Goal: Task Accomplishment & Management: Complete application form

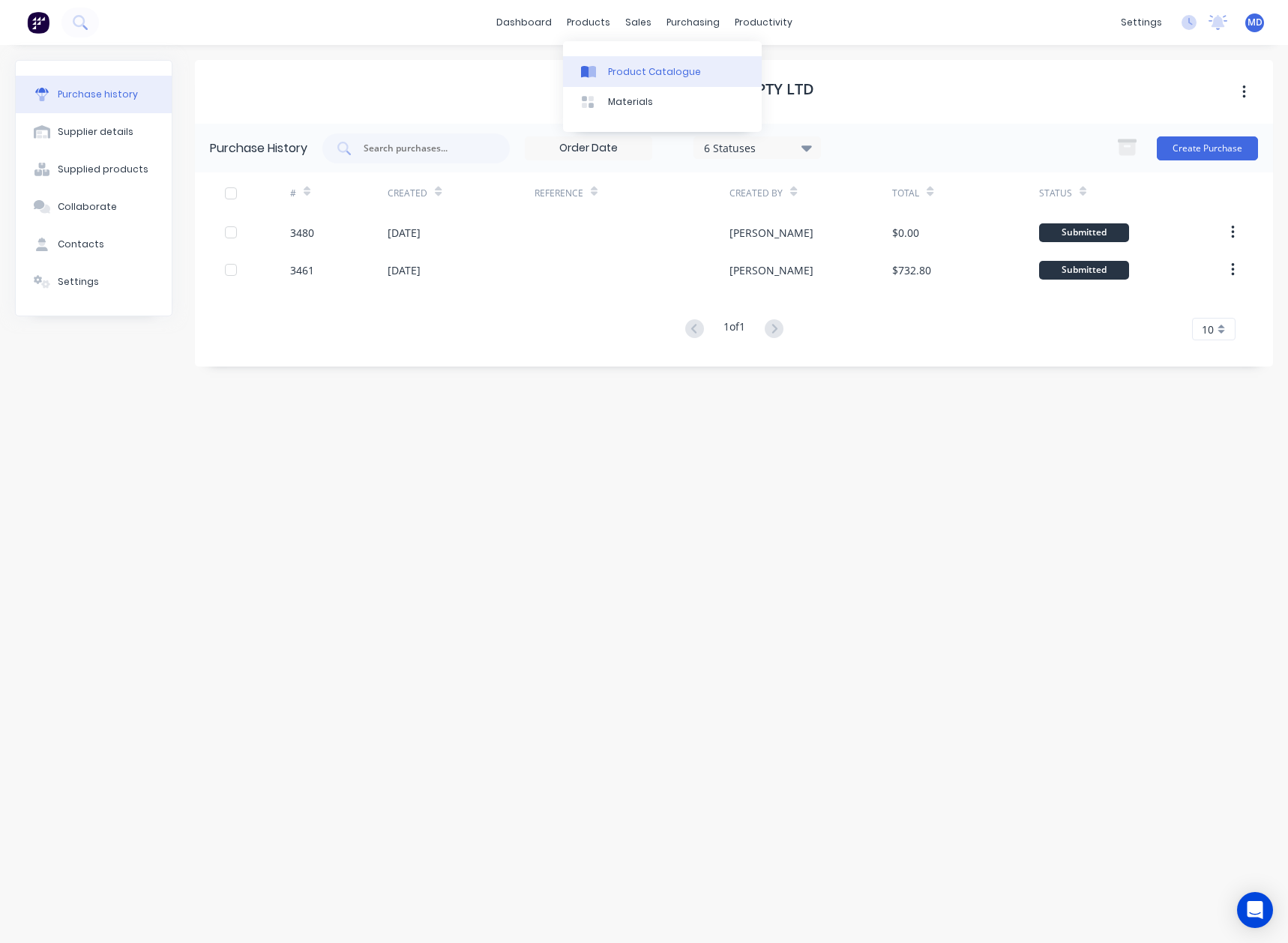
click at [627, 70] on div "Product Catalogue" at bounding box center [654, 72] width 93 height 14
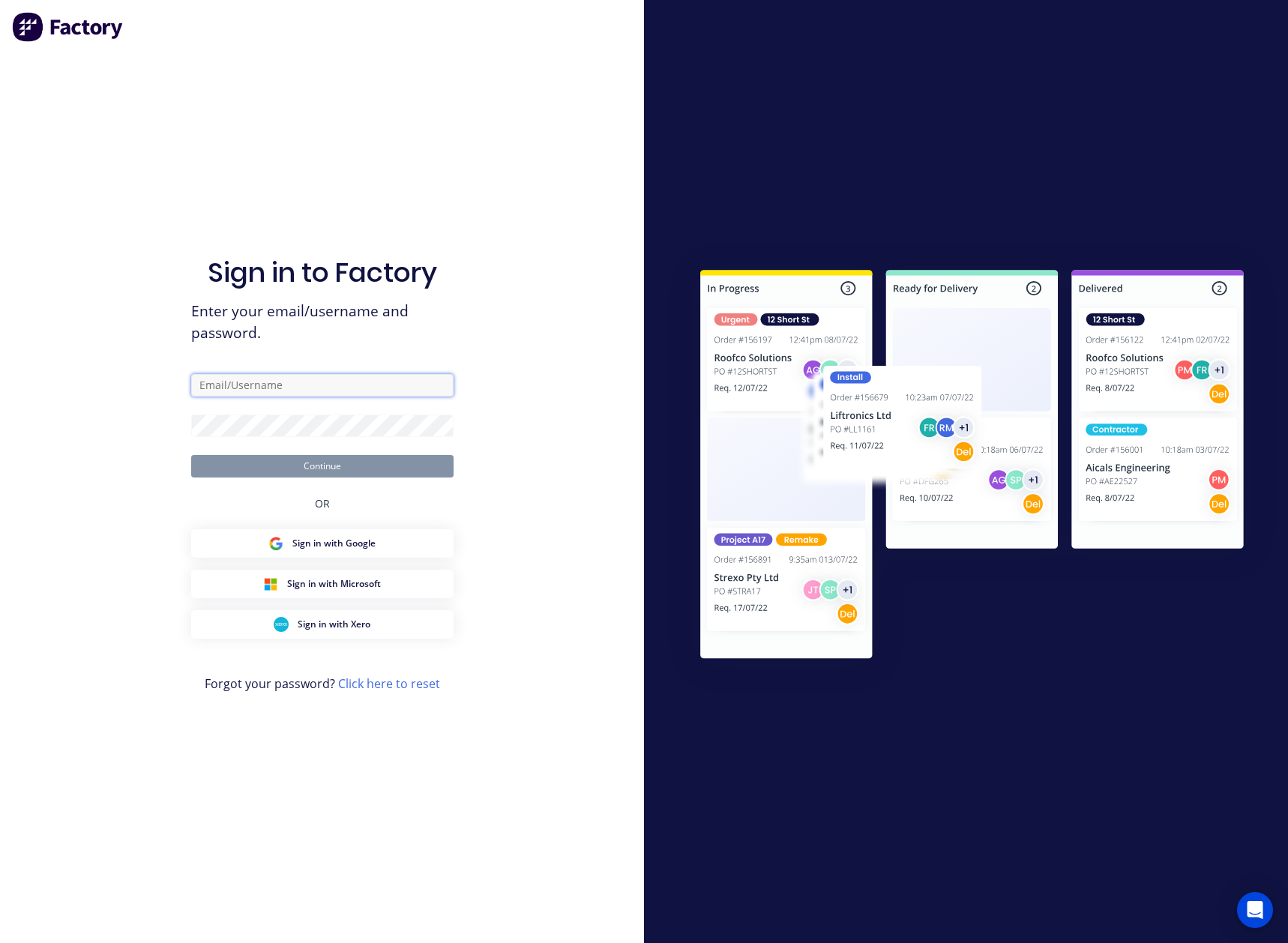
type input "maria@vilno.com.au"
click at [321, 461] on button "Continue" at bounding box center [322, 466] width 262 height 23
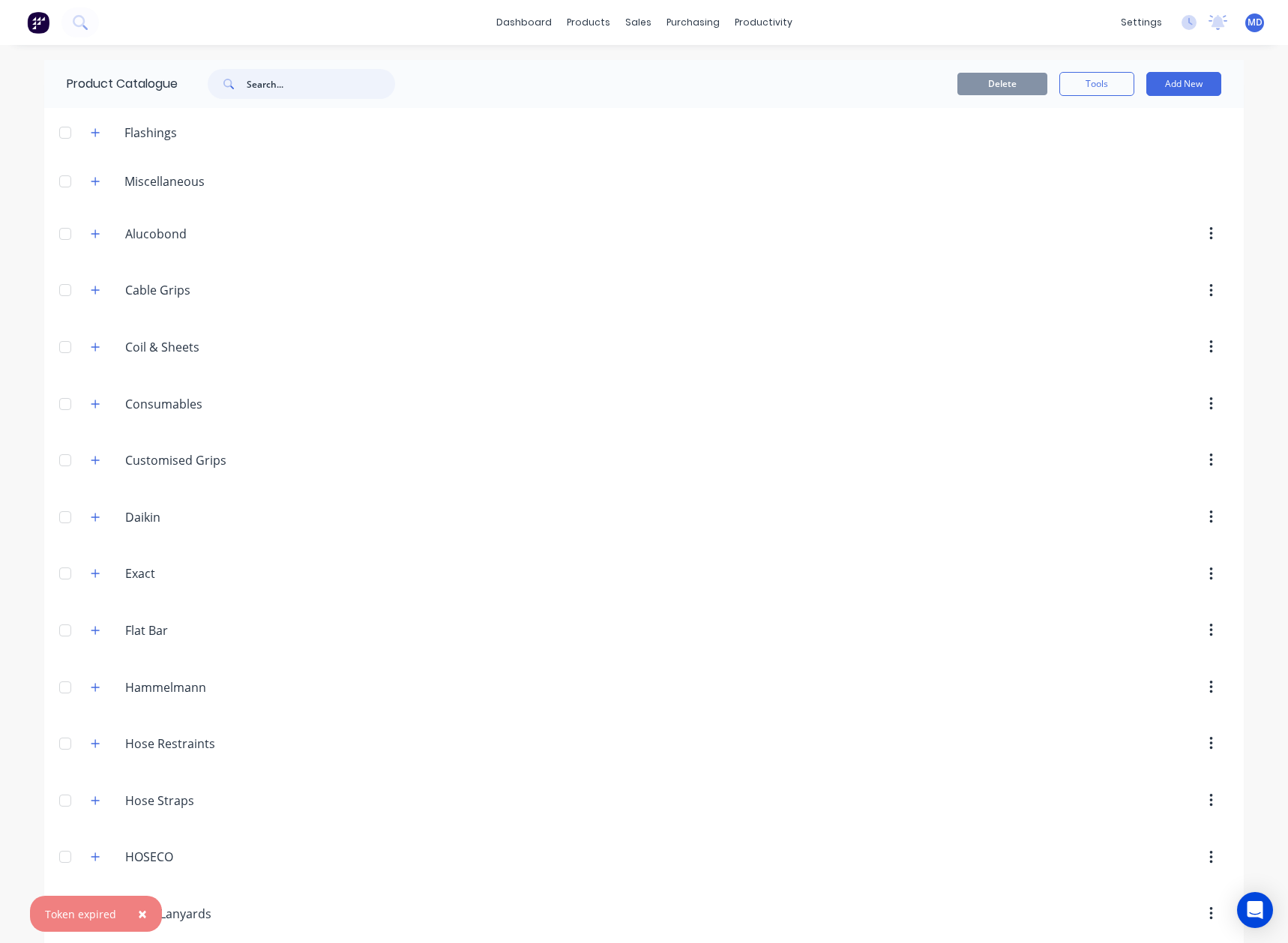
click at [297, 80] on input "text" at bounding box center [321, 84] width 149 height 30
type input "pack"
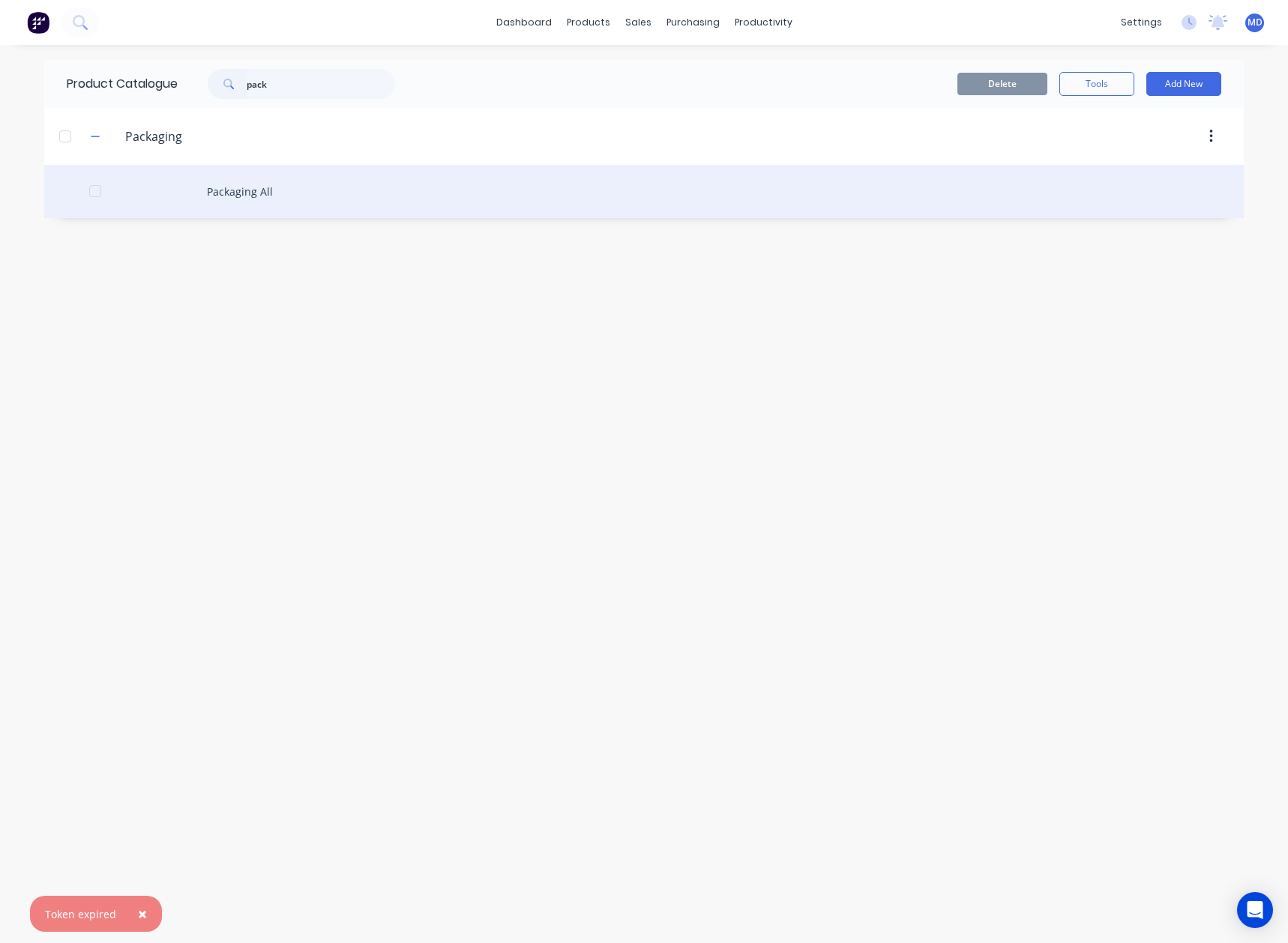
click at [242, 192] on div "Packaging All" at bounding box center [644, 192] width 1200 height 53
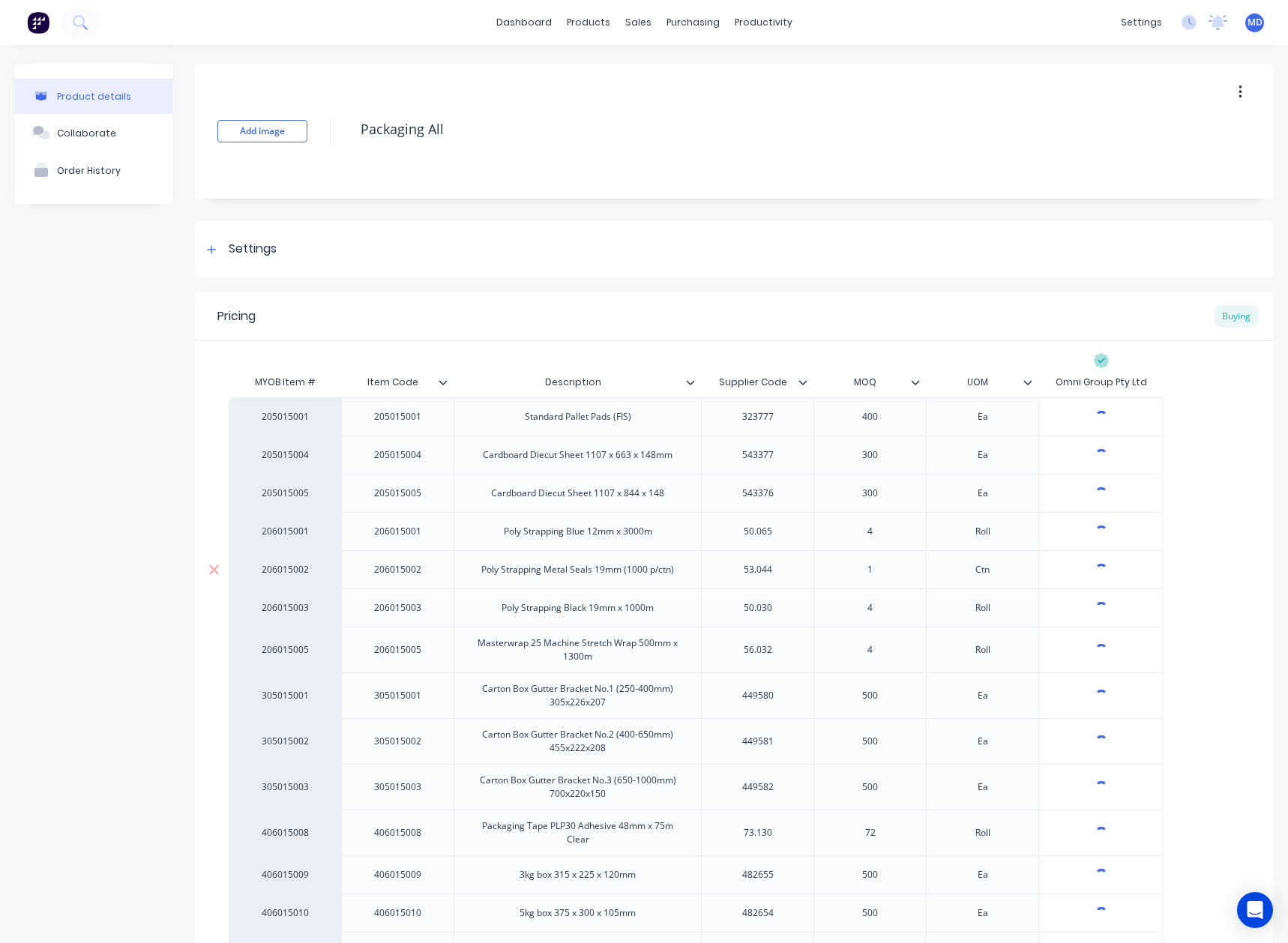
type textarea "x"
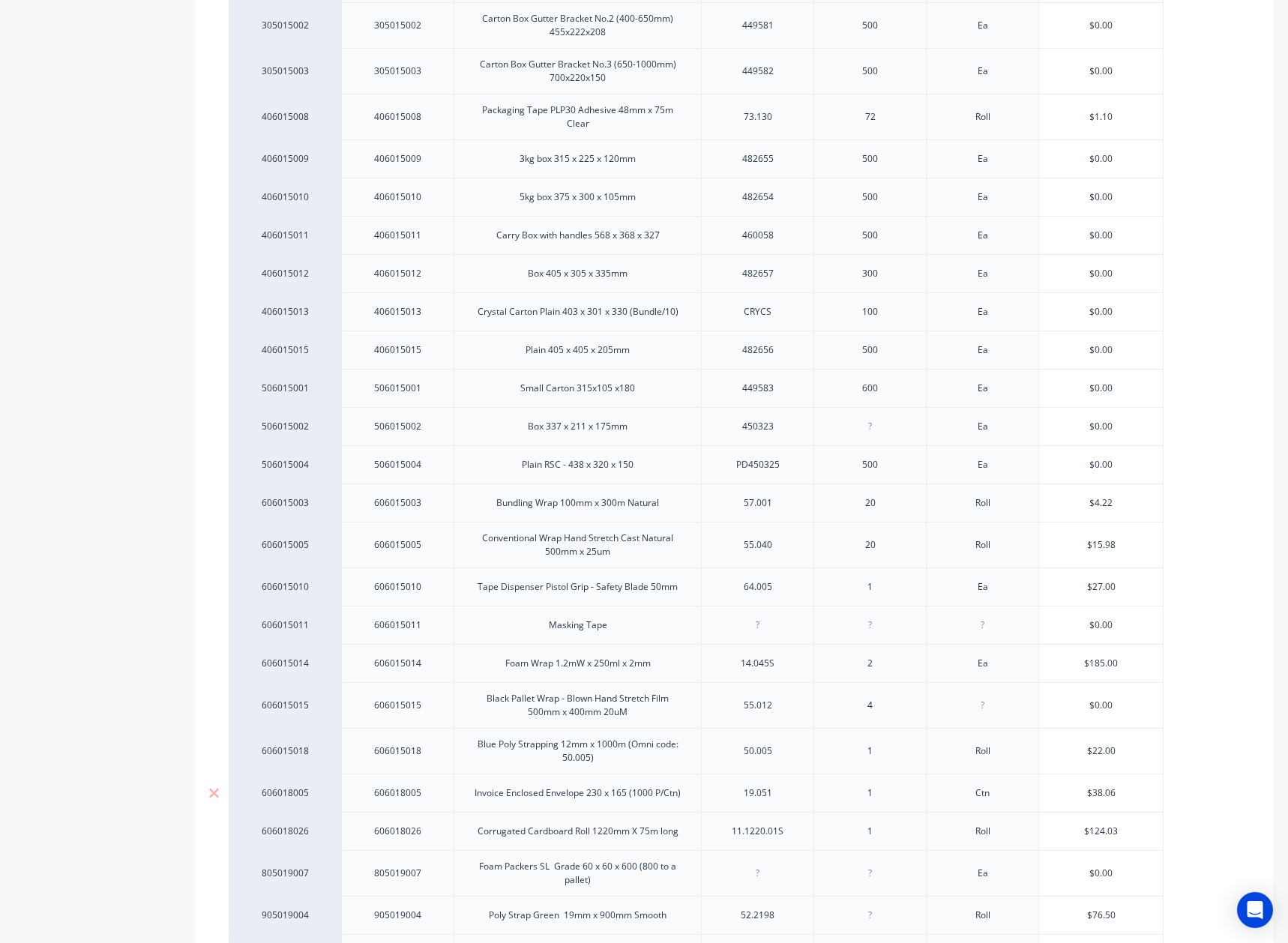
scroll to position [894, 0]
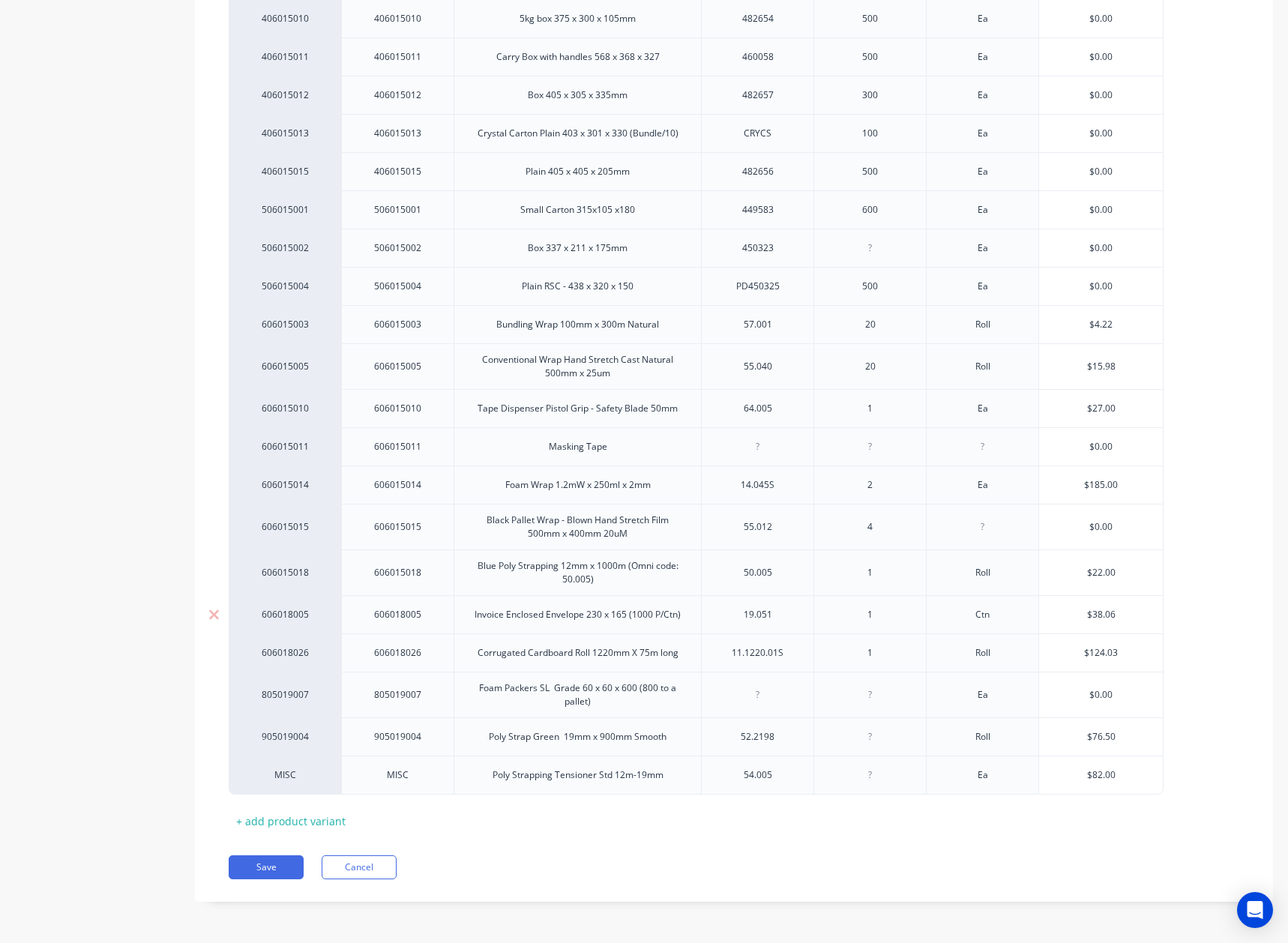
click at [1127, 612] on input "$38.06" at bounding box center [1101, 615] width 124 height 14
type input "$38.0"
type textarea "x"
type input "$38."
type textarea "x"
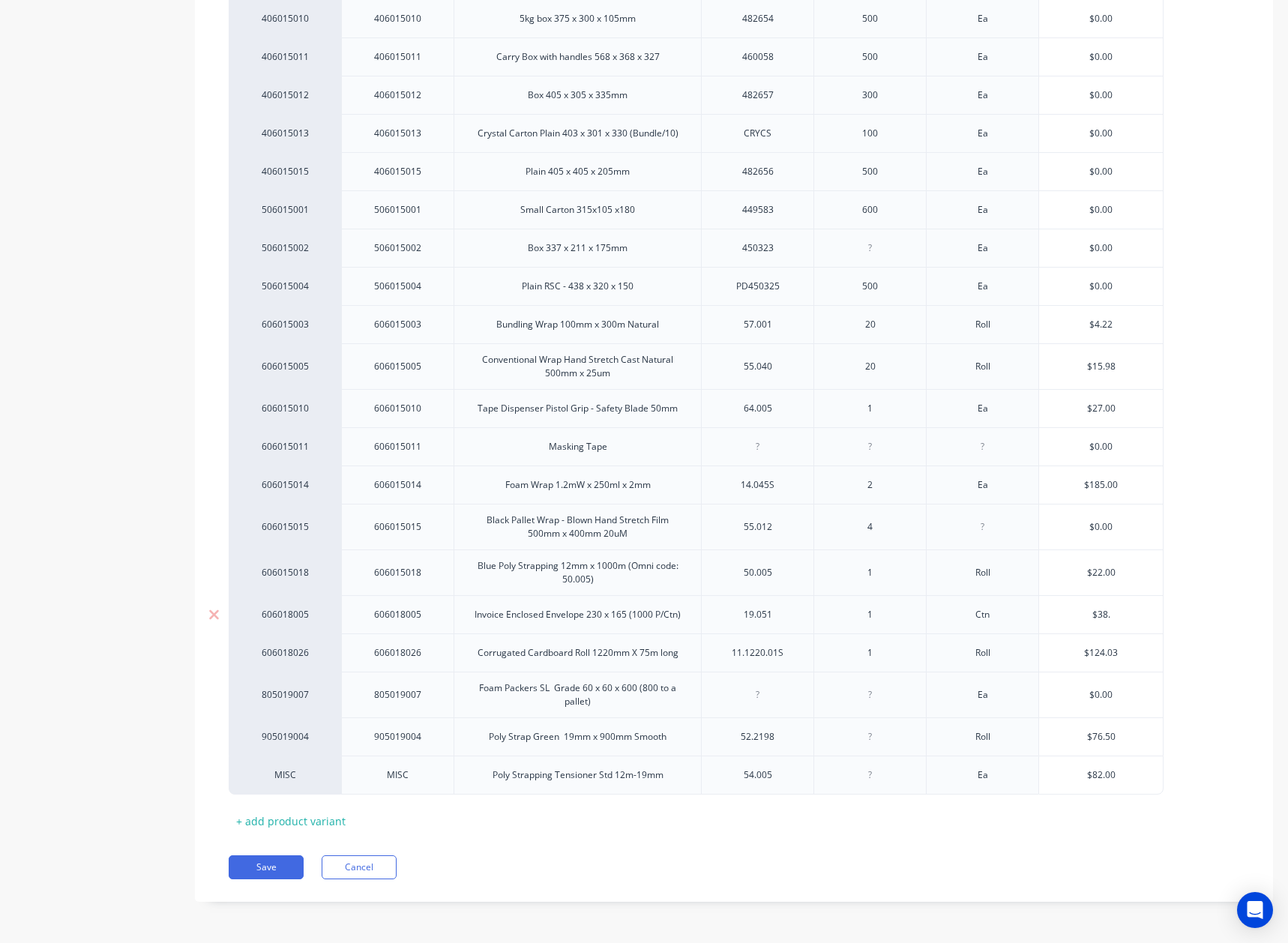
type input "$38"
type textarea "x"
type input "$"
type textarea "x"
type input "$10"
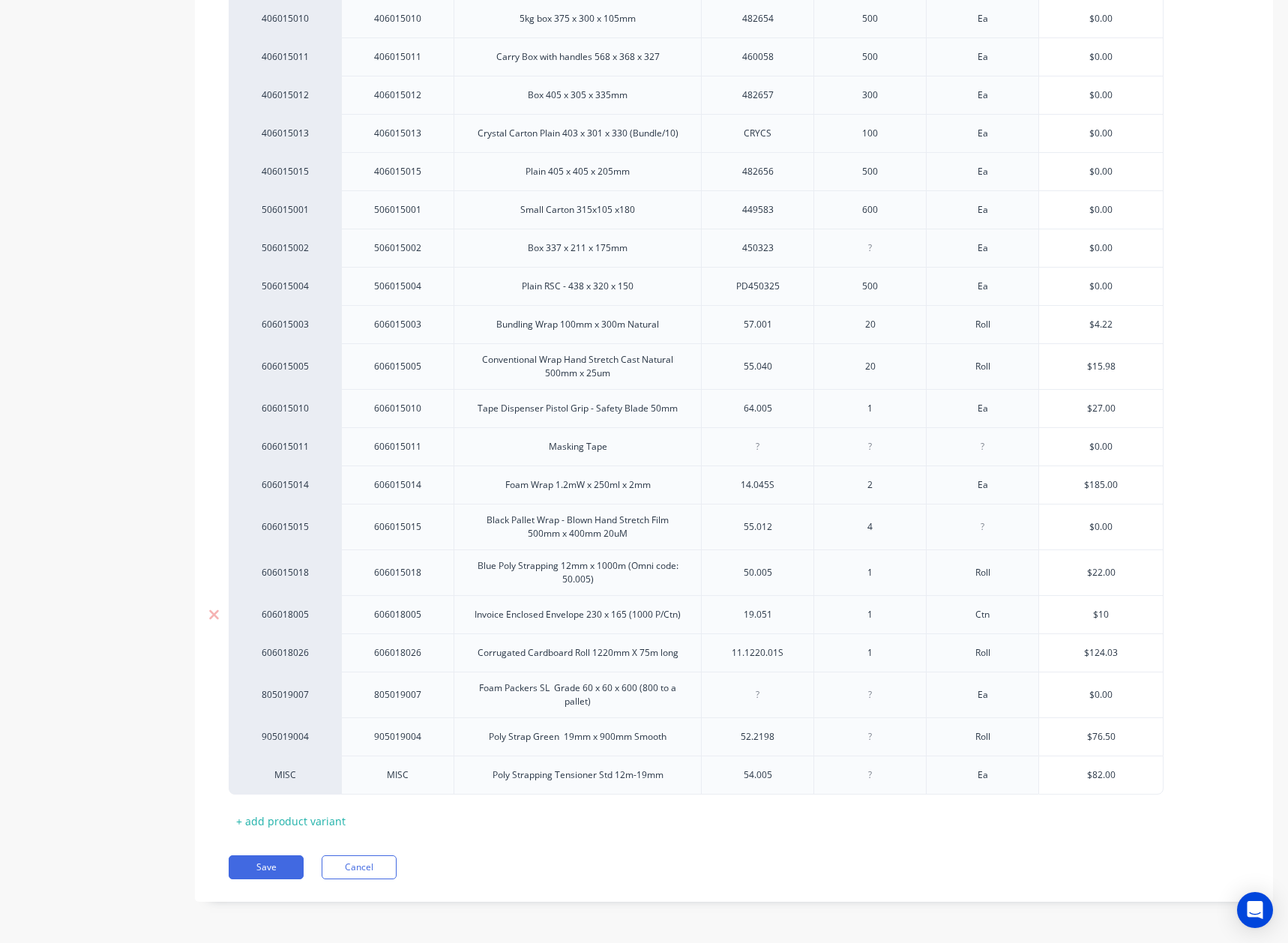
type textarea "x"
type input "$103"
type textarea "x"
type input "$103.5"
type textarea "x"
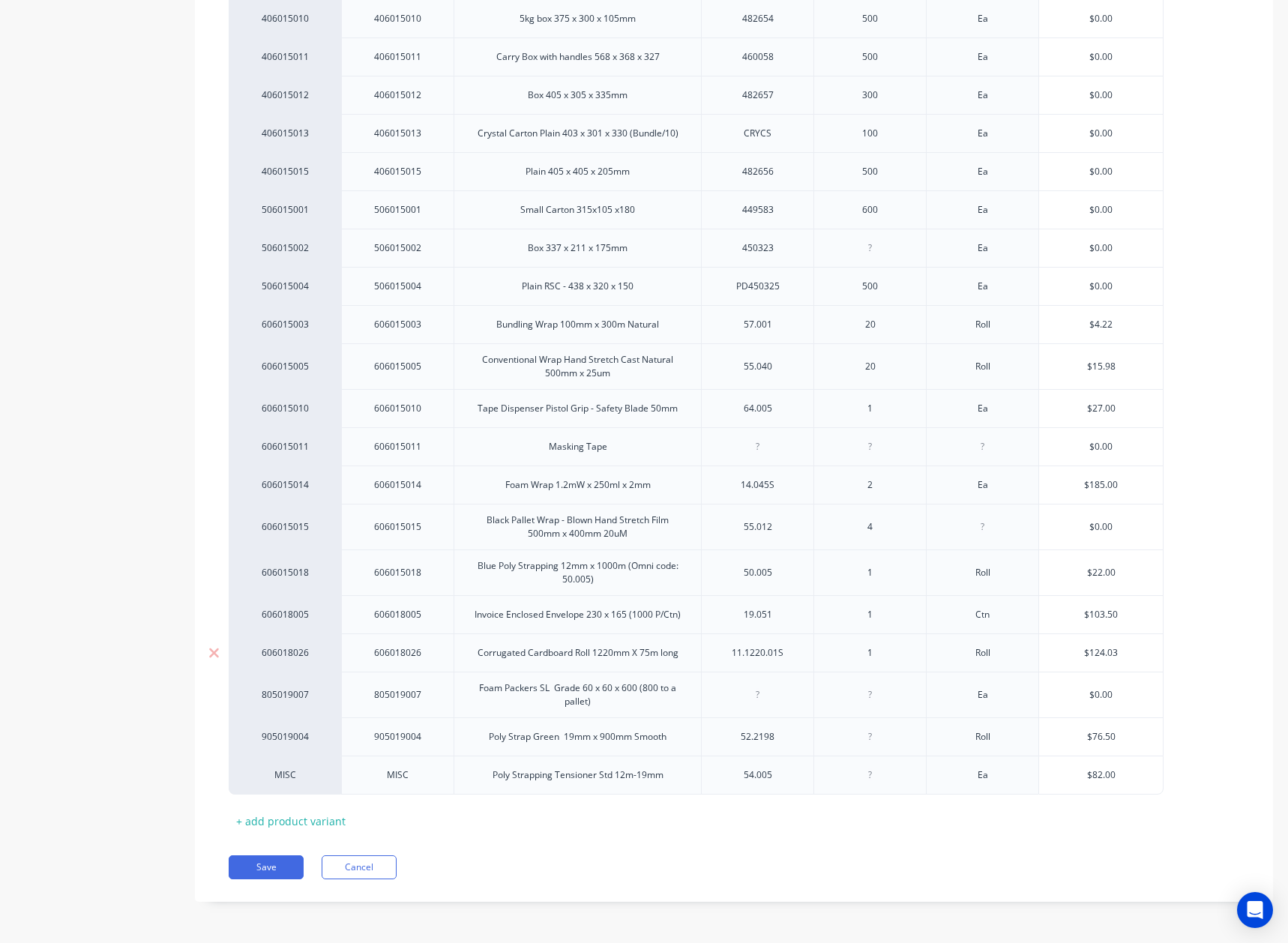
type input "$103.50"
type input "$124.03"
click at [1130, 655] on input "$124.03" at bounding box center [1101, 653] width 124 height 14
click at [783, 487] on div "14.045S" at bounding box center [758, 485] width 75 height 20
click at [1127, 478] on div "$185.00" at bounding box center [1101, 484] width 124 height 37
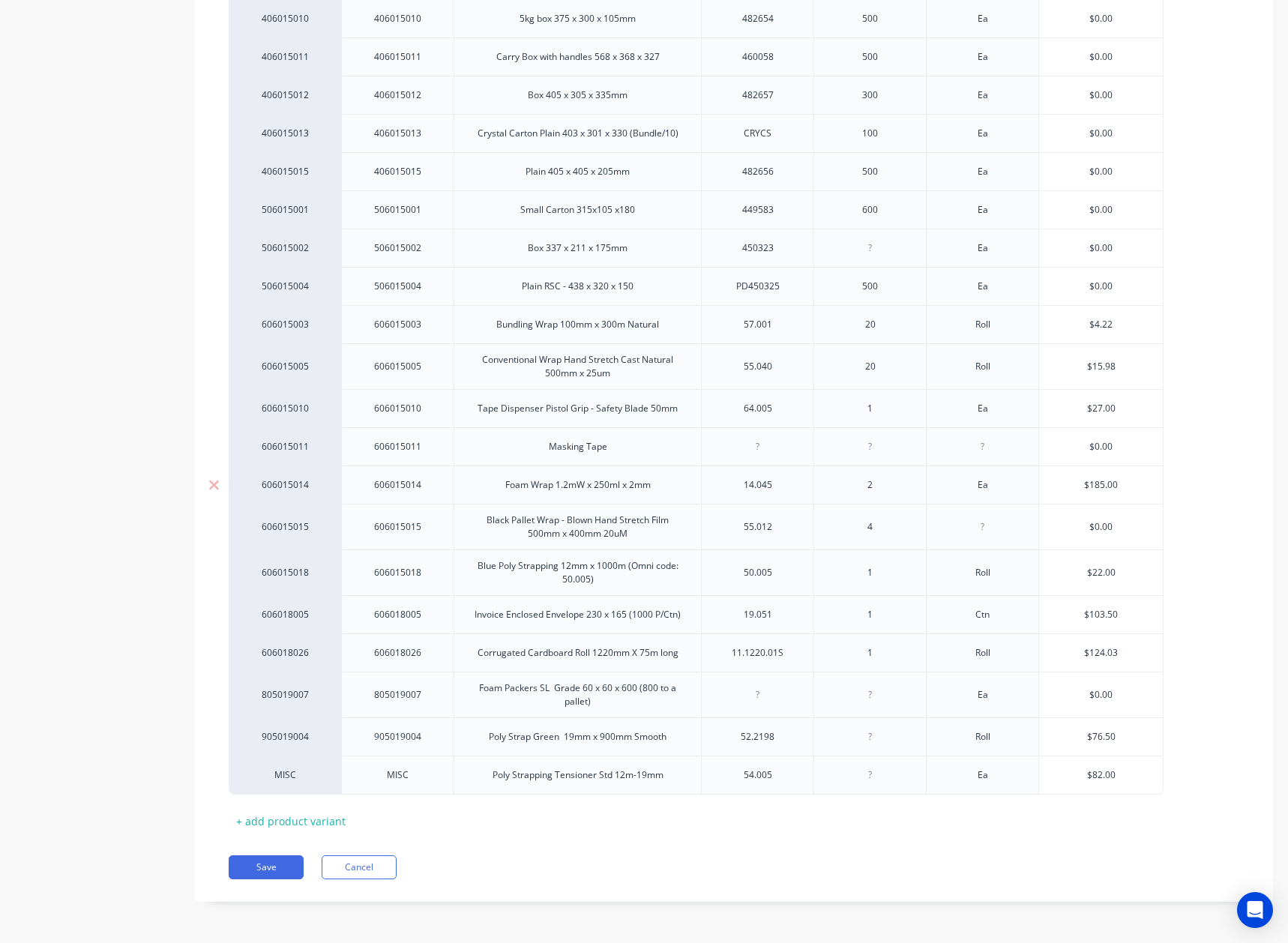
type textarea "x"
type input "$185.00"
click at [267, 871] on button "Save" at bounding box center [266, 868] width 75 height 24
type textarea "x"
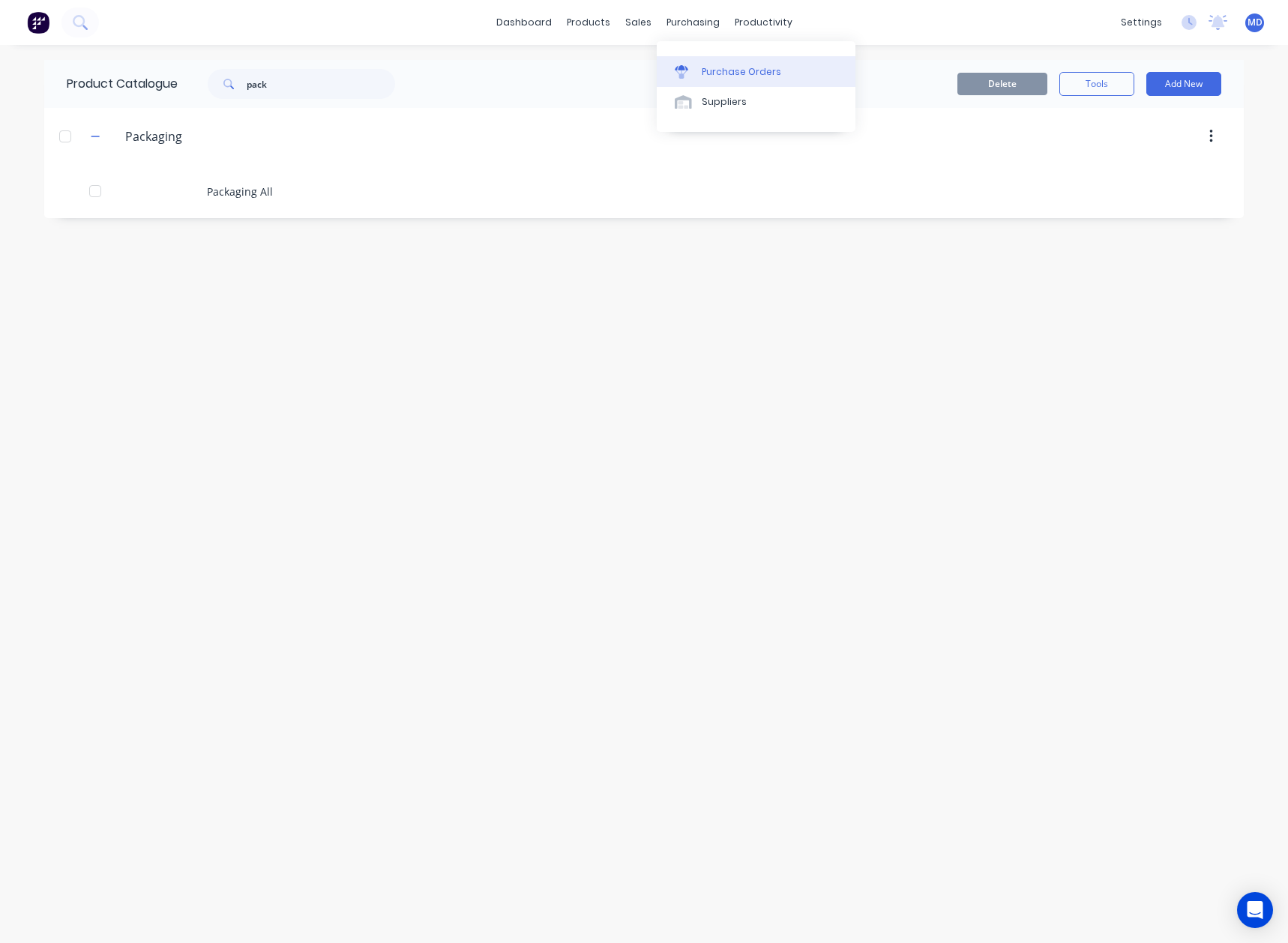
click at [728, 71] on div "Purchase Orders" at bounding box center [741, 72] width 80 height 14
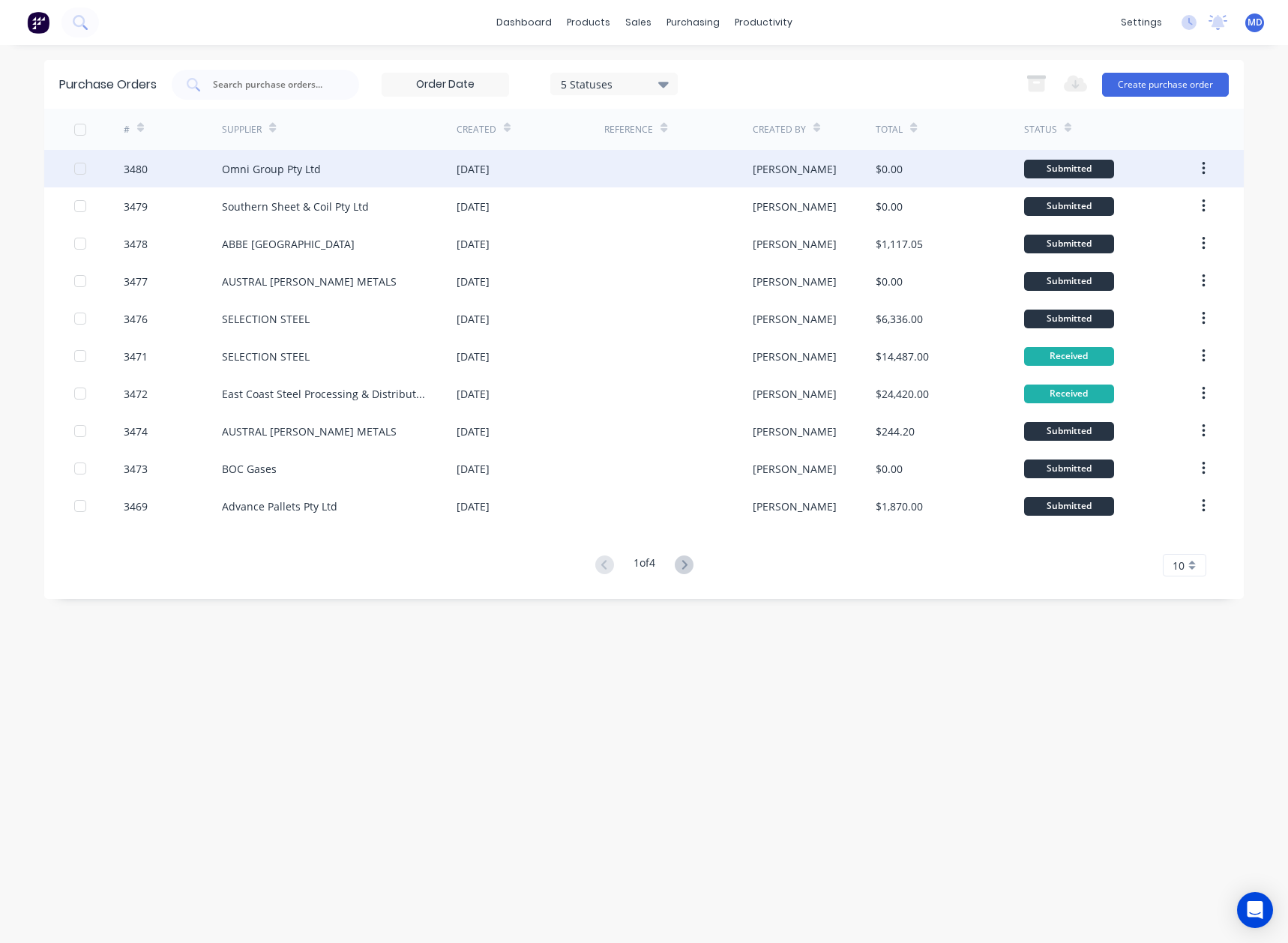
click at [390, 154] on div "Omni Group Pty Ltd" at bounding box center [340, 168] width 235 height 37
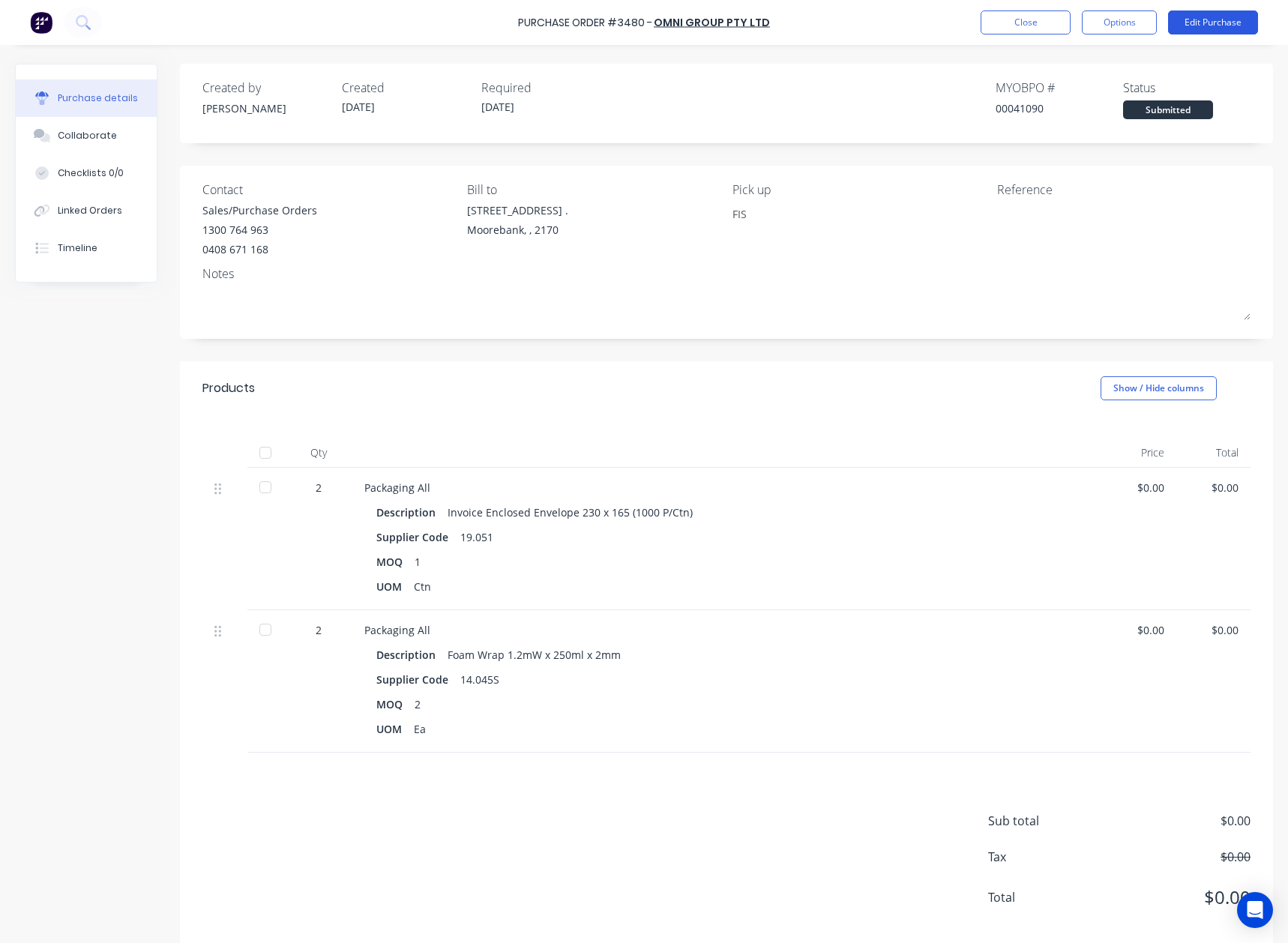
click at [1217, 16] on button "Edit Purchase" at bounding box center [1213, 23] width 90 height 24
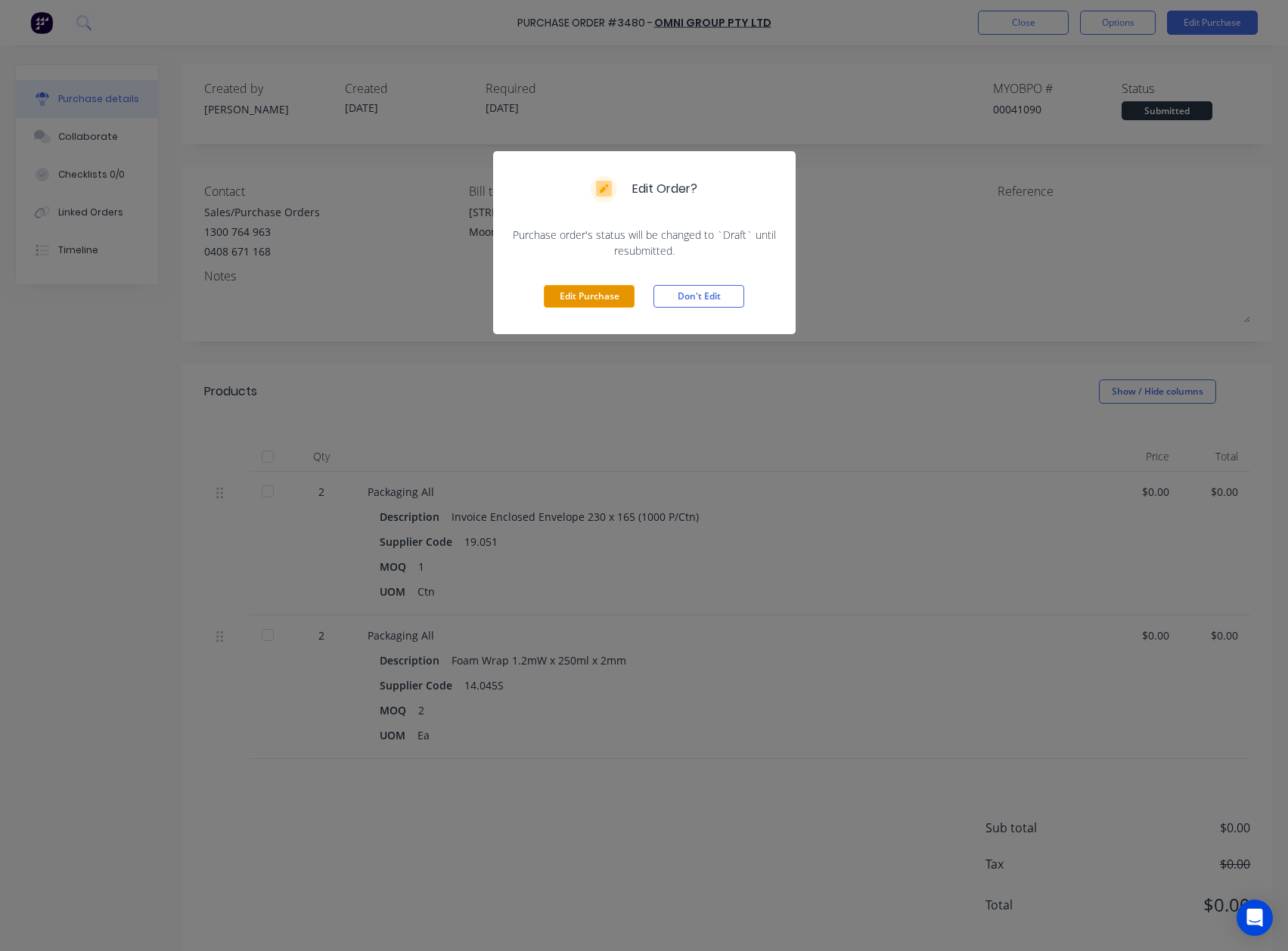
click at [579, 298] on button "Edit Purchase" at bounding box center [589, 297] width 91 height 23
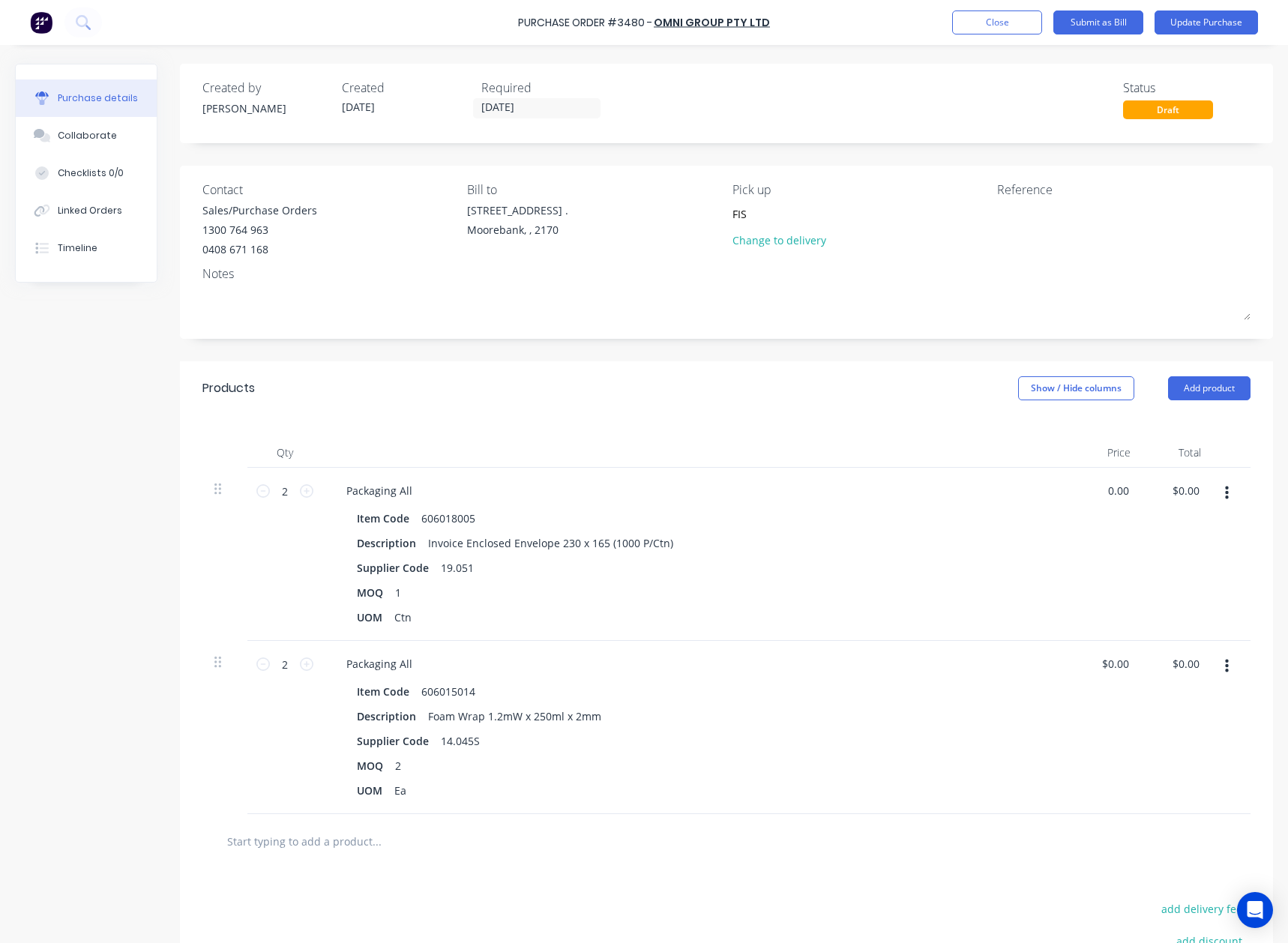
drag, startPoint x: 1125, startPoint y: 493, endPoint x: 1036, endPoint y: 499, distance: 89.2
click at [1073, 493] on div "0.00 0.00" at bounding box center [1108, 554] width 71 height 174
type input "$103.50"
type input "$207.00"
drag, startPoint x: 1131, startPoint y: 665, endPoint x: 1028, endPoint y: 666, distance: 103.0
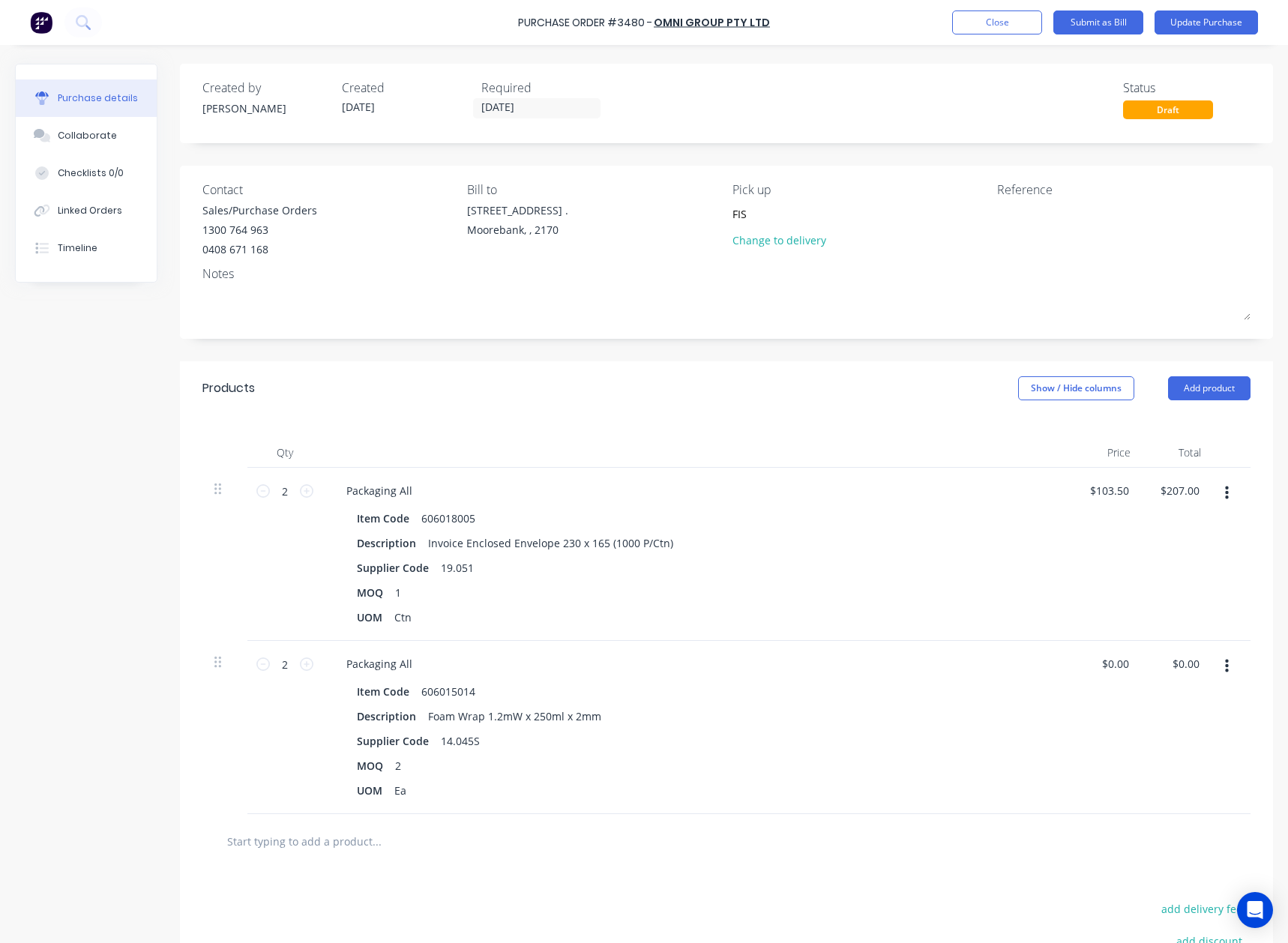
click at [1052, 666] on div "2 2 Packaging All Item Code 606015014 Description Foam Wrap 1.2mW x 250ml x 2mm…" at bounding box center [726, 728] width 1048 height 174
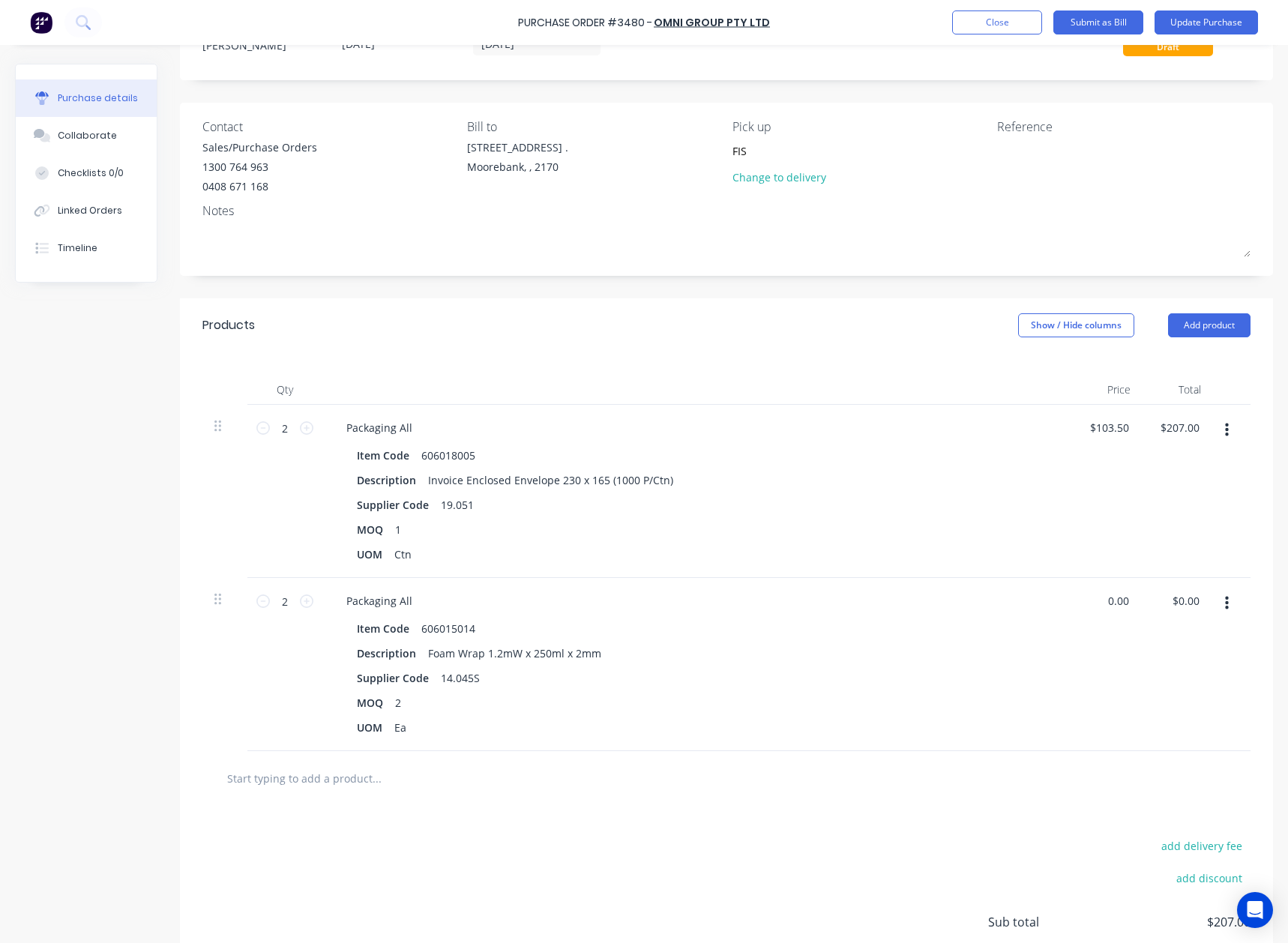
scroll to position [187, 0]
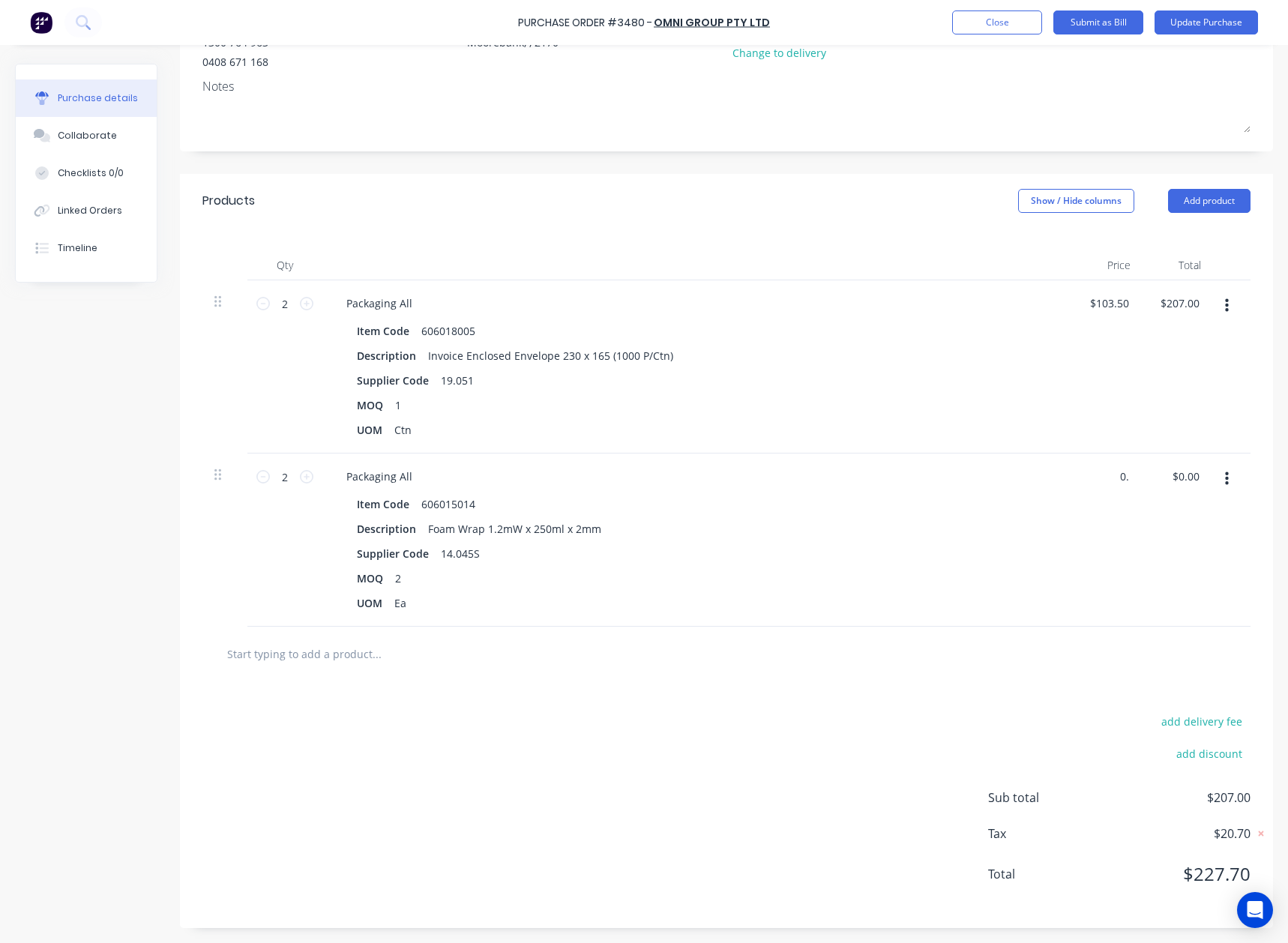
type input "0"
type input "$185.00"
type input "$370.00"
click at [1223, 21] on button "Update Purchase" at bounding box center [1206, 23] width 104 height 24
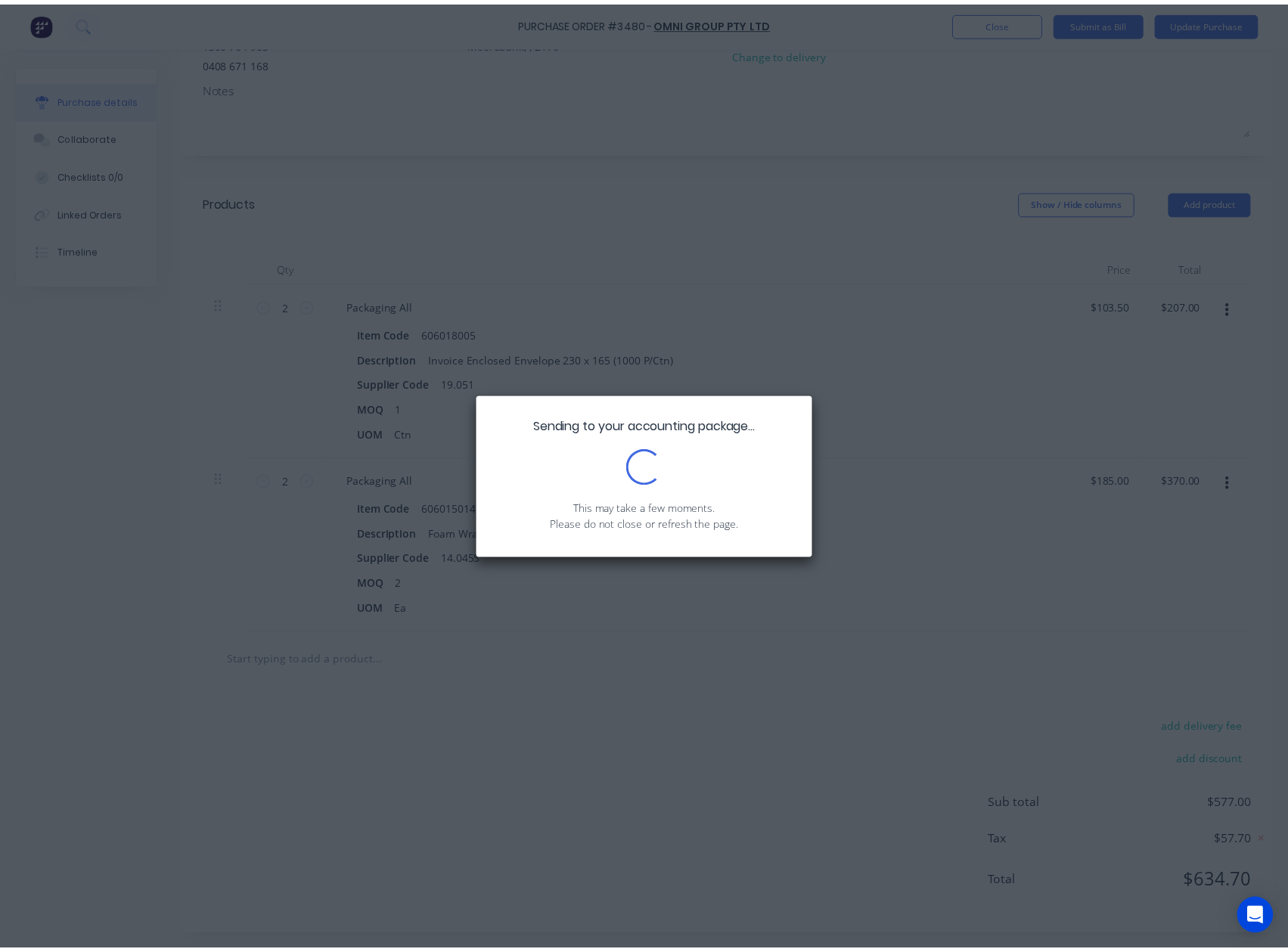
scroll to position [0, 0]
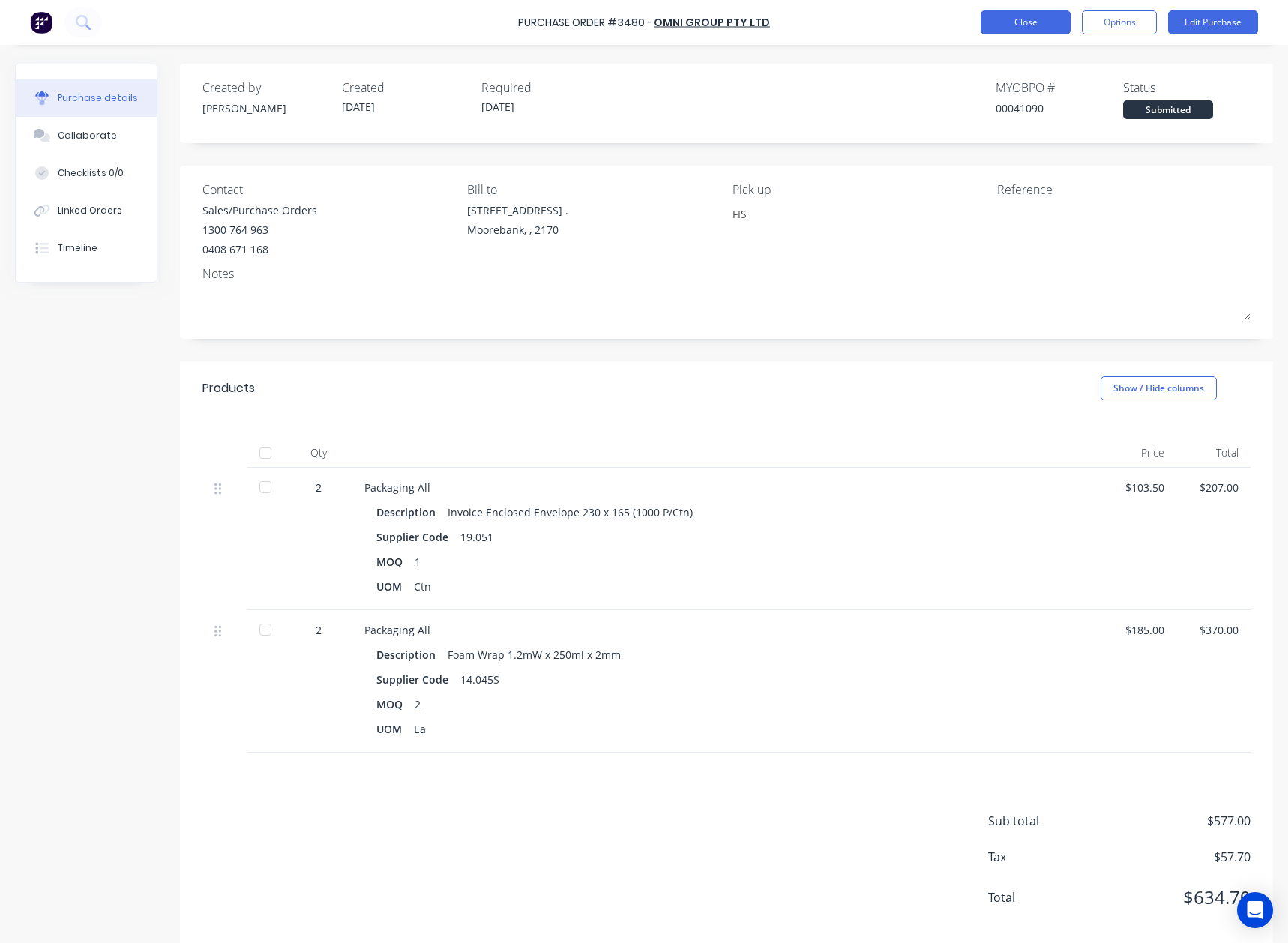
click at [1017, 22] on button "Close" at bounding box center [1026, 23] width 90 height 24
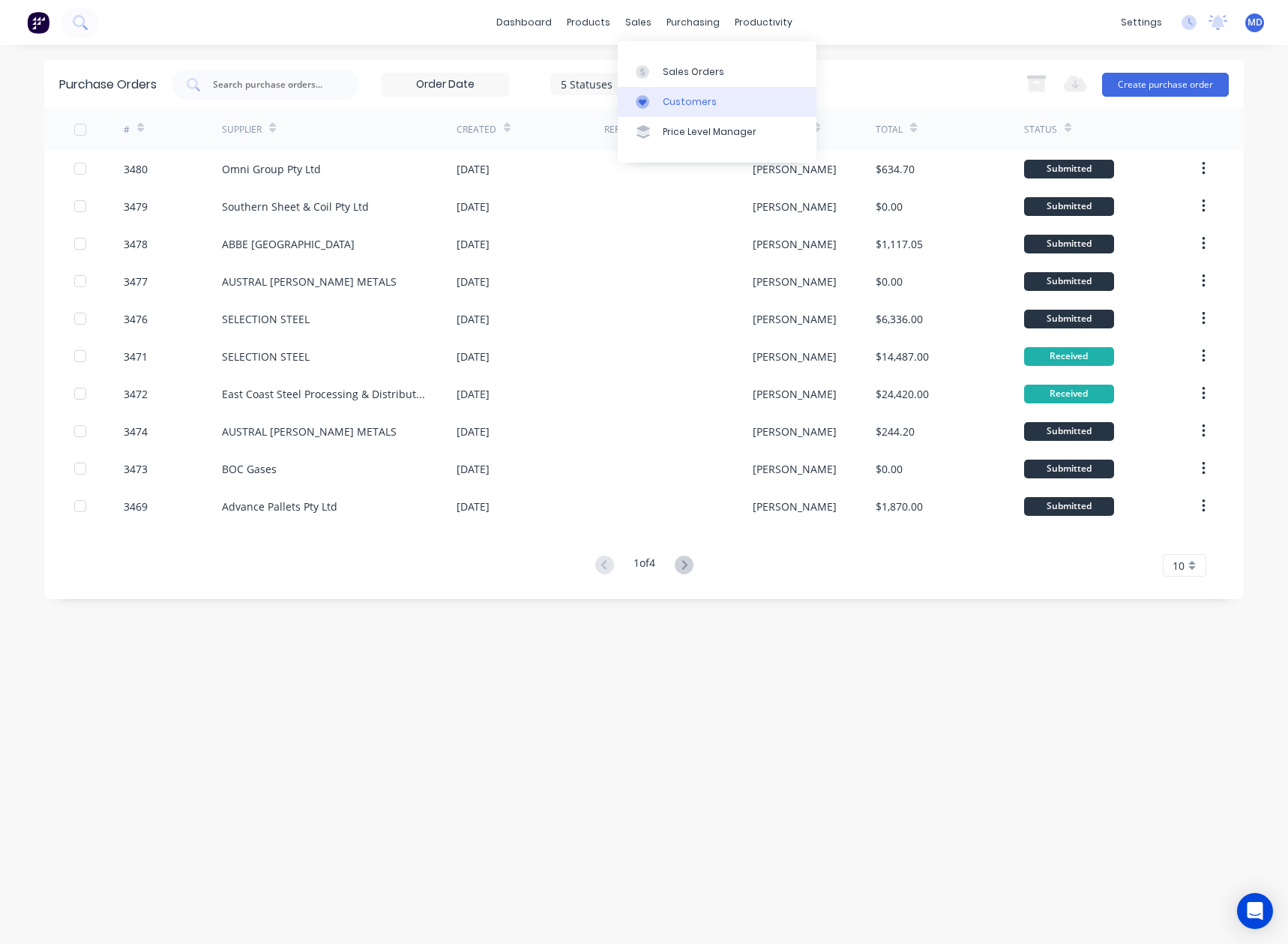
click at [687, 102] on div "Customers" at bounding box center [689, 102] width 54 height 14
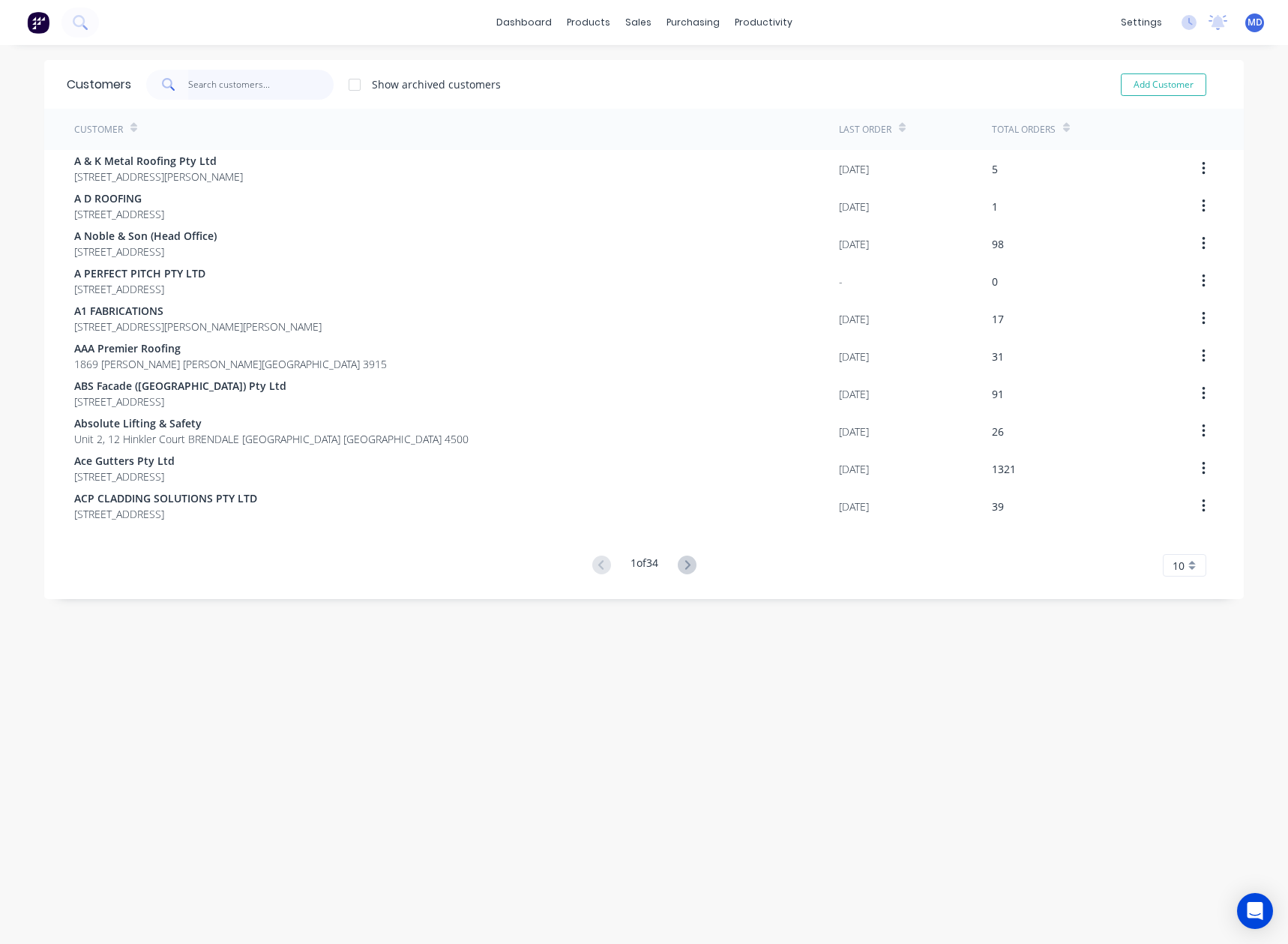
click at [243, 80] on input "text" at bounding box center [261, 85] width 146 height 30
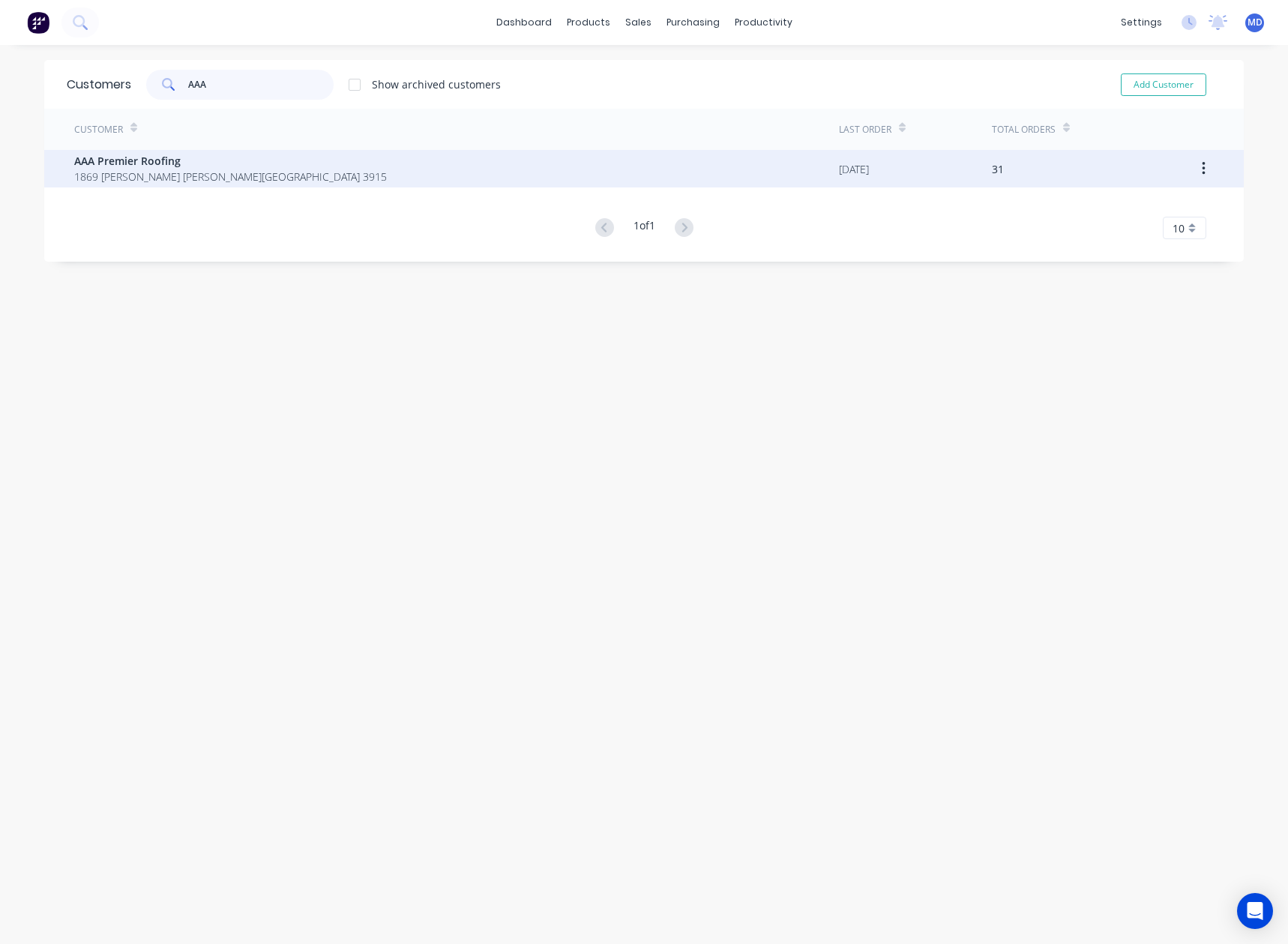
type input "AAA"
click at [130, 174] on span "1869 [PERSON_NAME] [PERSON_NAME][GEOGRAPHIC_DATA] 3915" at bounding box center [230, 177] width 313 height 16
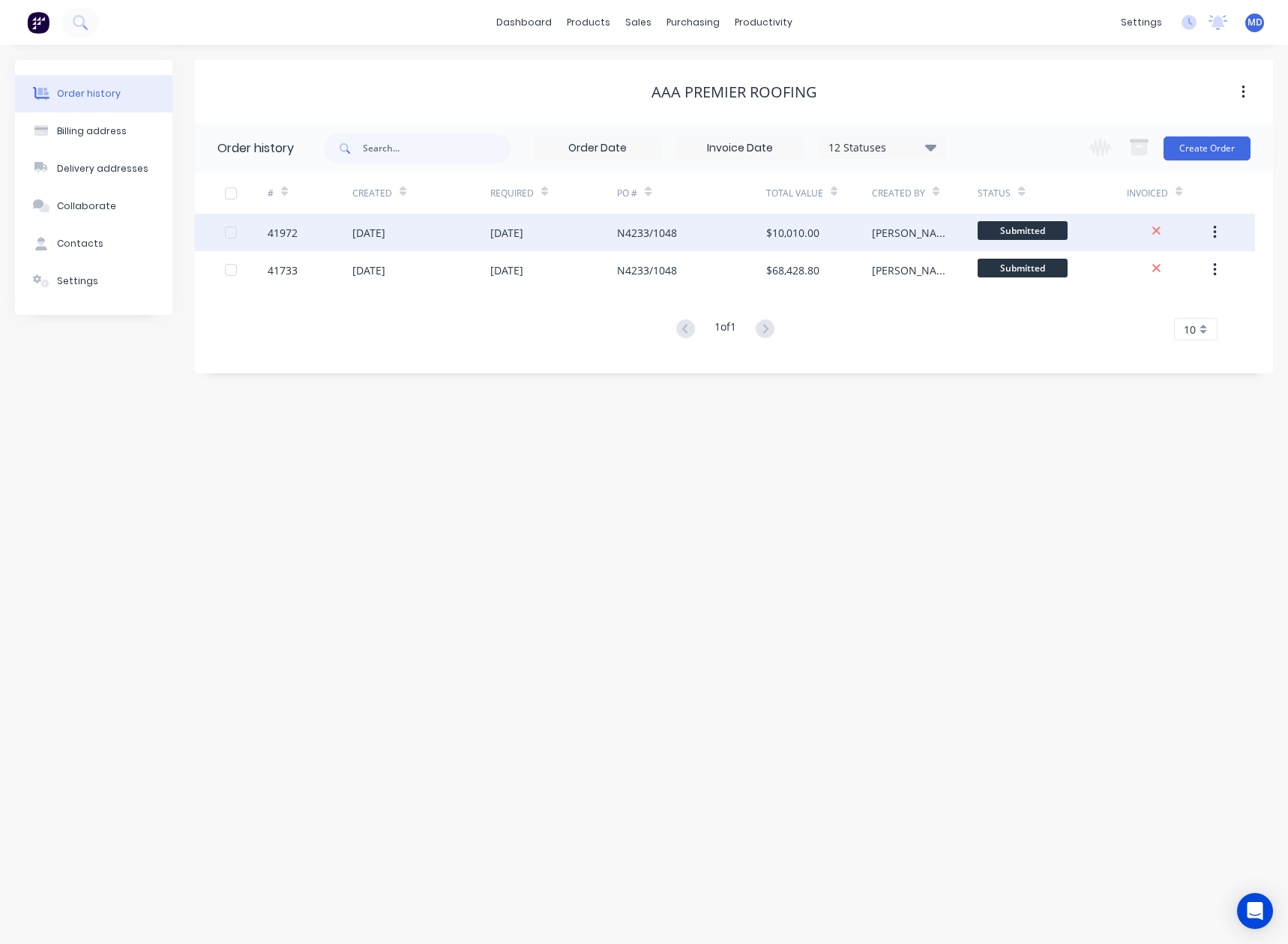
click at [794, 225] on div "$10,010.00" at bounding box center [793, 233] width 53 height 16
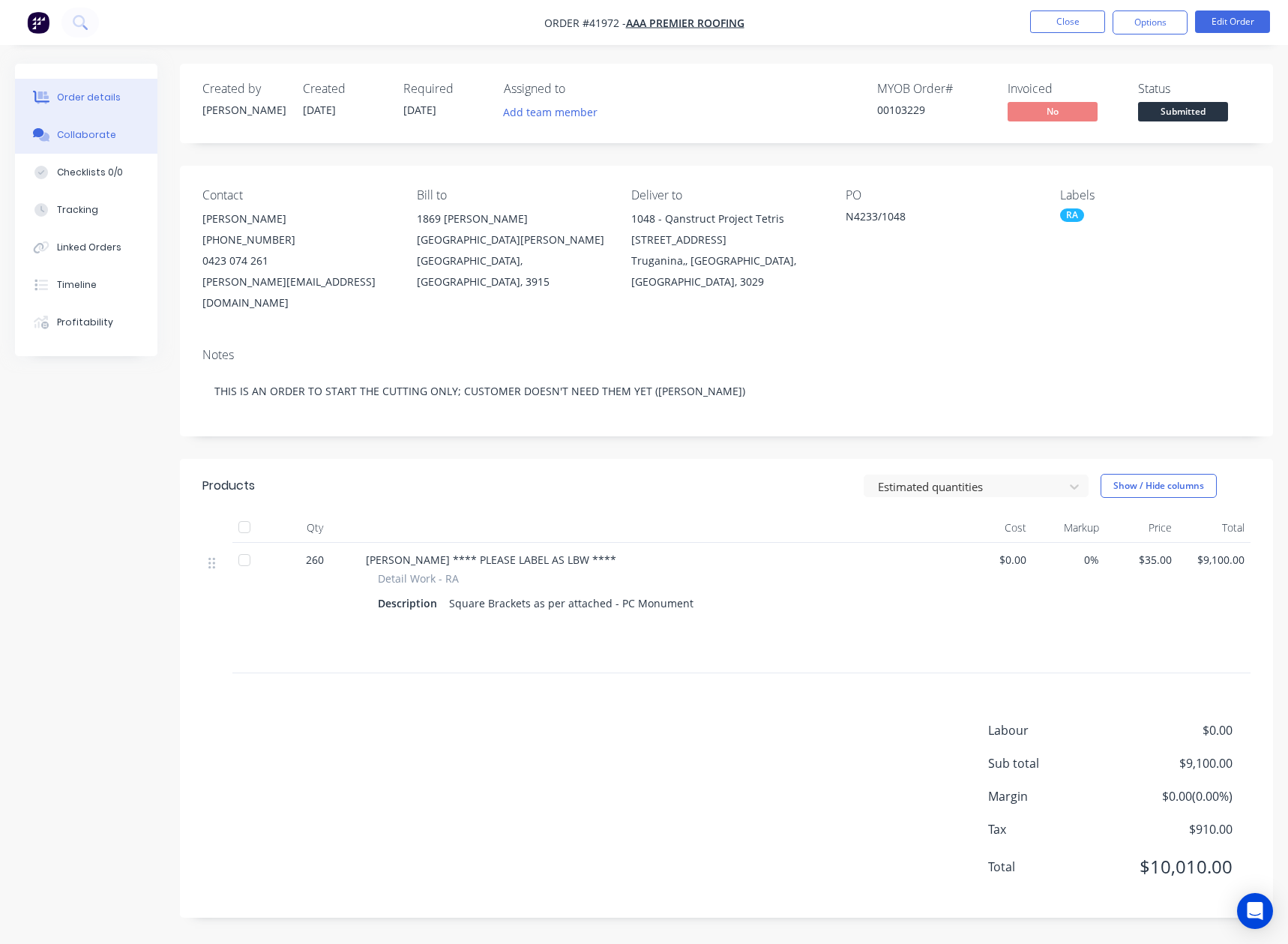
click at [65, 139] on div "Collaborate" at bounding box center [86, 135] width 59 height 14
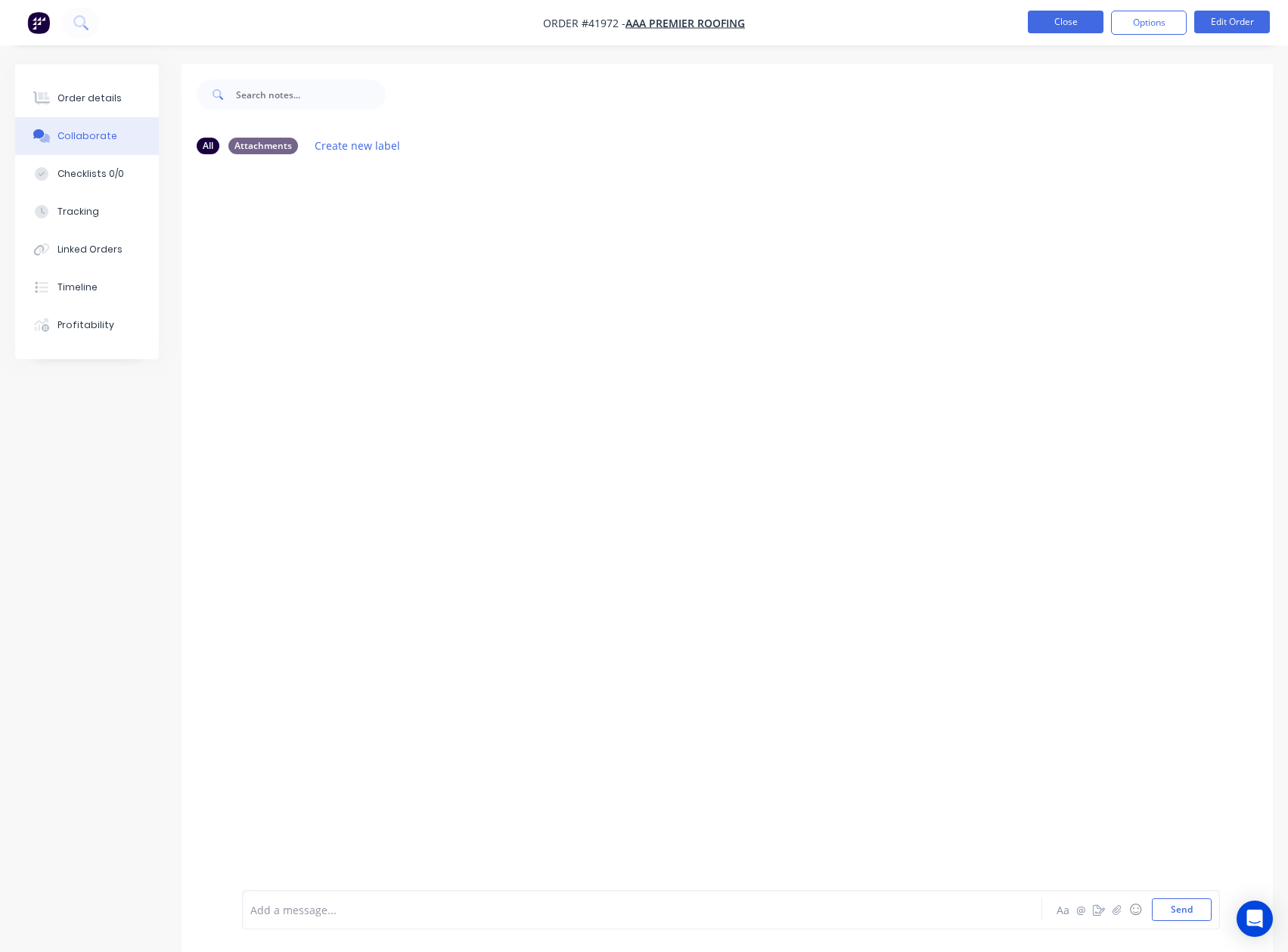
click at [1063, 24] on button "Close" at bounding box center [1065, 22] width 76 height 23
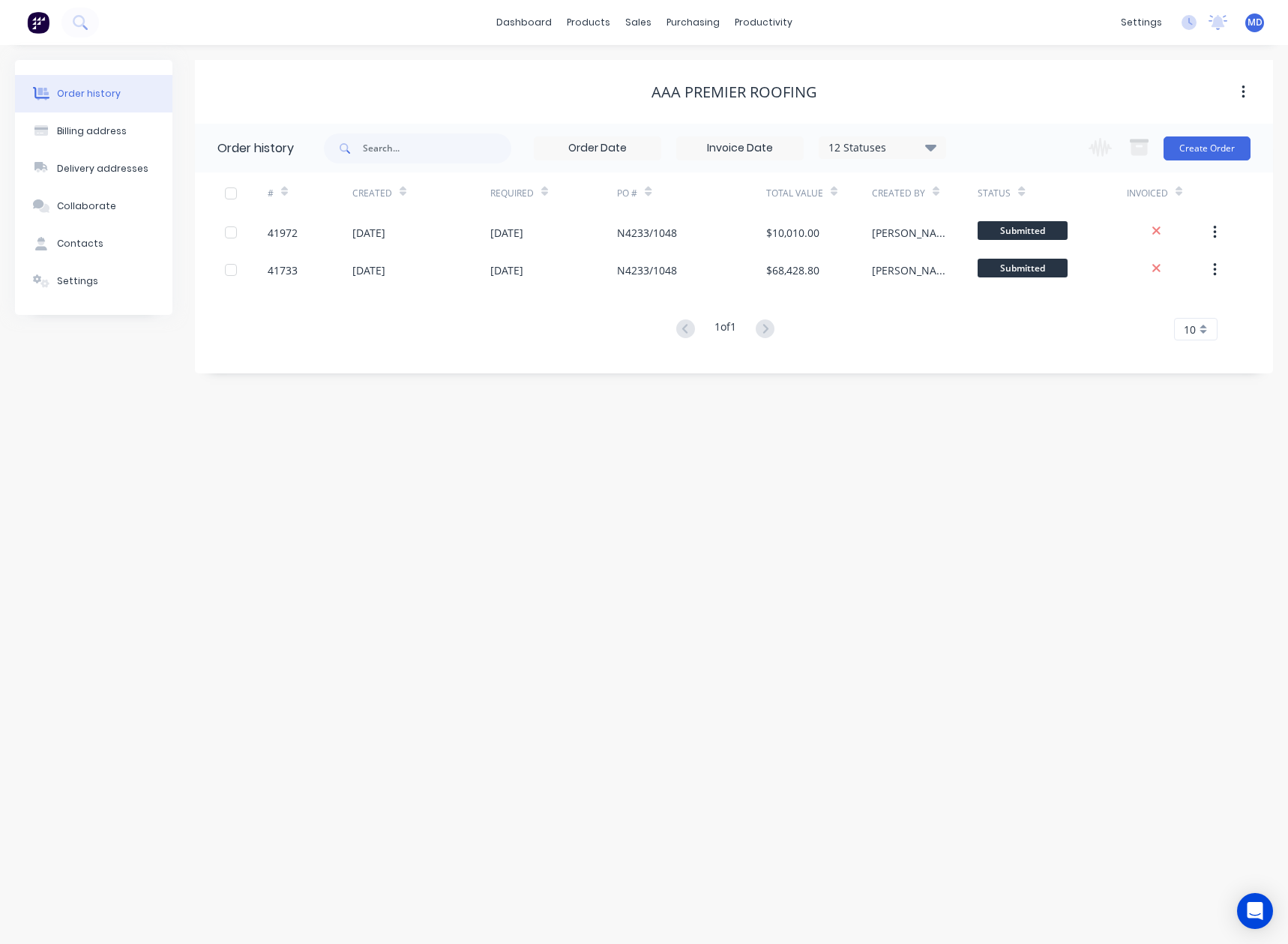
drag, startPoint x: 930, startPoint y: 142, endPoint x: 934, endPoint y: 159, distance: 17.5
click at [930, 143] on icon at bounding box center [931, 147] width 11 height 18
drag, startPoint x: 982, startPoint y: 328, endPoint x: 1031, endPoint y: 382, distance: 72.9
click at [1007, 320] on label at bounding box center [1007, 320] width 0 height 0
click at [1007, 328] on input "checkbox" at bounding box center [1013, 327] width 12 height 14
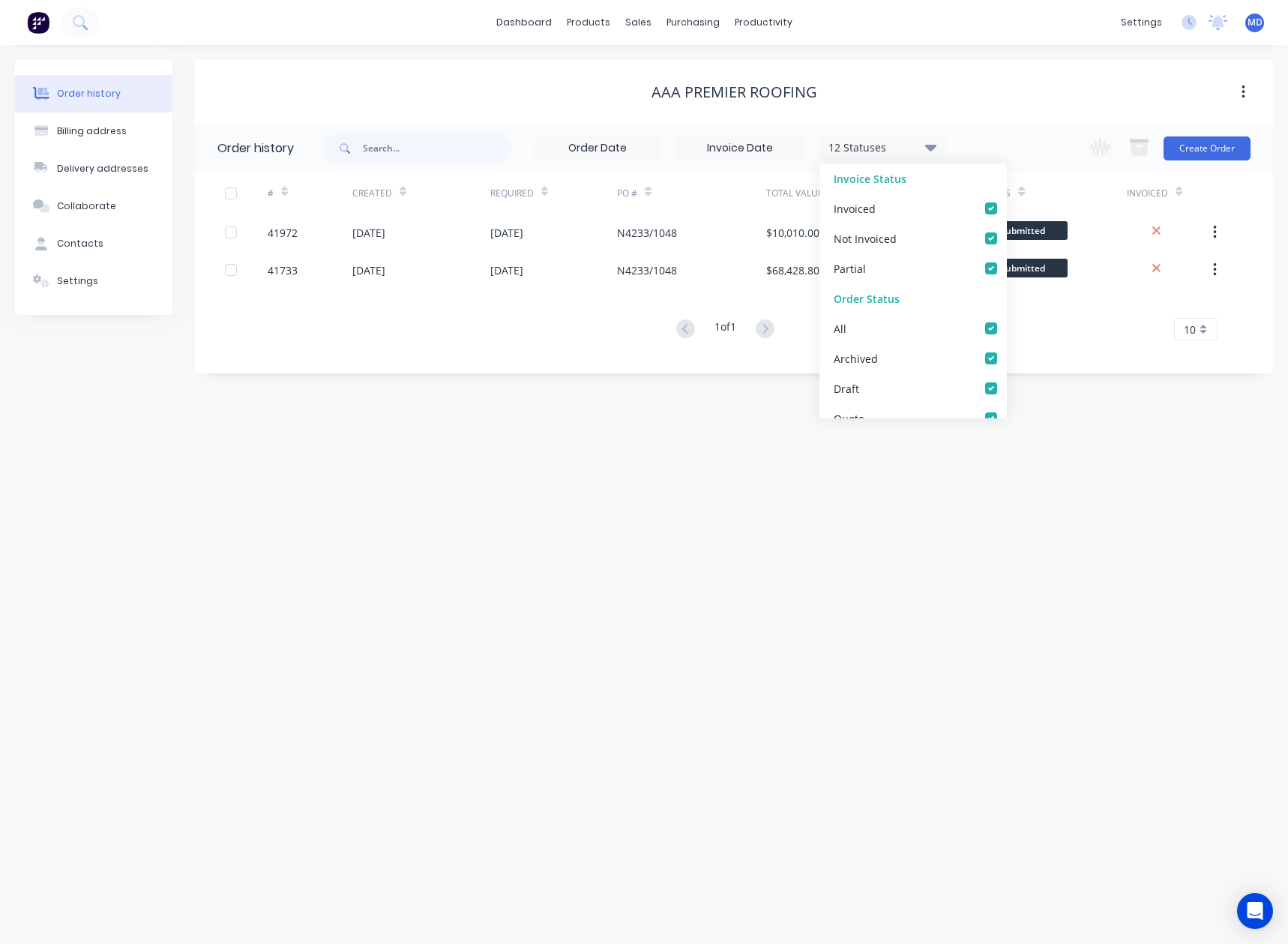
checkbox input "true"
click at [1038, 391] on div "Order history Billing address Delivery addresses Collaborate Contacts Settings …" at bounding box center [644, 494] width 1288 height 899
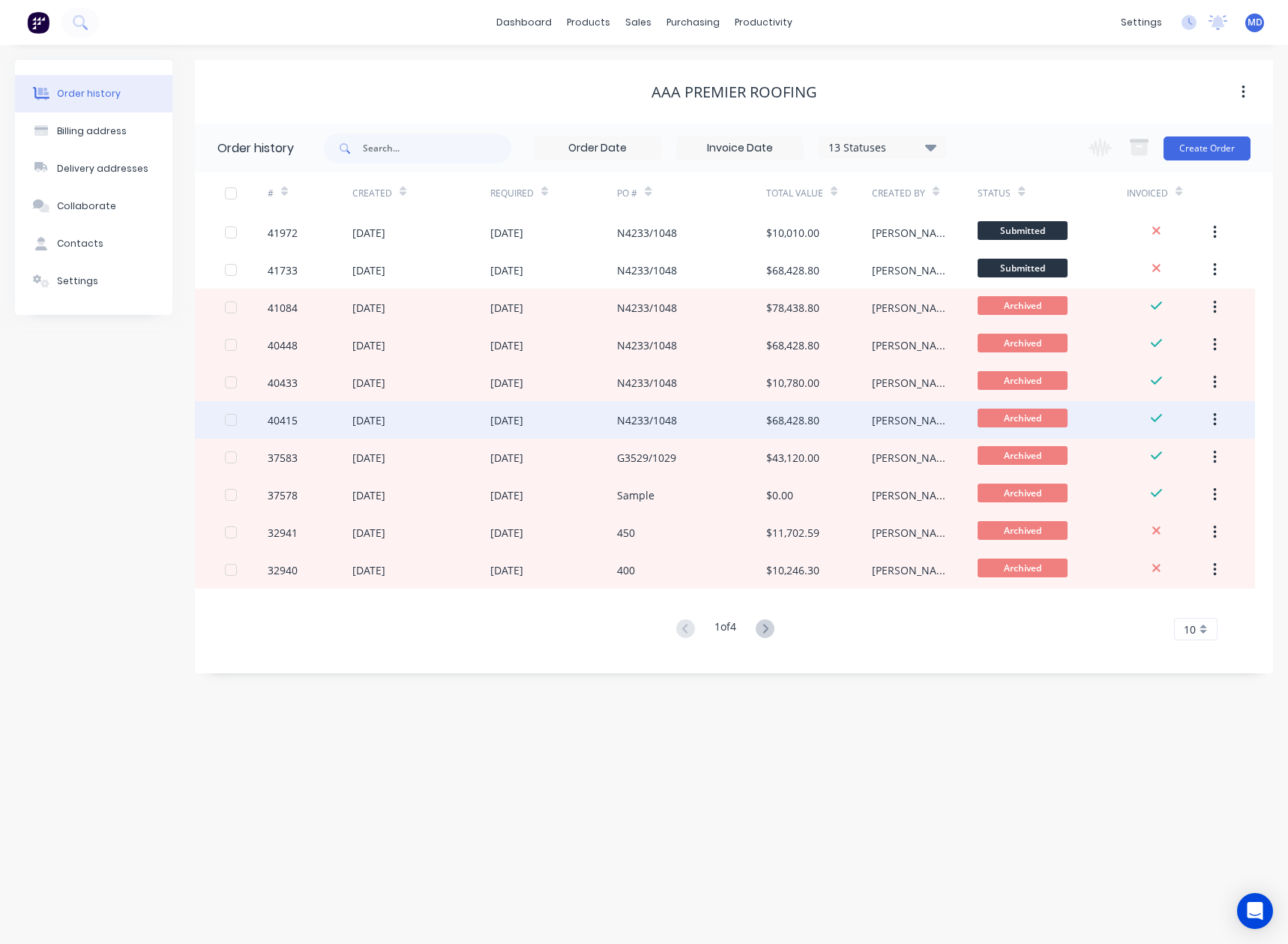
click at [625, 419] on div "N4233/1048" at bounding box center [647, 420] width 60 height 16
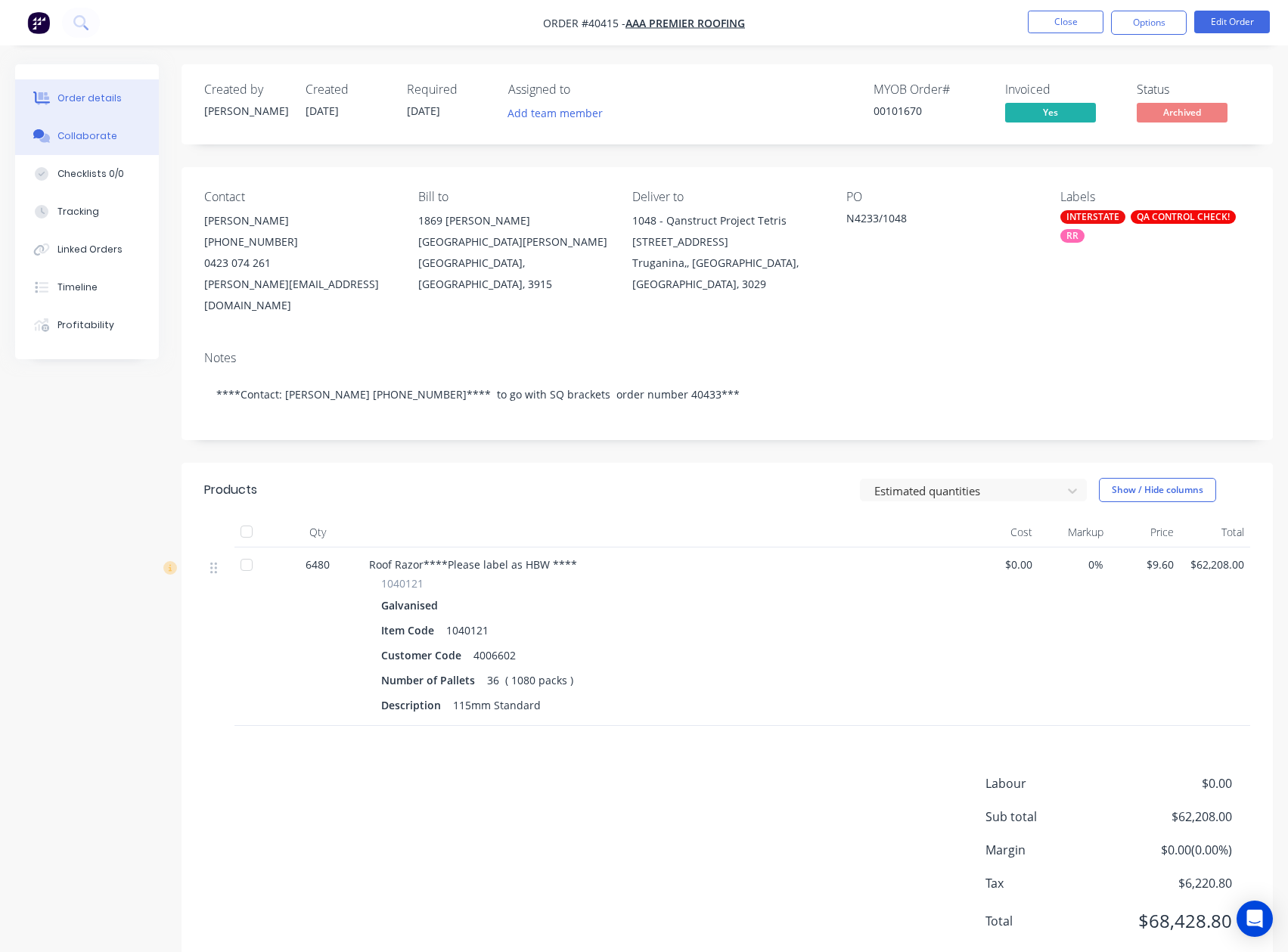
click at [70, 128] on button "Collaborate" at bounding box center [87, 135] width 144 height 37
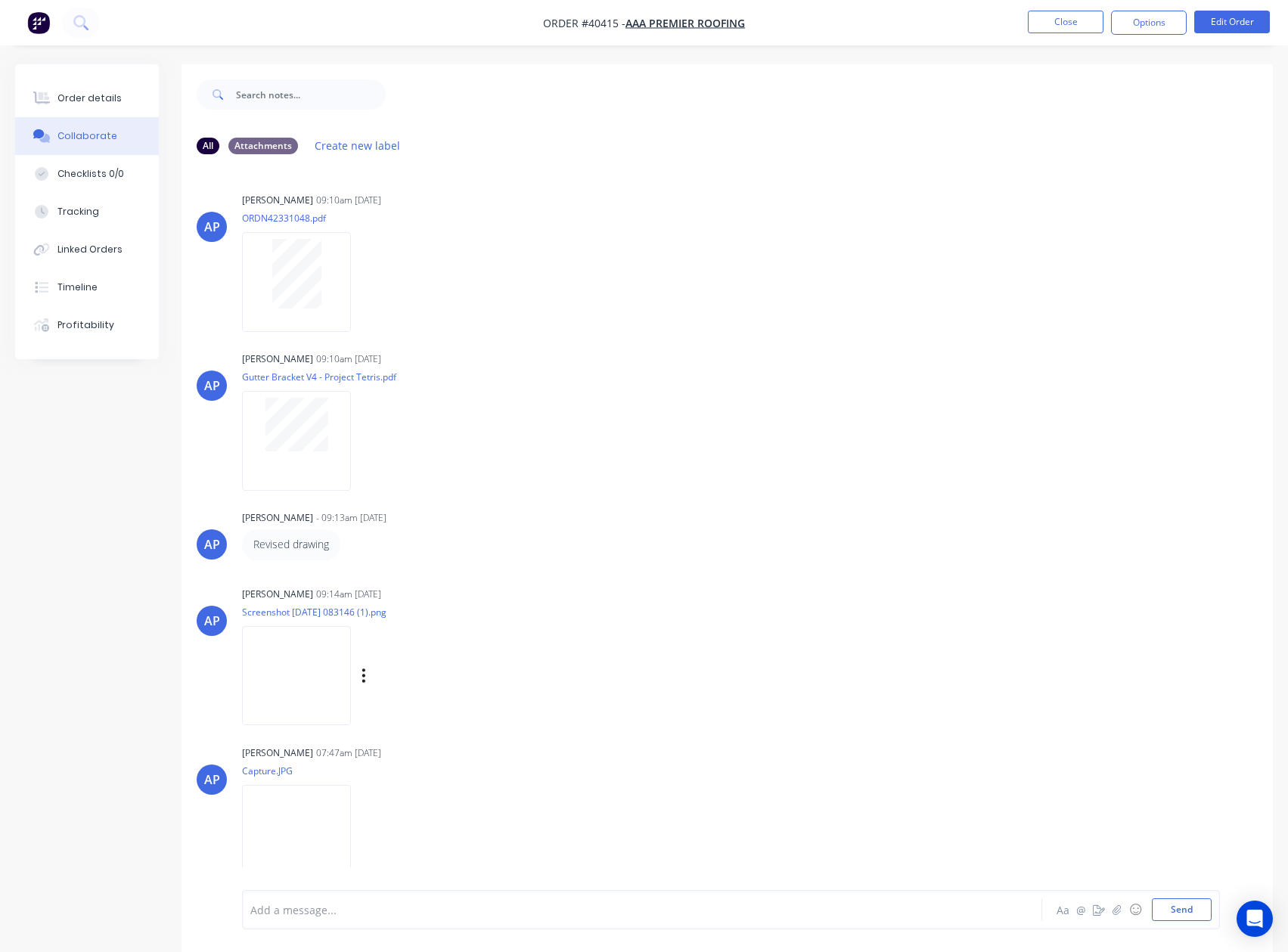
click at [310, 670] on img at bounding box center [297, 676] width 109 height 99
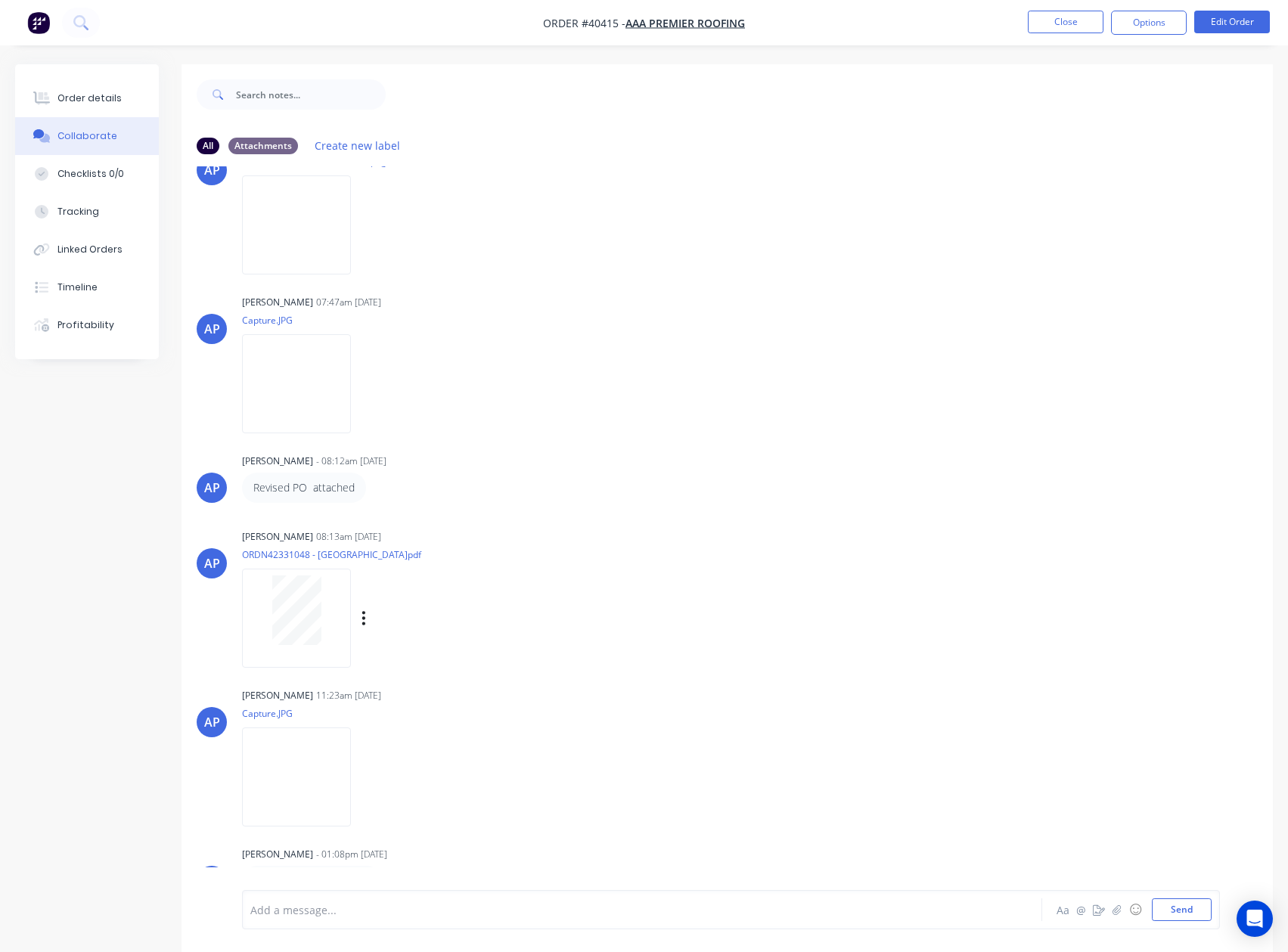
scroll to position [454, 0]
click at [351, 376] on img at bounding box center [297, 381] width 109 height 99
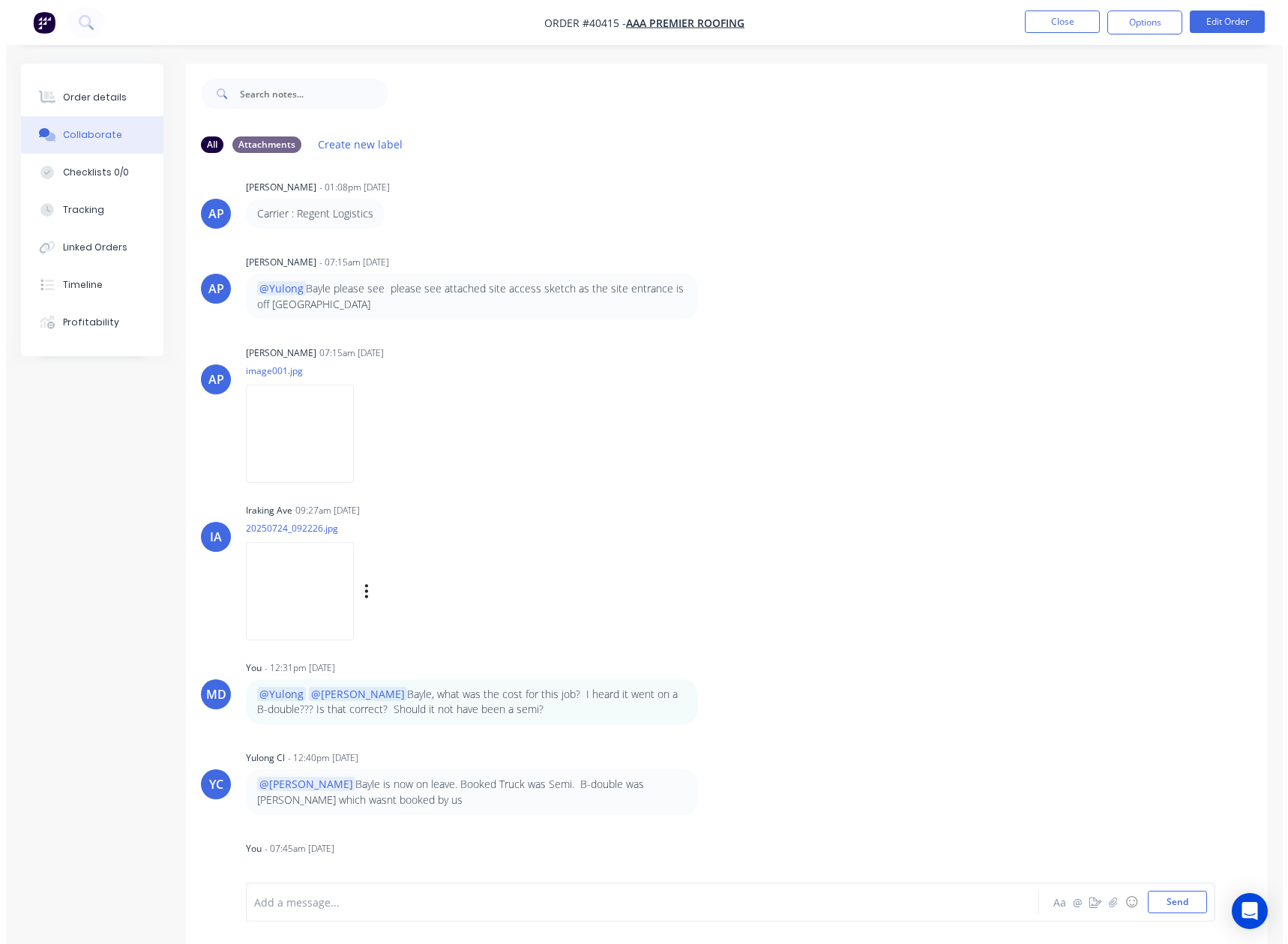
scroll to position [1125, 0]
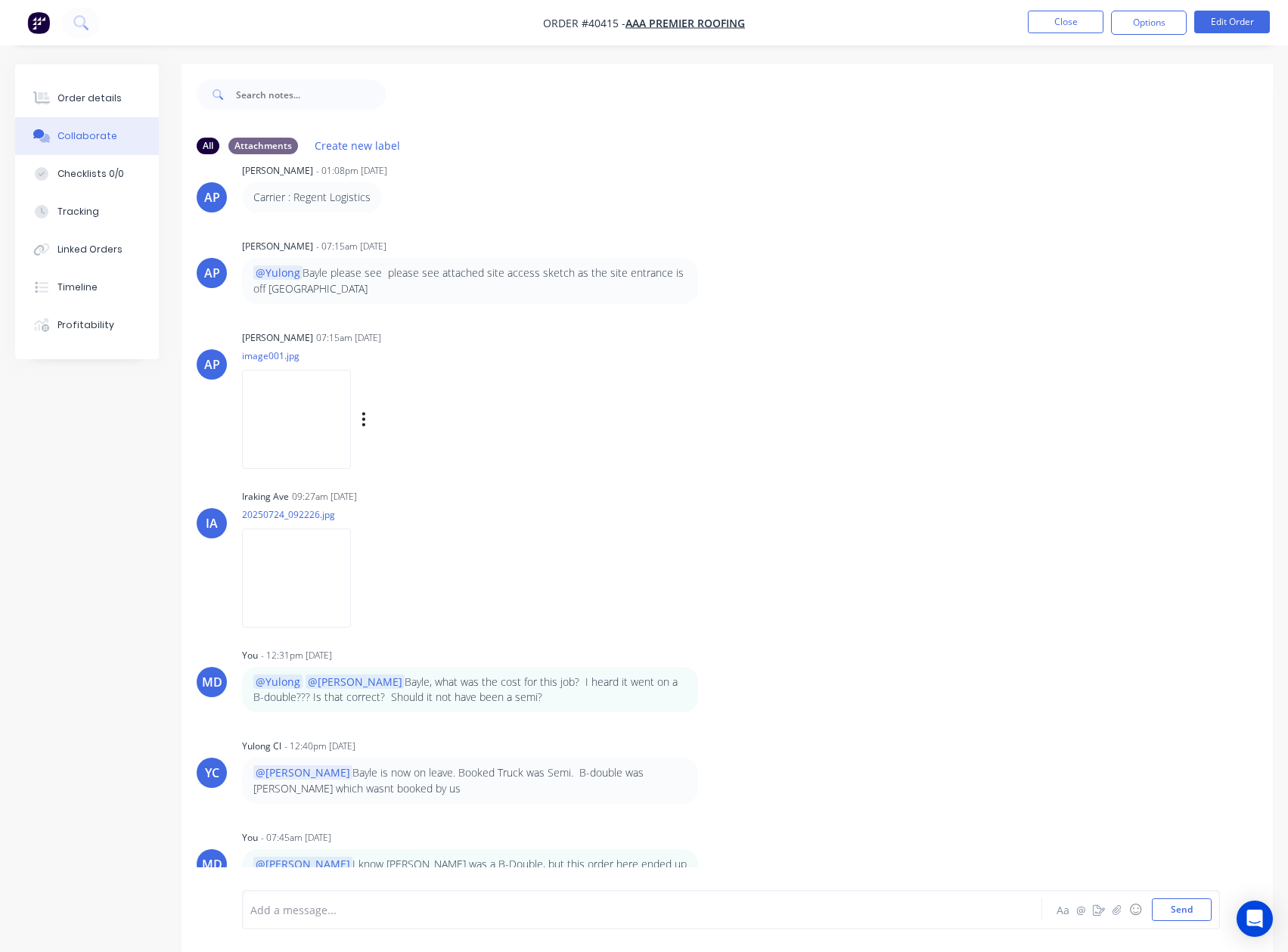
click at [296, 408] on img at bounding box center [297, 420] width 109 height 99
click at [1068, 19] on button "Close" at bounding box center [1065, 22] width 76 height 23
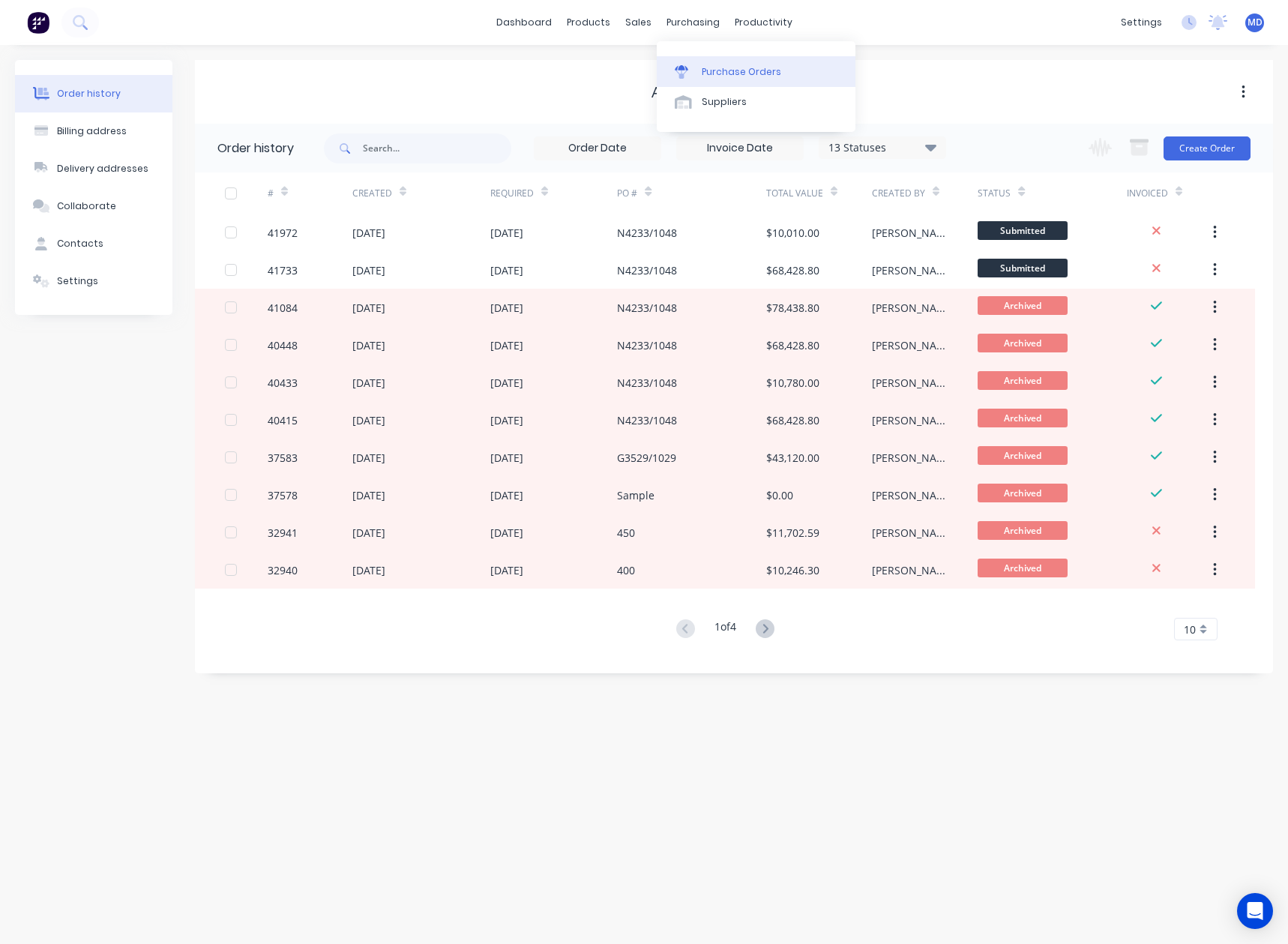
click at [743, 69] on div "Purchase Orders" at bounding box center [741, 72] width 80 height 14
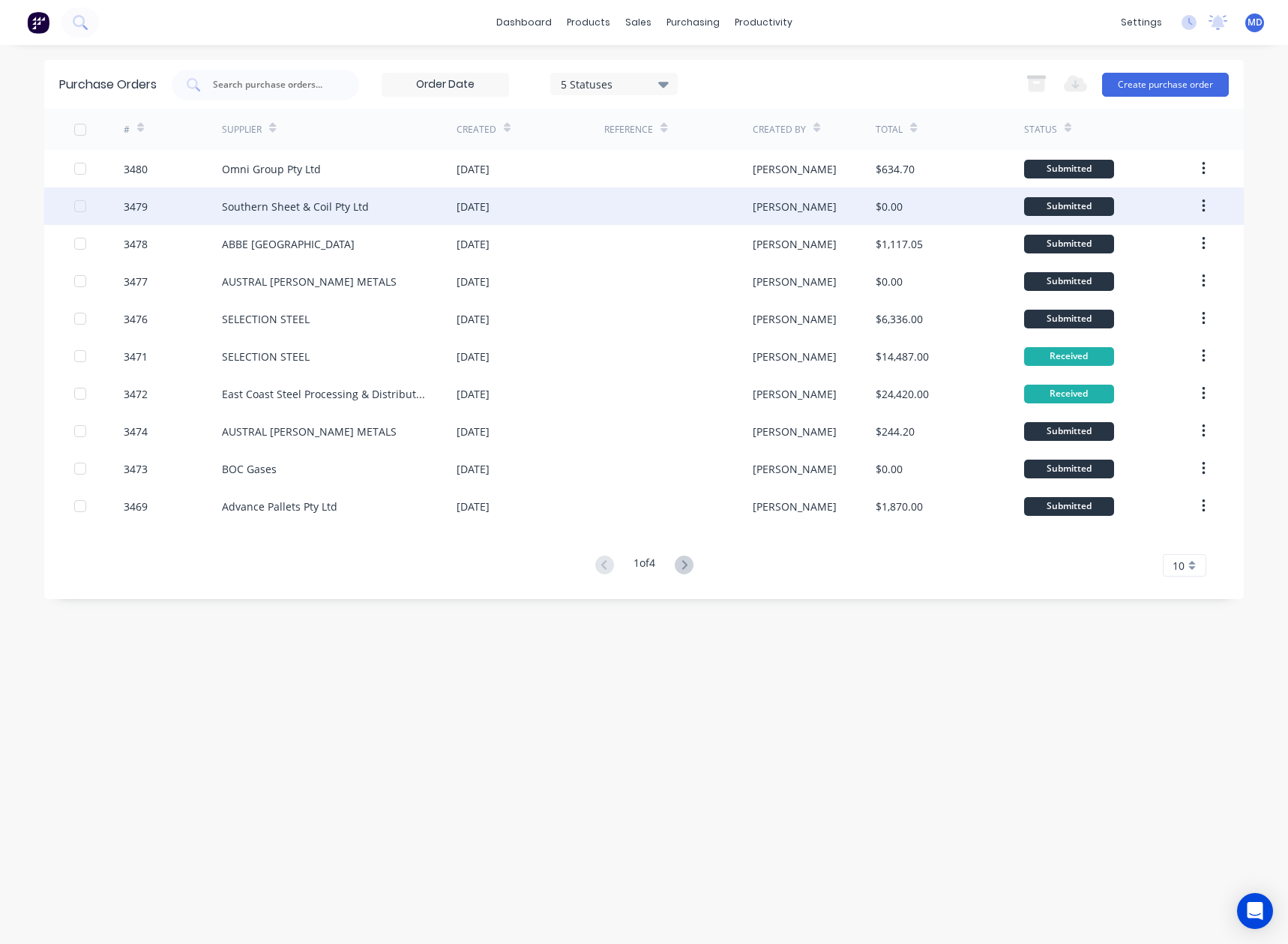
click at [337, 209] on div "Southern Sheet & Coil Pty Ltd" at bounding box center [296, 206] width 147 height 16
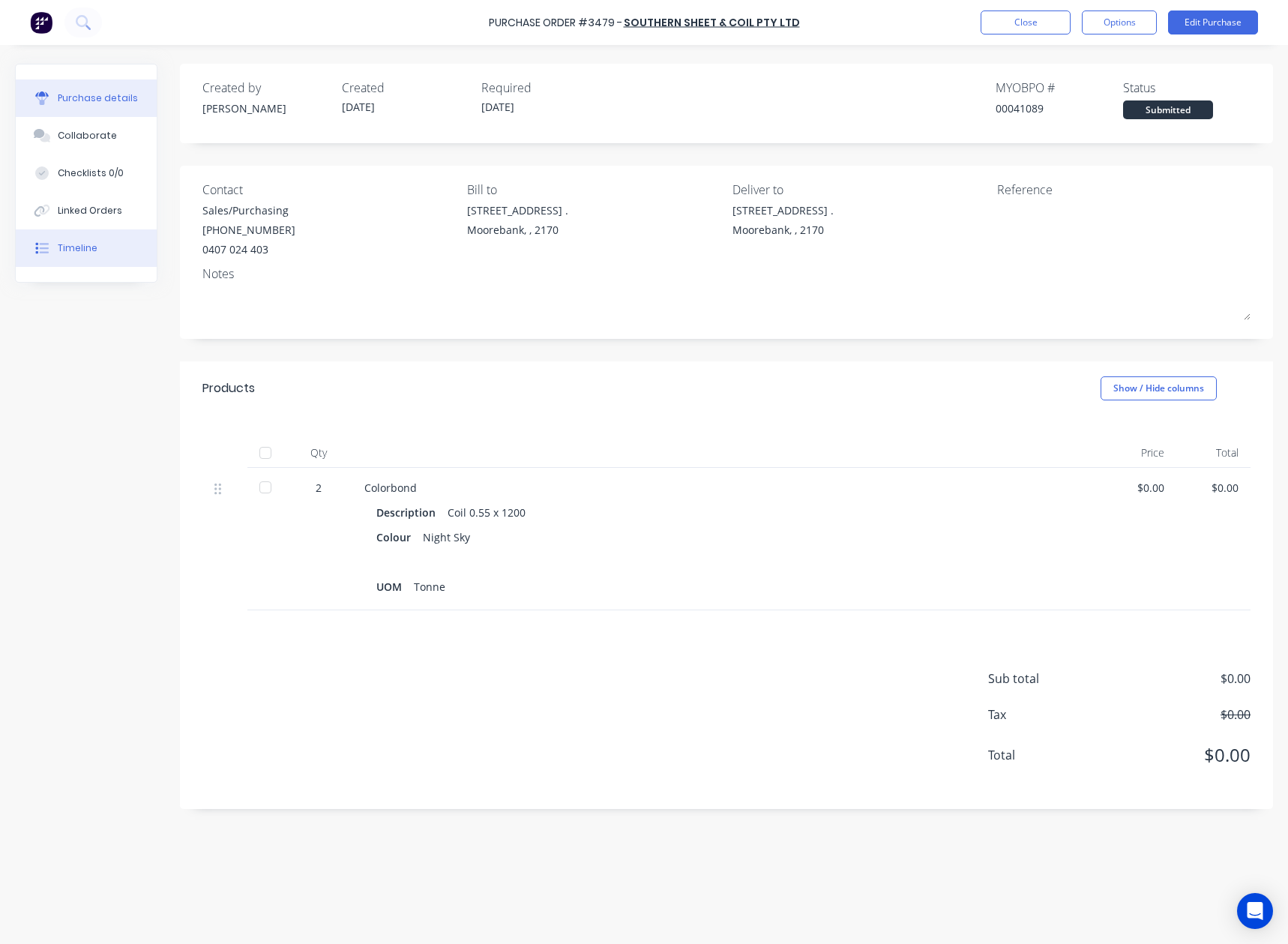
click at [80, 246] on div "Timeline" at bounding box center [77, 249] width 39 height 14
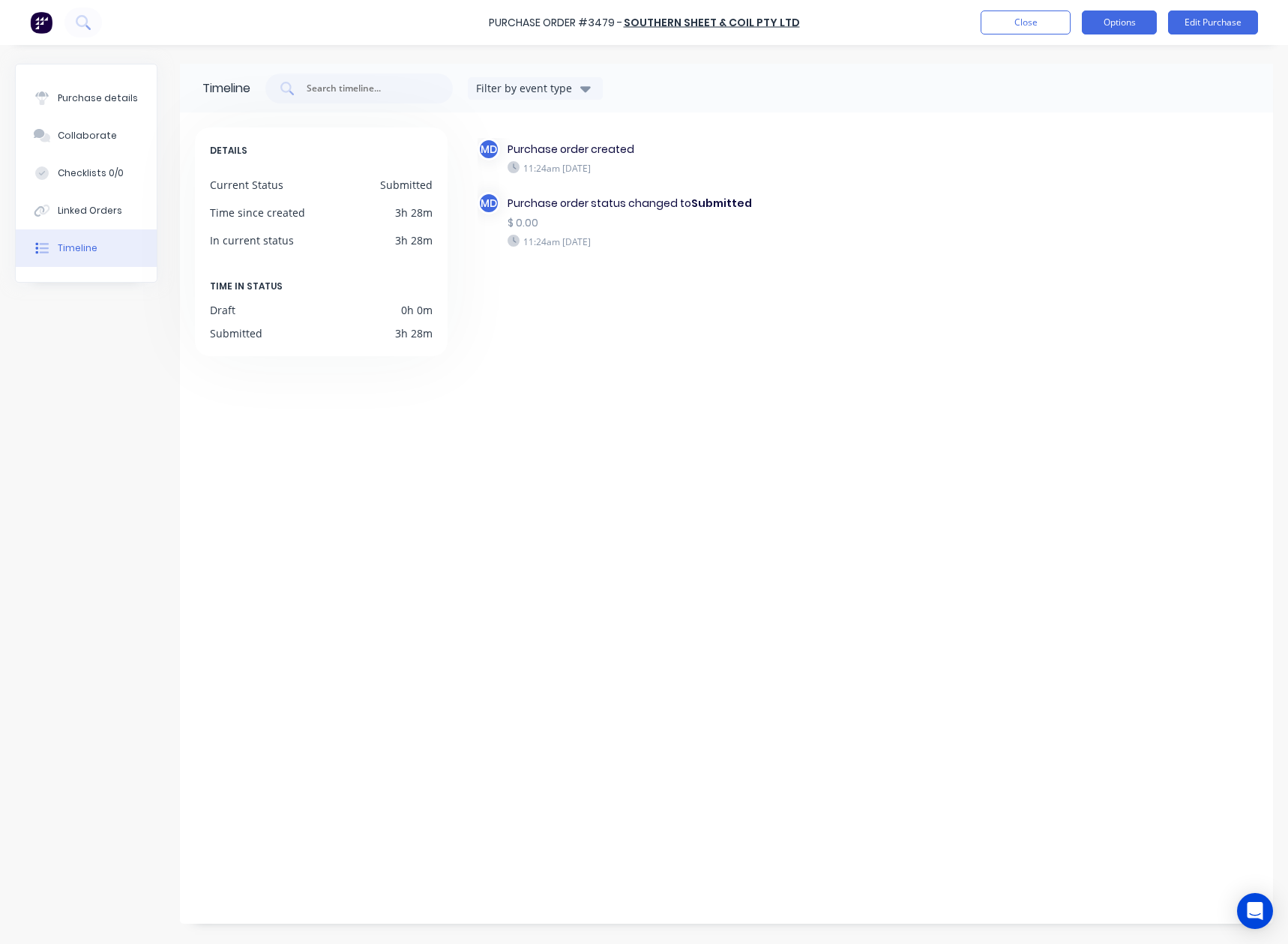
click at [1117, 22] on button "Options" at bounding box center [1119, 23] width 75 height 24
click at [1072, 58] on div "Print / Email" at bounding box center [1086, 61] width 115 height 22
click at [1054, 120] on div "Without pricing" at bounding box center [1086, 121] width 115 height 22
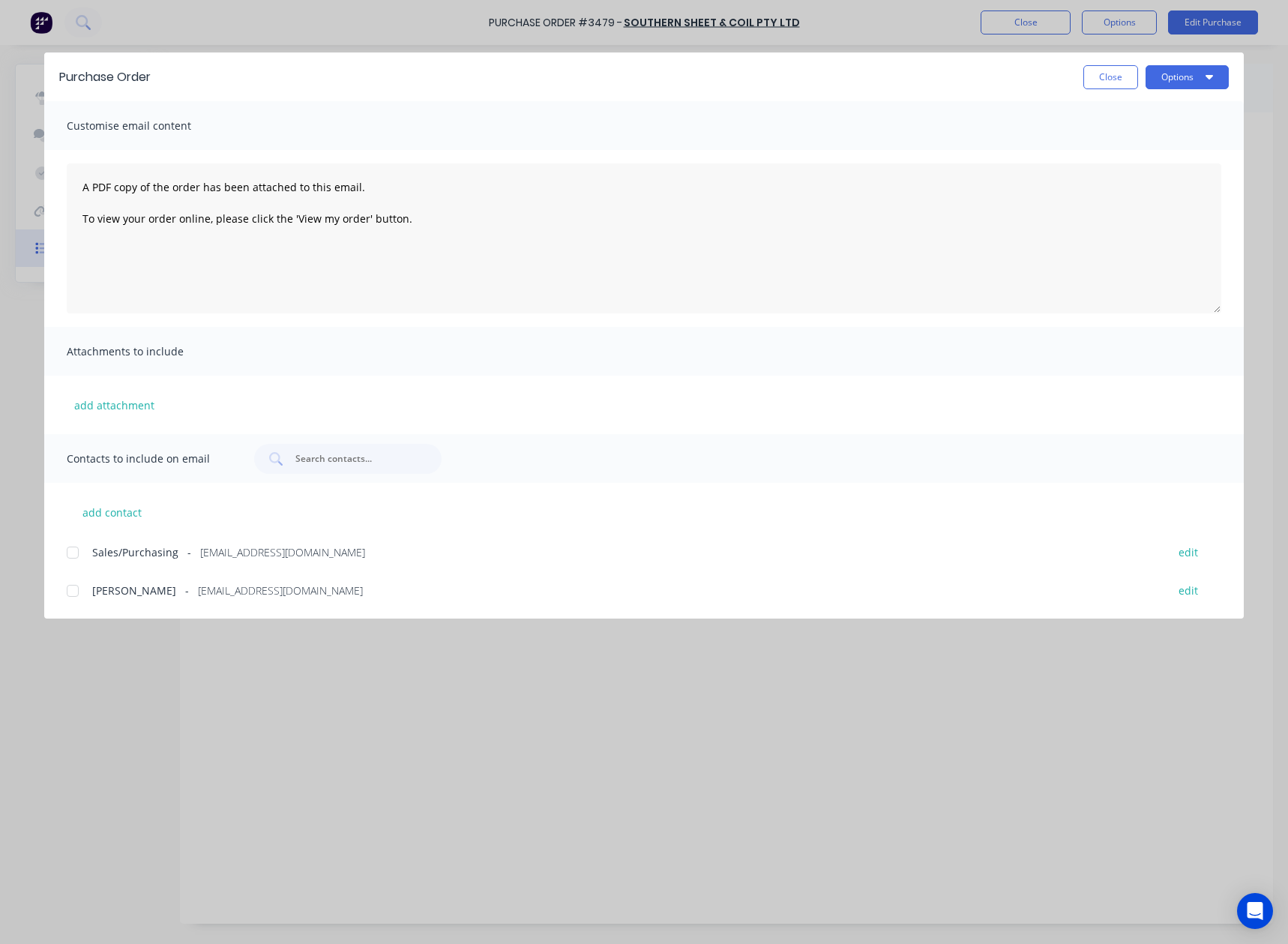
click at [74, 557] on div at bounding box center [73, 553] width 30 height 30
click at [1171, 74] on button "Options" at bounding box center [1188, 77] width 83 height 24
click at [1114, 174] on div "Email" at bounding box center [1158, 175] width 115 height 22
click at [1103, 68] on button "Close" at bounding box center [1111, 77] width 55 height 24
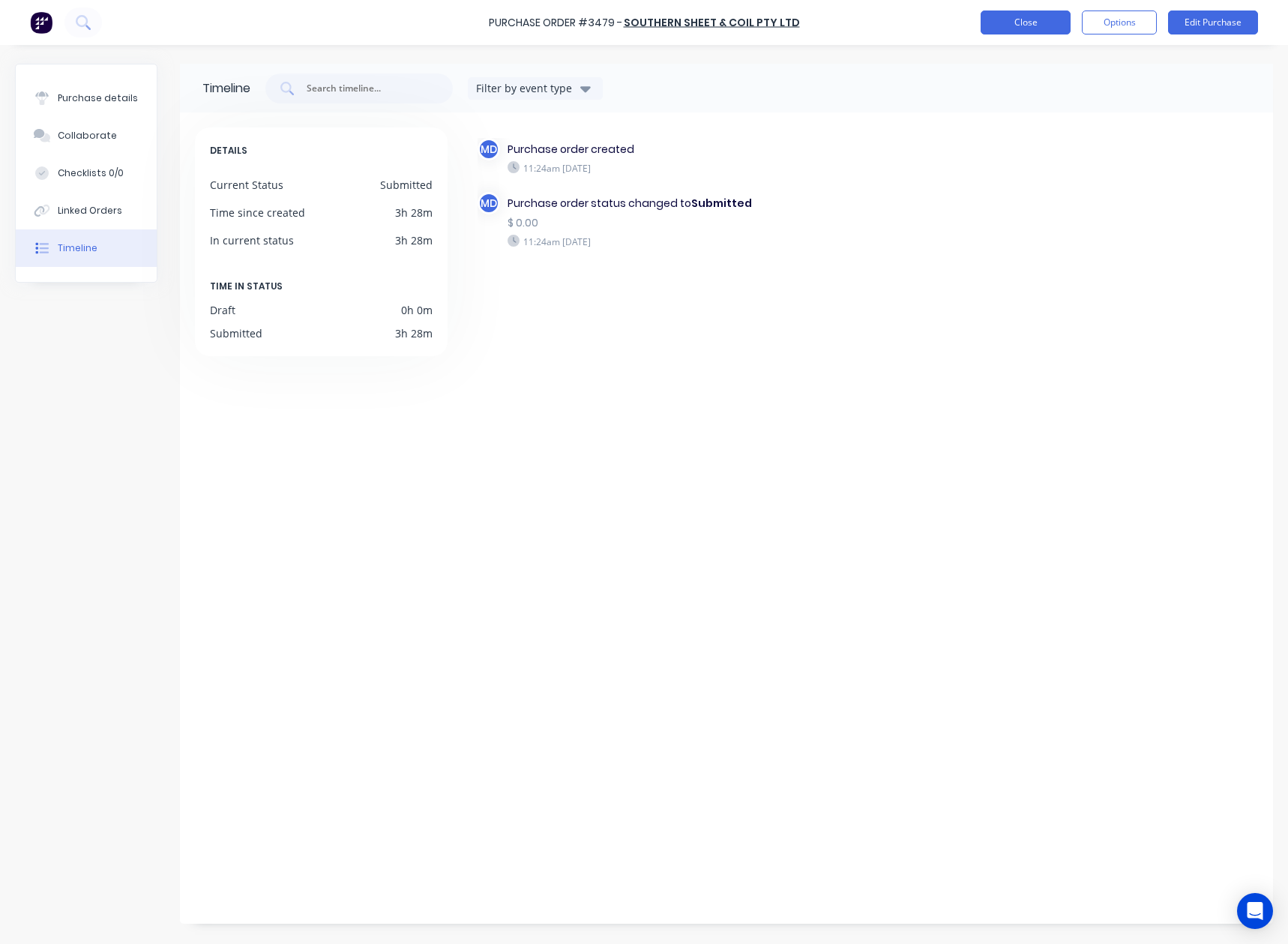
click at [1023, 26] on button "Close" at bounding box center [1026, 23] width 90 height 24
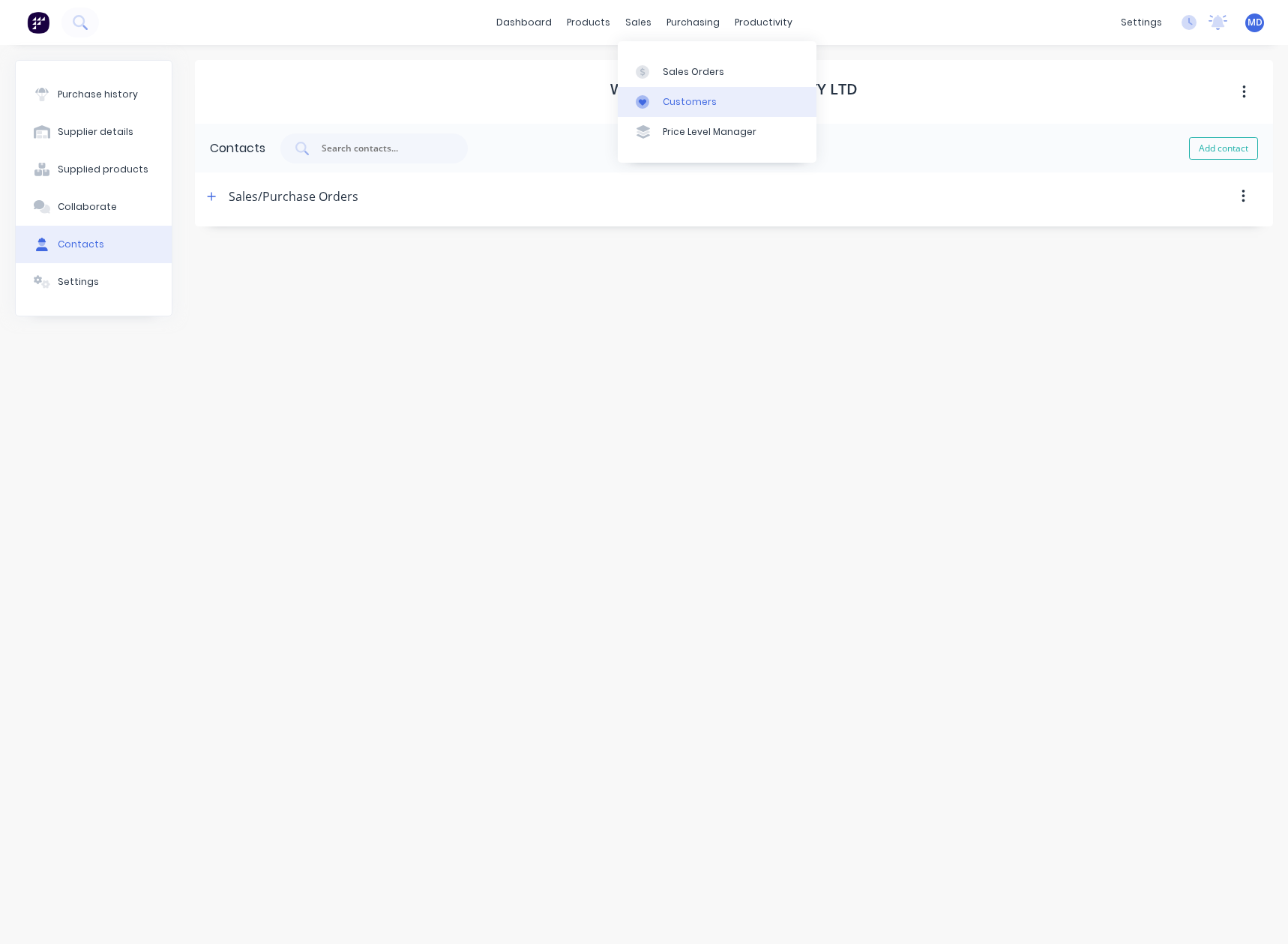
click at [688, 105] on div "Customers" at bounding box center [689, 102] width 54 height 14
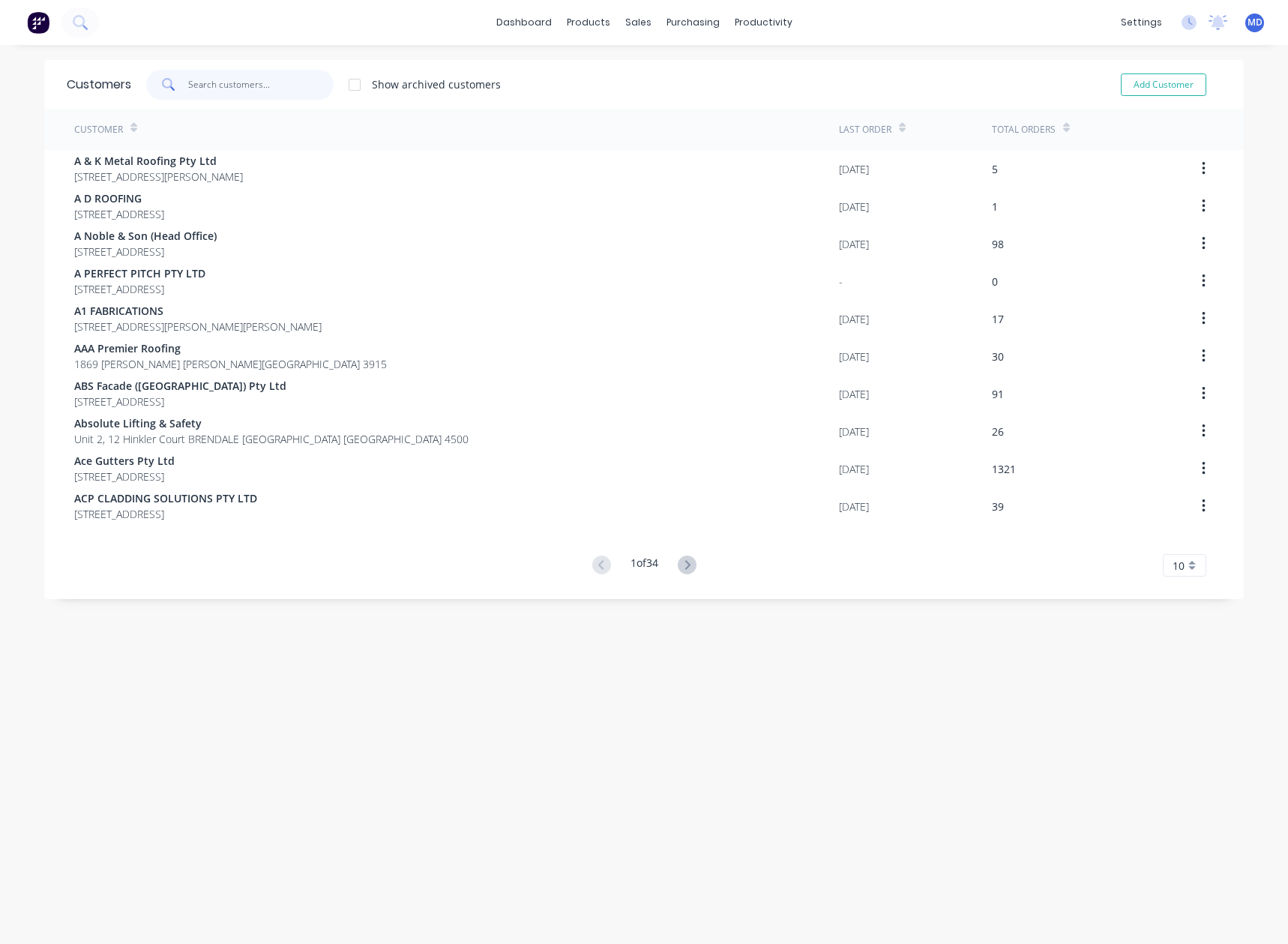
click at [258, 95] on input "text" at bounding box center [261, 85] width 146 height 30
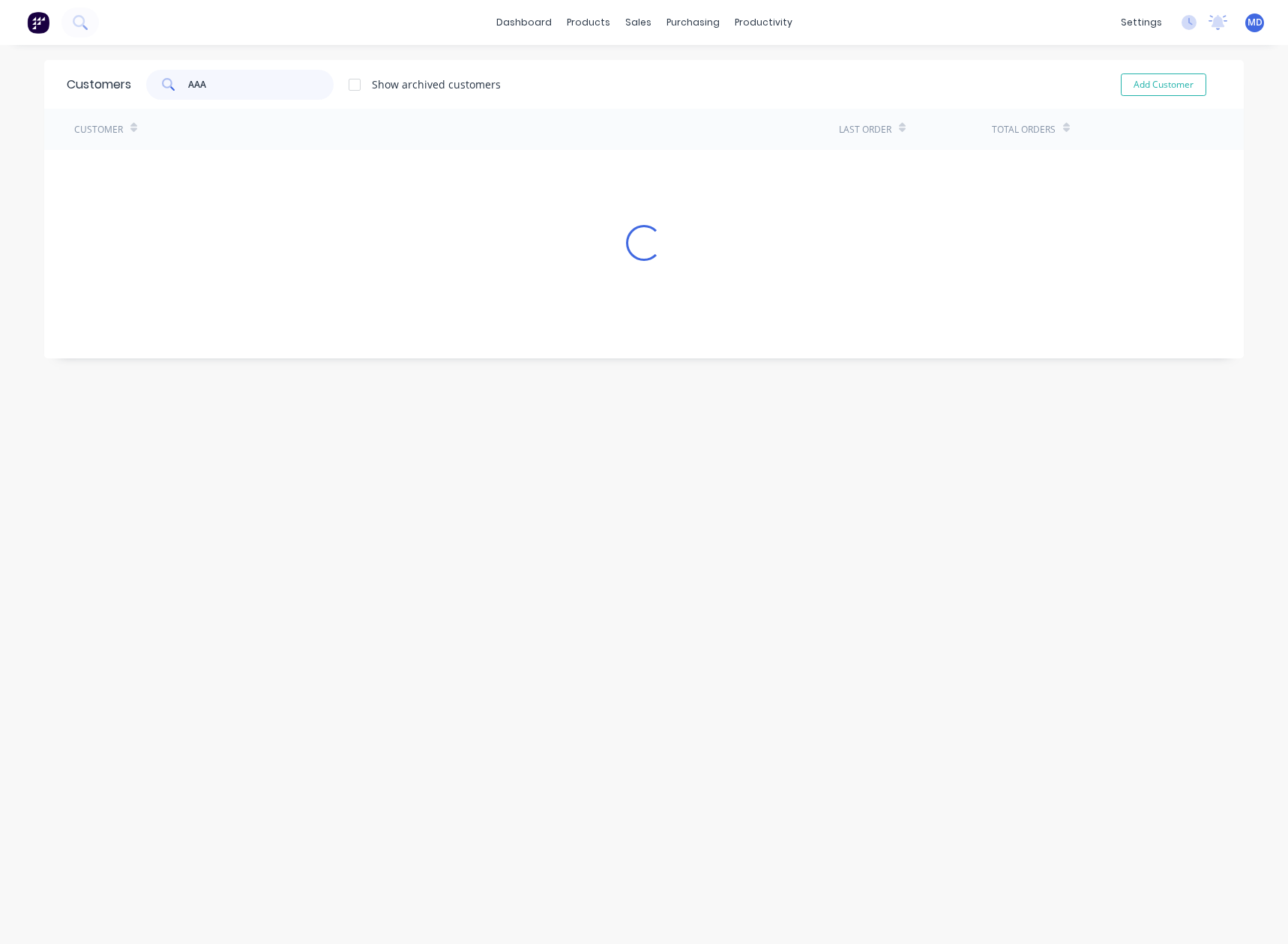
type input "AAA"
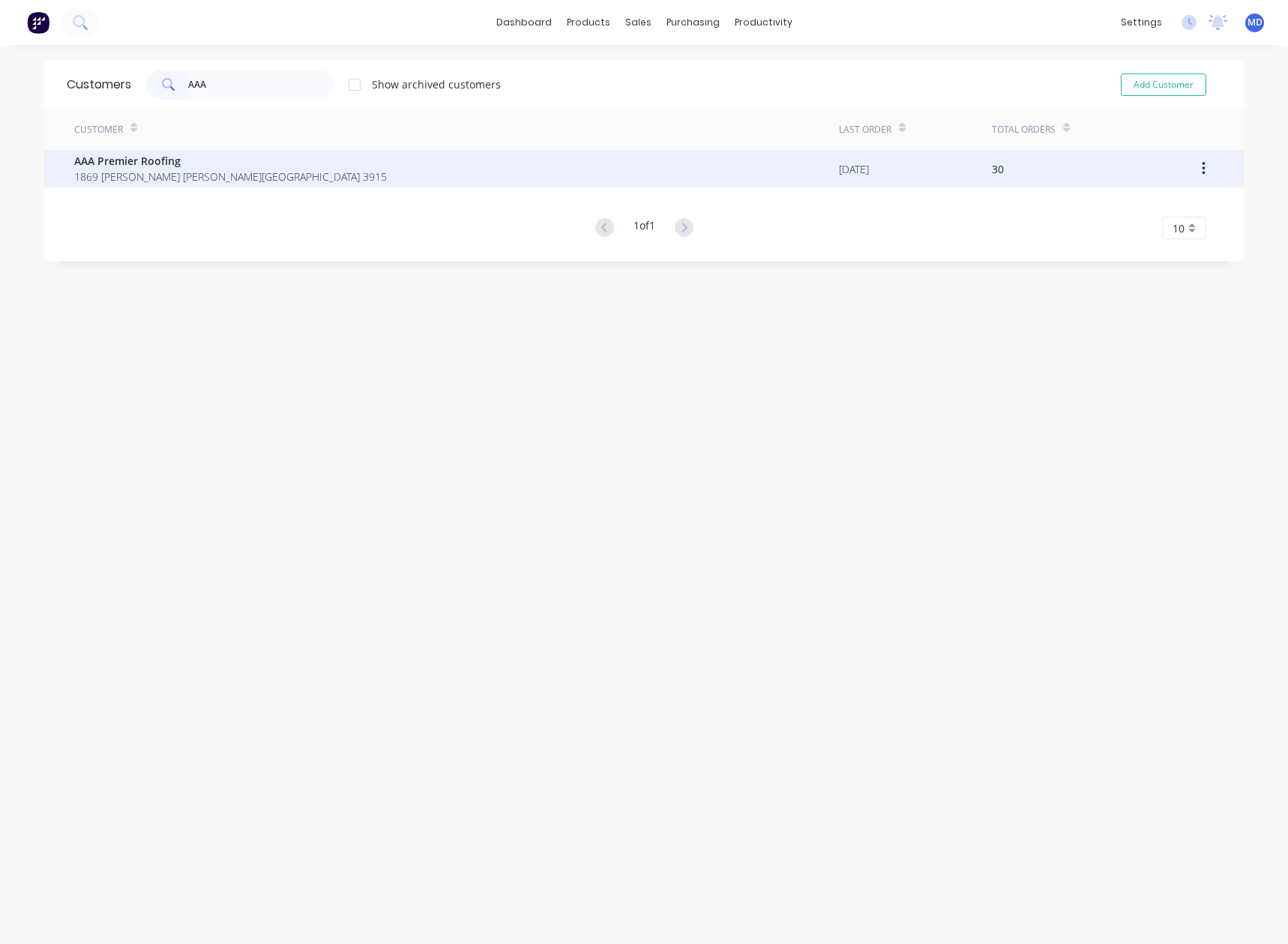
click at [106, 167] on span "AAA Premier Roofing" at bounding box center [230, 161] width 313 height 16
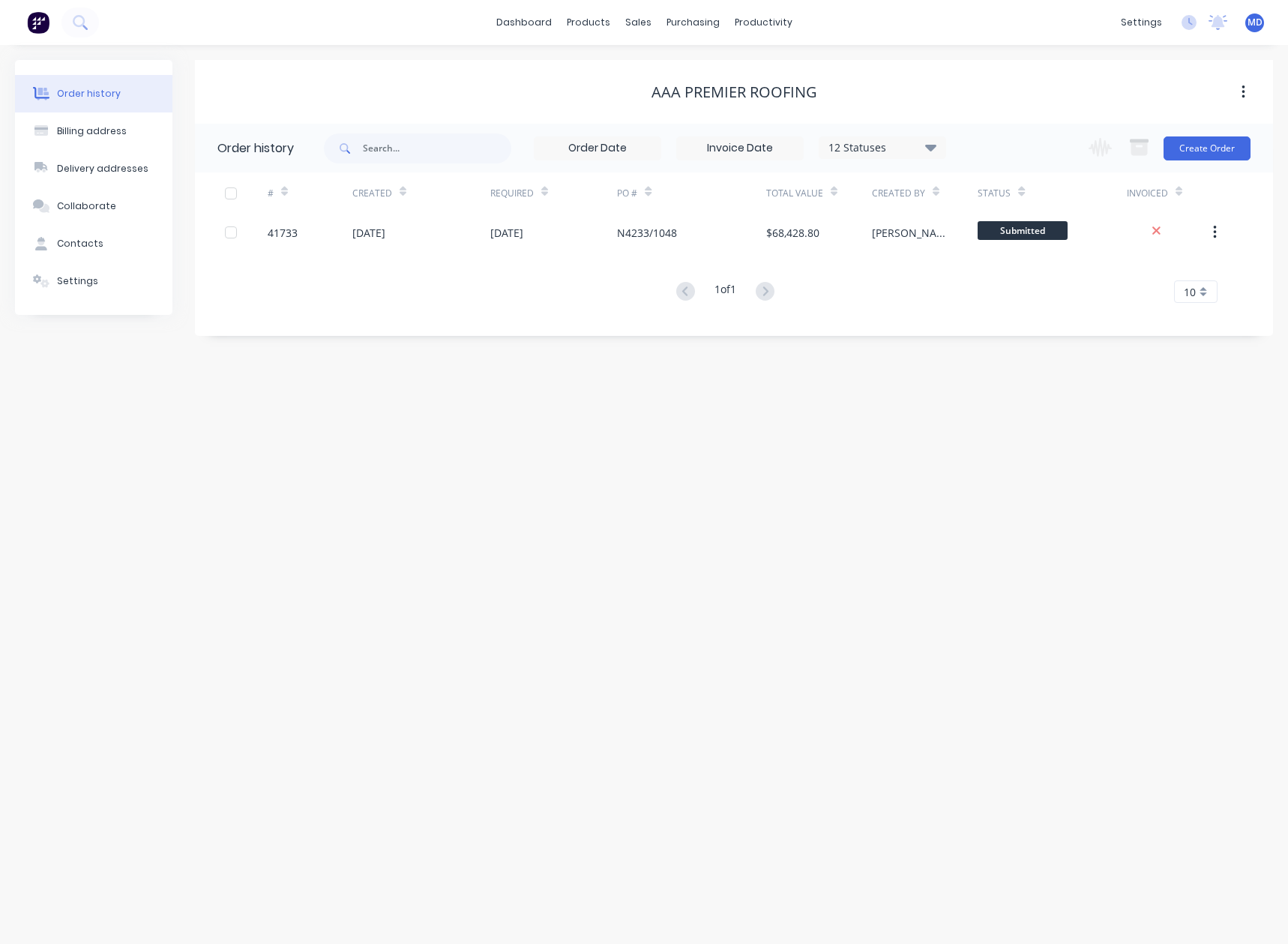
drag, startPoint x: 686, startPoint y: 231, endPoint x: 612, endPoint y: 259, distance: 79.1
click at [598, 232] on div "41733 [DATE] [DATE] N4233/1048 $68,428.80 [PERSON_NAME] Submitted" at bounding box center [725, 232] width 1061 height 37
copy div "N4233/1048"
click at [935, 145] on icon at bounding box center [931, 147] width 11 height 7
drag, startPoint x: 982, startPoint y: 328, endPoint x: 1011, endPoint y: 358, distance: 41.7
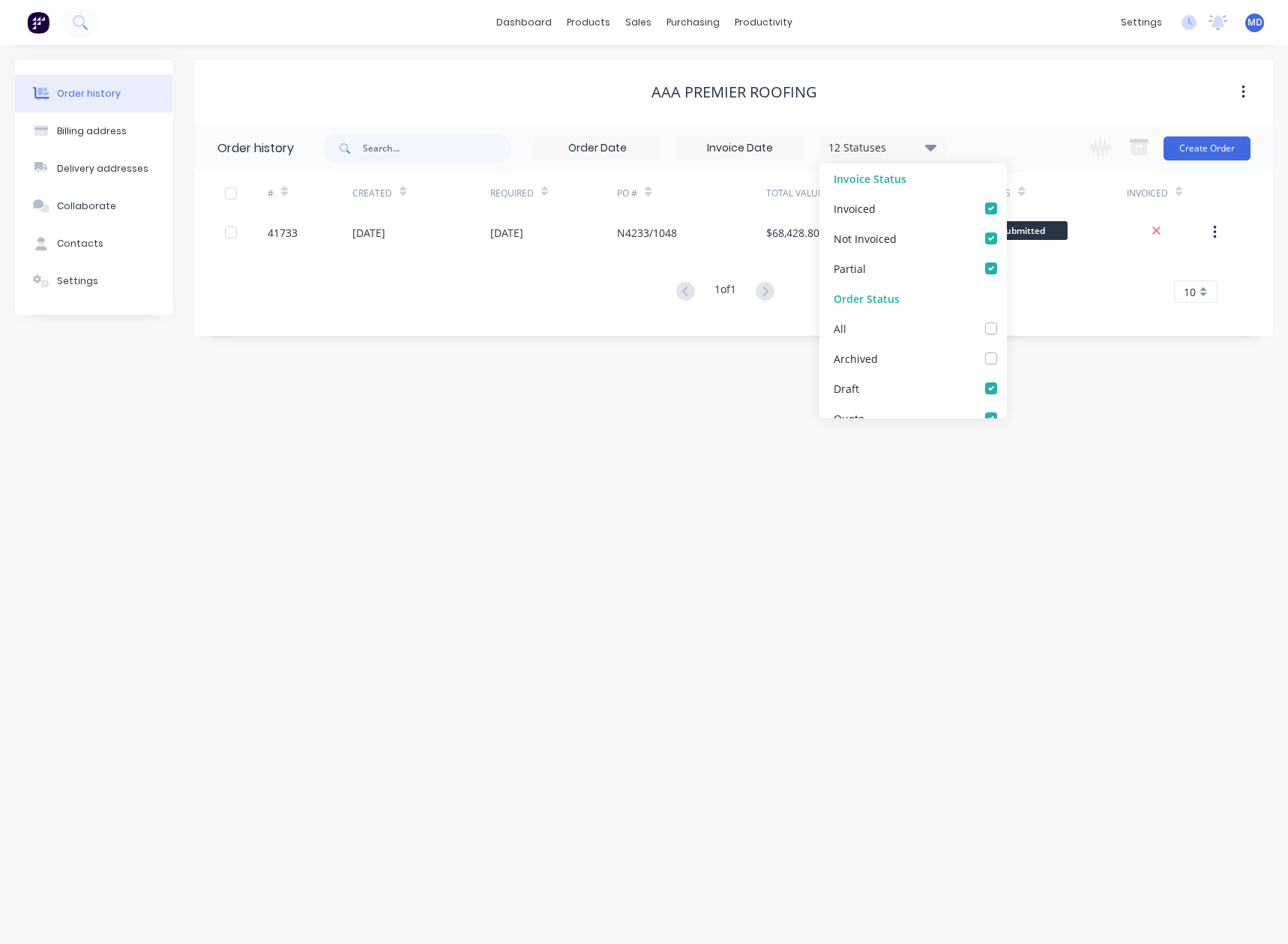
click at [1007, 320] on label at bounding box center [1007, 320] width 0 height 0
click at [1007, 328] on input "checkbox" at bounding box center [1013, 327] width 12 height 14
checkbox input "true"
click at [1074, 412] on div "Order history Billing address Delivery addresses Collaborate Contacts Settings …" at bounding box center [644, 494] width 1288 height 899
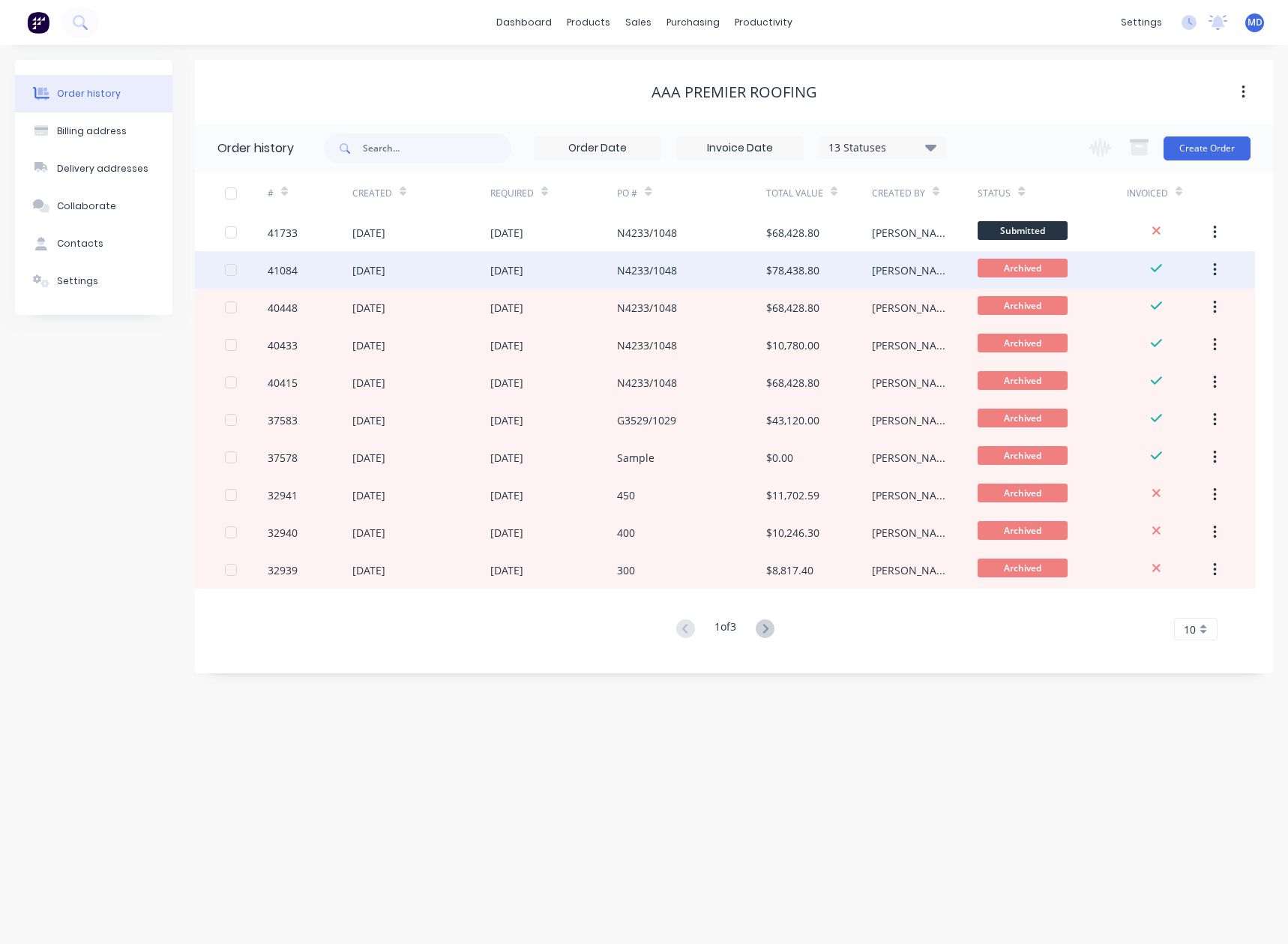
click at [658, 252] on div "N4233/1048" at bounding box center [691, 269] width 149 height 37
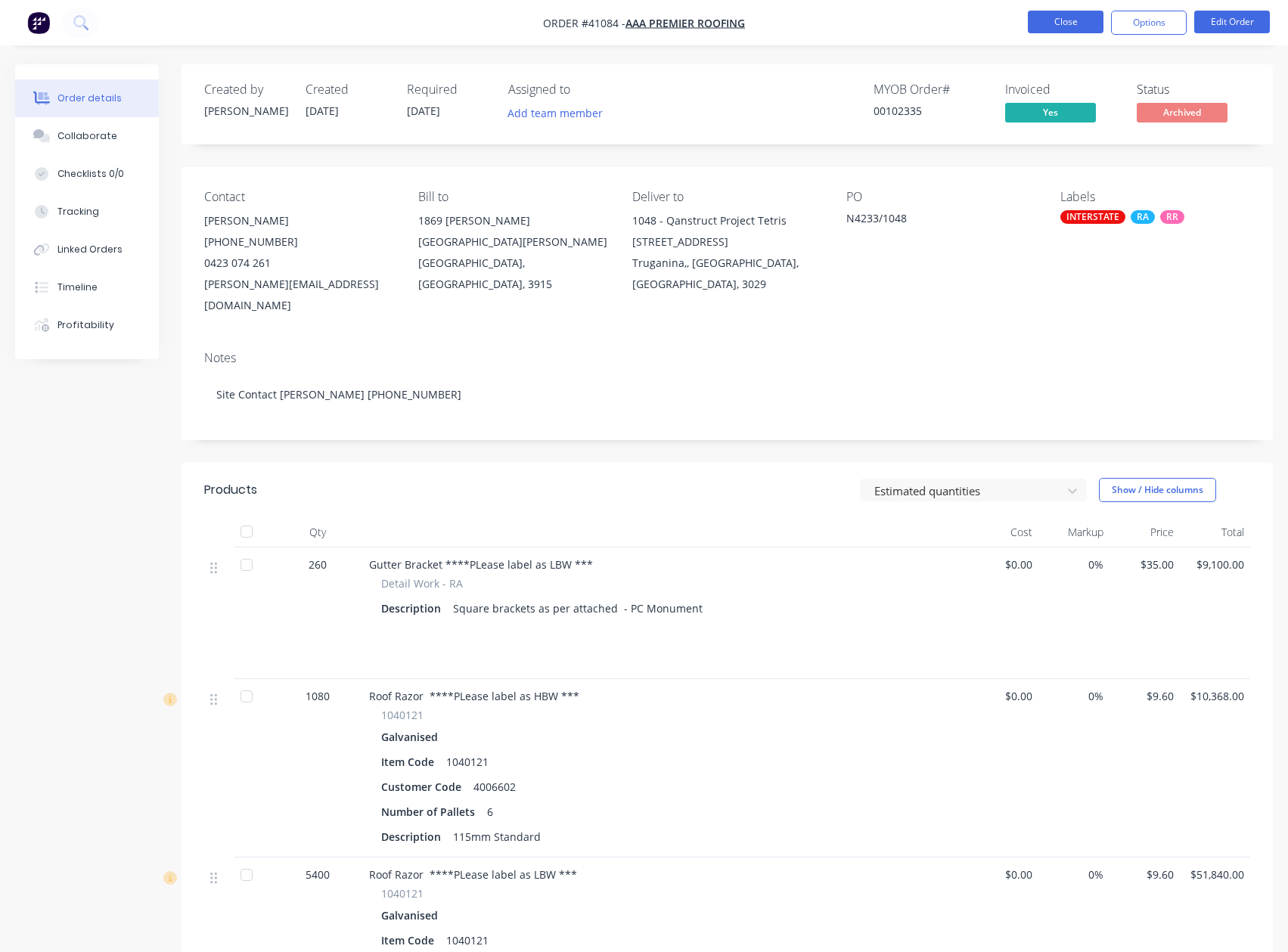
click at [1053, 17] on button "Close" at bounding box center [1065, 22] width 76 height 23
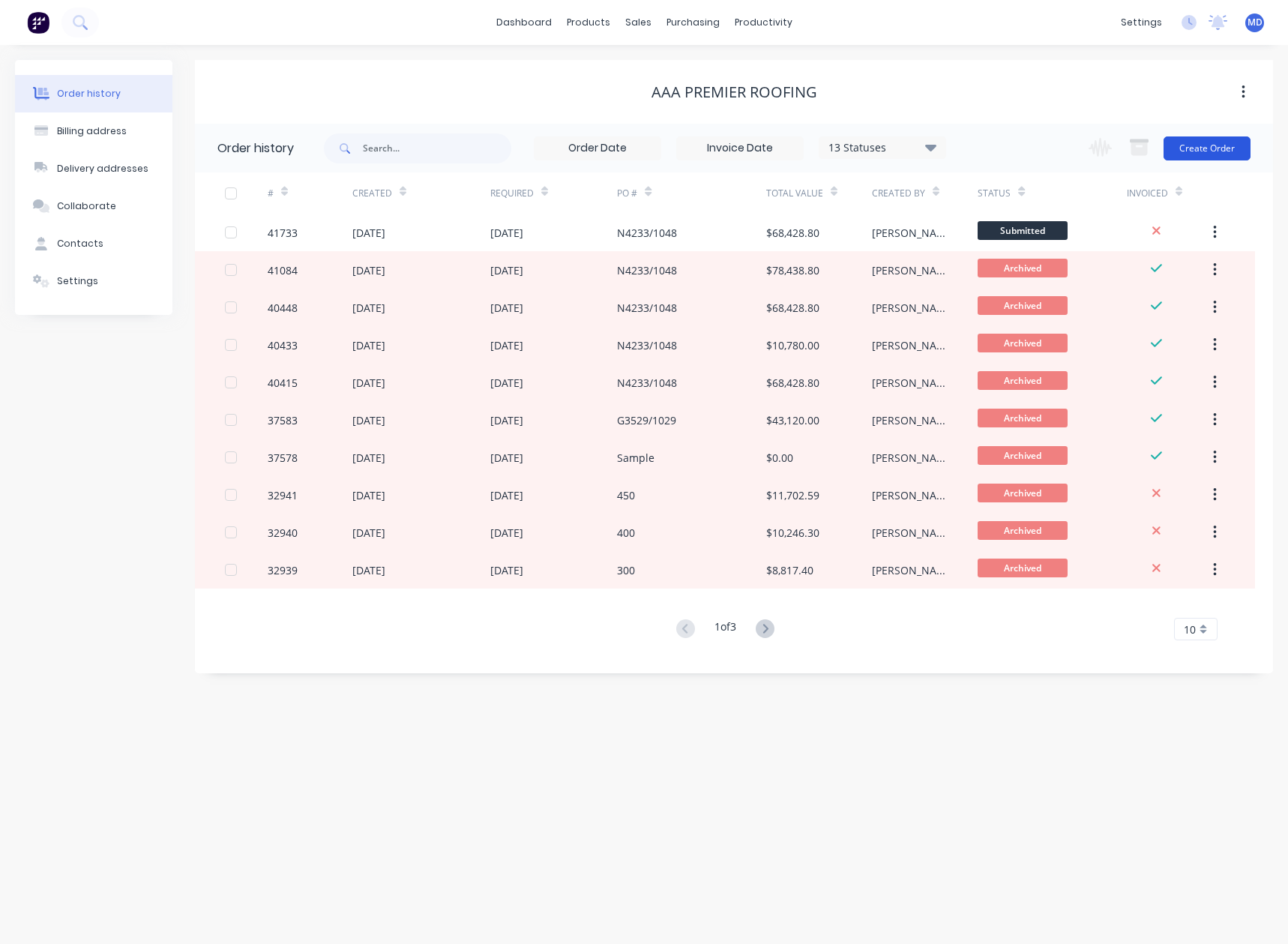
click at [1211, 148] on button "Create Order" at bounding box center [1207, 149] width 87 height 24
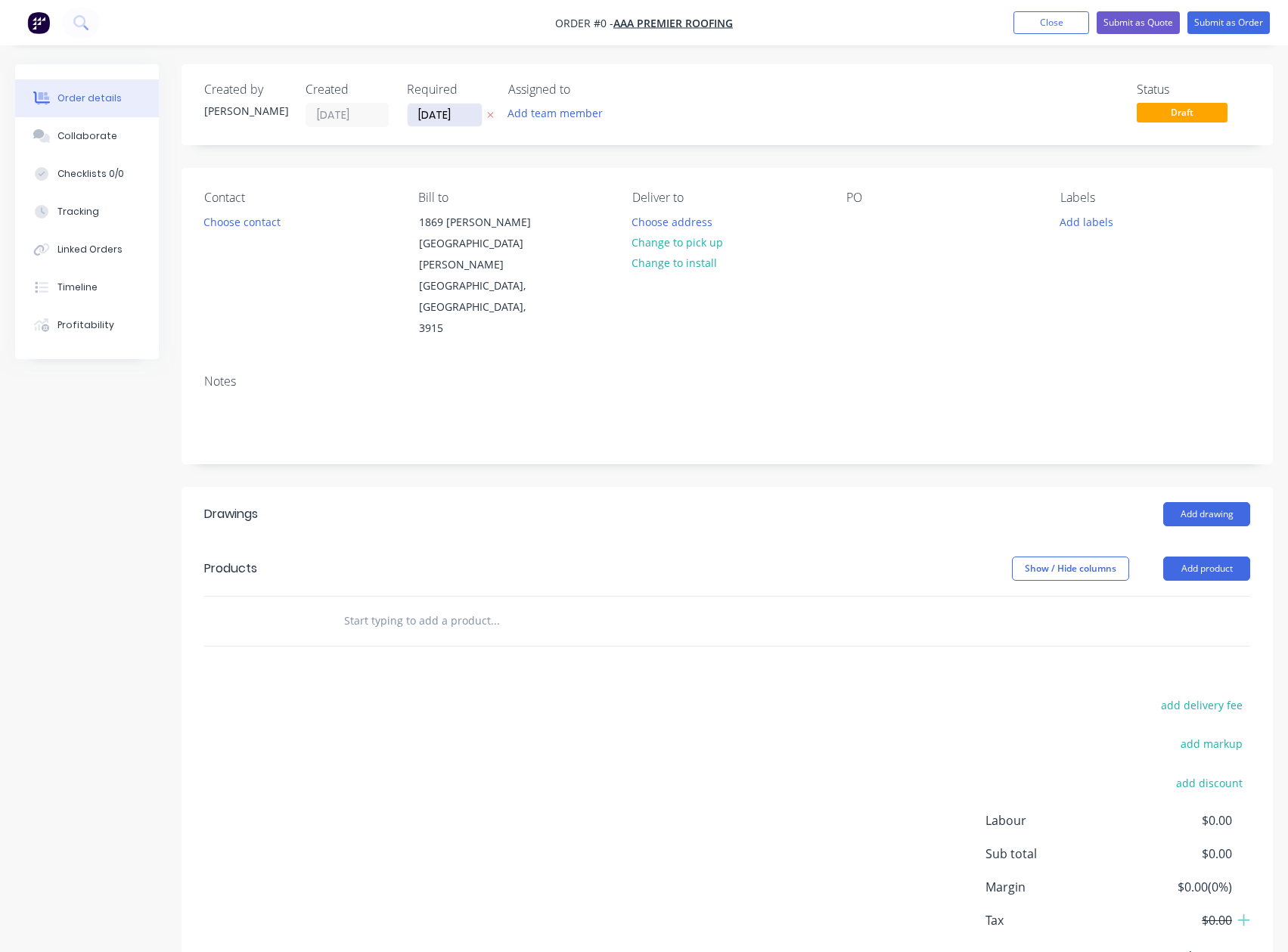
click at [440, 115] on input "[DATE]" at bounding box center [444, 115] width 74 height 23
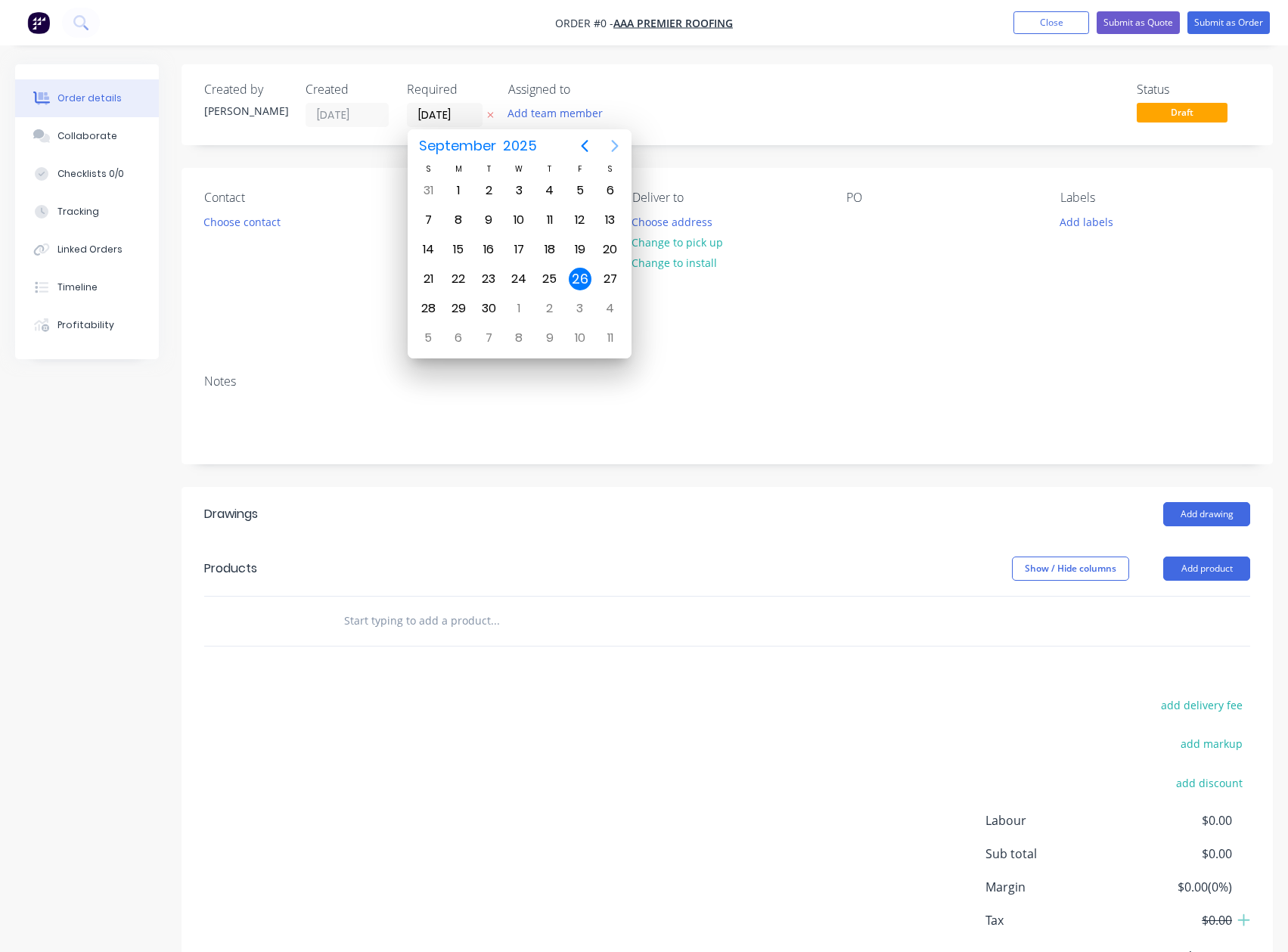
click at [613, 144] on icon "Next page" at bounding box center [615, 146] width 18 height 18
click at [457, 188] on div "1" at bounding box center [459, 190] width 23 height 23
type input "[DATE]"
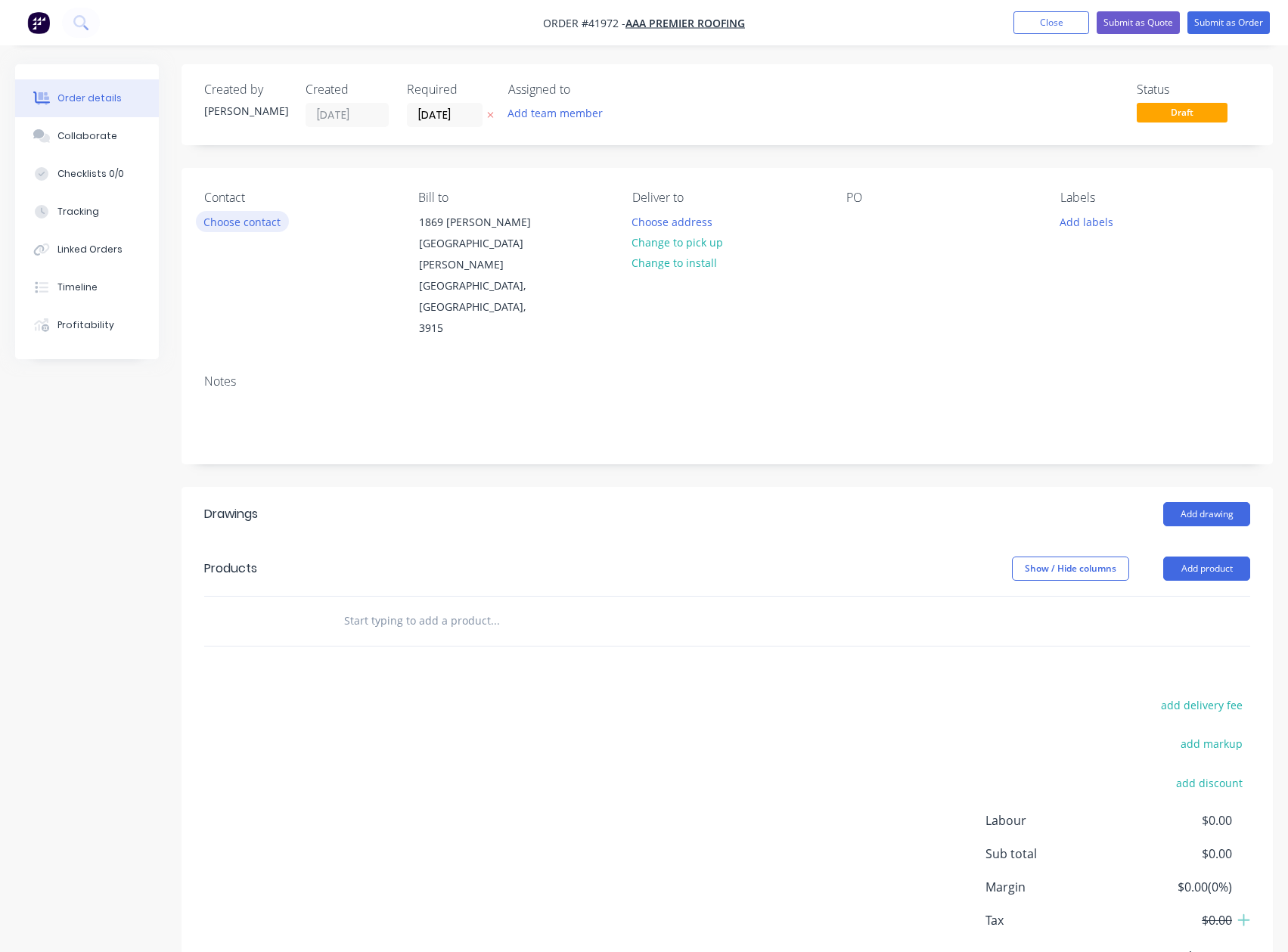
click at [229, 223] on button "Choose contact" at bounding box center [242, 221] width 93 height 21
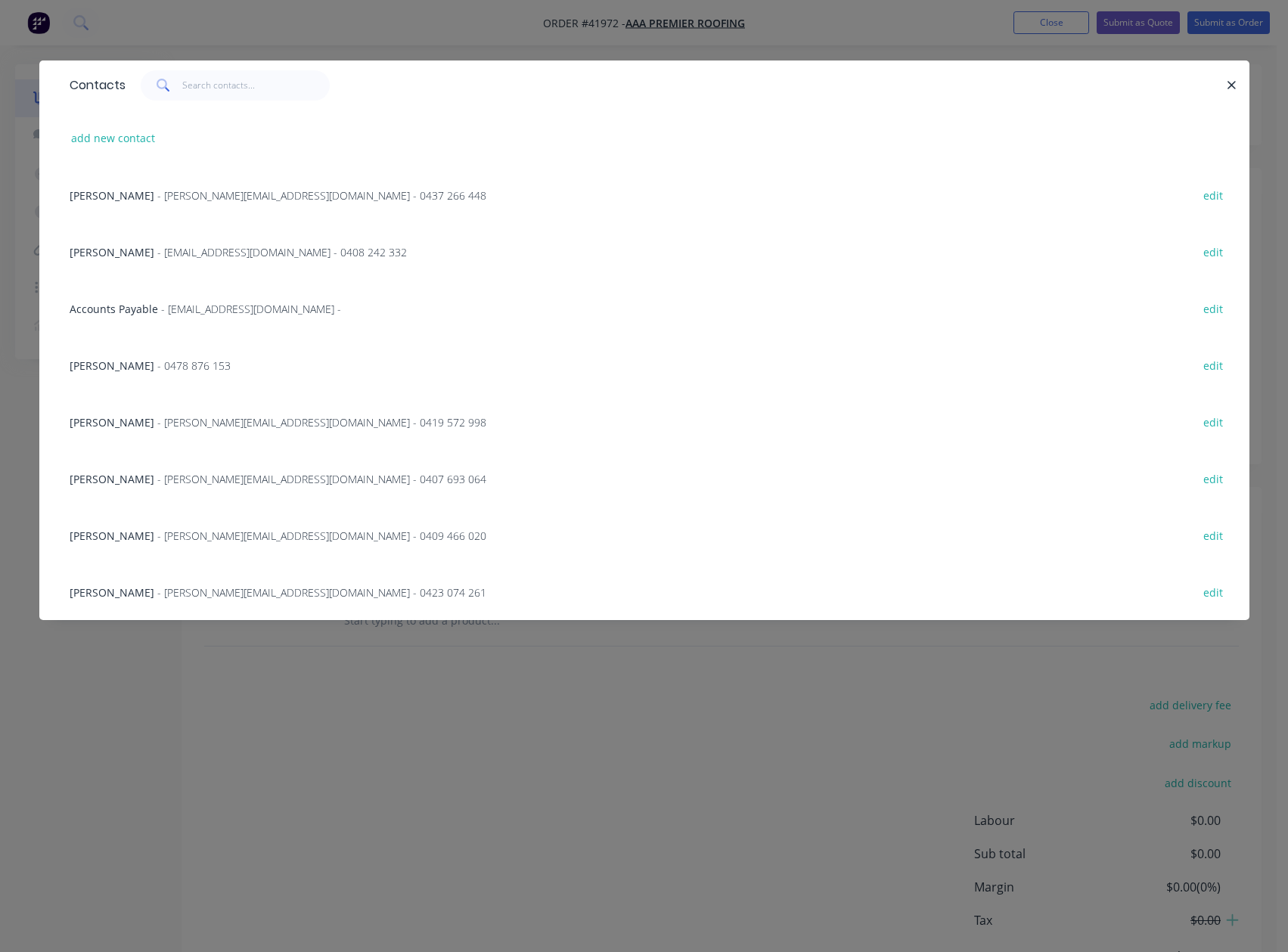
click at [154, 592] on span "[PERSON_NAME]" at bounding box center [112, 593] width 85 height 15
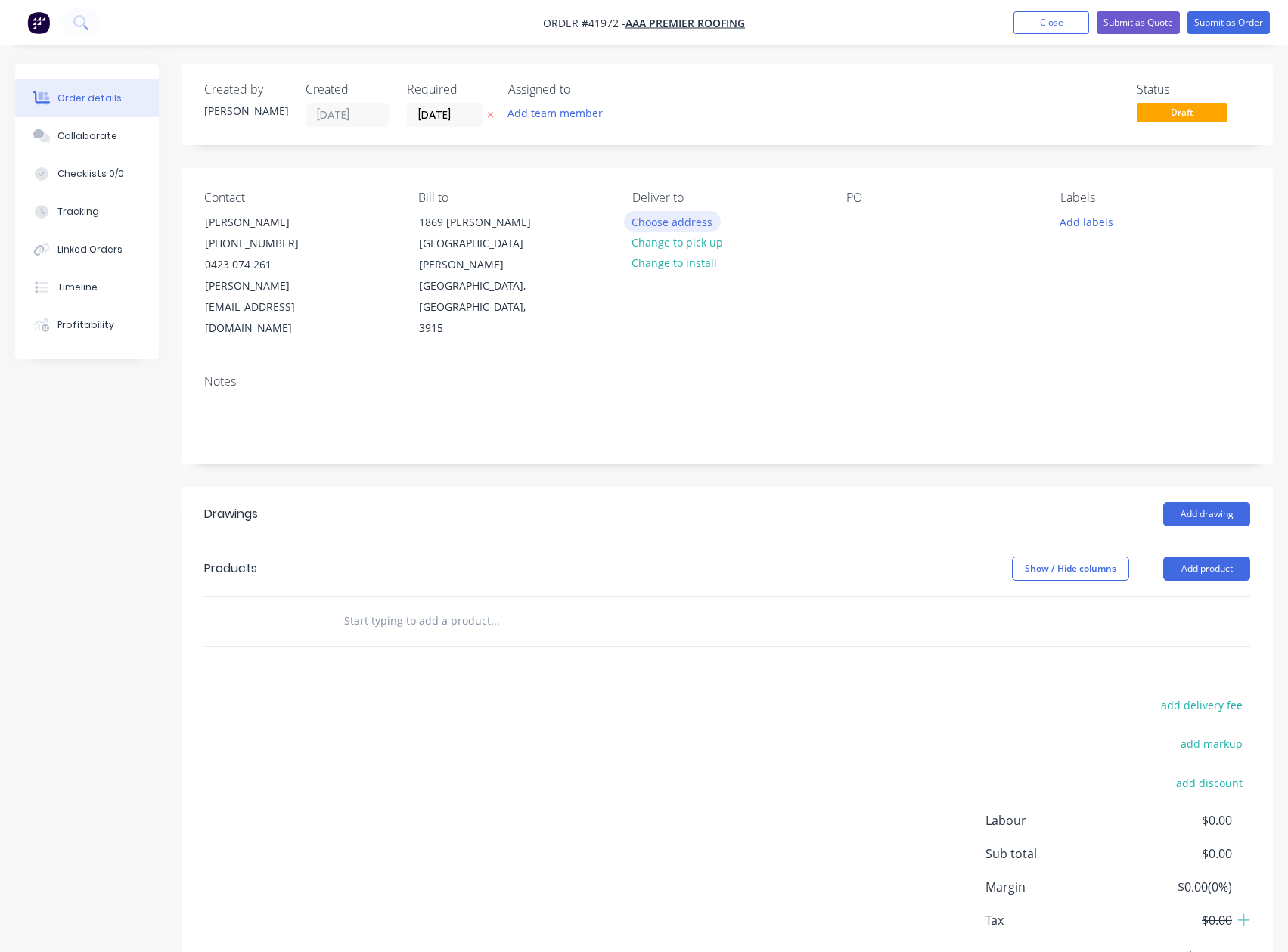
click at [683, 219] on button "Choose address" at bounding box center [672, 221] width 97 height 21
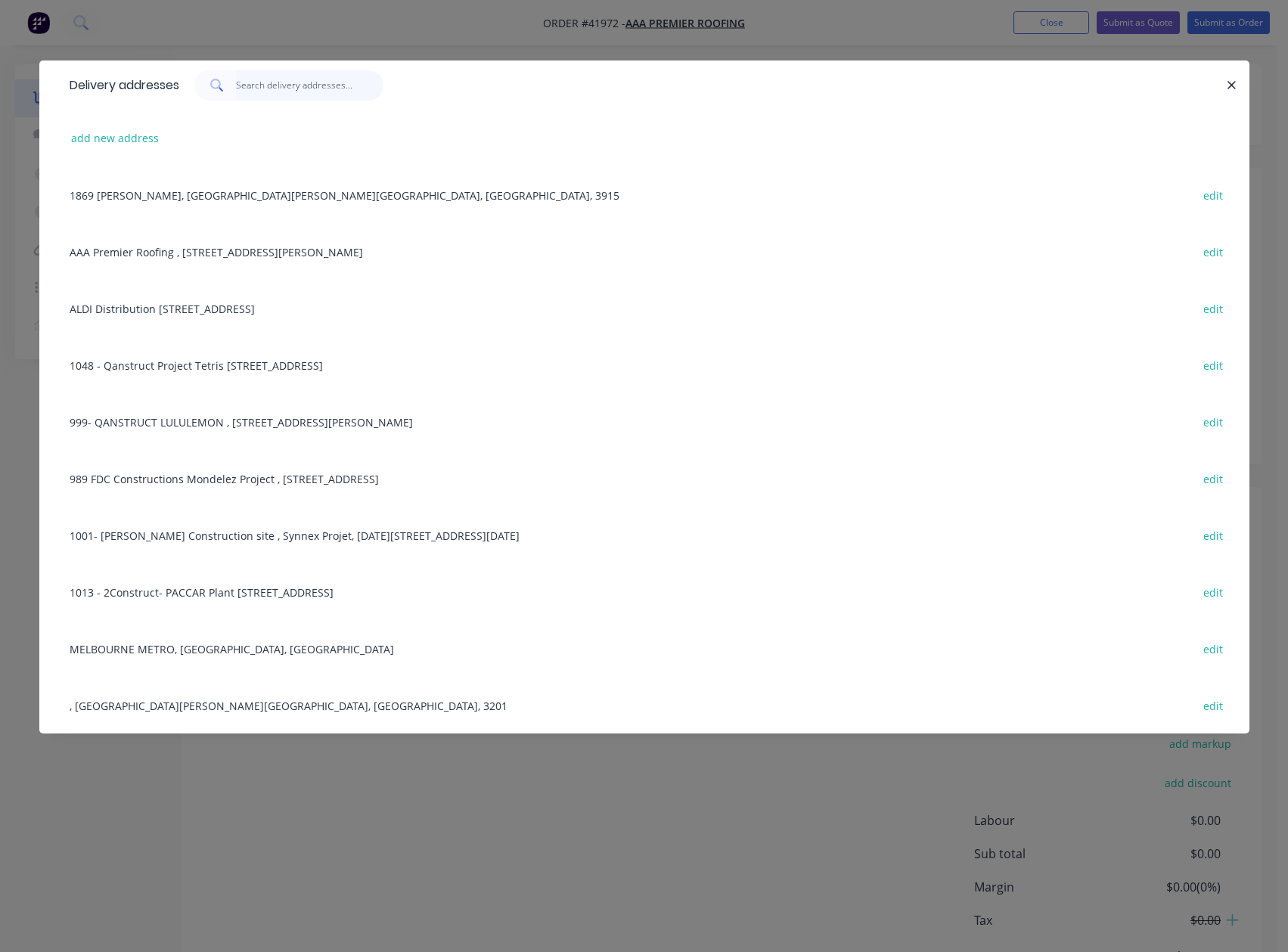
click at [287, 87] on input "text" at bounding box center [310, 86] width 148 height 31
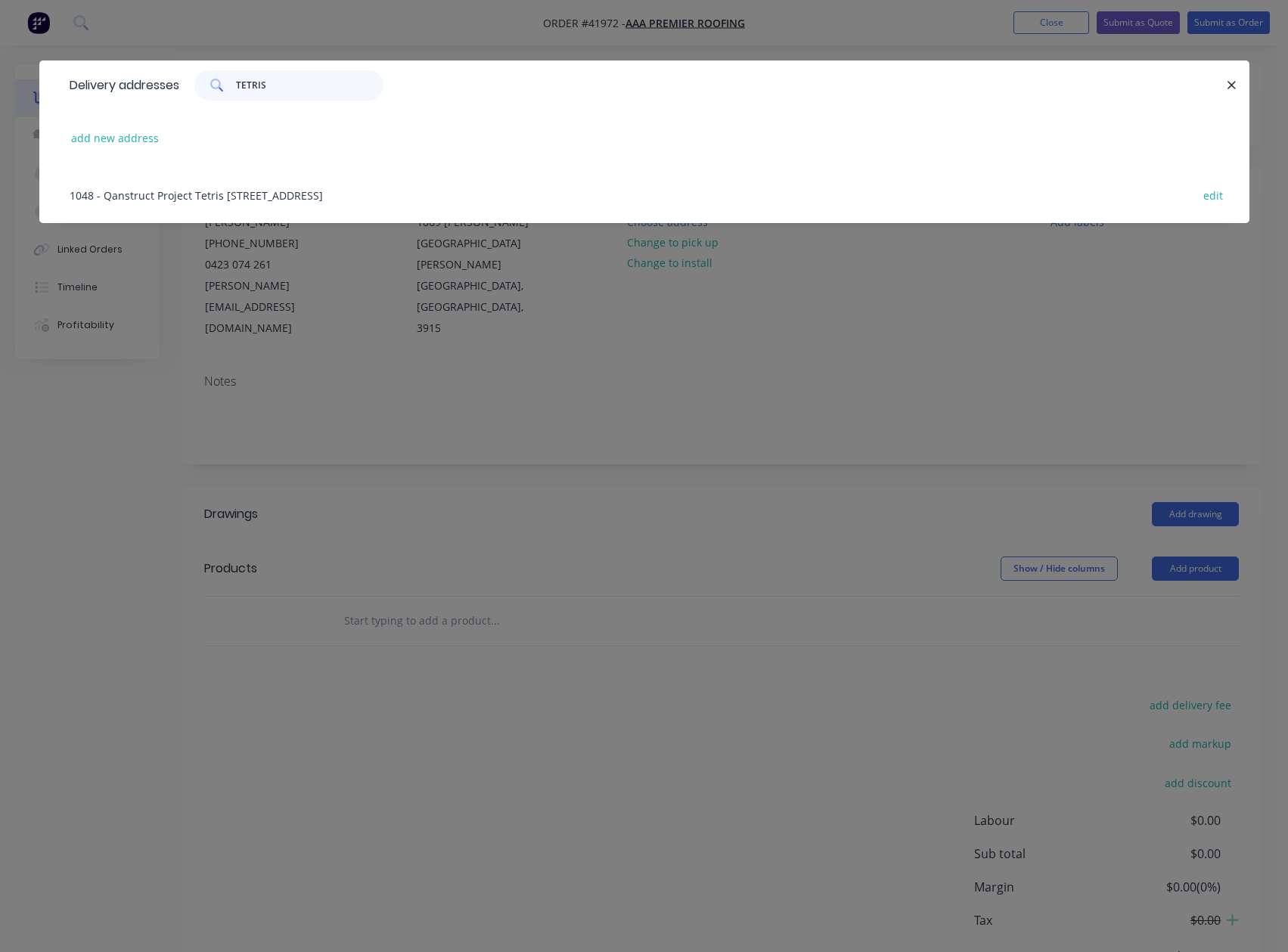
type input "TETRIS"
click at [144, 193] on div "1048 - Qanstruct Project Tetris [STREET_ADDRESS] edit" at bounding box center [644, 195] width 1164 height 57
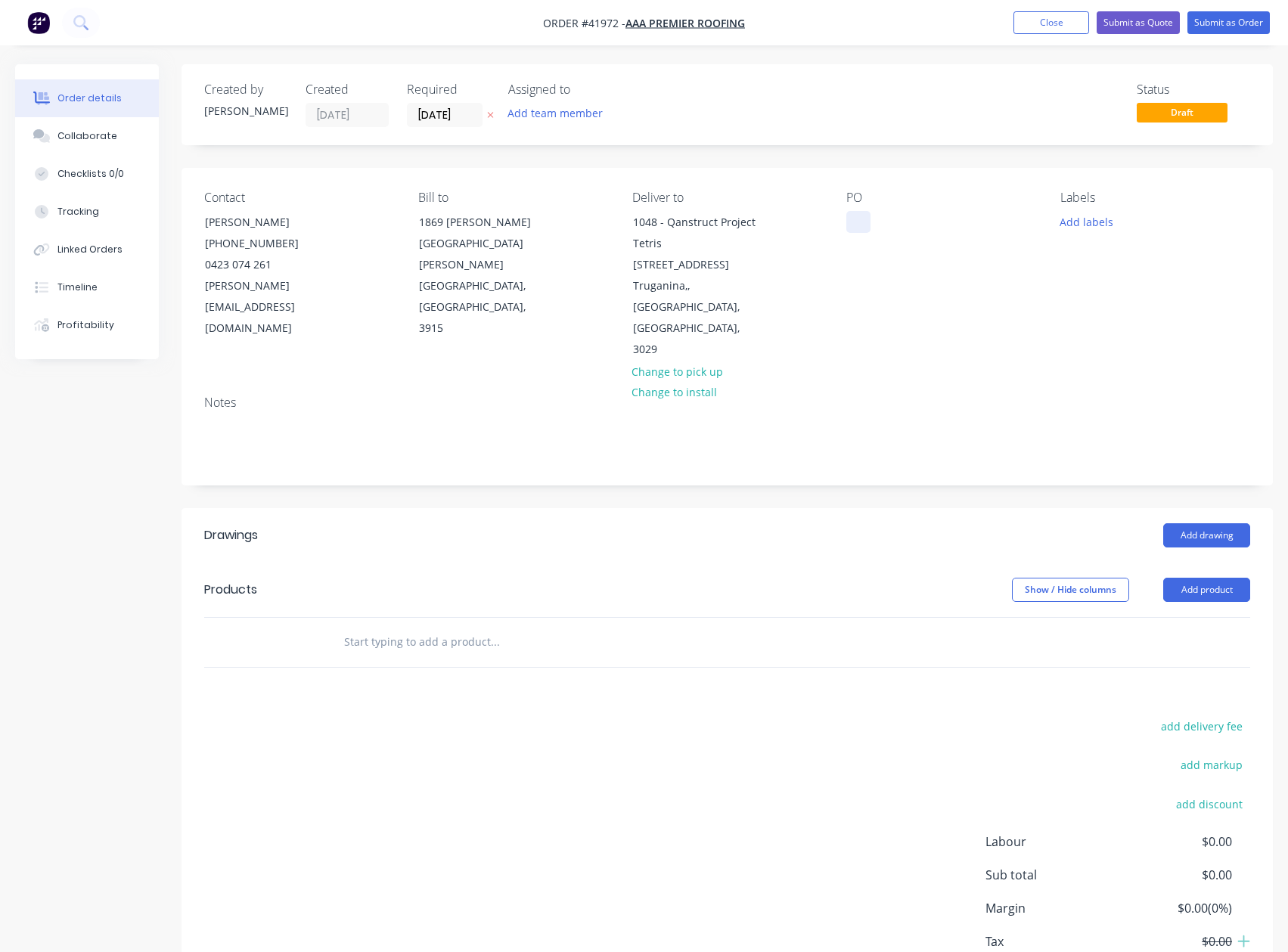
click at [855, 221] on div at bounding box center [858, 222] width 24 height 22
drag, startPoint x: 865, startPoint y: 222, endPoint x: 882, endPoint y: 235, distance: 21.4
click at [870, 225] on div at bounding box center [858, 222] width 24 height 22
paste div
click at [1081, 226] on button "Add labels" at bounding box center [1086, 221] width 70 height 21
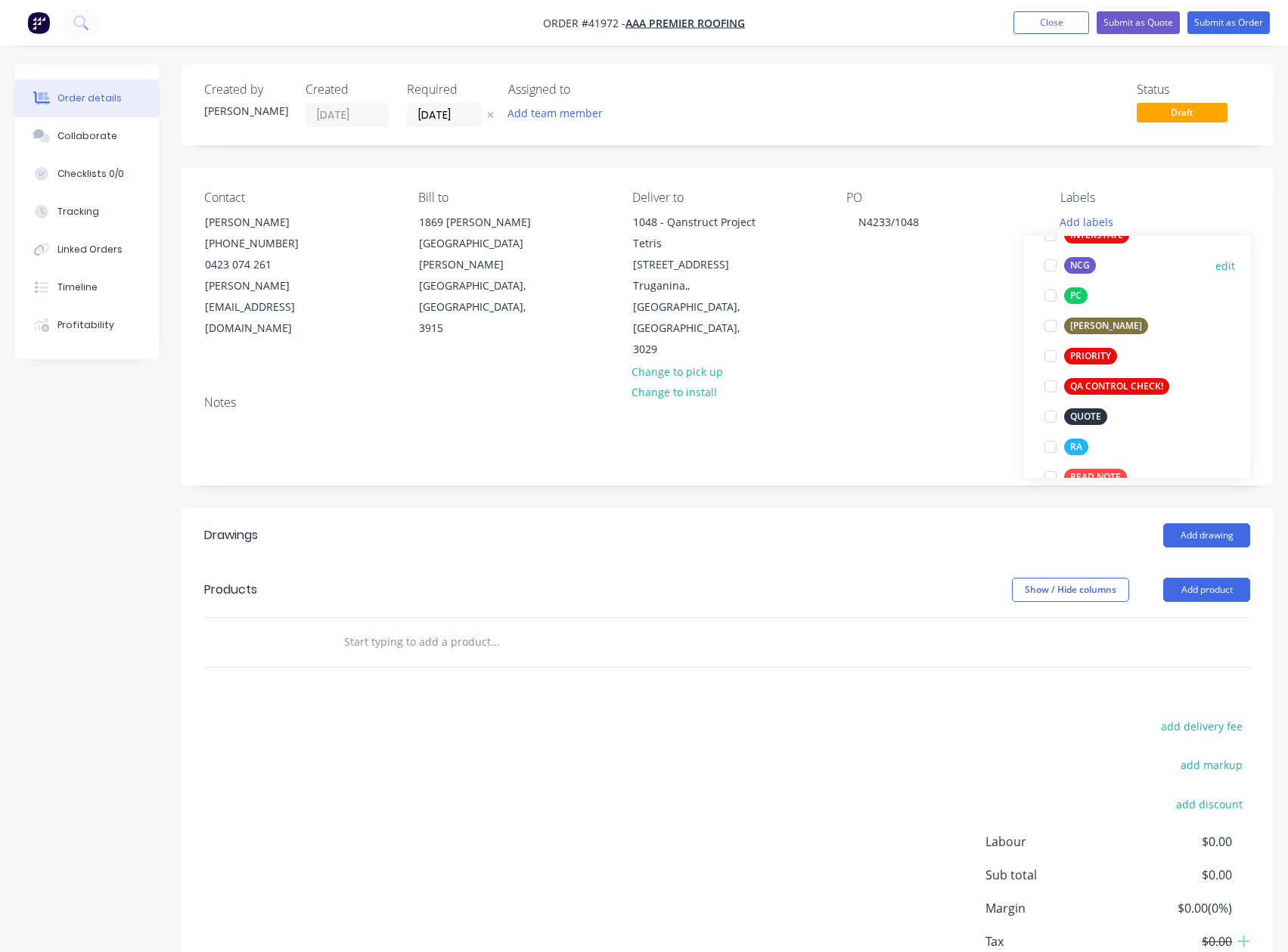
scroll to position [379, 0]
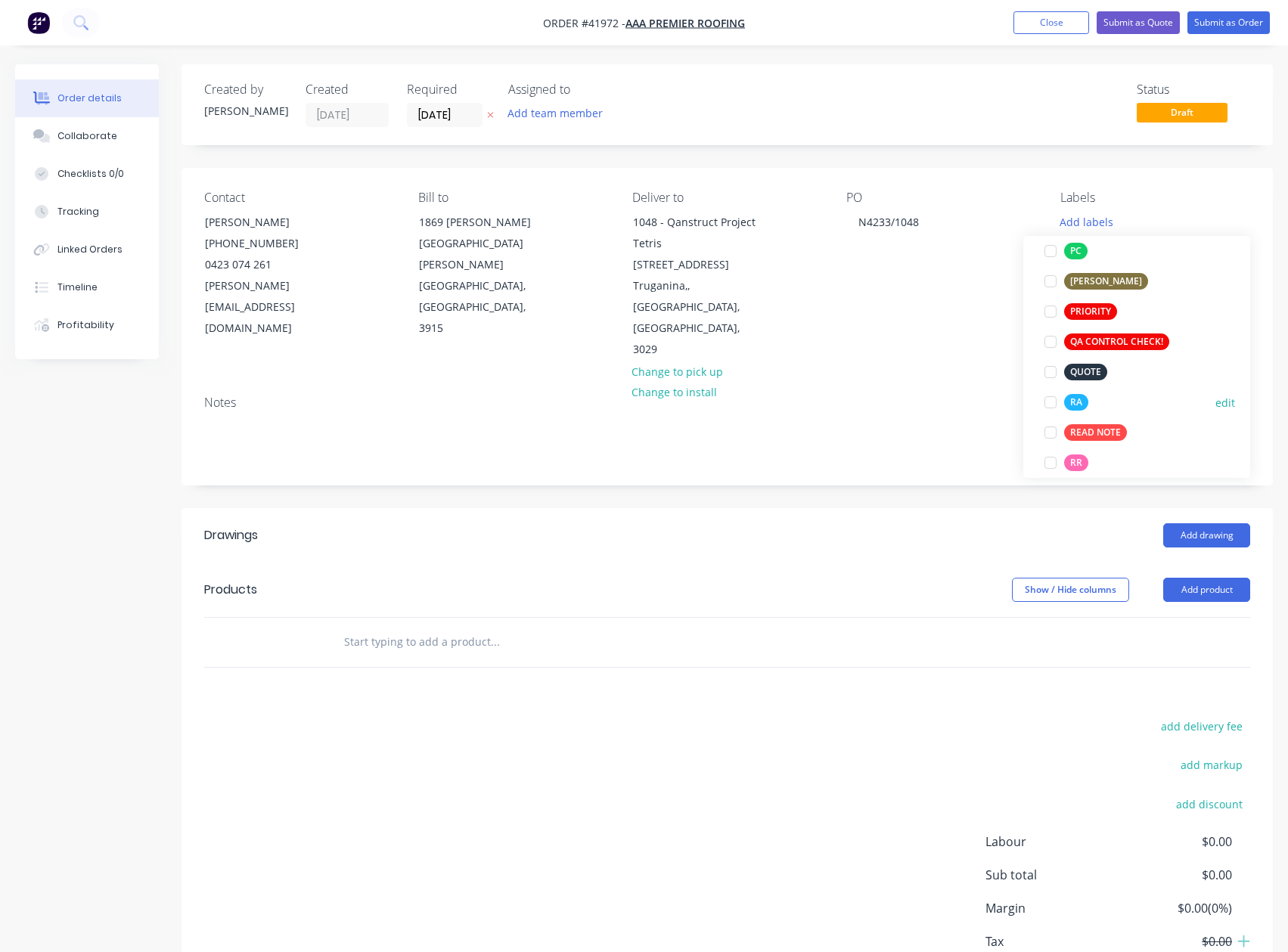
click at [1050, 401] on div at bounding box center [1050, 402] width 31 height 31
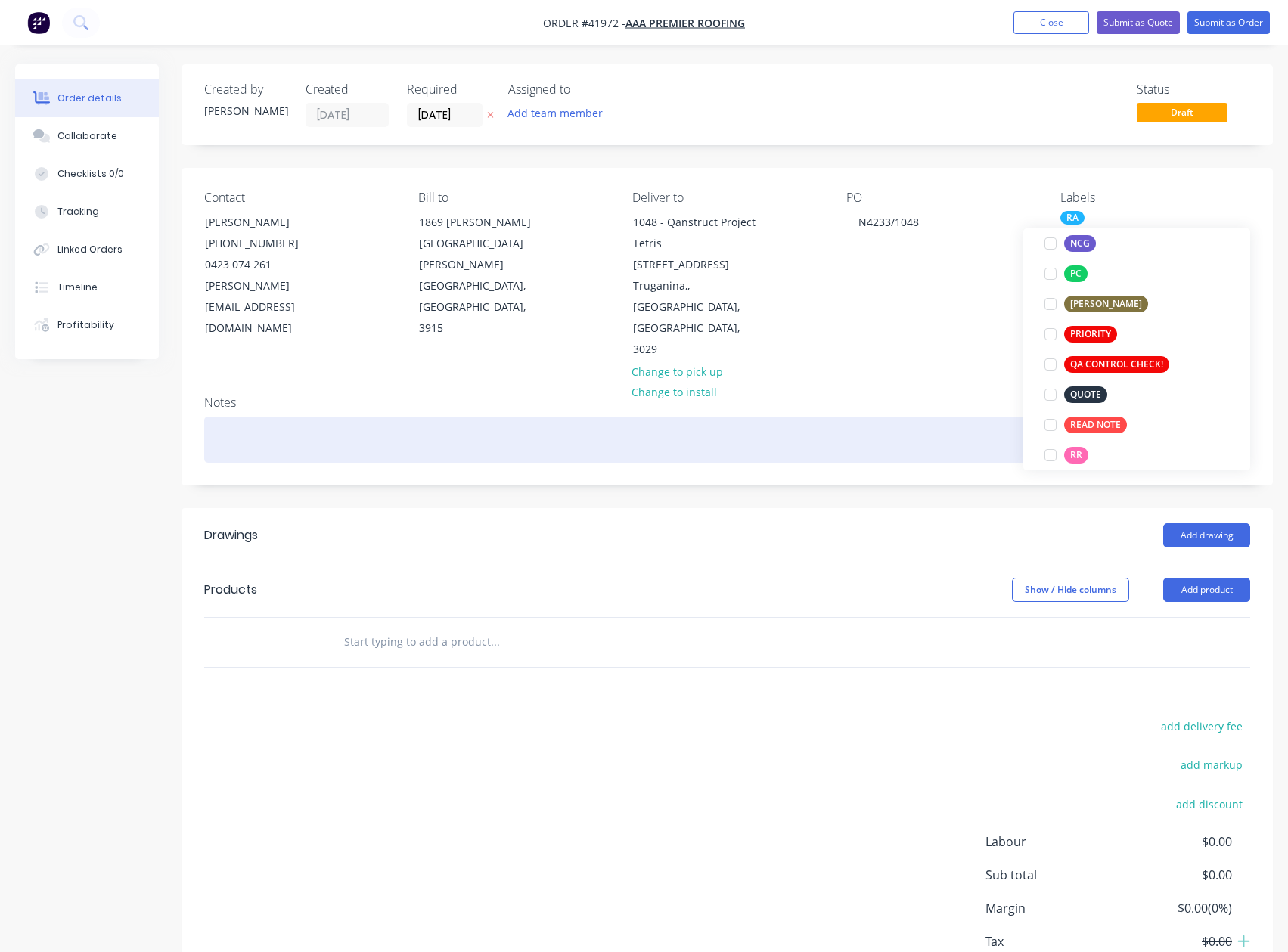
scroll to position [0, 0]
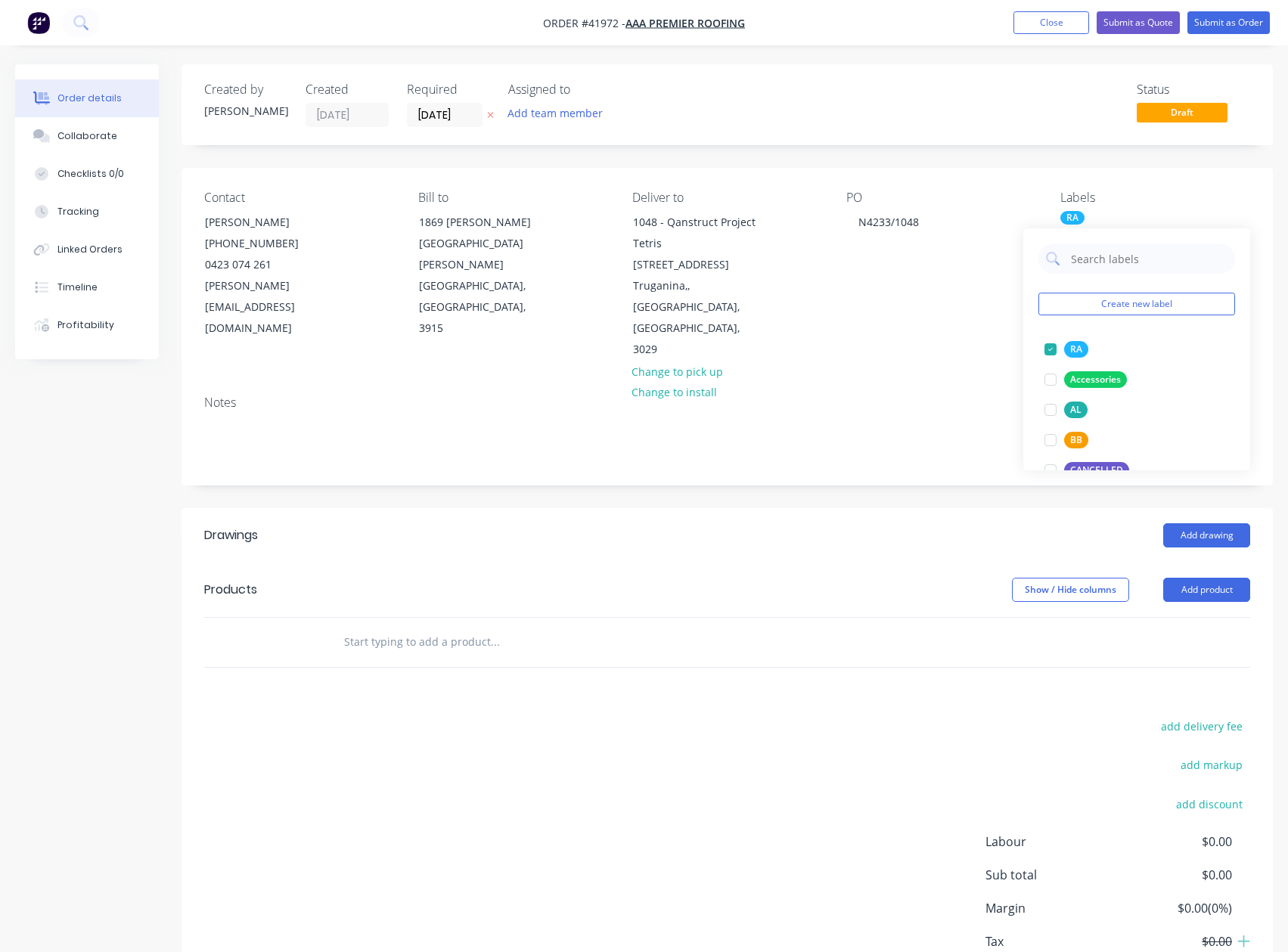
click at [1116, 212] on div "RA" at bounding box center [1155, 218] width 190 height 14
click at [1215, 578] on button "Add product" at bounding box center [1206, 590] width 87 height 24
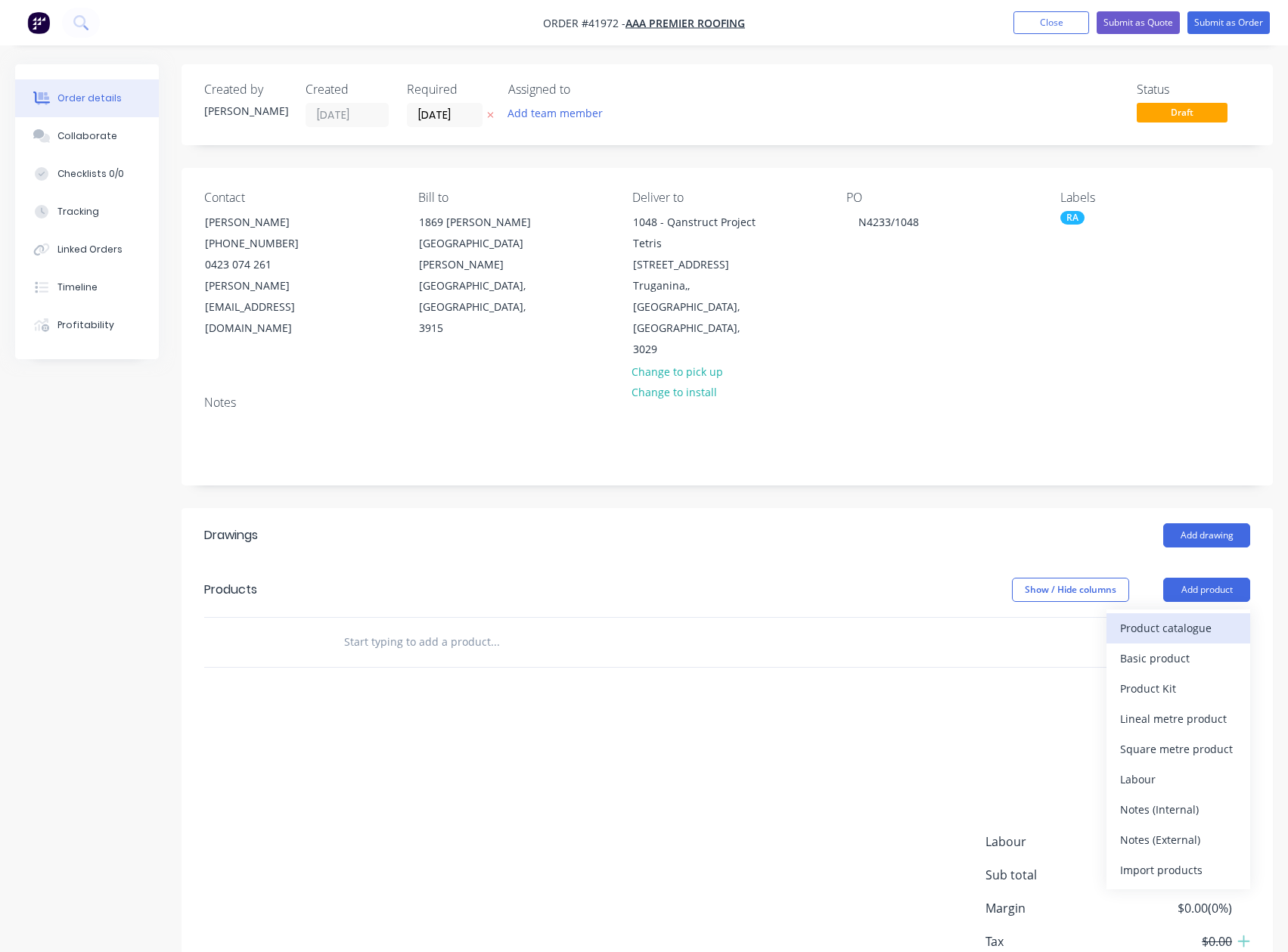
click at [1201, 617] on div "Product catalogue" at bounding box center [1178, 628] width 116 height 22
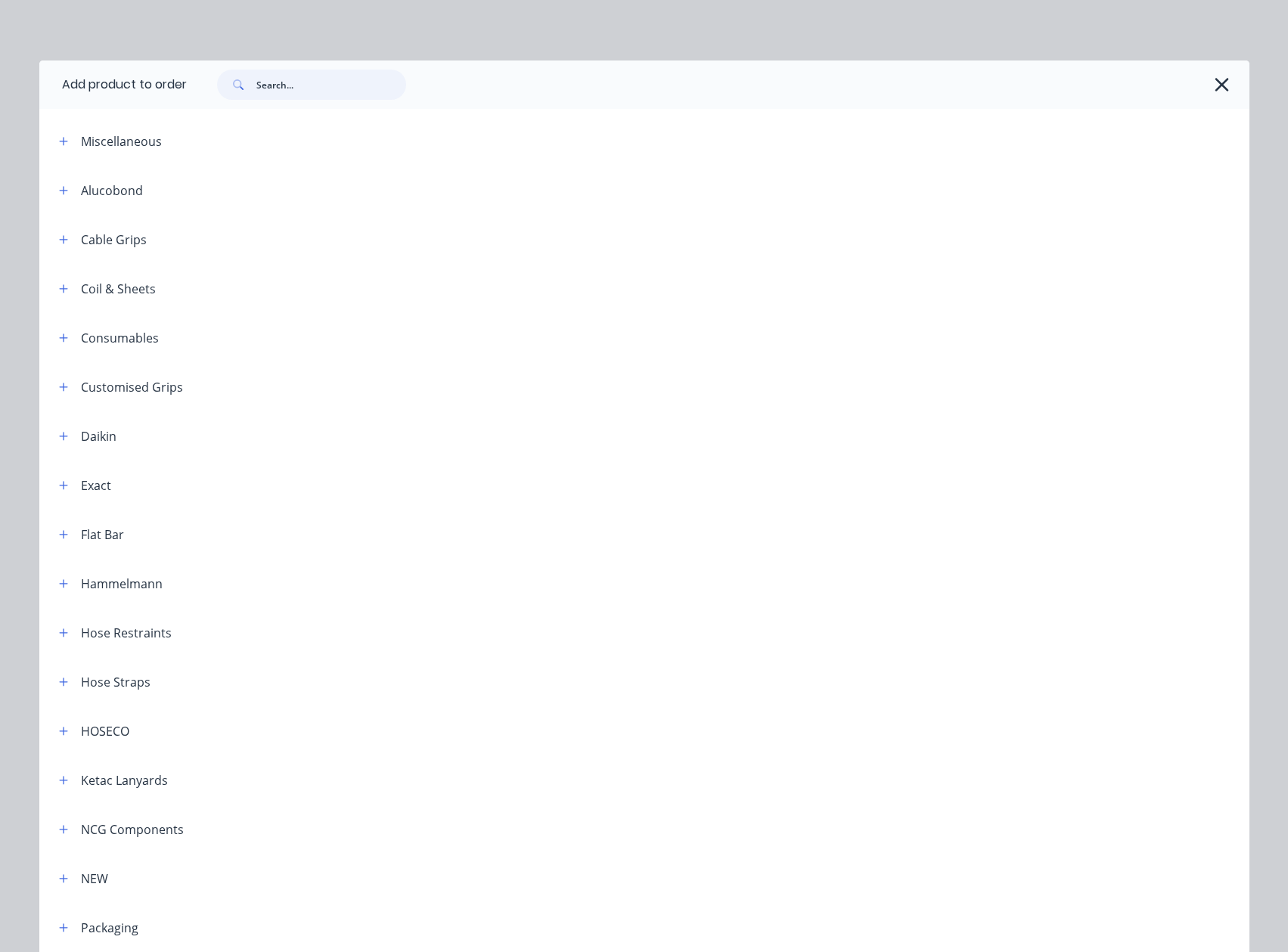
click at [305, 89] on input "text" at bounding box center [331, 85] width 150 height 31
type input "DETAIL"
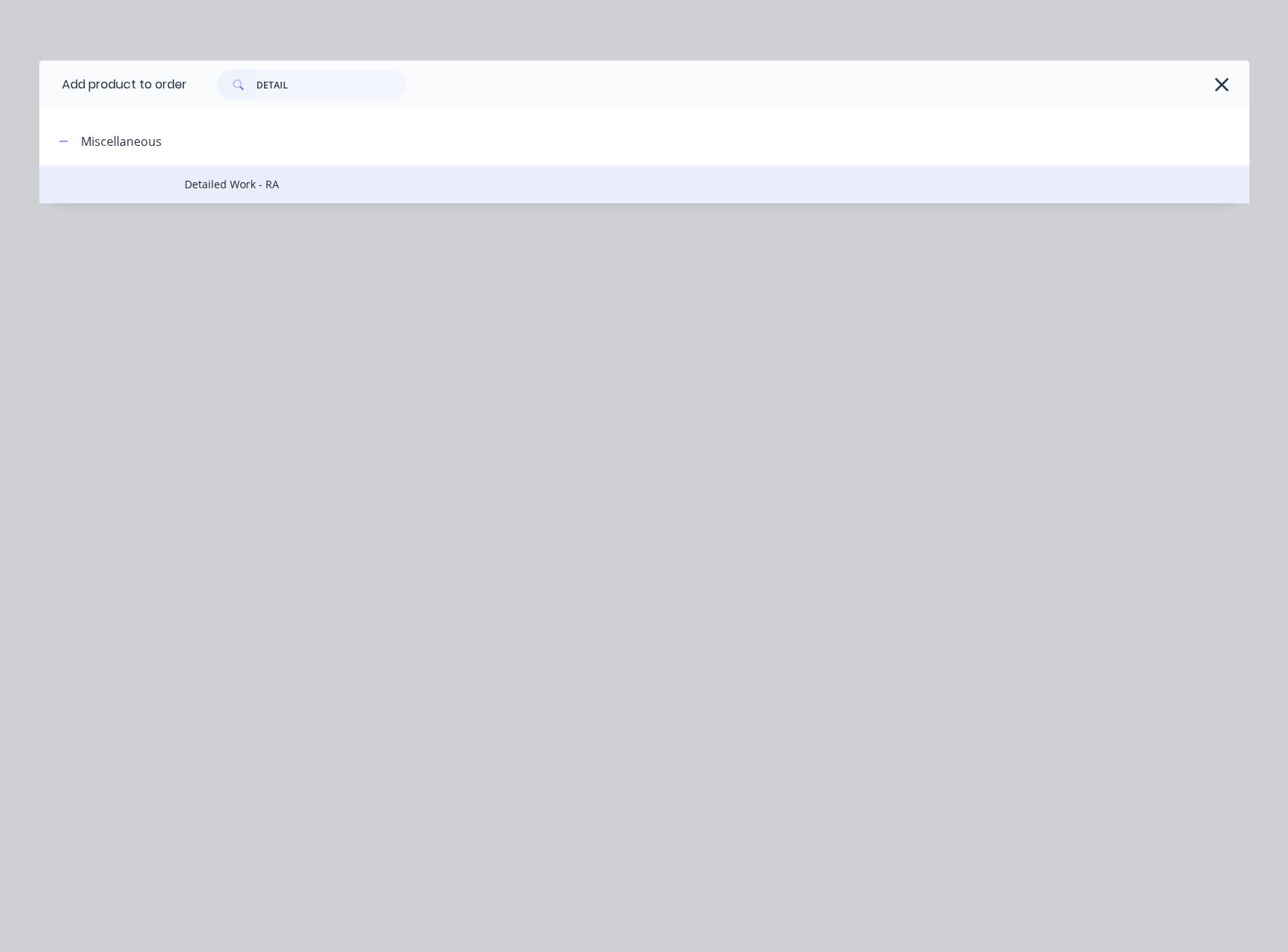
click at [226, 184] on span "Detailed Work - RA" at bounding box center [610, 184] width 852 height 16
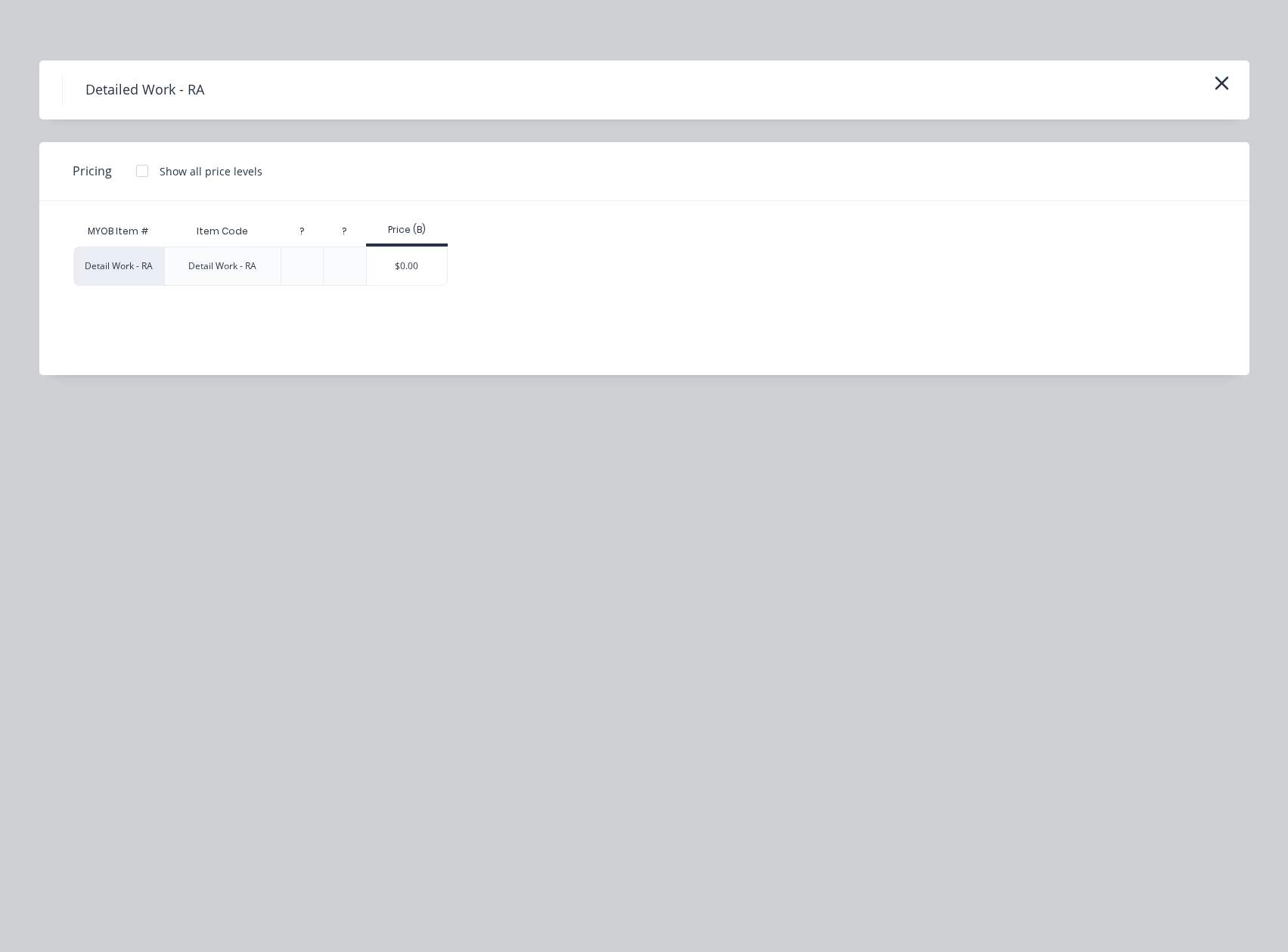
click at [409, 268] on div "$0.00" at bounding box center [407, 265] width 81 height 37
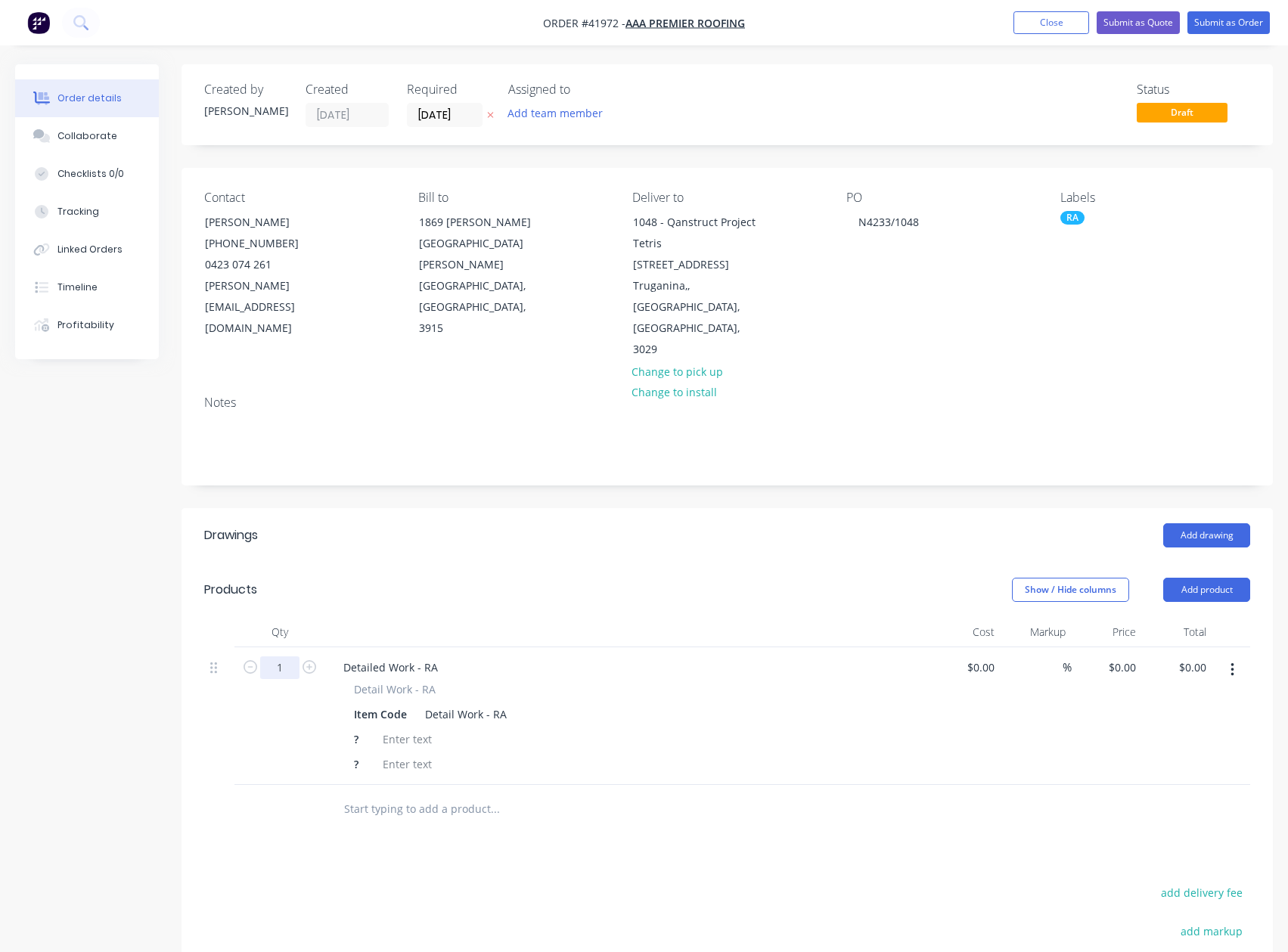
click at [294, 657] on input "1" at bounding box center [279, 668] width 39 height 23
type input "260"
click at [444, 657] on div "Detailed Work - RA" at bounding box center [390, 668] width 118 height 22
click at [1140, 657] on input "0" at bounding box center [1124, 668] width 35 height 22
type input "$35.00"
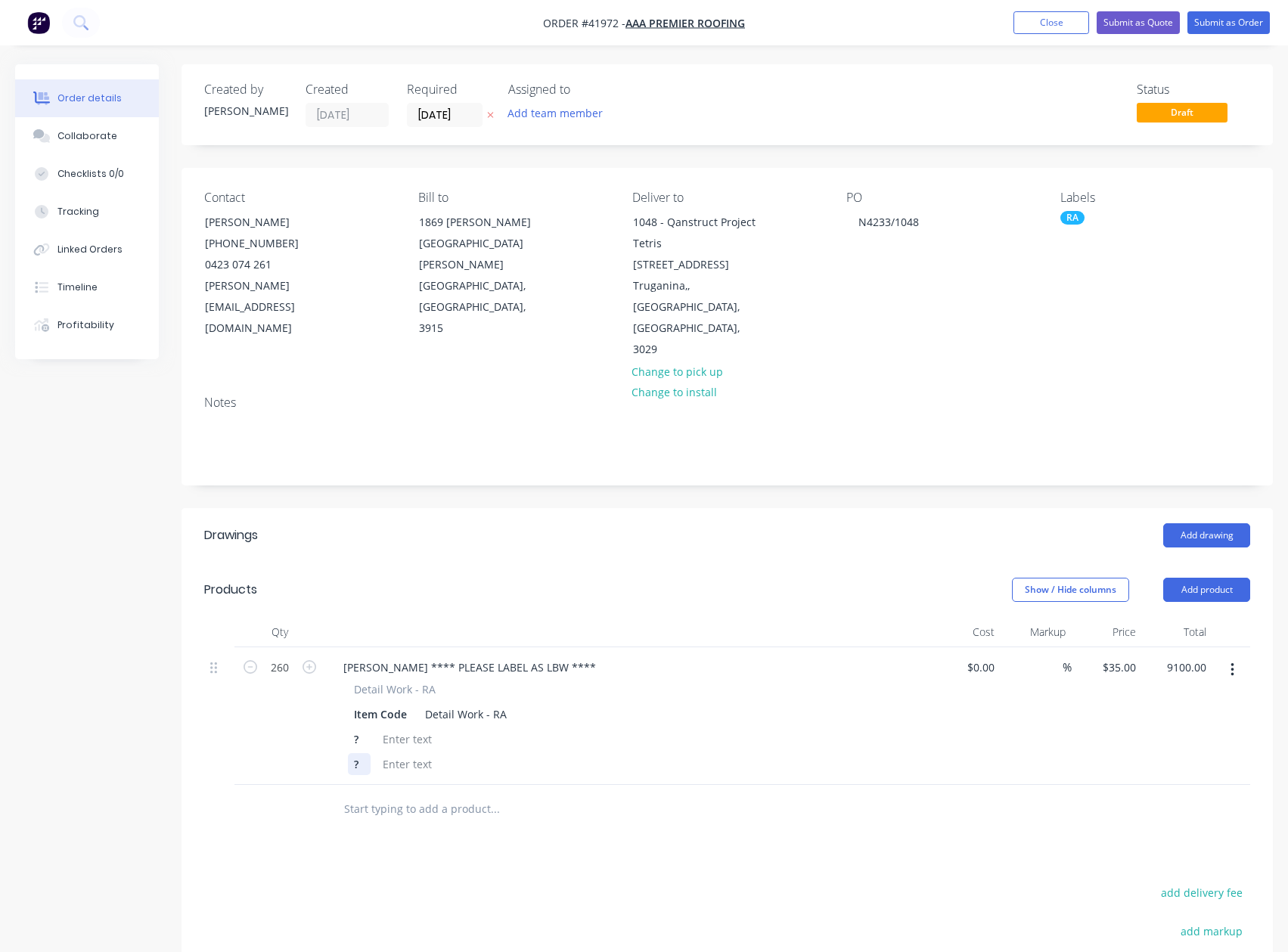
click at [366, 753] on div "?" at bounding box center [359, 764] width 23 height 22
type input "$9,100.00"
click at [353, 753] on div "?" at bounding box center [359, 764] width 23 height 22
click at [366, 753] on div "?" at bounding box center [359, 764] width 23 height 22
click at [362, 729] on div "?" at bounding box center [359, 739] width 23 height 22
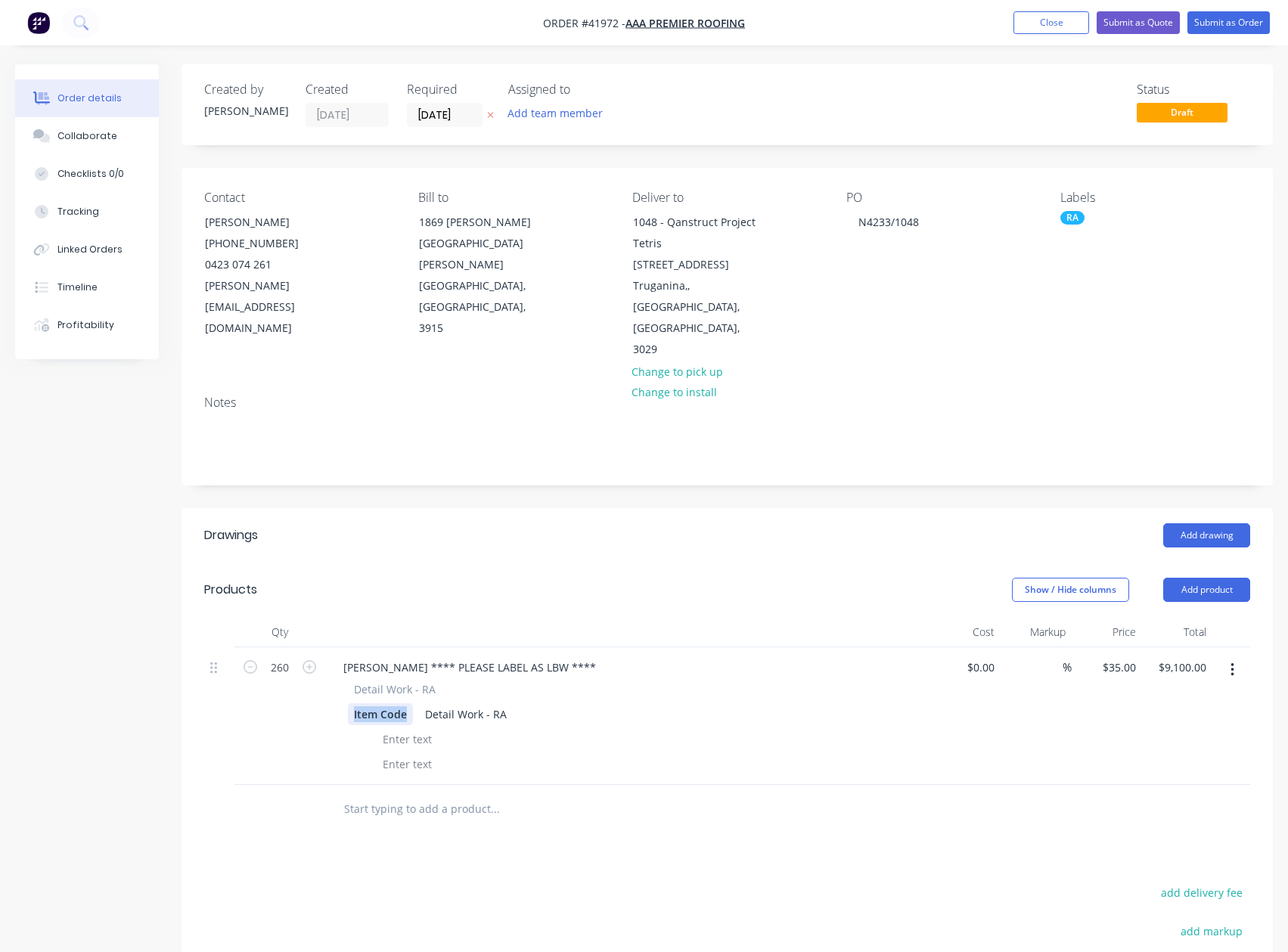
drag, startPoint x: 404, startPoint y: 653, endPoint x: 279, endPoint y: 653, distance: 125.0
click at [307, 653] on div "260 Gutter Bracket **** PLEASE LABEL AS LBW **** Detail Work - RA Item Code Det…" at bounding box center [727, 716] width 1046 height 138
click at [515, 703] on div "Detail Work - RA" at bounding box center [472, 714] width 94 height 22
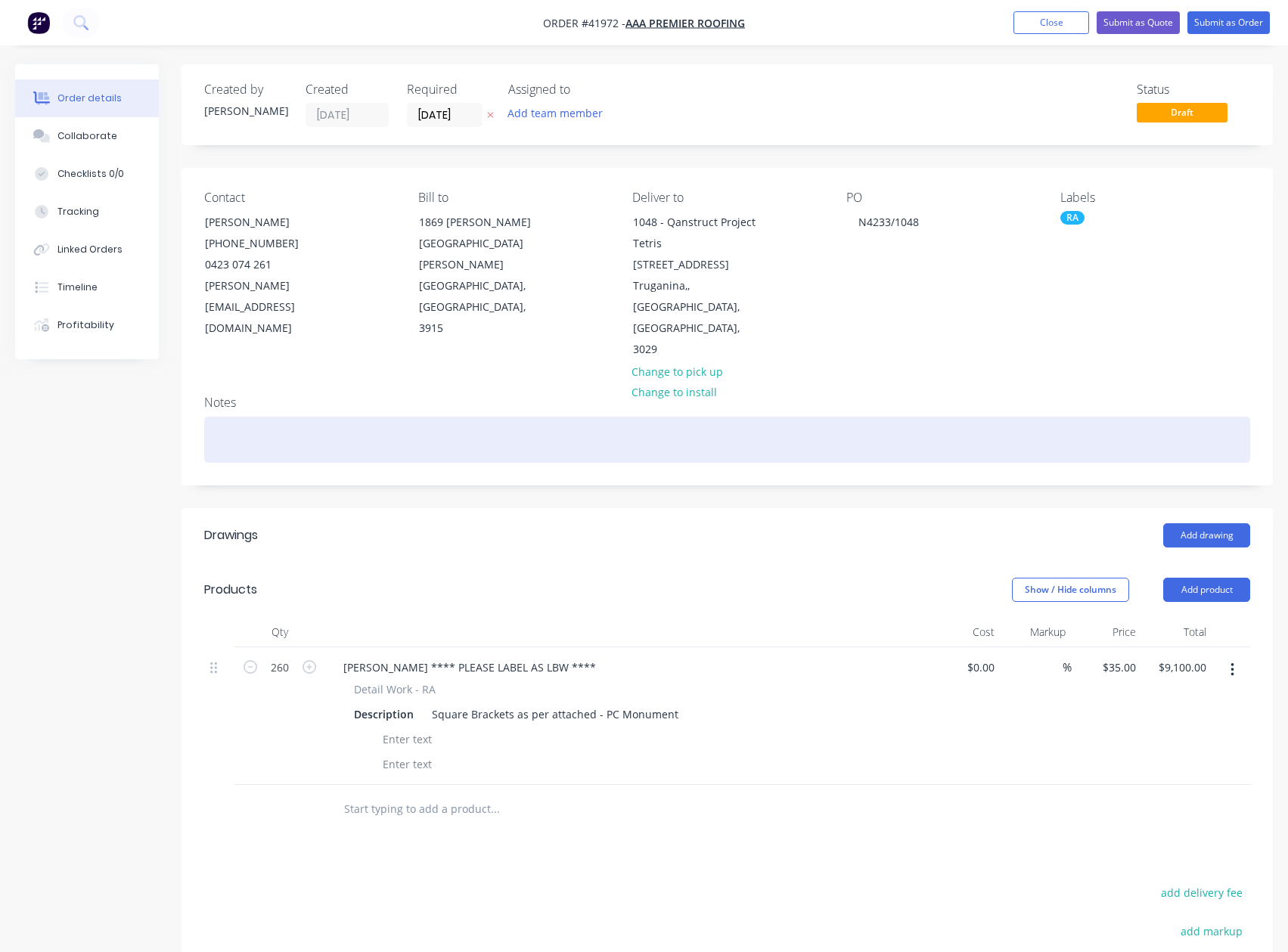
click at [271, 417] on div at bounding box center [727, 440] width 1046 height 46
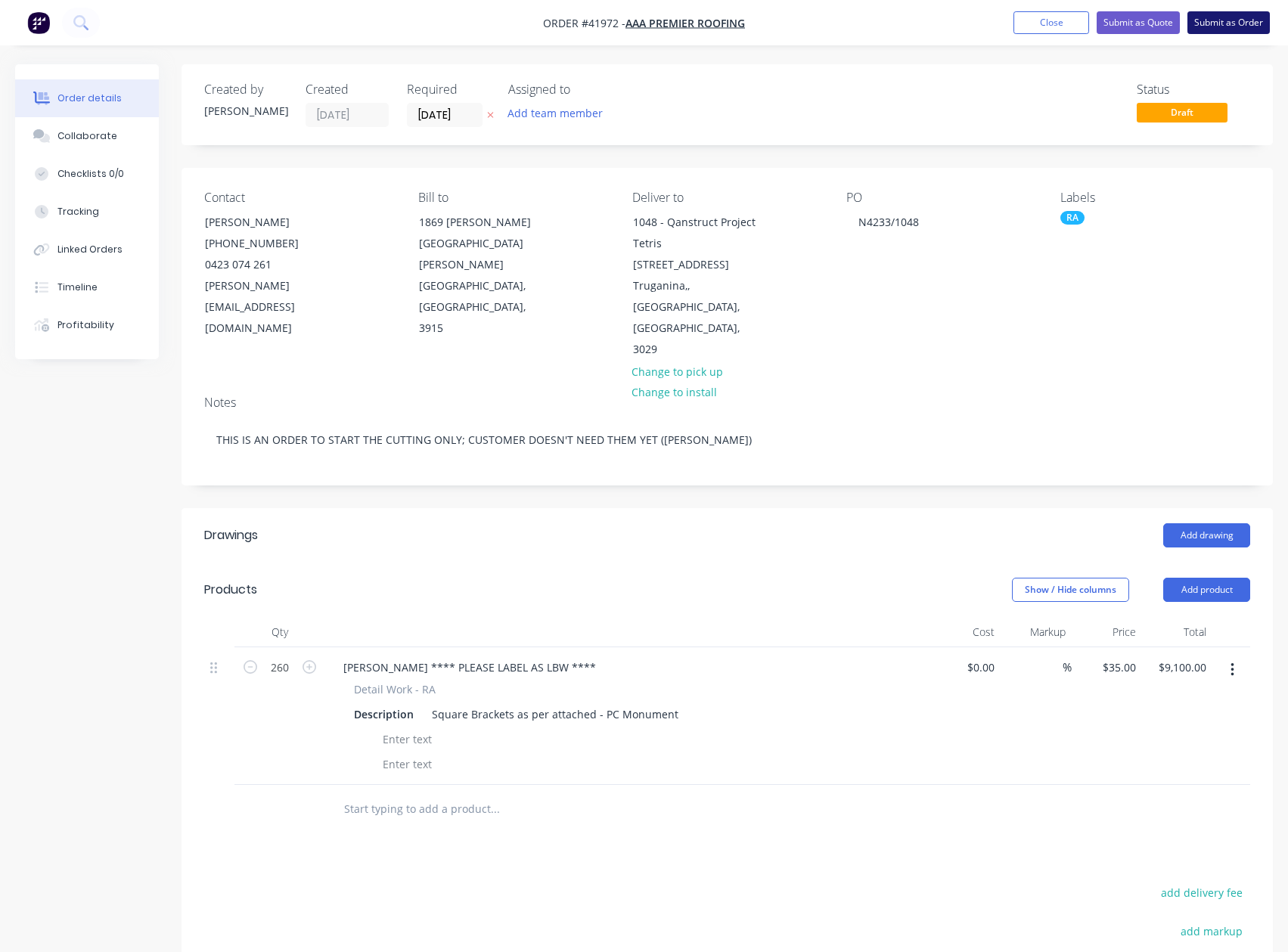
click at [1218, 21] on button "Submit as Order" at bounding box center [1228, 23] width 83 height 23
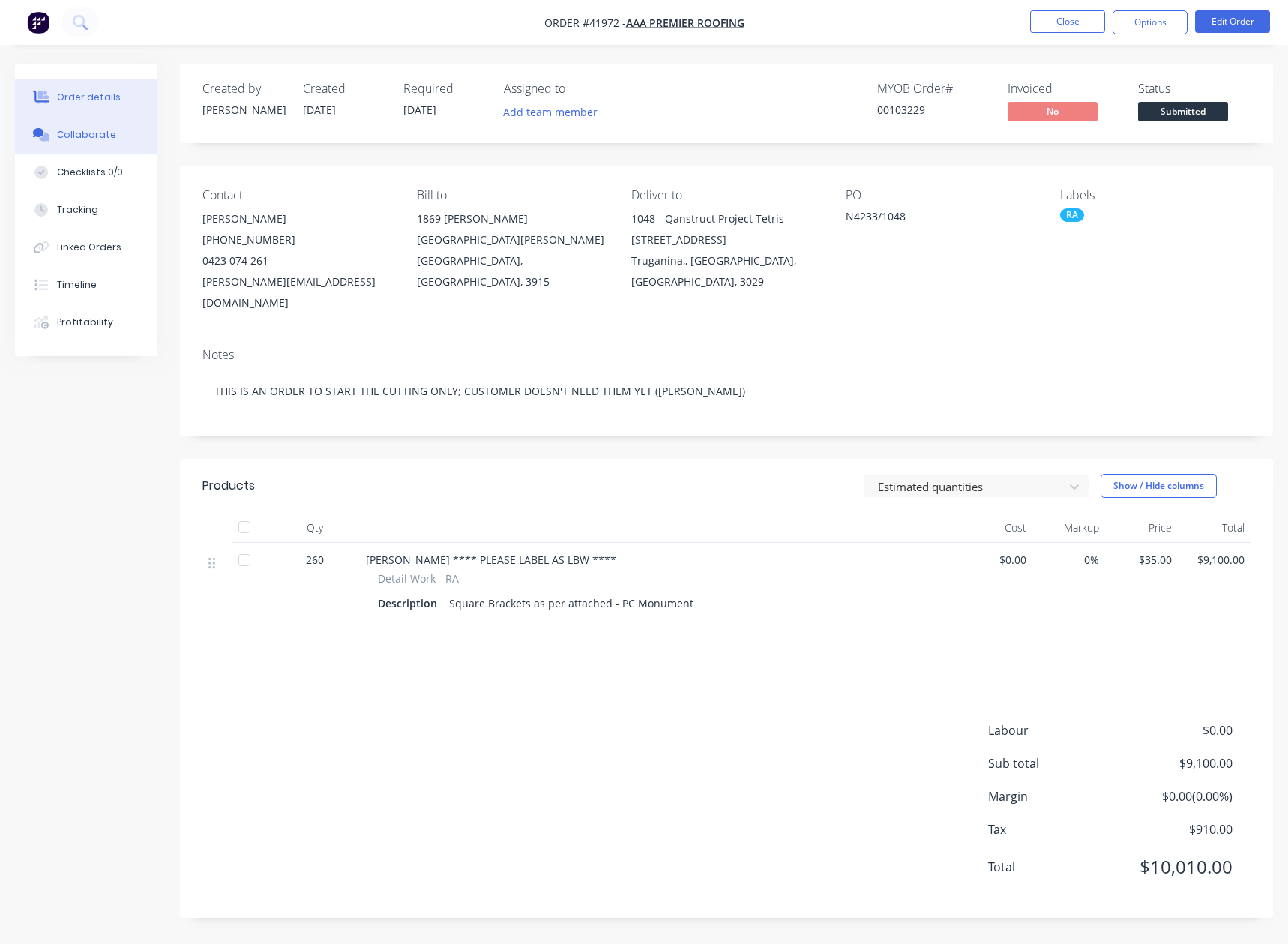
click at [92, 135] on div "Collaborate" at bounding box center [86, 135] width 59 height 14
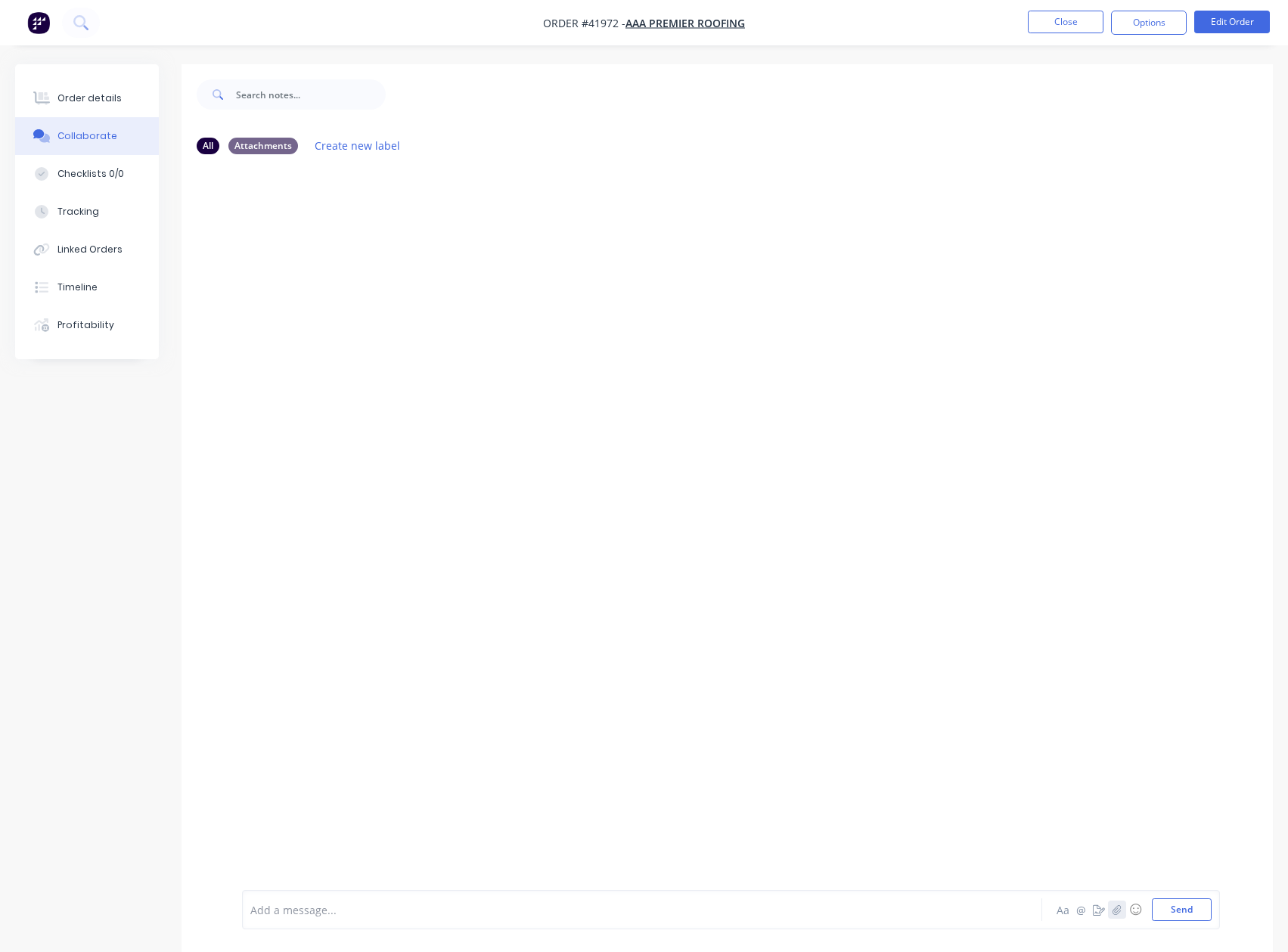
click at [1114, 908] on icon "button" at bounding box center [1117, 910] width 9 height 11
click at [1176, 906] on button "Send" at bounding box center [1182, 910] width 60 height 23
click at [1116, 905] on icon "button" at bounding box center [1117, 910] width 9 height 11
click at [1179, 903] on button "Send" at bounding box center [1182, 910] width 60 height 23
click at [1118, 908] on icon "button" at bounding box center [1117, 910] width 9 height 11
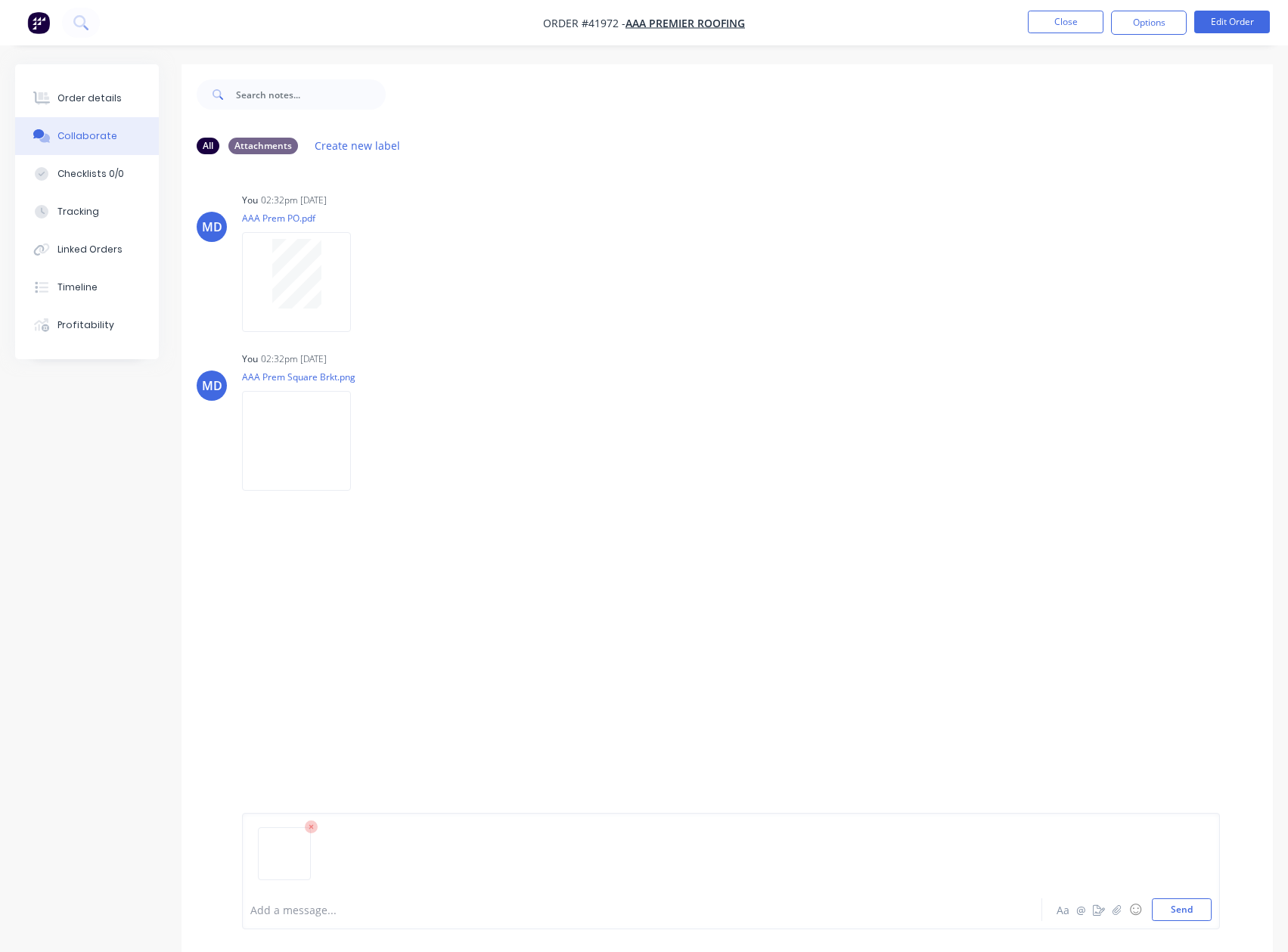
drag, startPoint x: 1178, startPoint y: 908, endPoint x: 942, endPoint y: 726, distance: 298.0
click at [1176, 906] on button "Send" at bounding box center [1182, 910] width 60 height 23
click at [1173, 904] on button "Send" at bounding box center [1182, 910] width 60 height 23
click at [1115, 908] on icon "button" at bounding box center [1116, 909] width 8 height 10
click at [1174, 912] on button "Send" at bounding box center [1182, 910] width 60 height 23
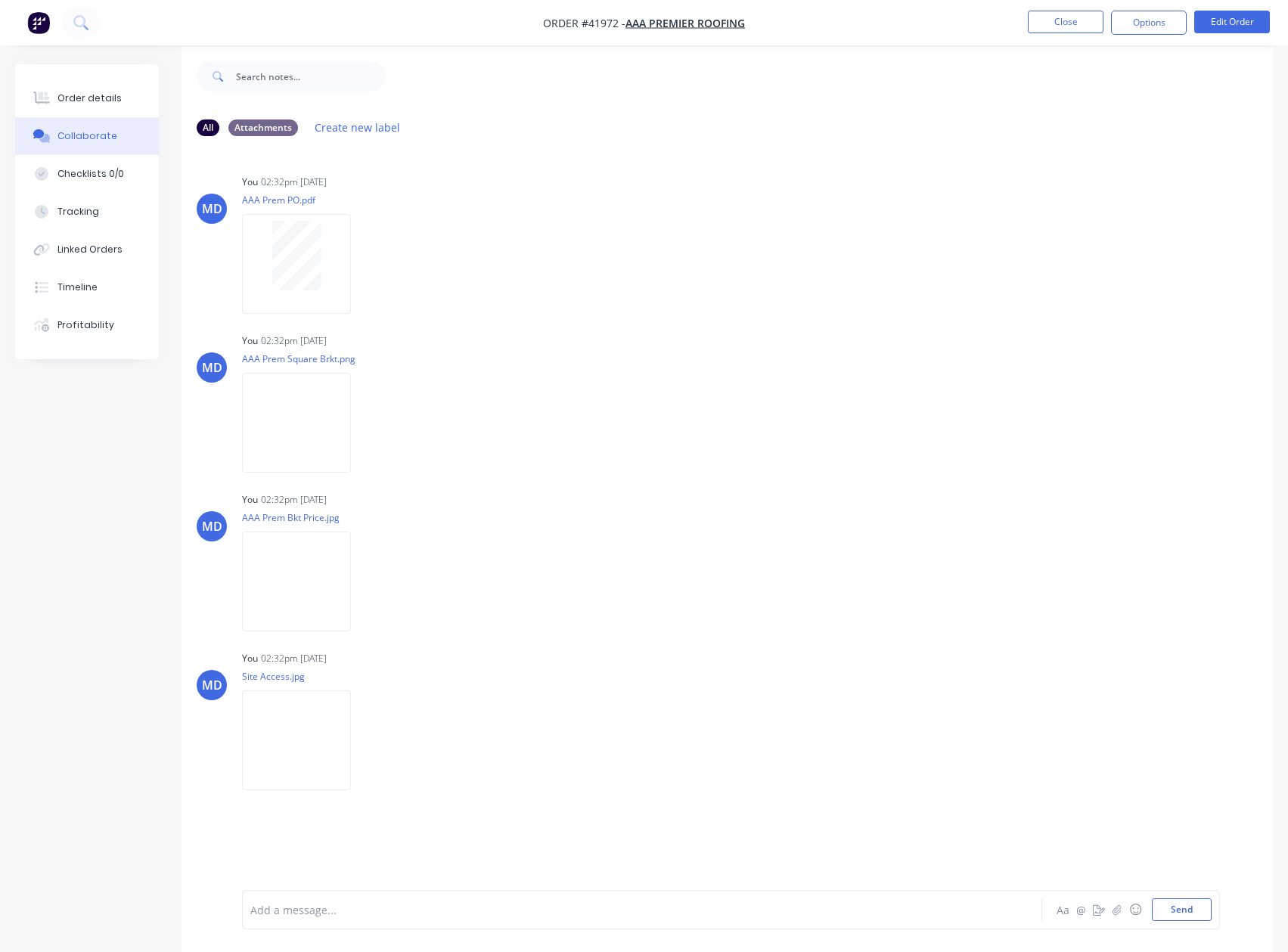
scroll to position [23, 0]
click at [409, 908] on div at bounding box center [611, 910] width 720 height 16
drag, startPoint x: 347, startPoint y: 886, endPoint x: 508, endPoint y: 859, distance: 163.2
drag, startPoint x: 352, startPoint y: 884, endPoint x: 560, endPoint y: 811, distance: 220.4
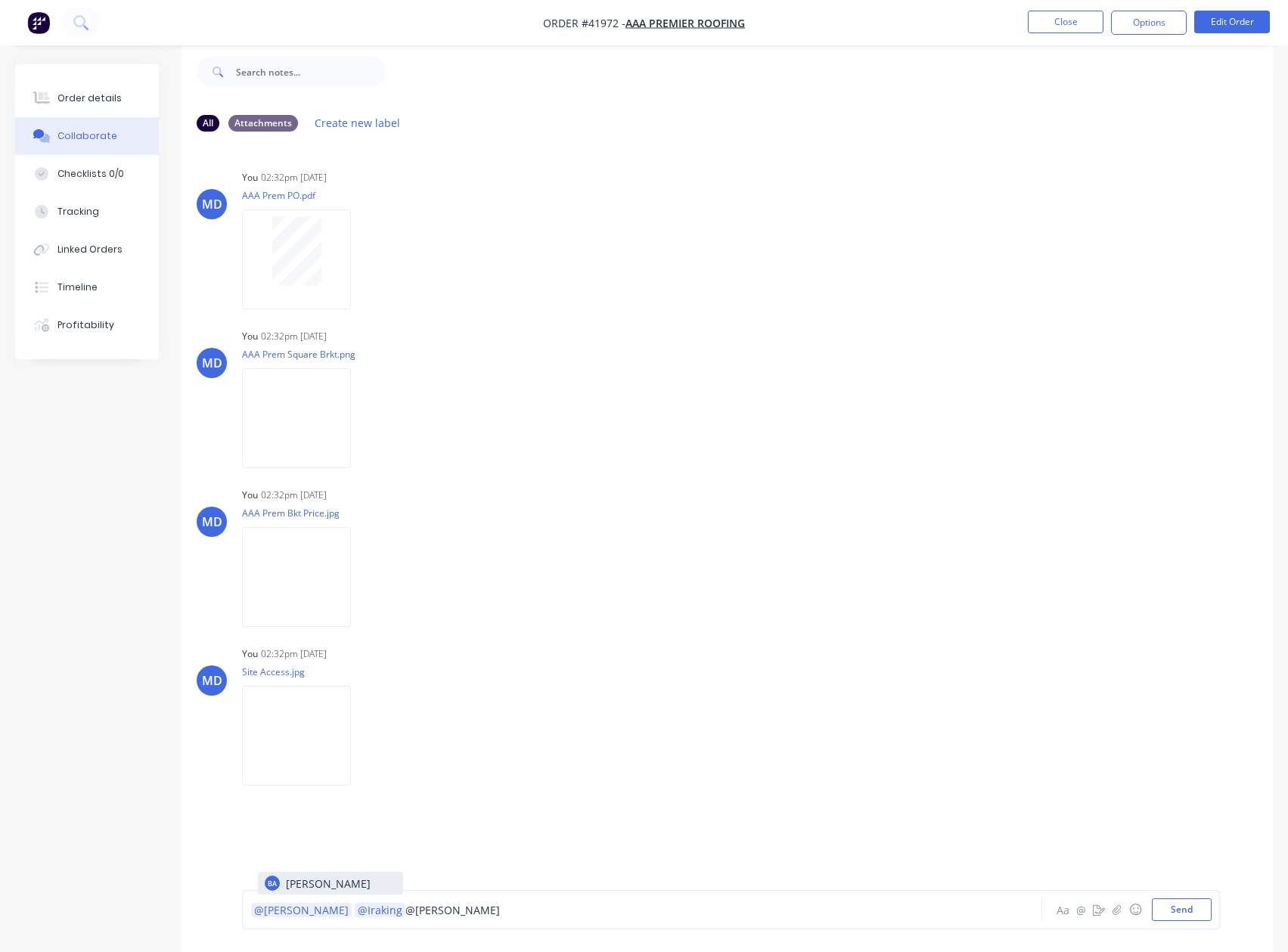
drag, startPoint x: 334, startPoint y: 891, endPoint x: 663, endPoint y: 807, distance: 339.6
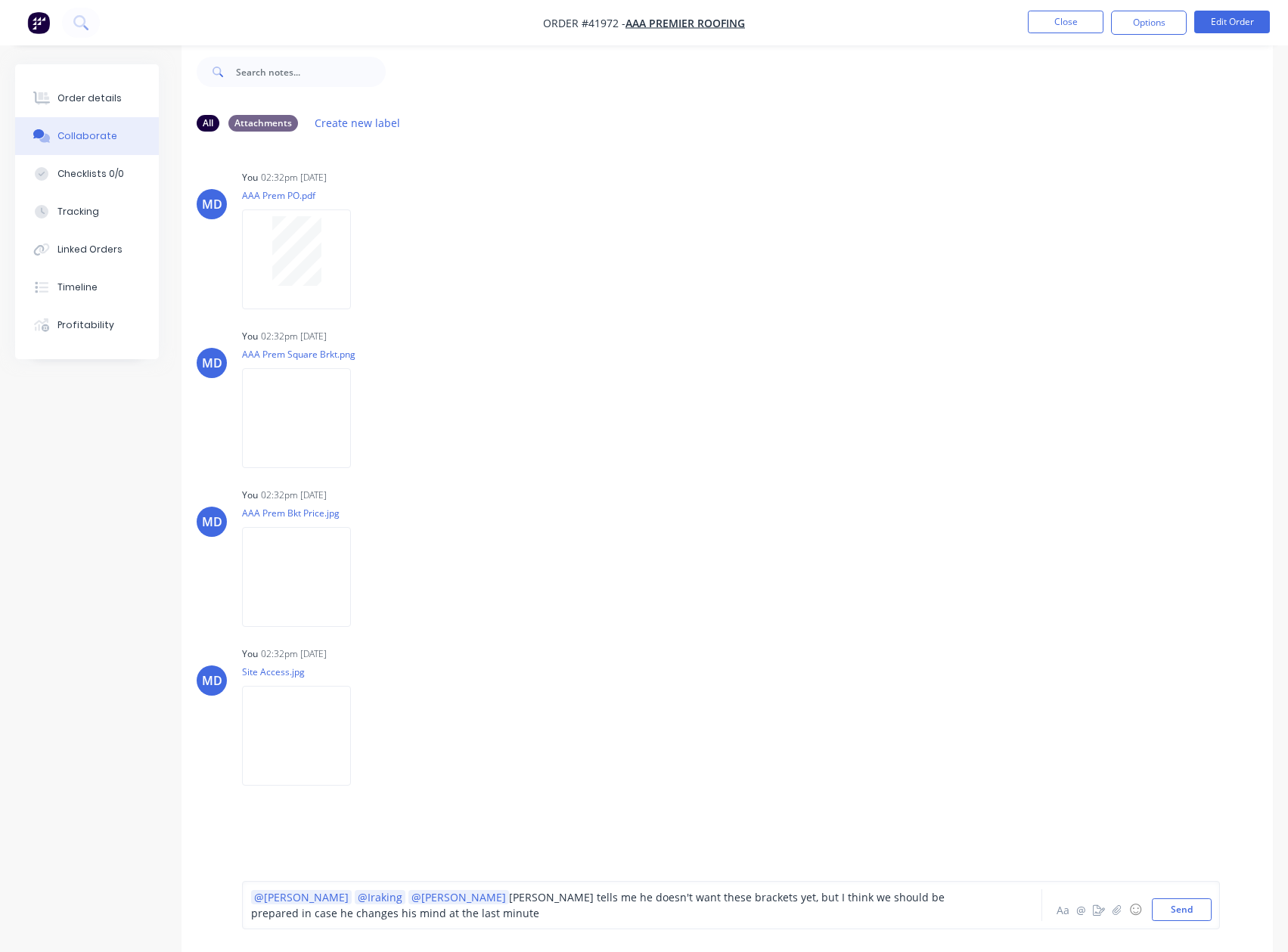
click at [424, 899] on span "[PERSON_NAME] tells me he doesn't want these brackets yet, but I think we shoul…" at bounding box center [599, 905] width 696 height 31
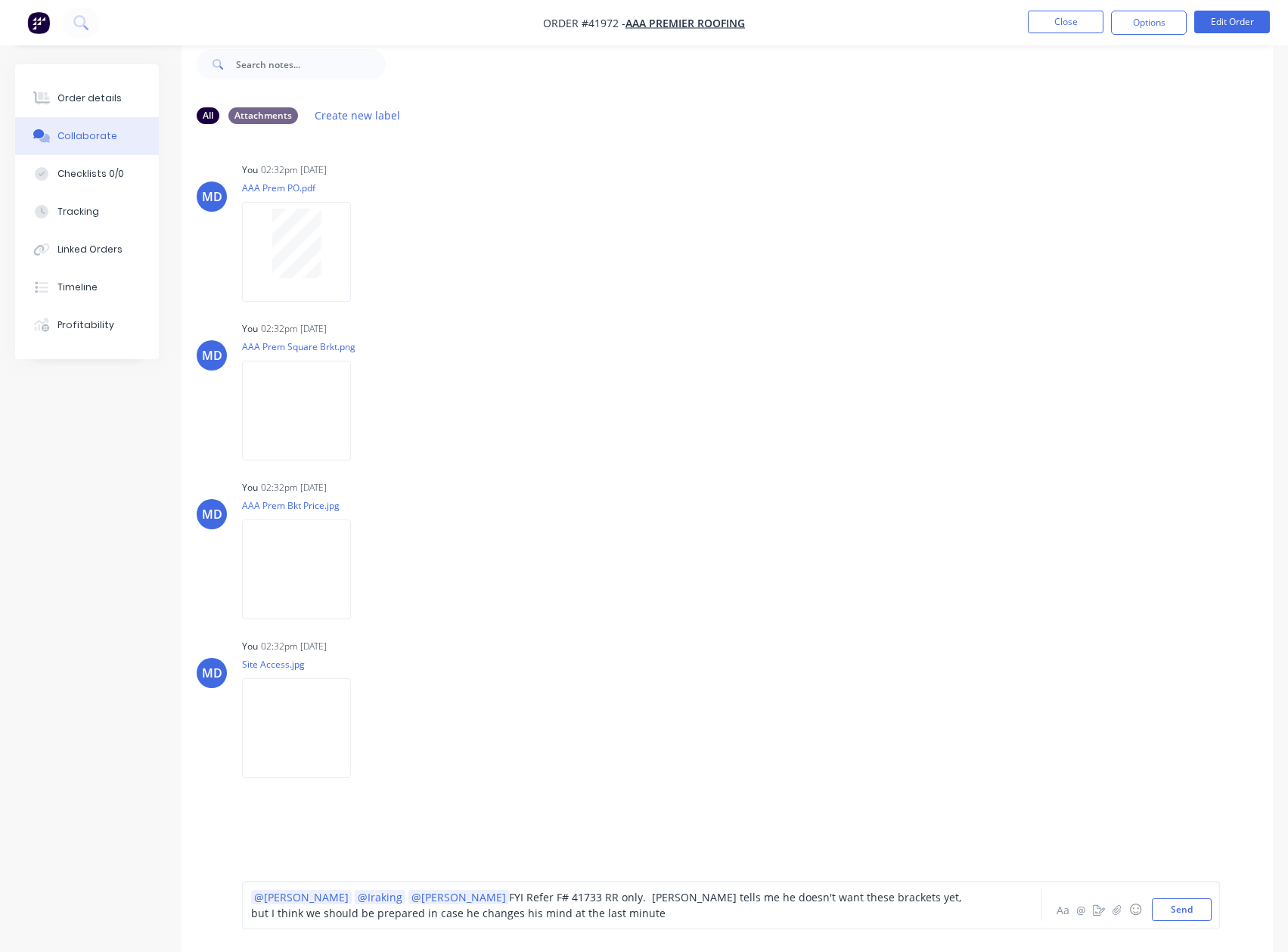
scroll to position [32, 0]
click at [485, 917] on div "@Tobias @[GEOGRAPHIC_DATA] @[PERSON_NAME] FYI Refer F# 41733 RR only. [PERSON_N…" at bounding box center [611, 905] width 720 height 32
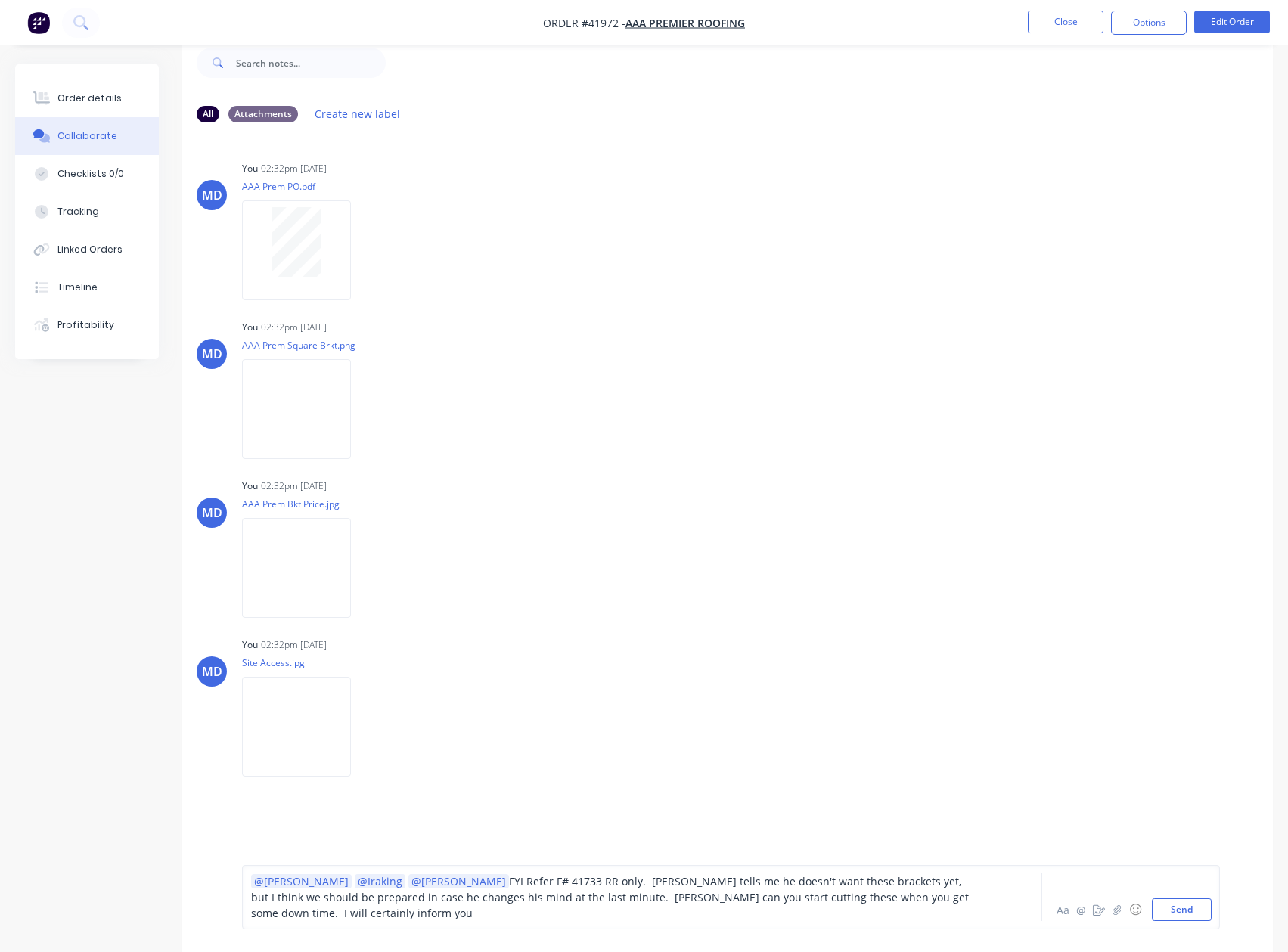
click at [487, 916] on span "FYI Refer F# 41733 RR only. [PERSON_NAME] tells me he doesn't want these bracke…" at bounding box center [611, 898] width 721 height 46
click at [793, 917] on span "FYI Refer F# 41733 RR only. [PERSON_NAME] tells me he doesn't want these bracke…" at bounding box center [611, 898] width 721 height 46
click at [965, 915] on div "@Tobias @[GEOGRAPHIC_DATA] @[PERSON_NAME] FYI Refer F# 41733 RR only. [PERSON_N…" at bounding box center [611, 898] width 720 height 47
click at [1177, 911] on button "Send" at bounding box center [1182, 910] width 60 height 23
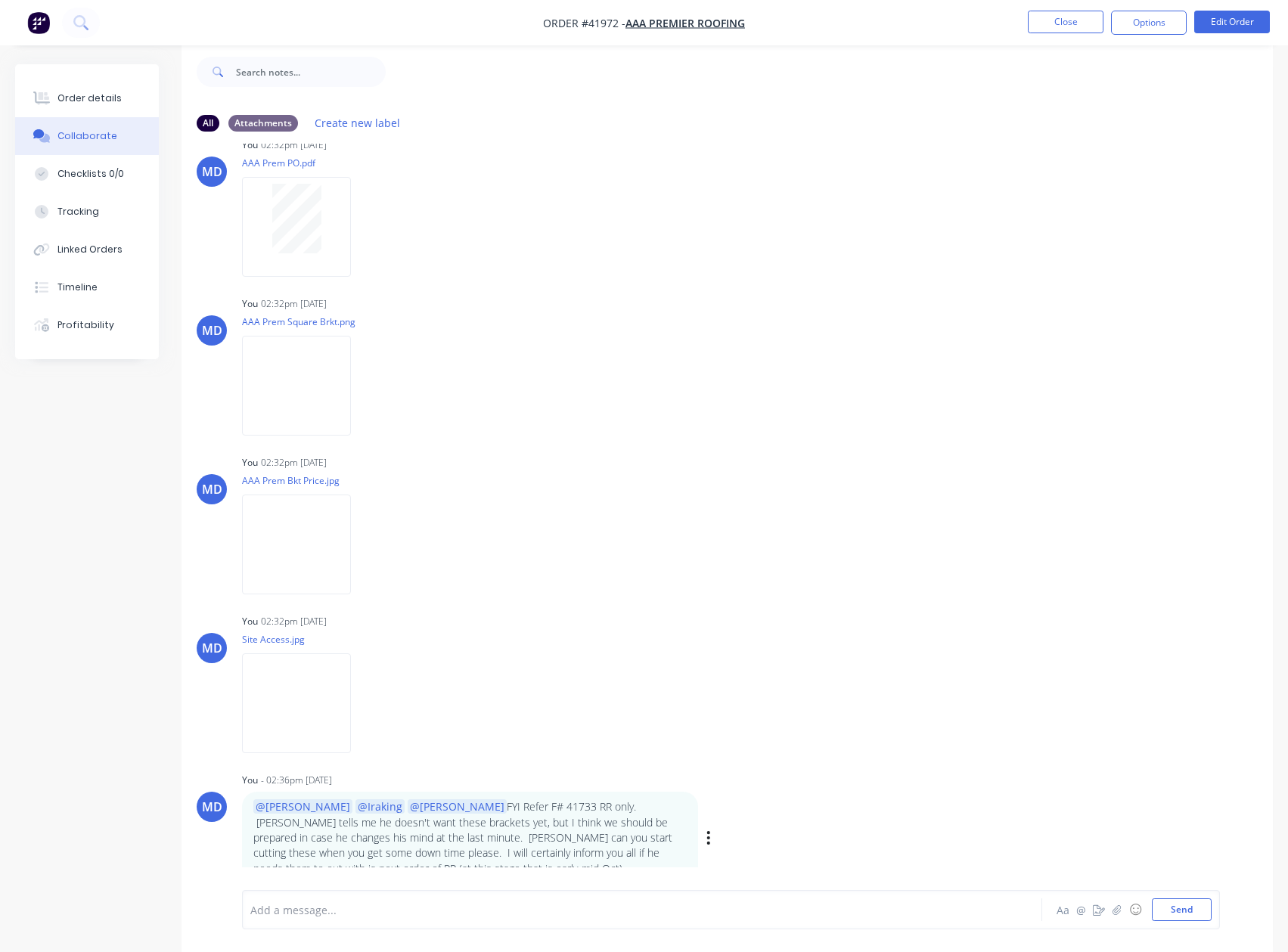
scroll to position [48, 0]
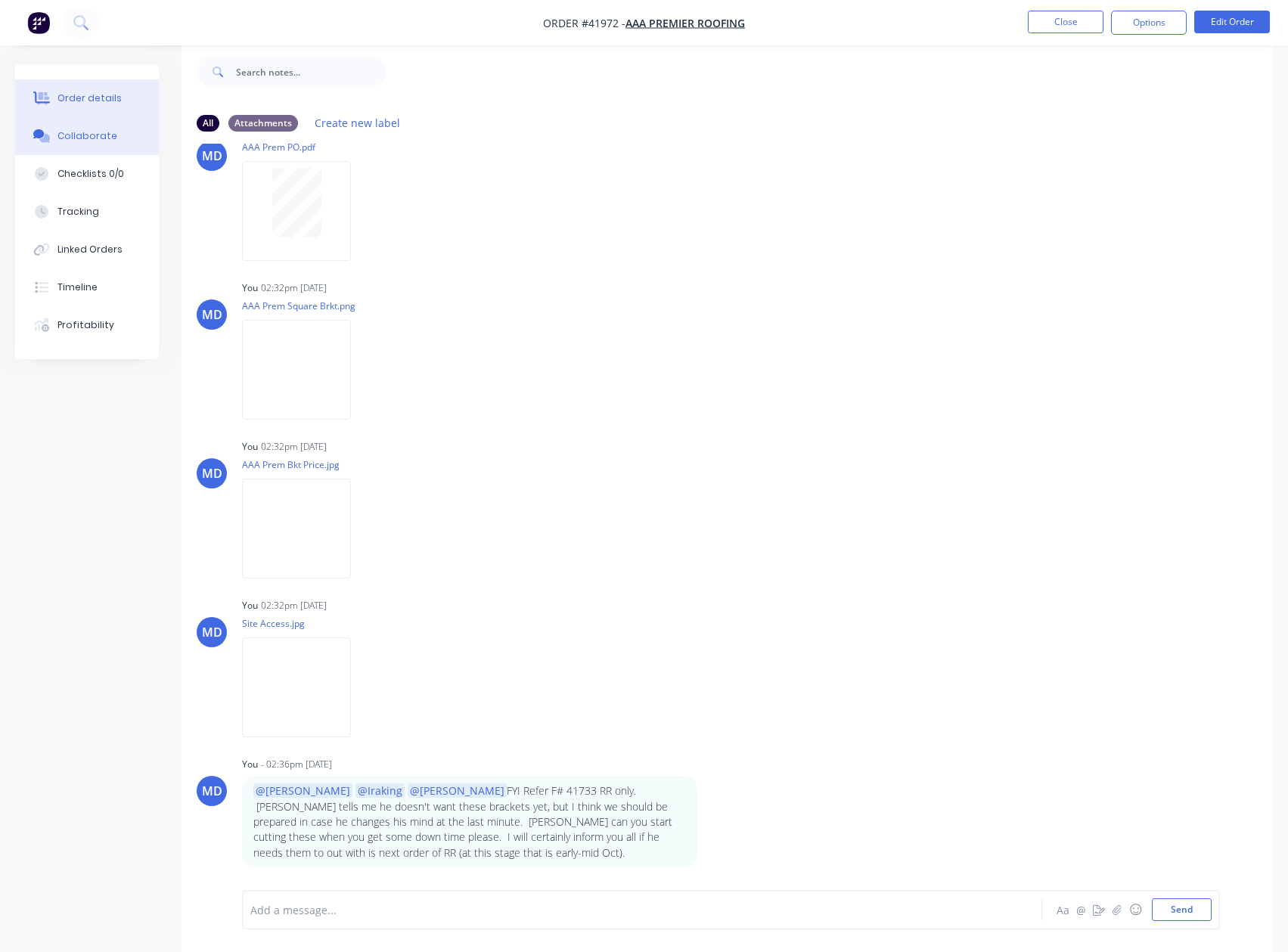
click at [92, 96] on div "Order details" at bounding box center [89, 99] width 64 height 14
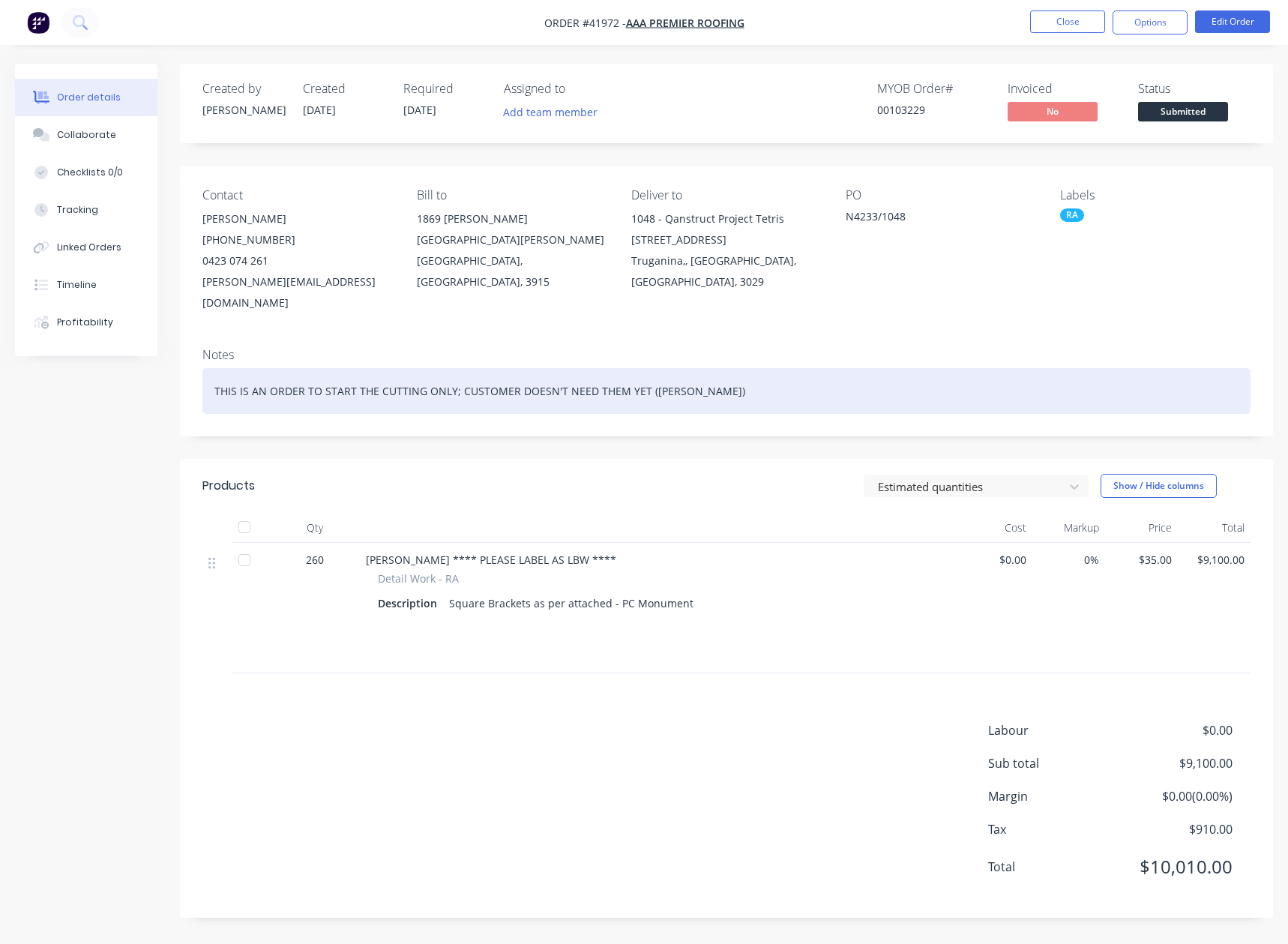
click at [268, 372] on div "THIS IS AN ORDER TO START THE CUTTING ONLY; CUSTOMER DOESN'T NEED THEM YET ([PE…" at bounding box center [726, 391] width 1048 height 45
click at [342, 373] on div "THIS IS ANORDER TO START THE CUTTING ONLY; CUSTOMER DOESN'T NEED THEM YET (MAR" at bounding box center [726, 391] width 1048 height 45
click at [243, 369] on div "THIS IS ANORDER TO START THE CUTTING ONLY; CUSTOMER DOESN'T NEED THEM YET (MAR" at bounding box center [726, 391] width 1048 height 45
drag, startPoint x: 249, startPoint y: 370, endPoint x: 265, endPoint y: 383, distance: 20.6
click at [249, 371] on div "THIS IS ANORDER TO START THE CUTTING ONLY; CUSTOMER DOESN'T NEED THEM YET (MAR" at bounding box center [726, 391] width 1048 height 45
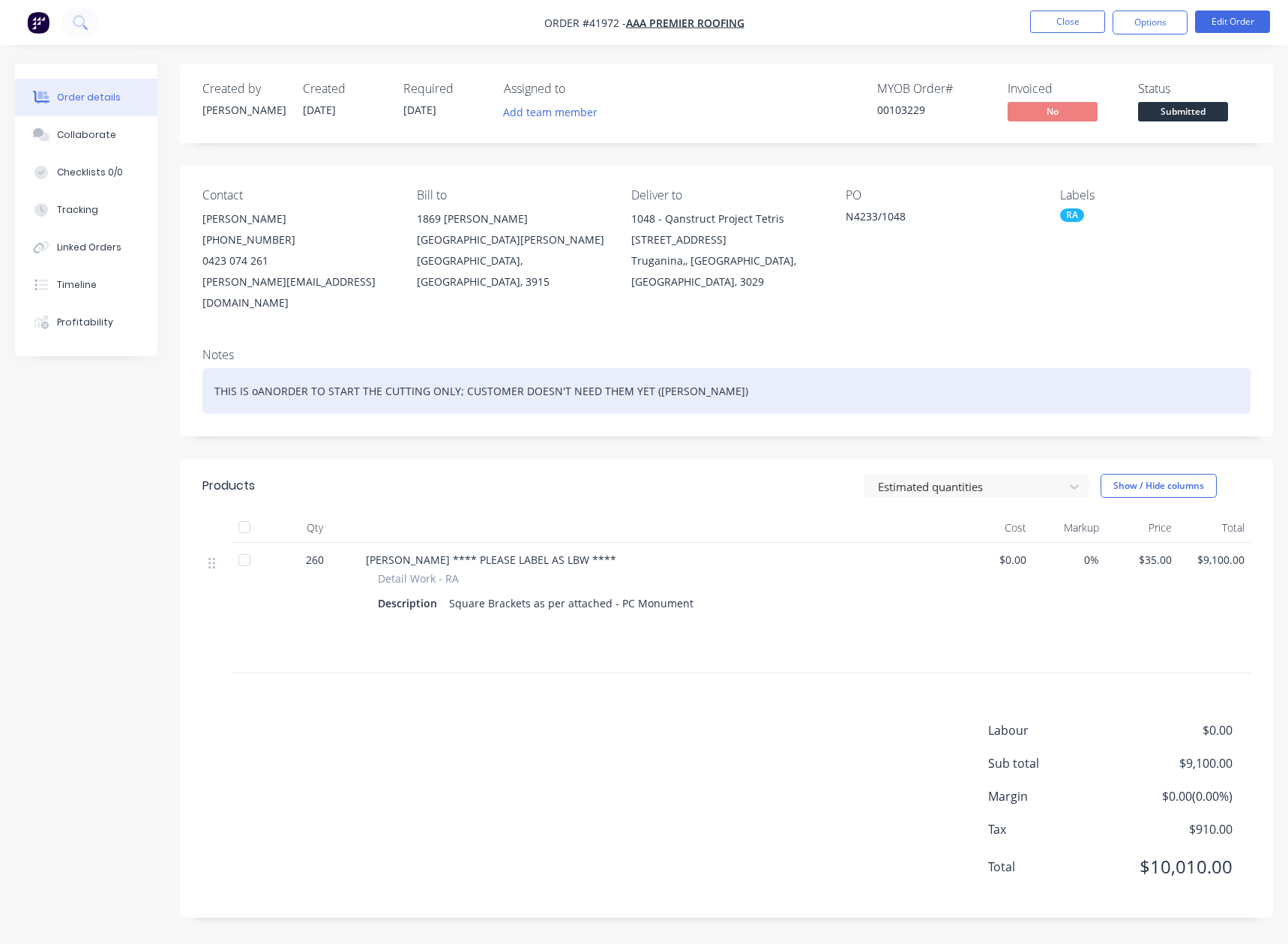
click at [253, 372] on div "THIS IS oANORDER TO START THE CUTTING ONLY; CUSTOMER DOESN'T NEED THEM YET ([PE…" at bounding box center [726, 391] width 1048 height 45
drag, startPoint x: 717, startPoint y: 377, endPoint x: 162, endPoint y: 321, distance: 557.8
click at [165, 323] on div "Order details Collaborate Checklists 0/0 Tracking Linked Orders Timeline Profit…" at bounding box center [644, 502] width 1288 height 877
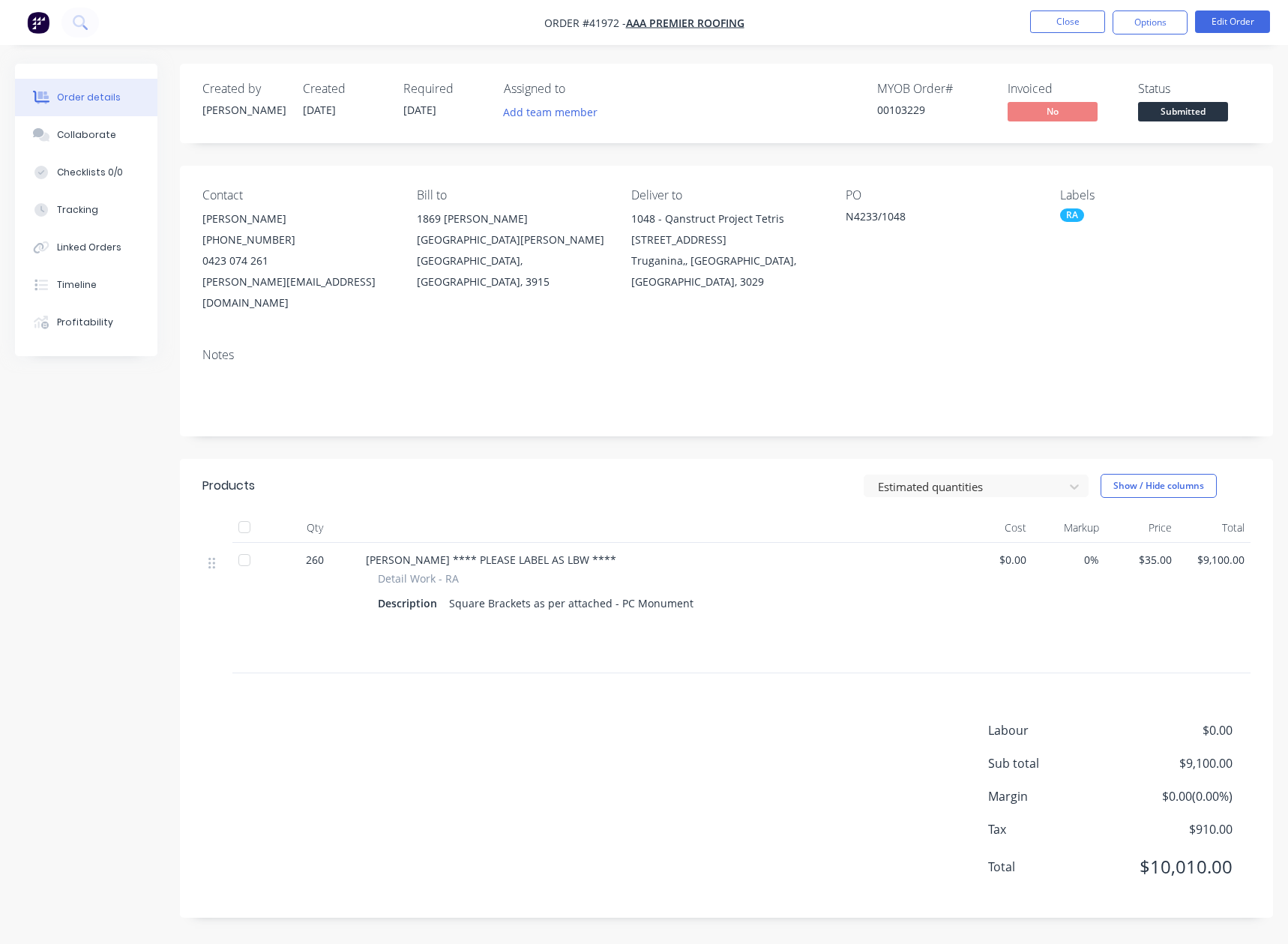
click at [585, 862] on div "Labour $0.00 Sub total $9,100.00 Margin $0.00 ( 0.00 %) Tax $910.00 Total $10,0…" at bounding box center [726, 809] width 1048 height 174
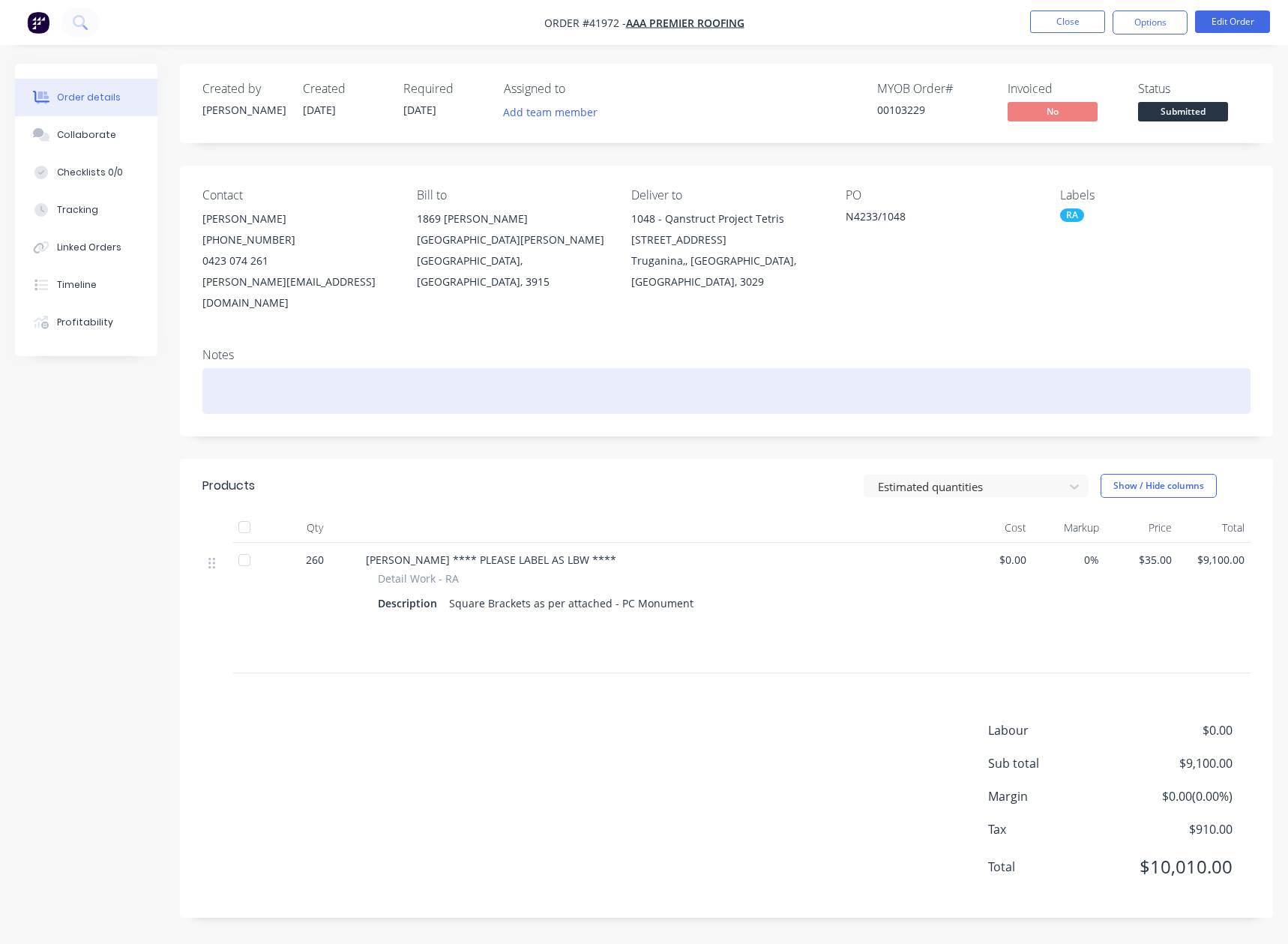
click at [299, 374] on div at bounding box center [726, 391] width 1048 height 45
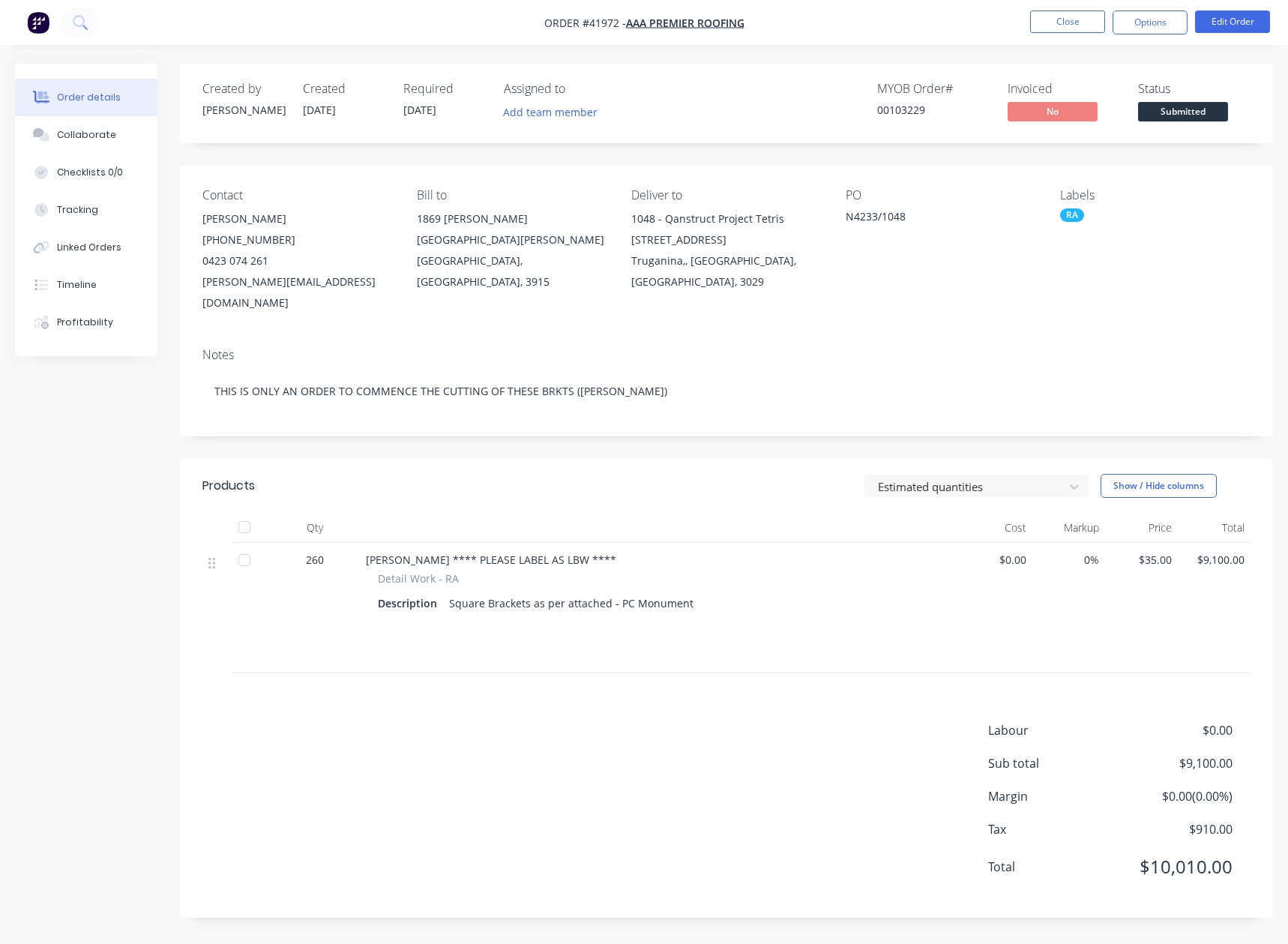
click at [487, 726] on div "Labour $0.00 Sub total $9,100.00 Margin $0.00 ( 0.00 %) Tax $910.00 Total $10,0…" at bounding box center [726, 809] width 1048 height 174
click at [90, 133] on div "Collaborate" at bounding box center [86, 135] width 59 height 14
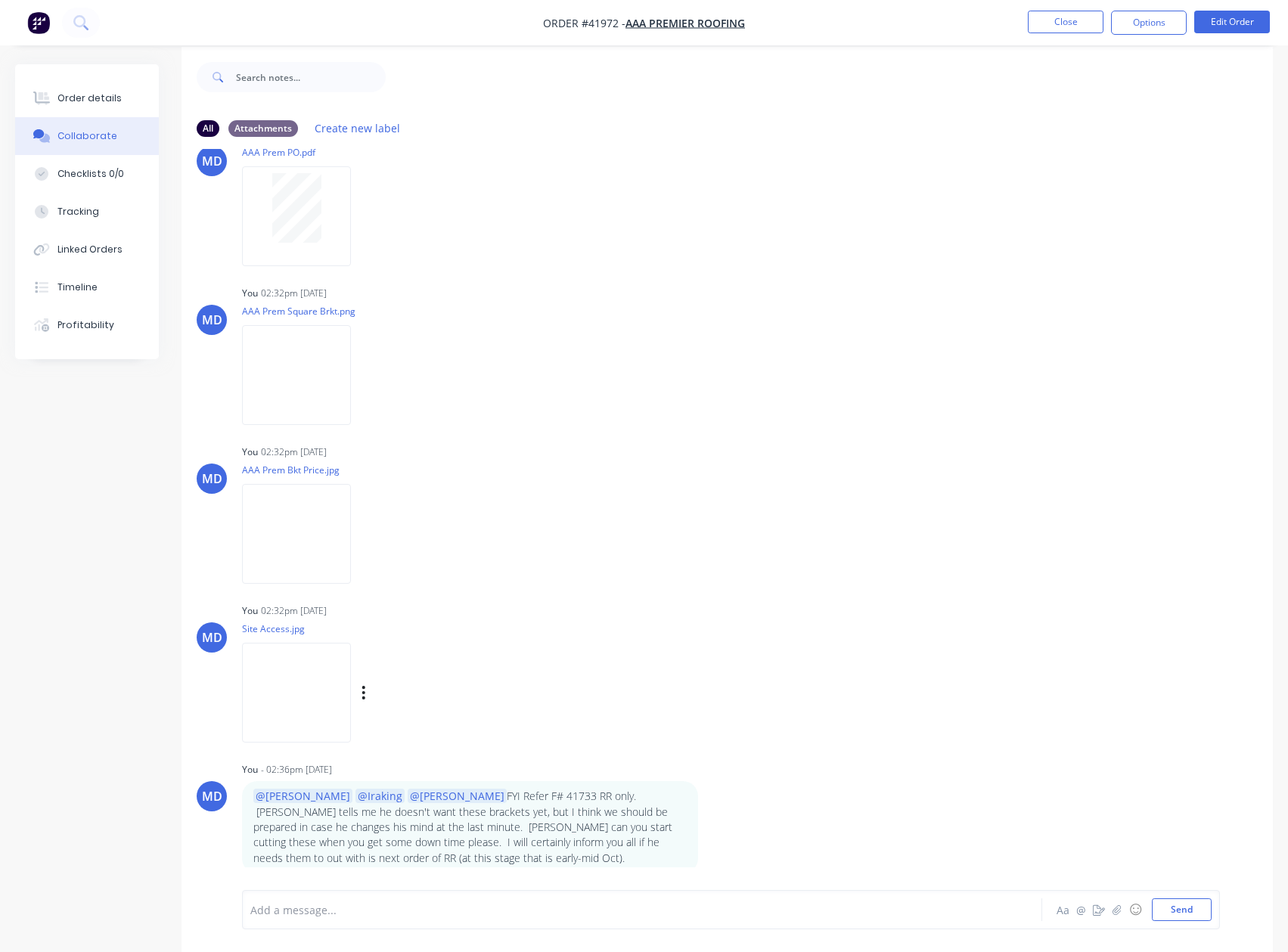
scroll to position [23, 0]
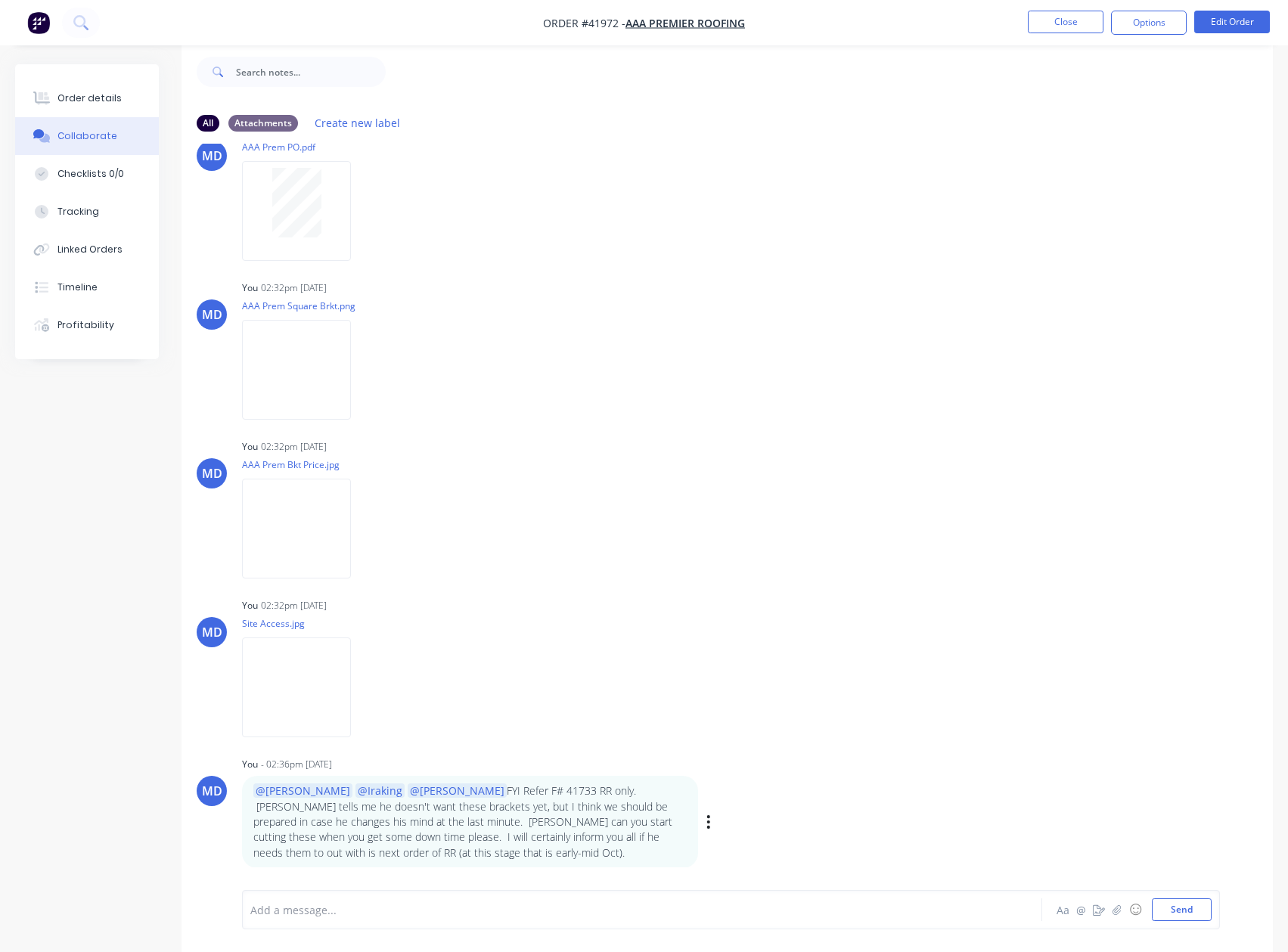
click at [349, 852] on p "@Tobias @[GEOGRAPHIC_DATA] @[PERSON_NAME] FYI Refer F# 41733 RR only. [PERSON_N…" at bounding box center [469, 822] width 433 height 76
click at [711, 816] on button "button" at bounding box center [709, 822] width 6 height 22
click at [745, 824] on button "Edit" at bounding box center [764, 826] width 96 height 25
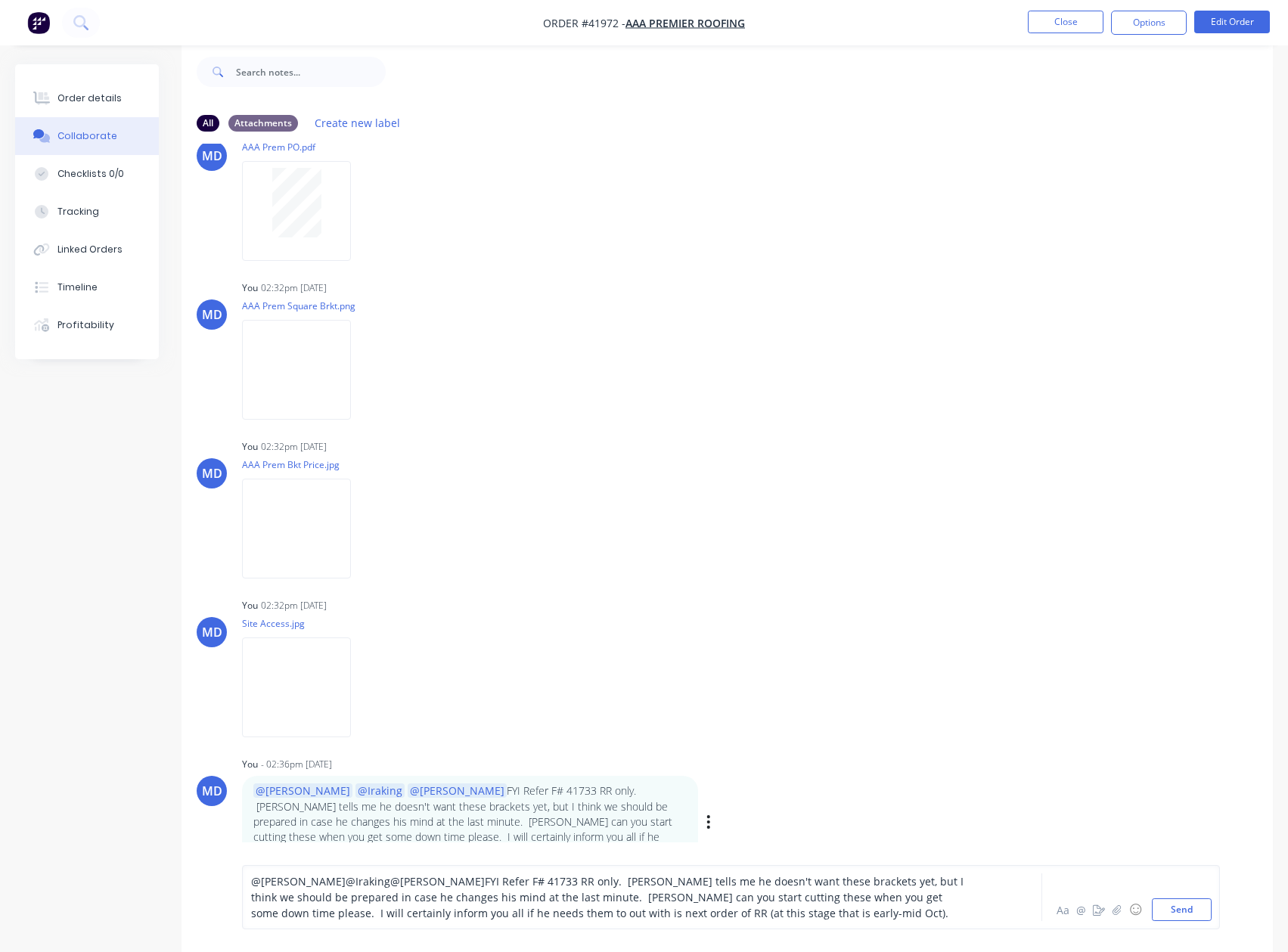
click at [813, 902] on span "FYI Refer F# 41733 RR only. [PERSON_NAME] tells me he doesn't want these bracke…" at bounding box center [608, 898] width 715 height 46
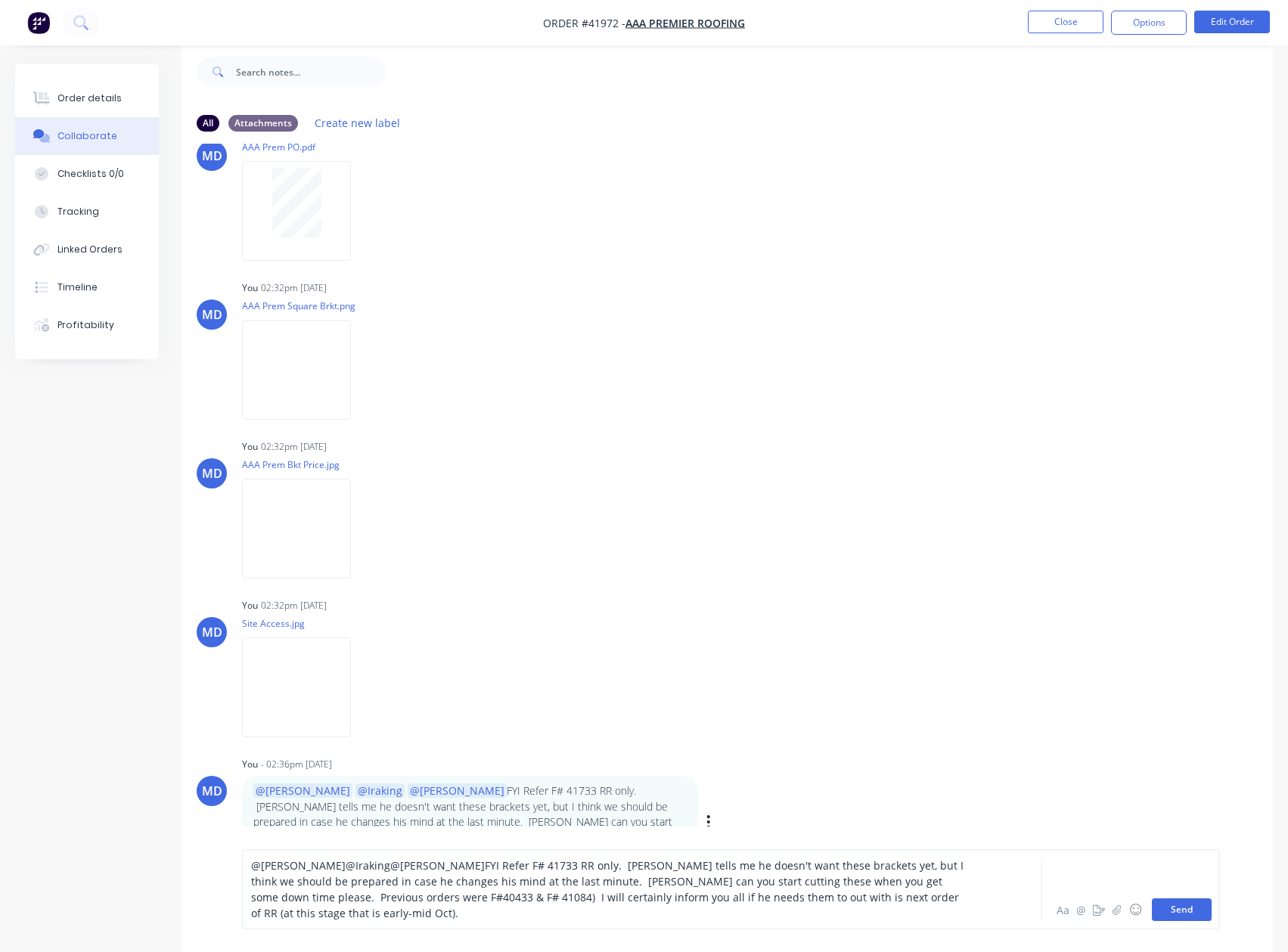
click at [1170, 913] on button "Send" at bounding box center [1182, 910] width 60 height 23
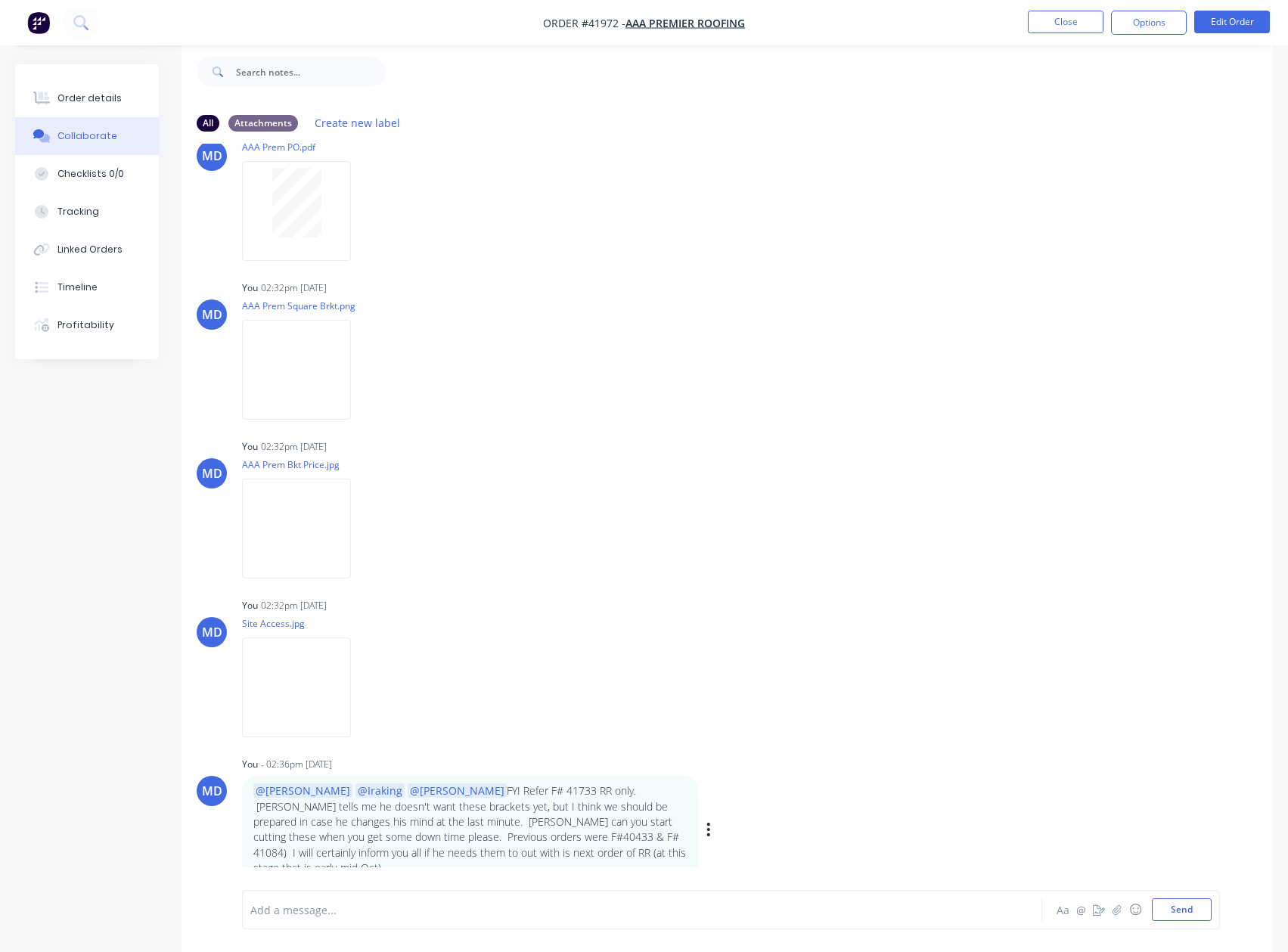
click at [259, 837] on p "@Tobias @[GEOGRAPHIC_DATA] @[PERSON_NAME] FYI Refer F# 41733 RR only. [PERSON_N…" at bounding box center [469, 830] width 433 height 93
click at [0, 0] on button "button" at bounding box center [0, 0] width 0 height 0
click at [0, 0] on button "Edit" at bounding box center [0, 0] width 0 height 0
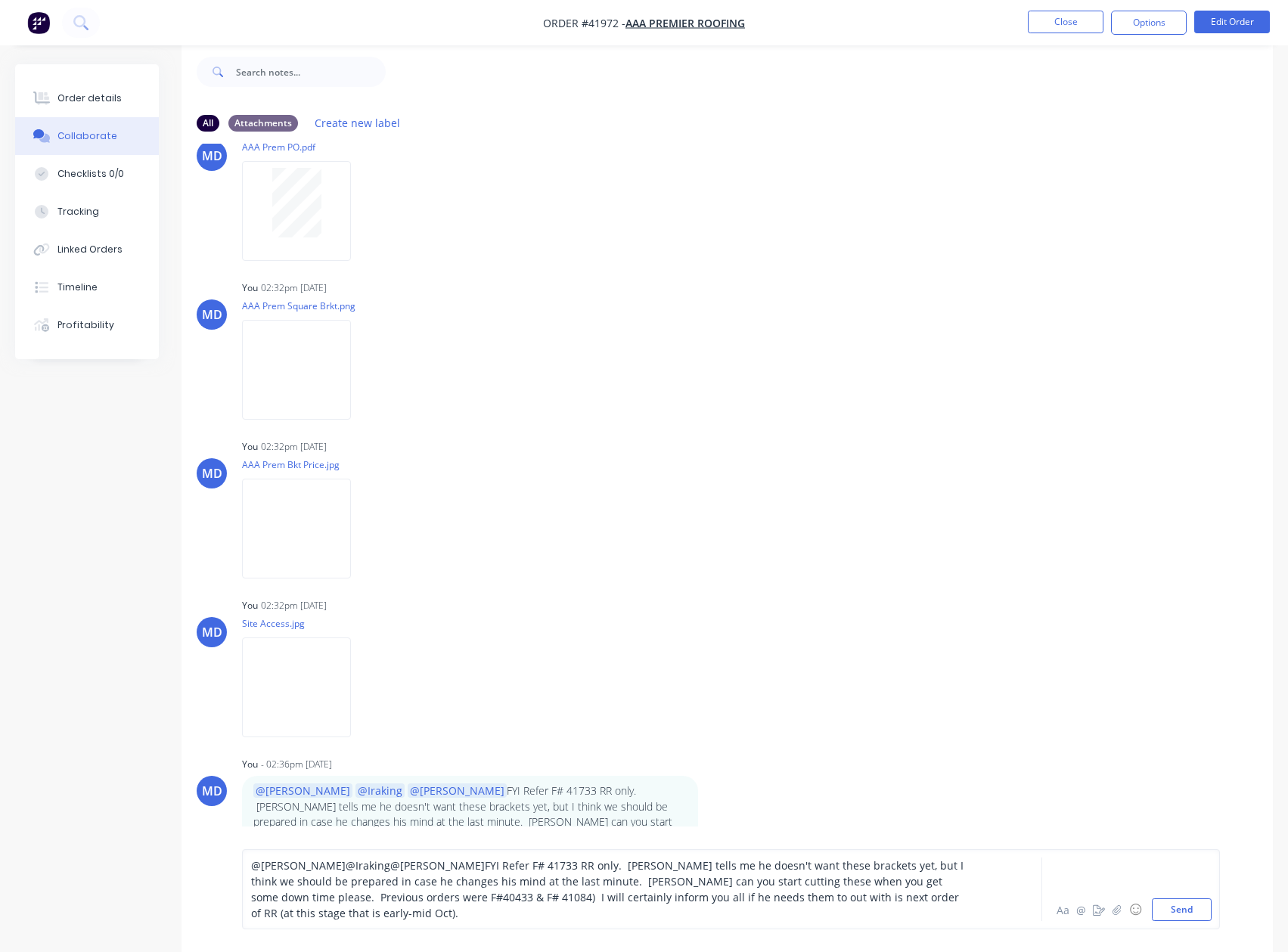
click at [601, 918] on span "FYI Refer F# 41733 RR only. [PERSON_NAME] tells me he doesn't want these bracke…" at bounding box center [608, 889] width 715 height 62
click at [661, 917] on span "FYI Refer F# 41733 RR only. [PERSON_NAME] tells me he doesn't want these bracke…" at bounding box center [608, 889] width 715 height 62
click at [1188, 909] on button "Send" at bounding box center [1182, 910] width 60 height 23
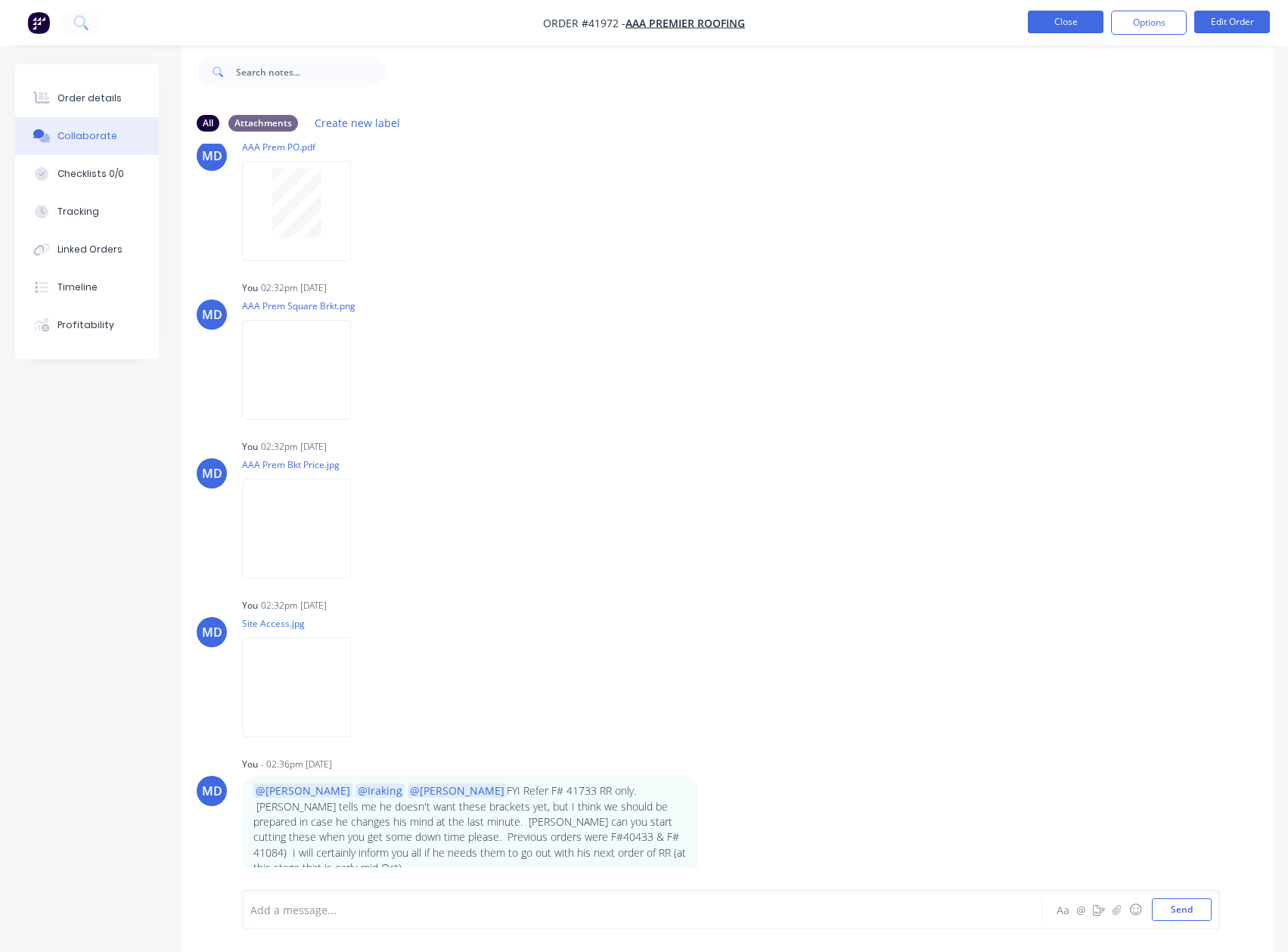
click at [1064, 16] on button "Close" at bounding box center [1065, 22] width 76 height 23
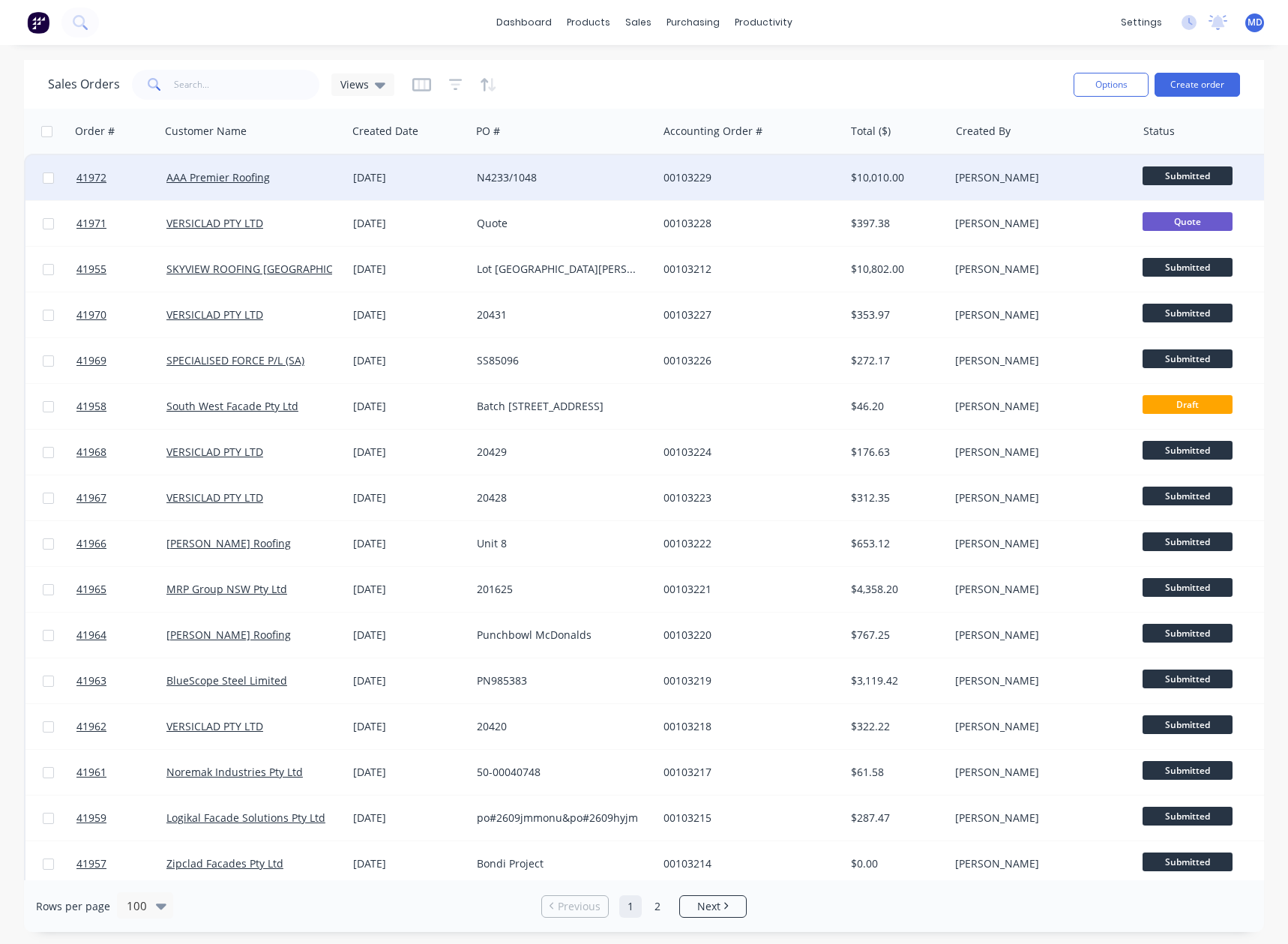
click at [580, 176] on div "N4233/1048" at bounding box center [560, 178] width 167 height 15
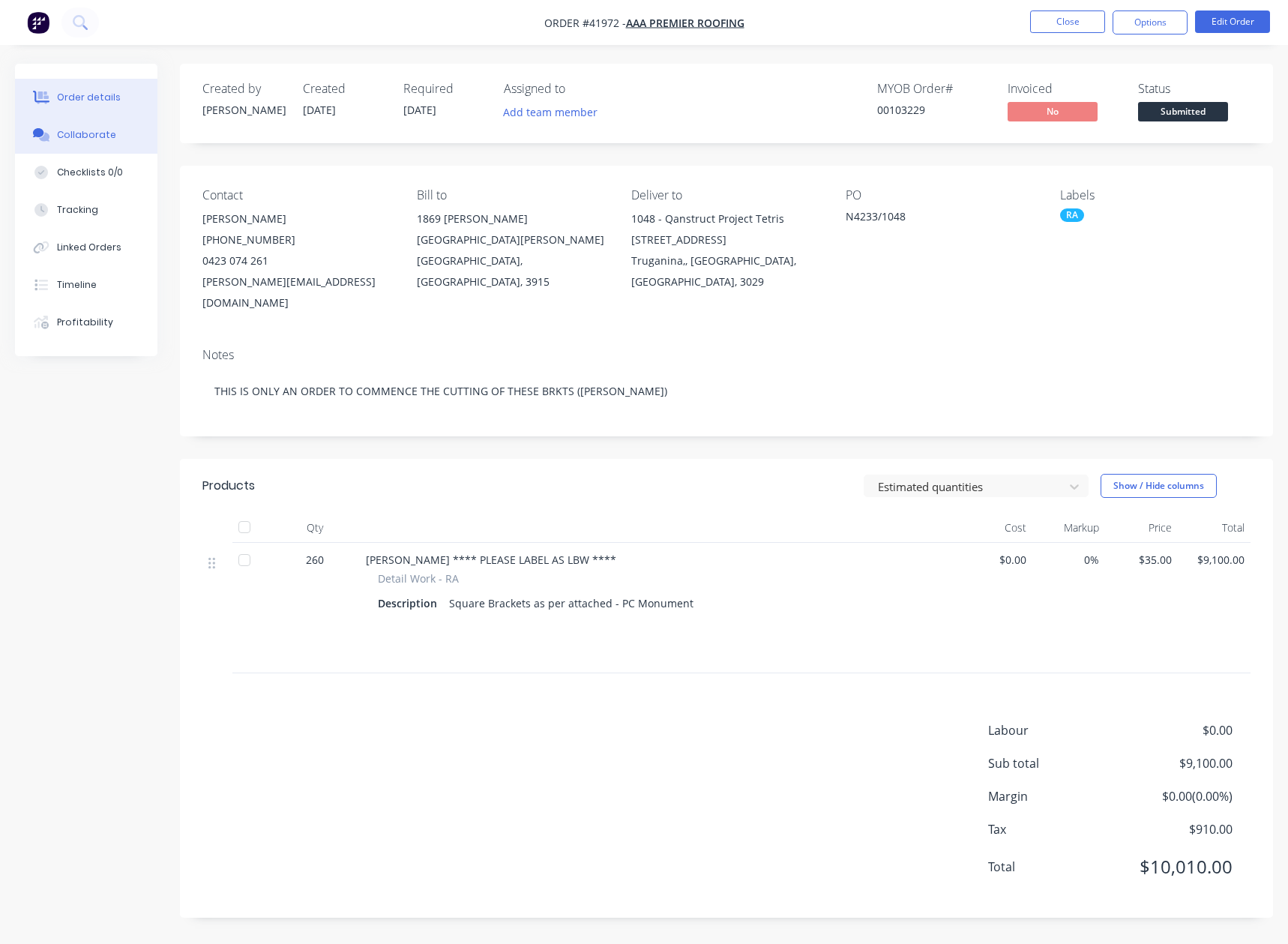
click at [86, 133] on div "Collaborate" at bounding box center [86, 135] width 59 height 14
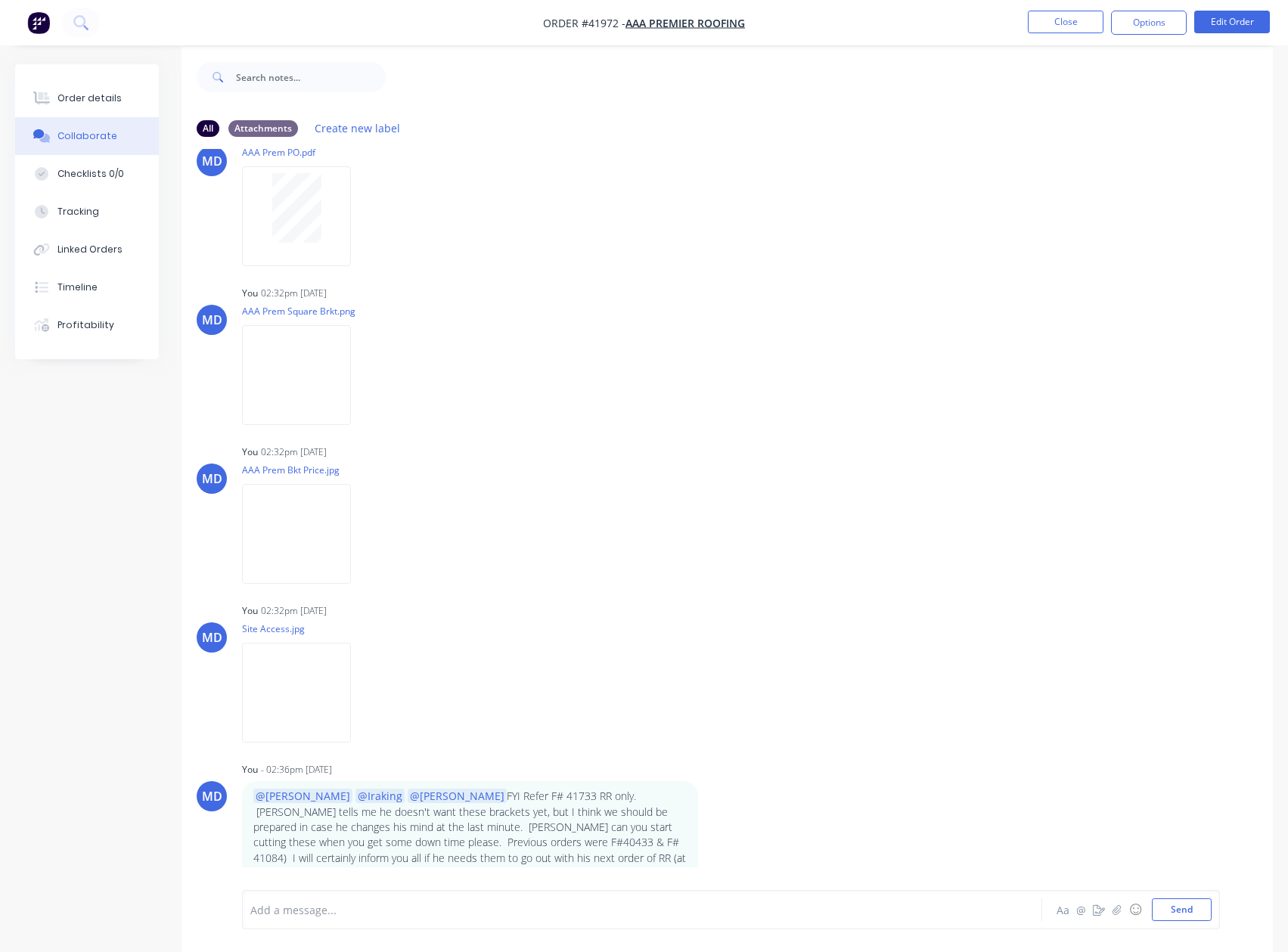
scroll to position [23, 0]
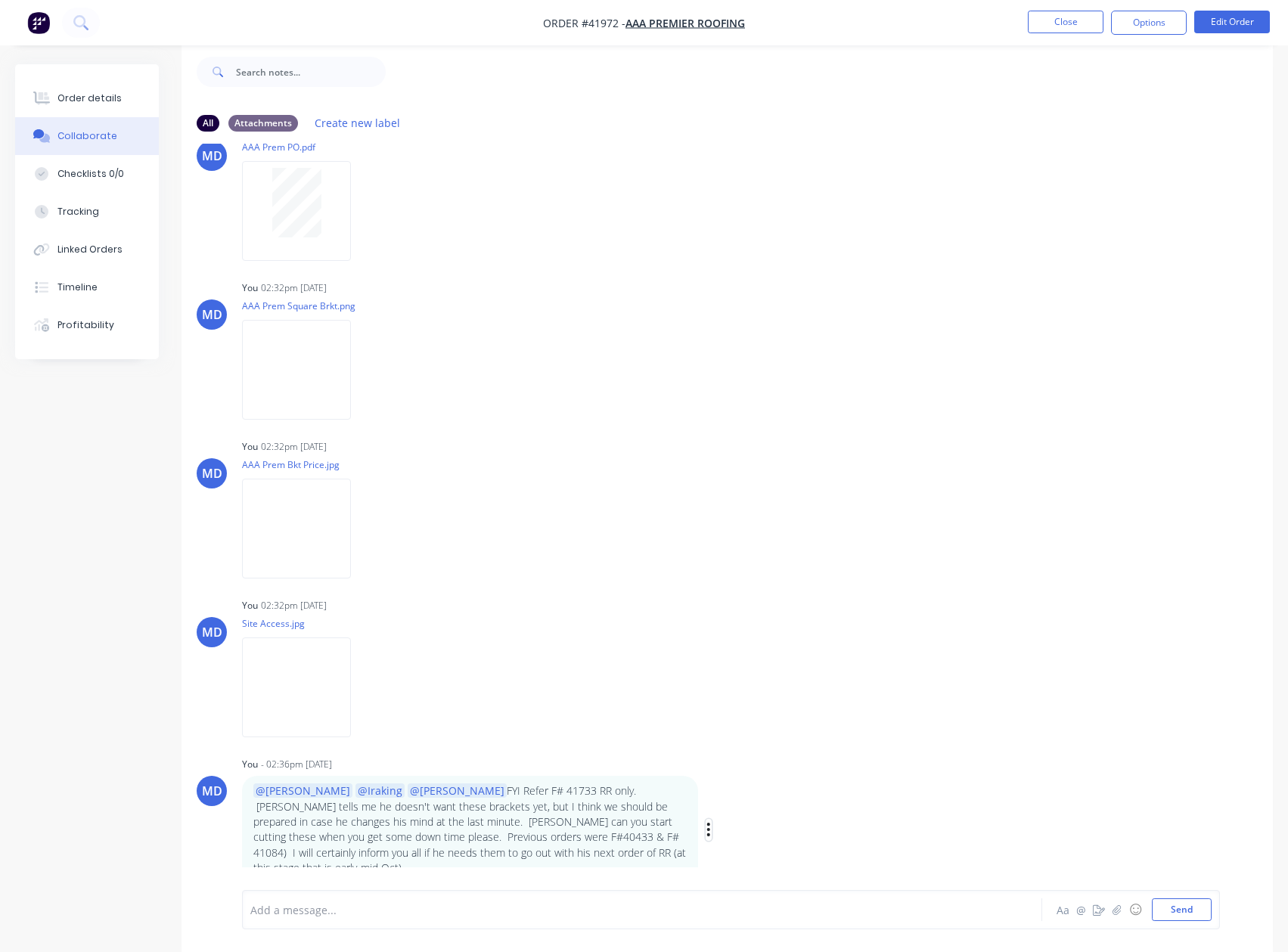
click at [707, 821] on icon "button" at bounding box center [709, 830] width 5 height 18
click at [738, 824] on button "Edit" at bounding box center [764, 833] width 96 height 25
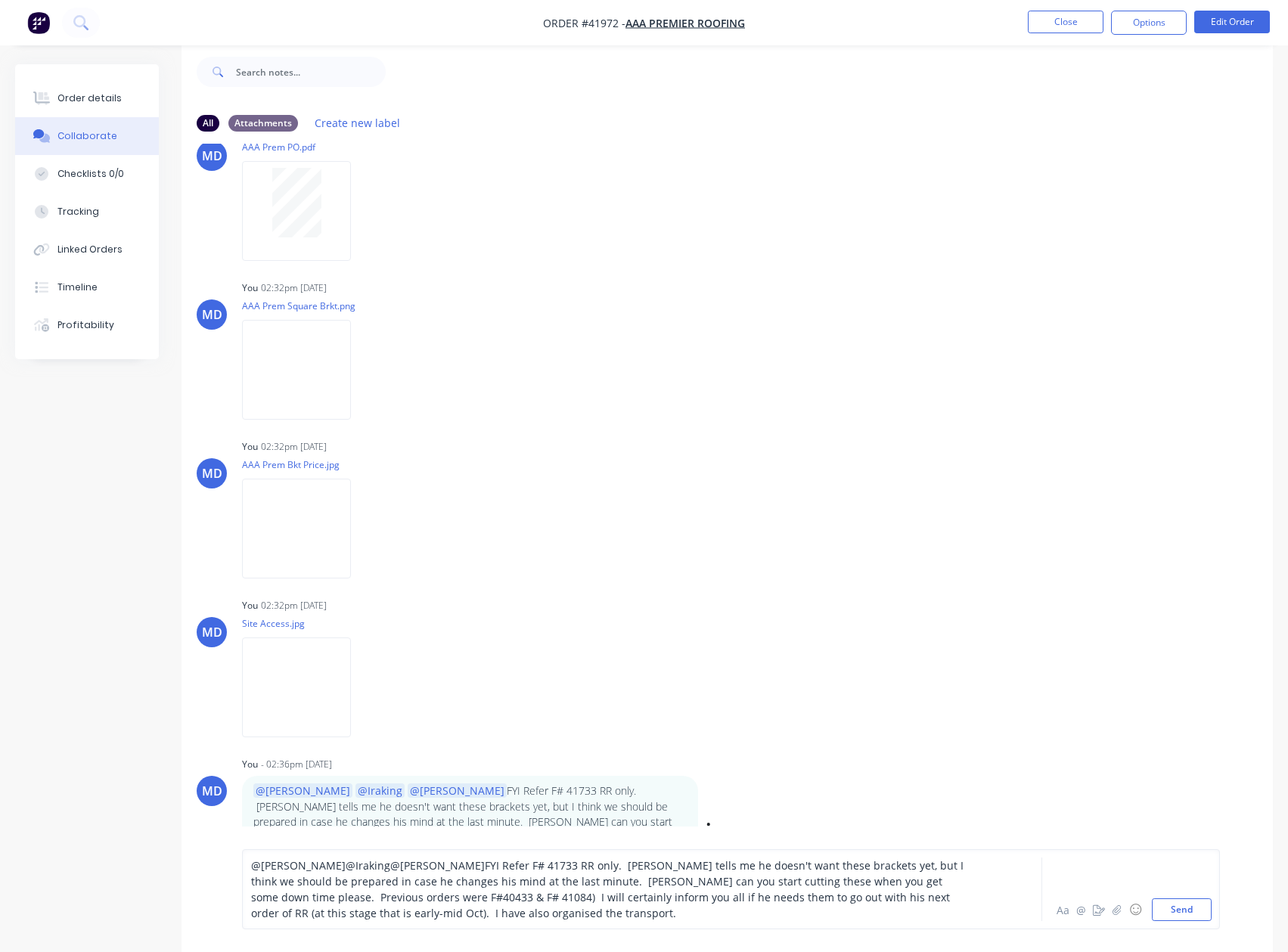
click at [1173, 900] on button "Send" at bounding box center [1182, 910] width 60 height 23
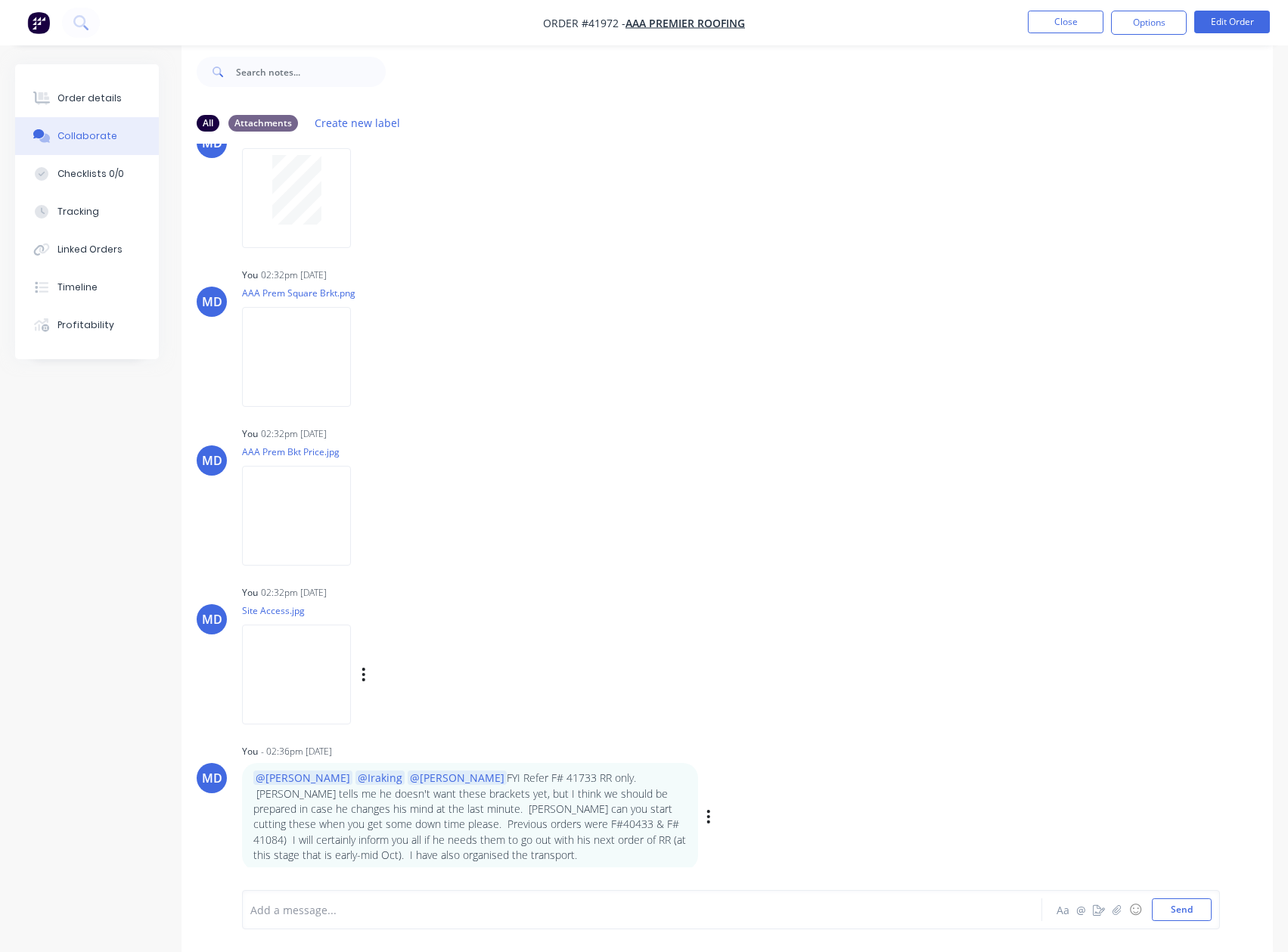
scroll to position [64, 0]
click at [1060, 22] on button "Close" at bounding box center [1065, 22] width 76 height 23
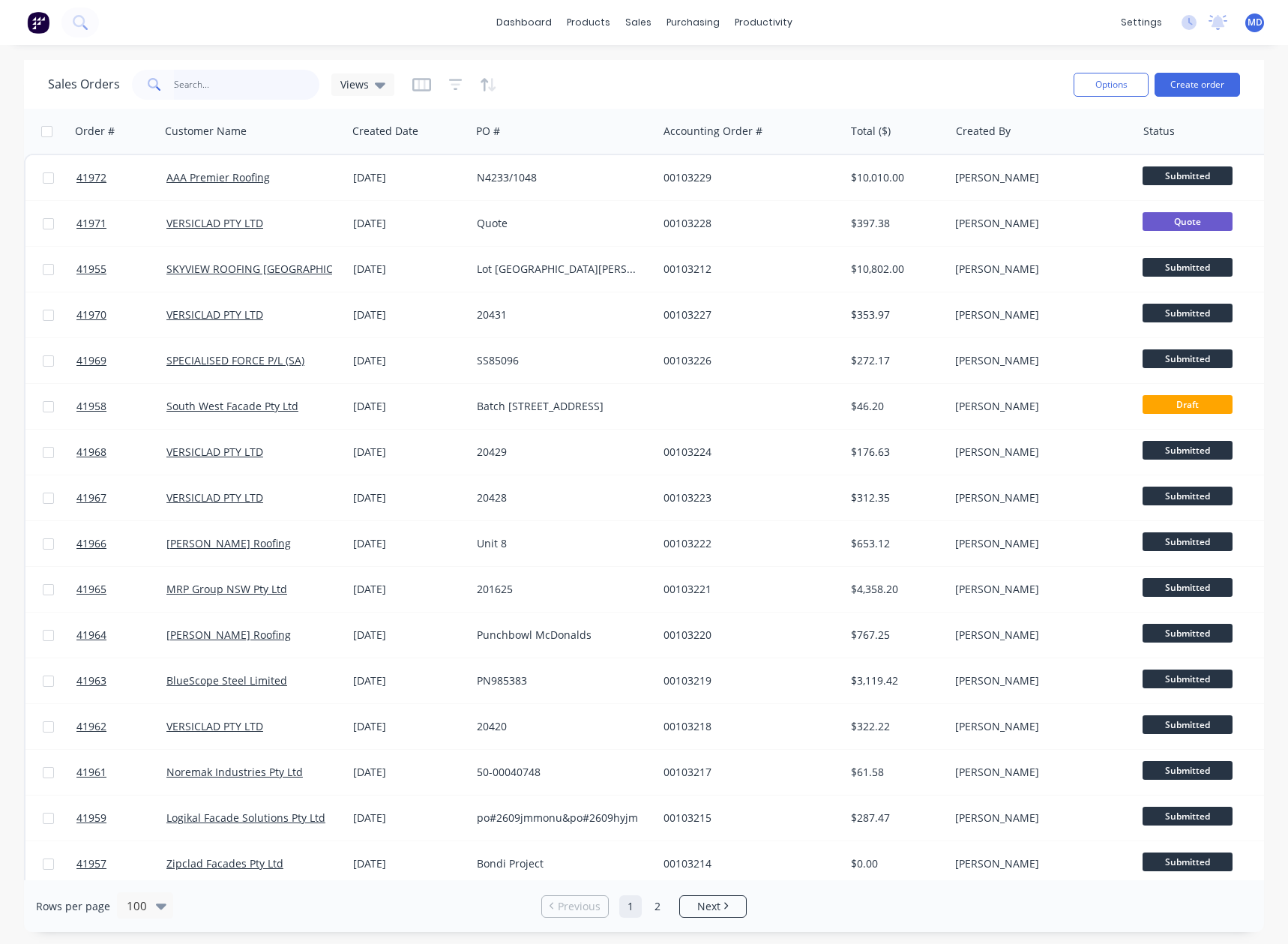
click at [237, 79] on input "text" at bounding box center [247, 85] width 146 height 30
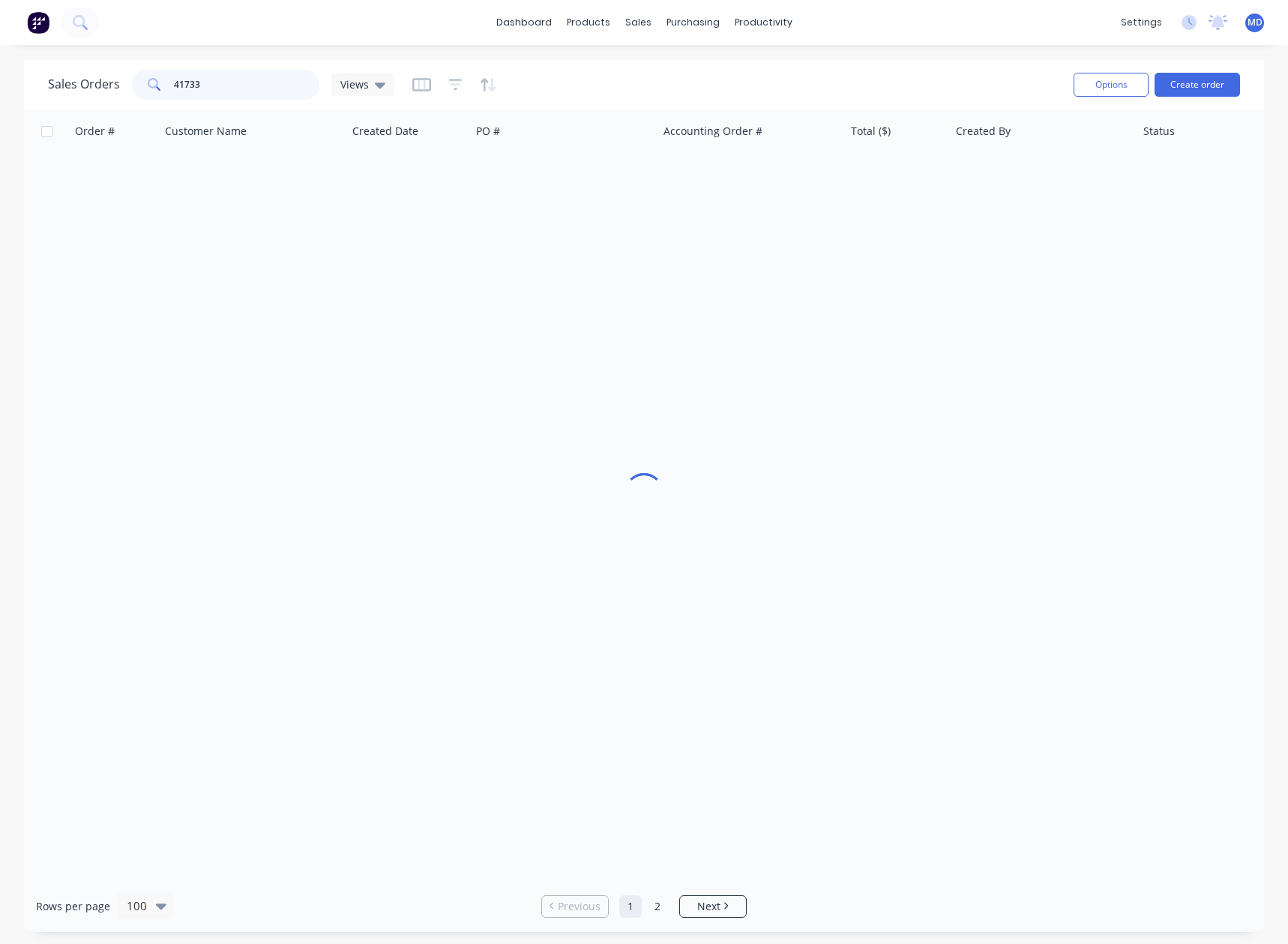
type input "41733"
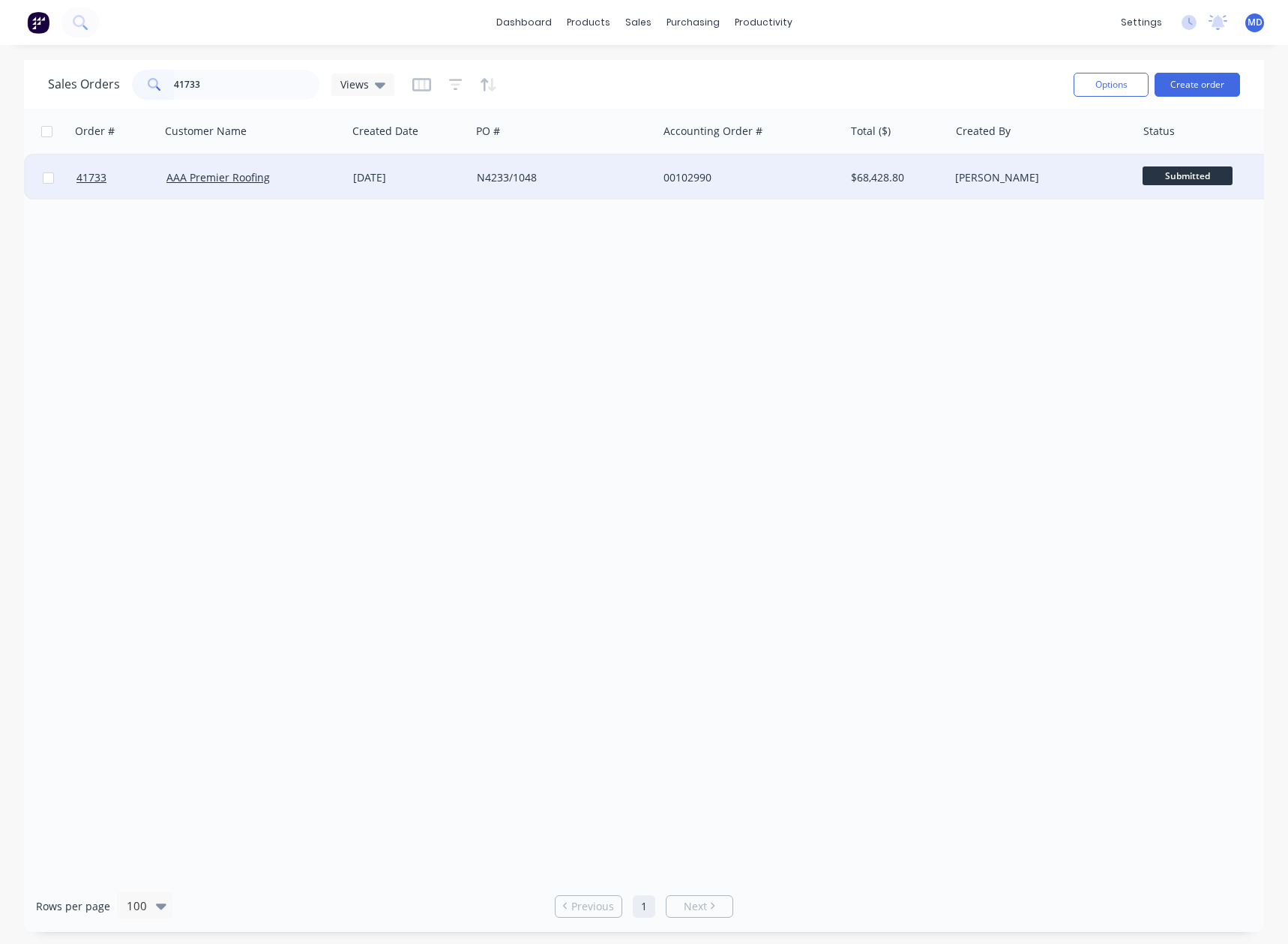
click at [791, 175] on div "00102990" at bounding box center [747, 178] width 167 height 15
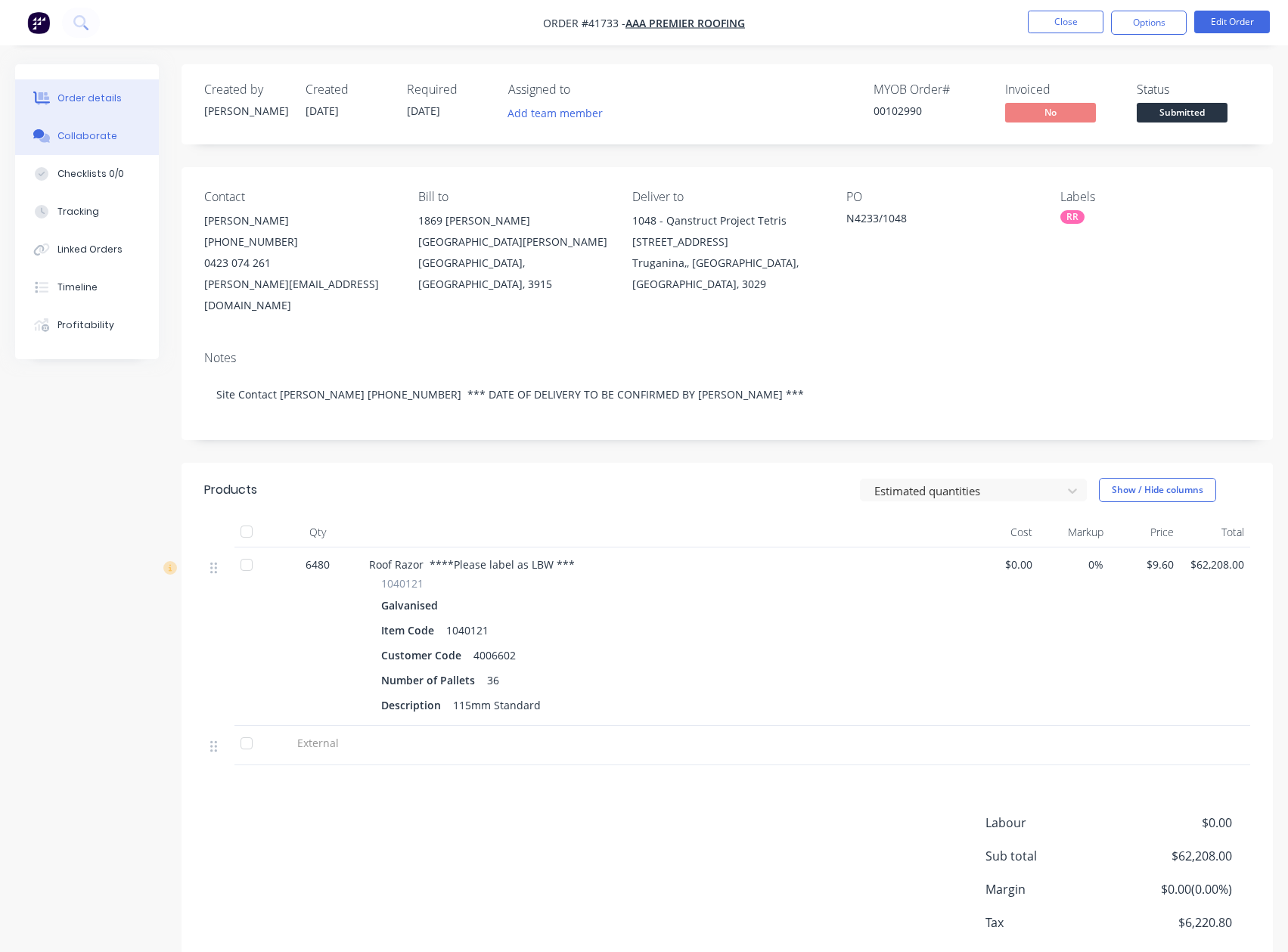
click at [89, 139] on div "Collaborate" at bounding box center [87, 136] width 60 height 14
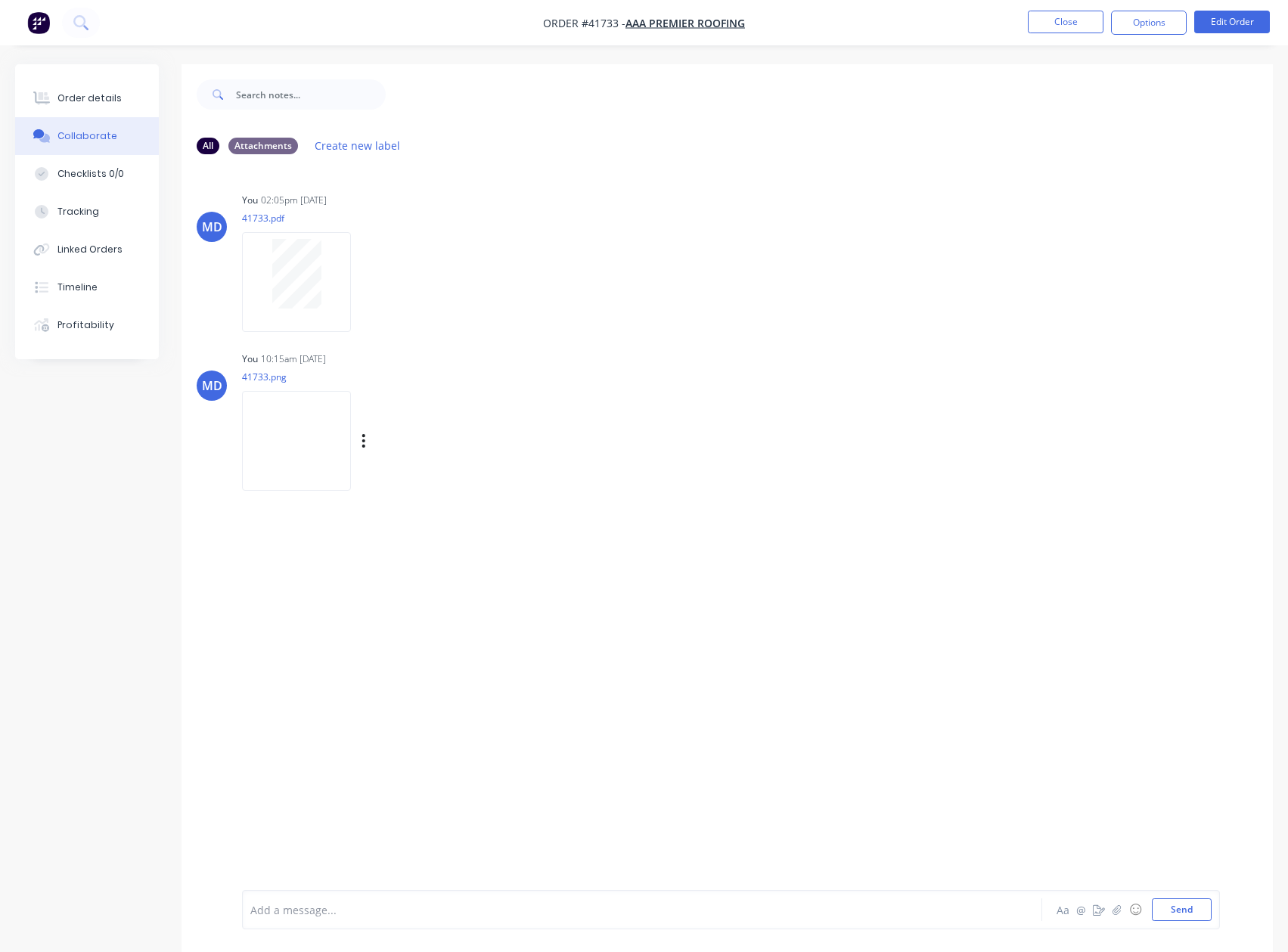
click at [284, 431] on img at bounding box center [297, 440] width 109 height 99
click at [106, 100] on div "Order details" at bounding box center [89, 99] width 64 height 14
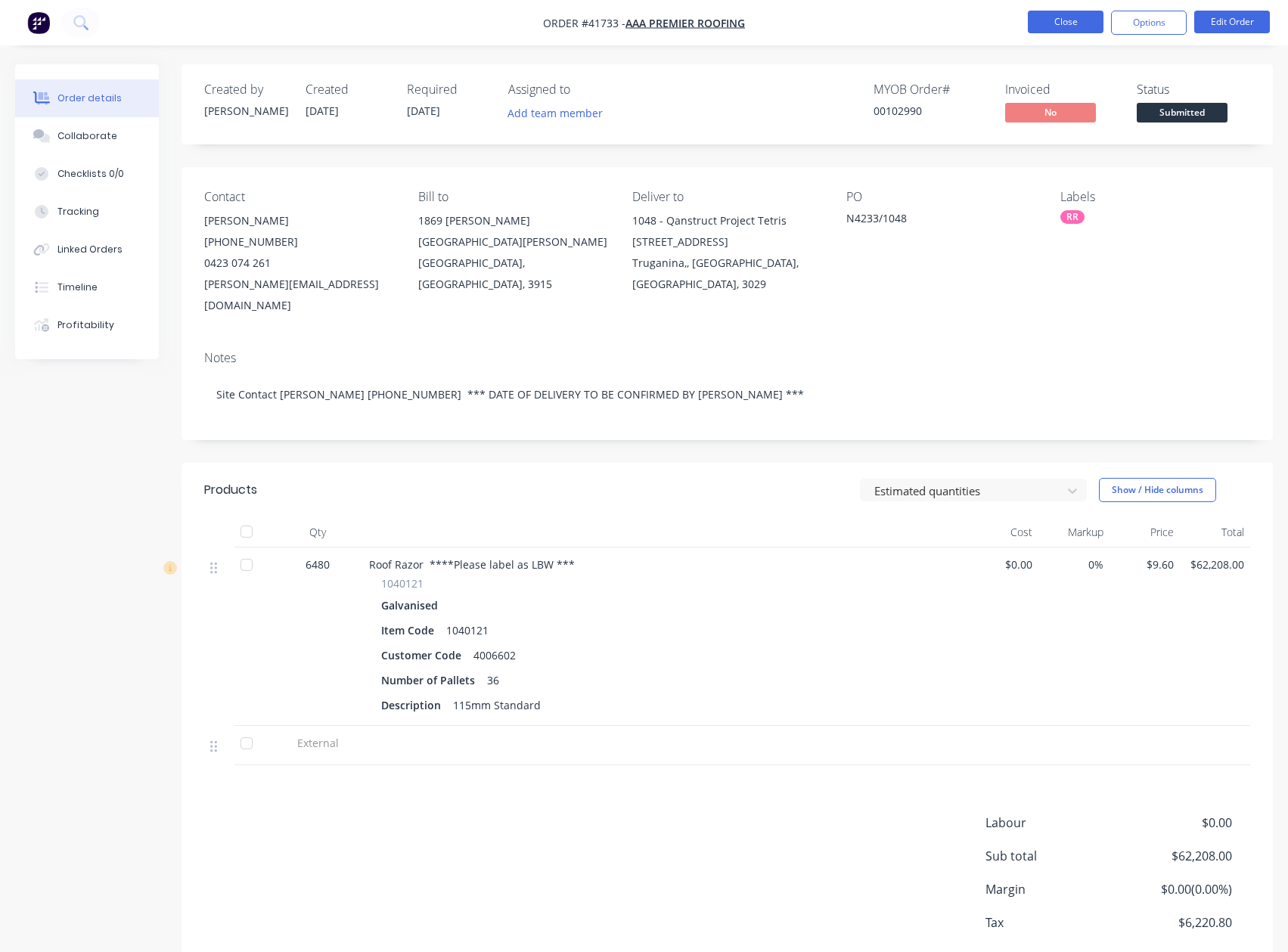
click at [1060, 22] on button "Close" at bounding box center [1065, 22] width 76 height 23
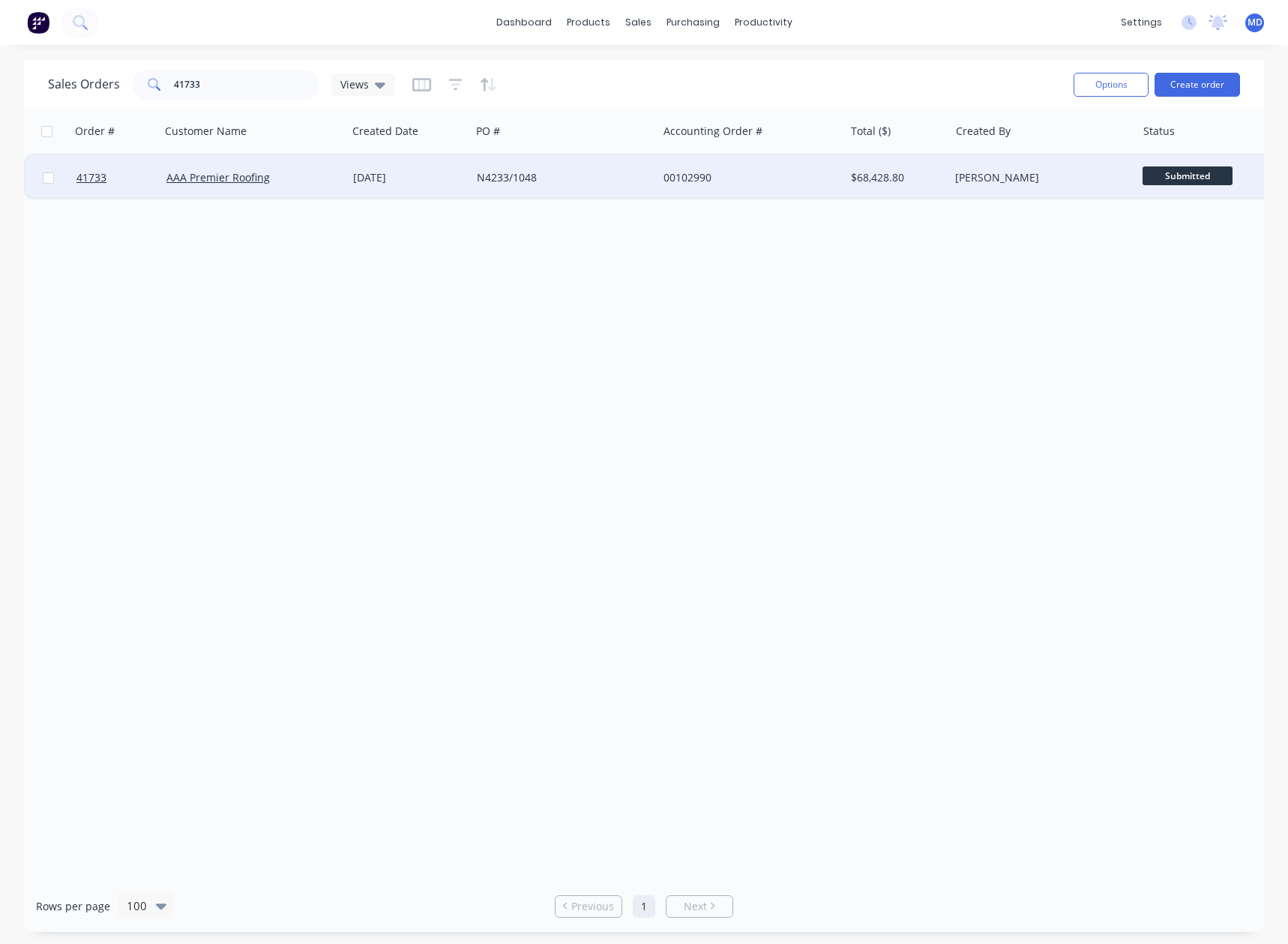
click at [312, 177] on div "AAA Premier Roofing" at bounding box center [250, 178] width 167 height 15
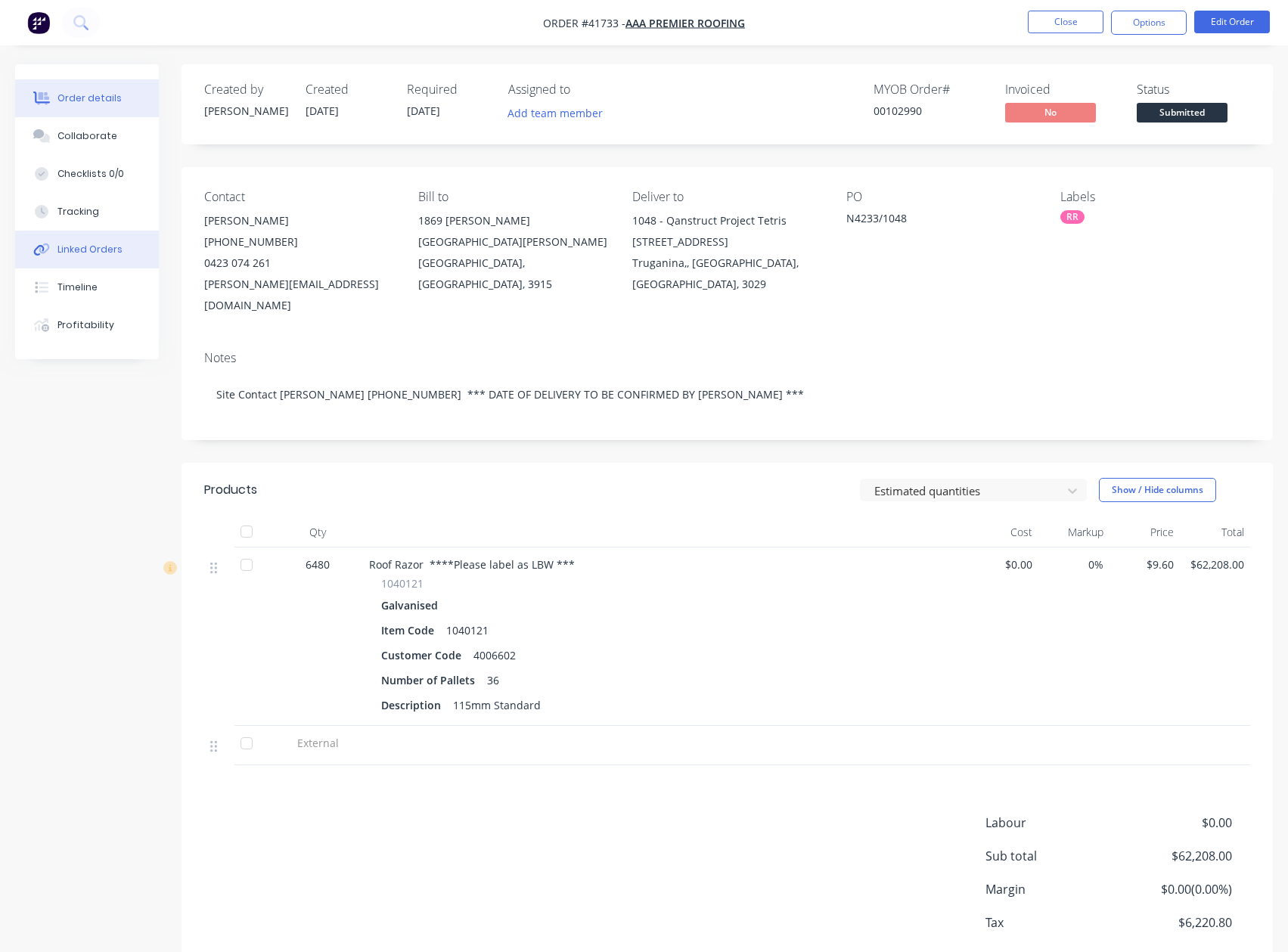
click at [89, 250] on div "Linked Orders" at bounding box center [89, 250] width 65 height 14
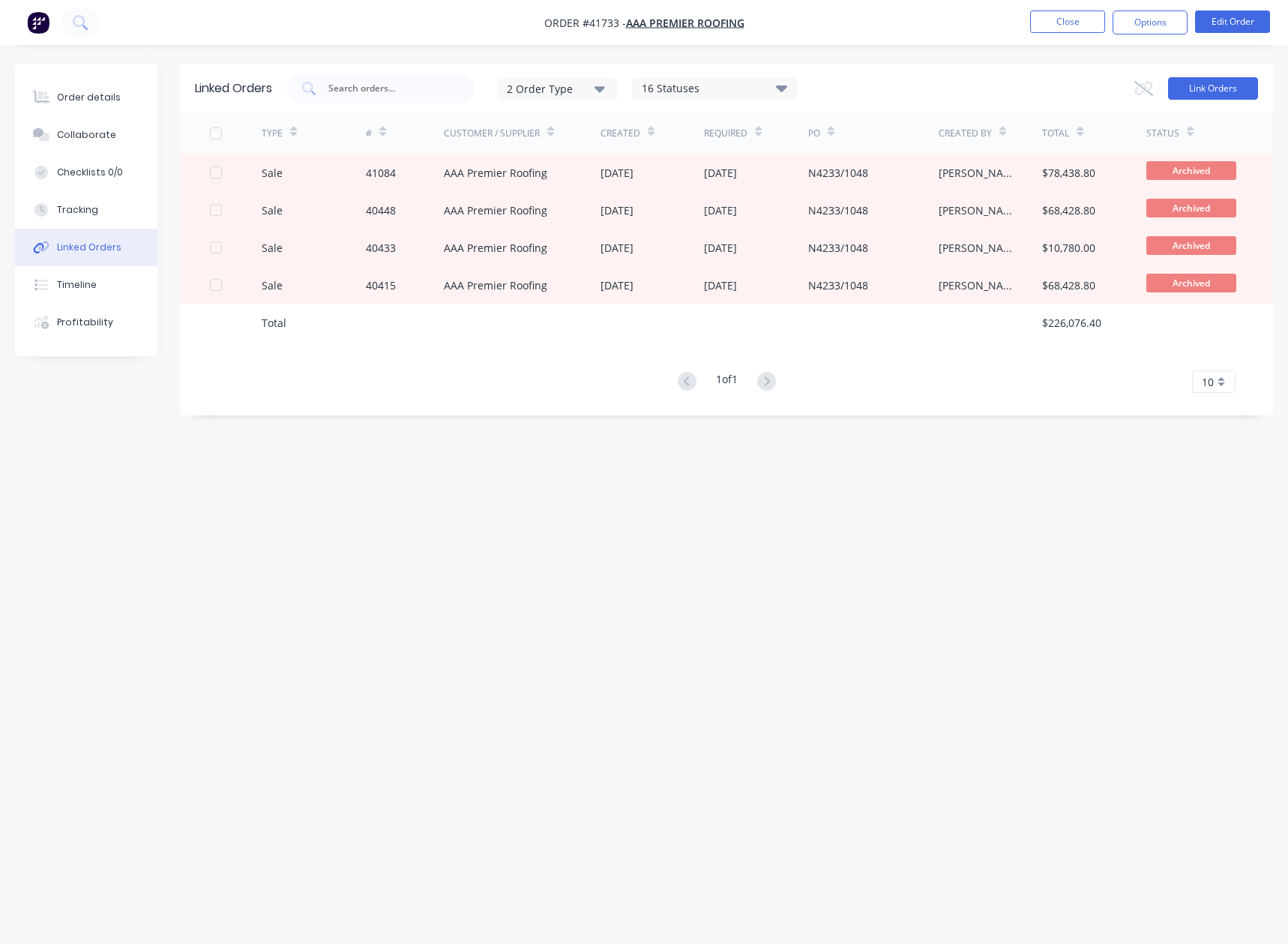
click at [1221, 82] on button "Link Orders" at bounding box center [1213, 89] width 90 height 23
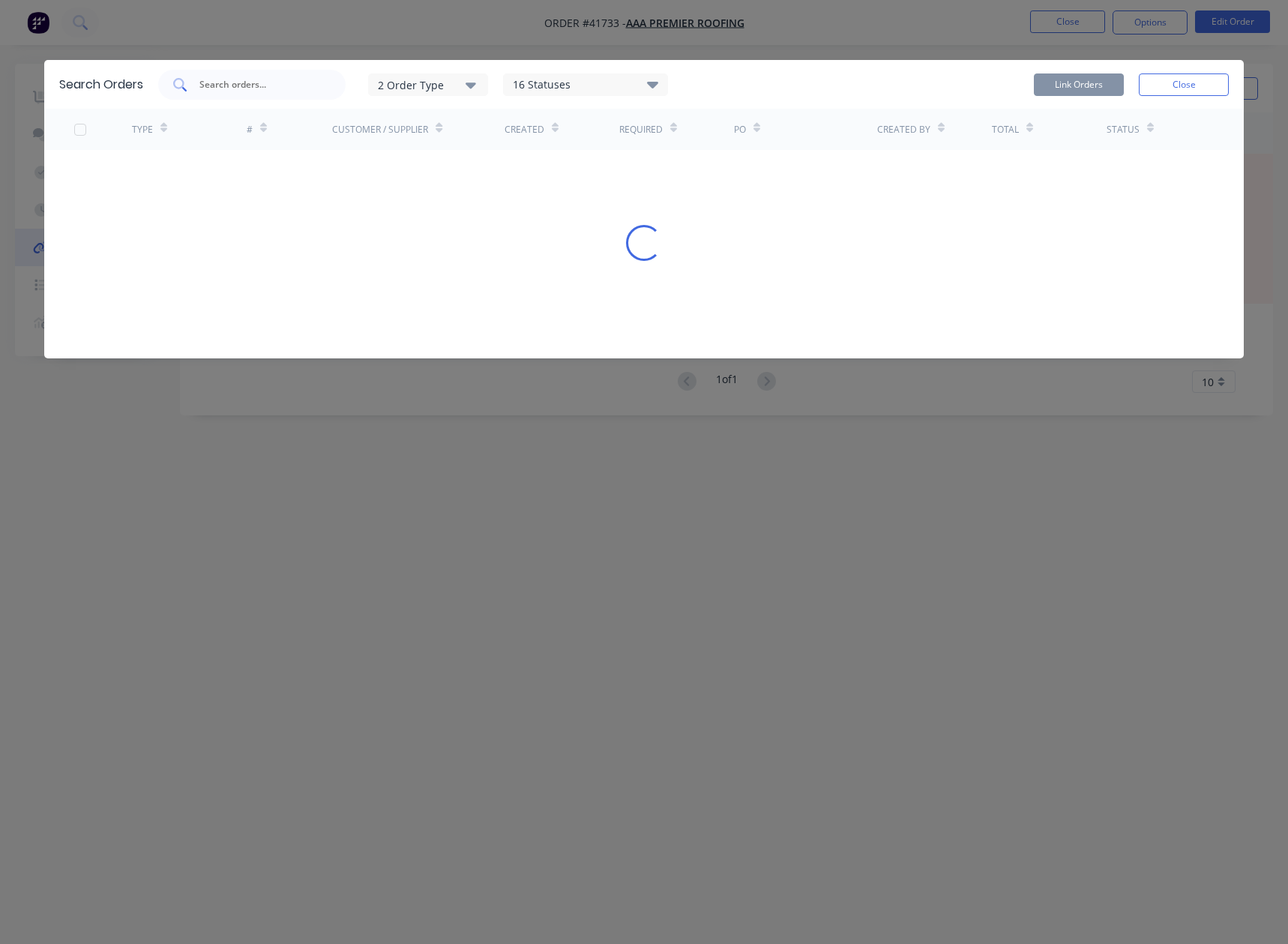
click at [251, 86] on input "text" at bounding box center [260, 85] width 124 height 15
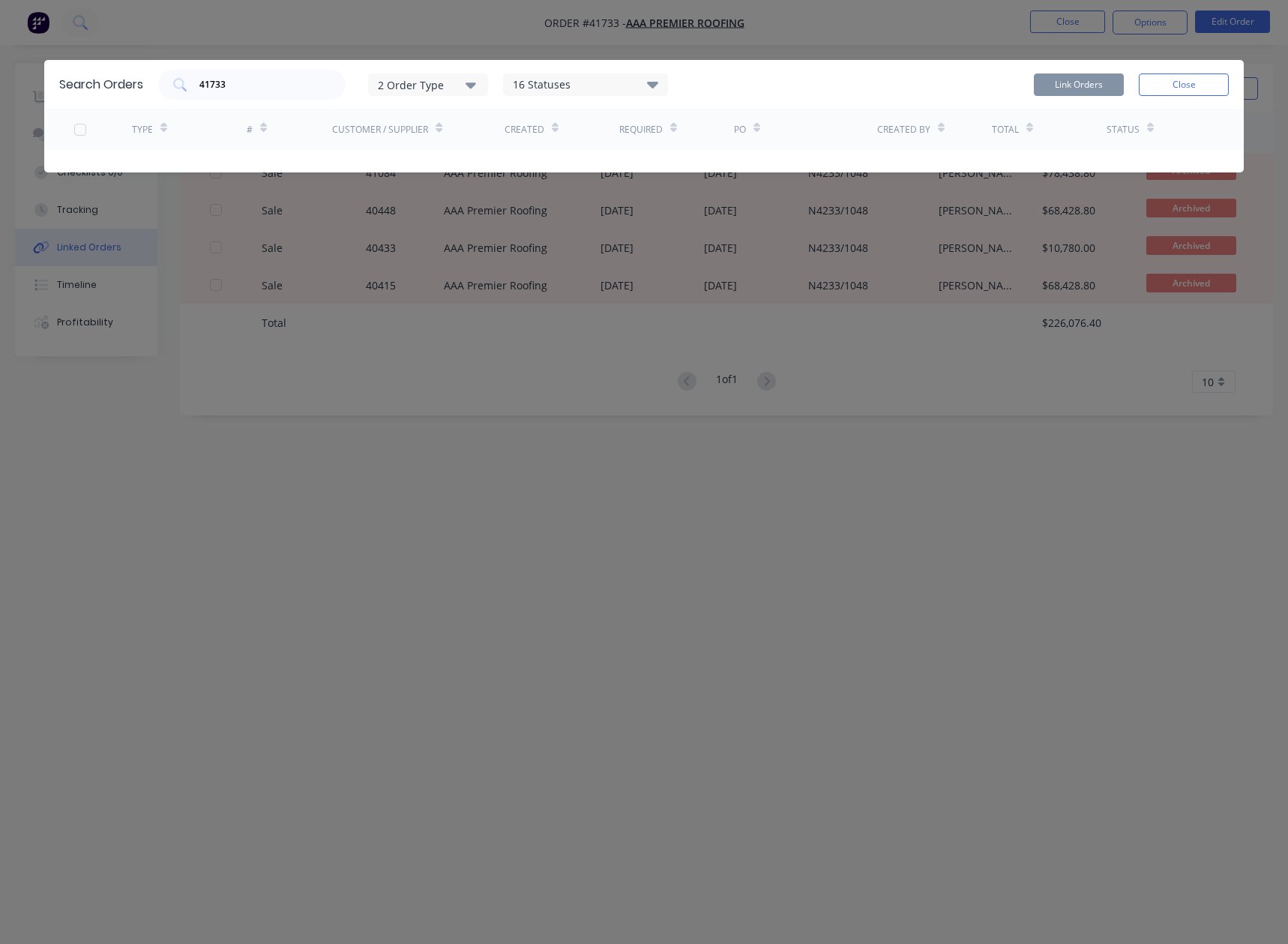
click at [79, 127] on div at bounding box center [80, 130] width 30 height 30
click at [271, 85] on input "41733" at bounding box center [260, 85] width 124 height 15
click at [656, 83] on icon at bounding box center [653, 84] width 11 height 7
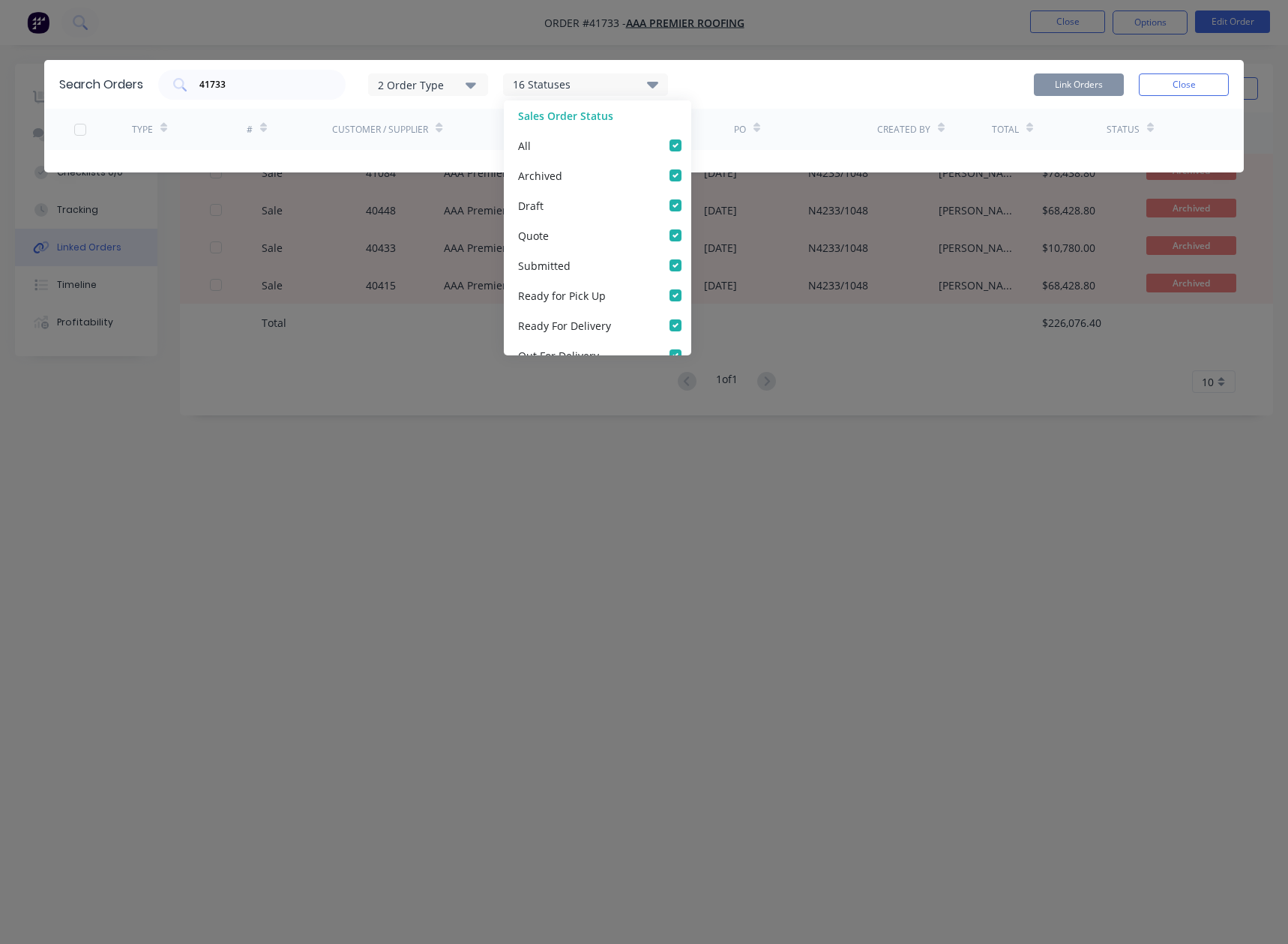
click at [656, 83] on icon at bounding box center [653, 84] width 11 height 7
click at [247, 76] on div "41733" at bounding box center [252, 85] width 187 height 30
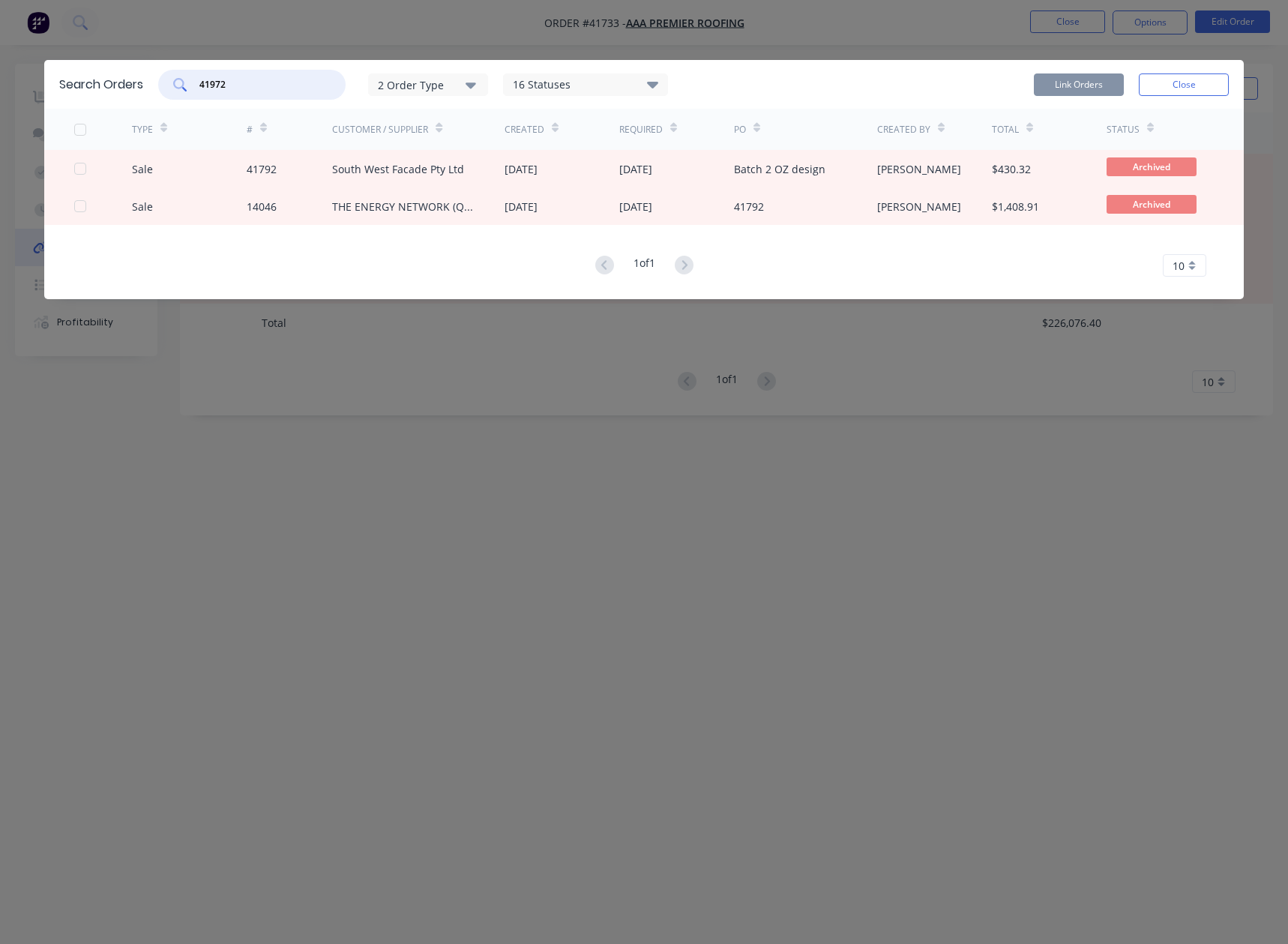
type input "41972"
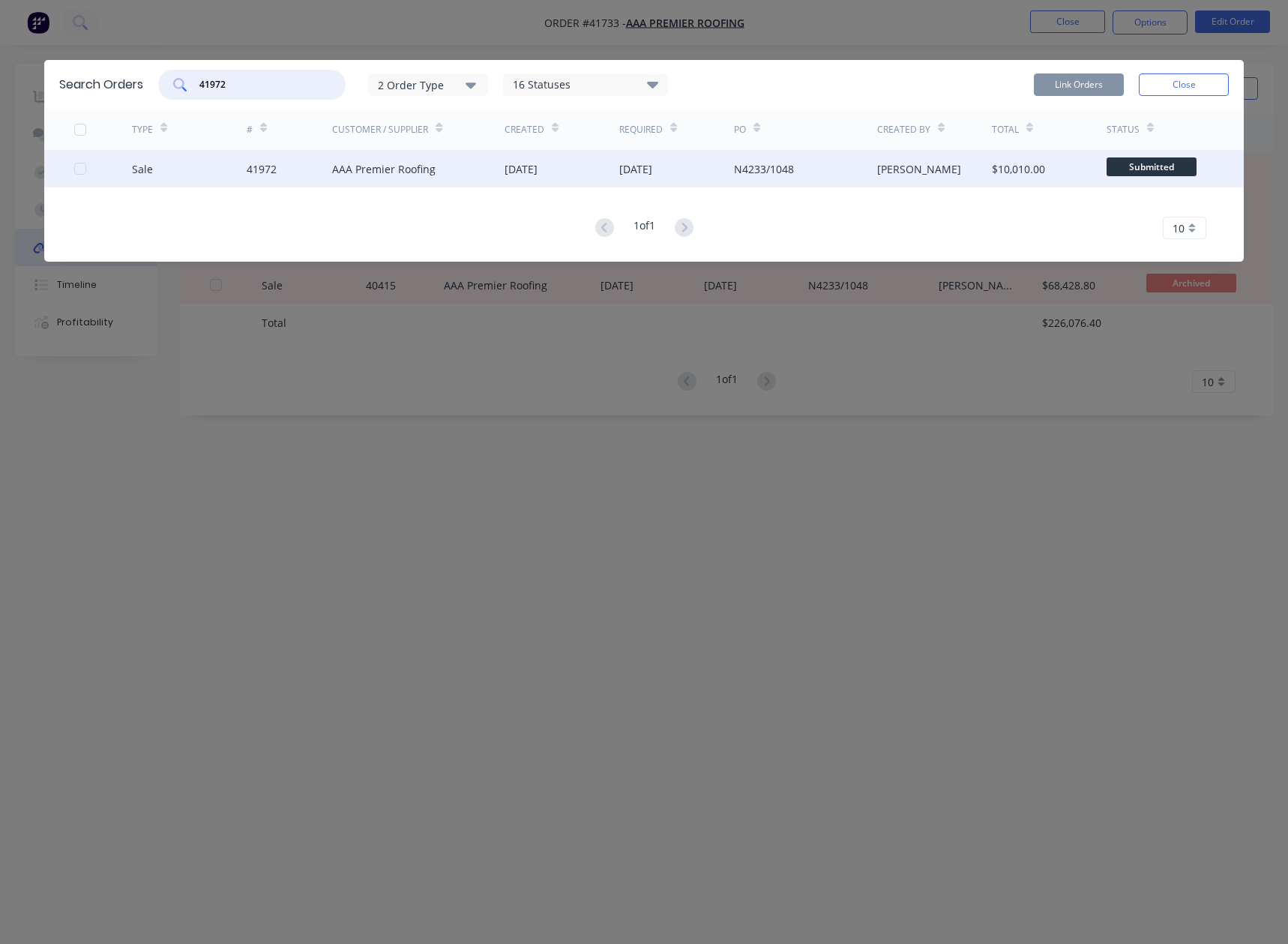
click at [77, 177] on div at bounding box center [103, 168] width 58 height 37
click at [80, 172] on div at bounding box center [80, 169] width 30 height 30
click at [1076, 84] on button "Link Orders" at bounding box center [1079, 85] width 90 height 23
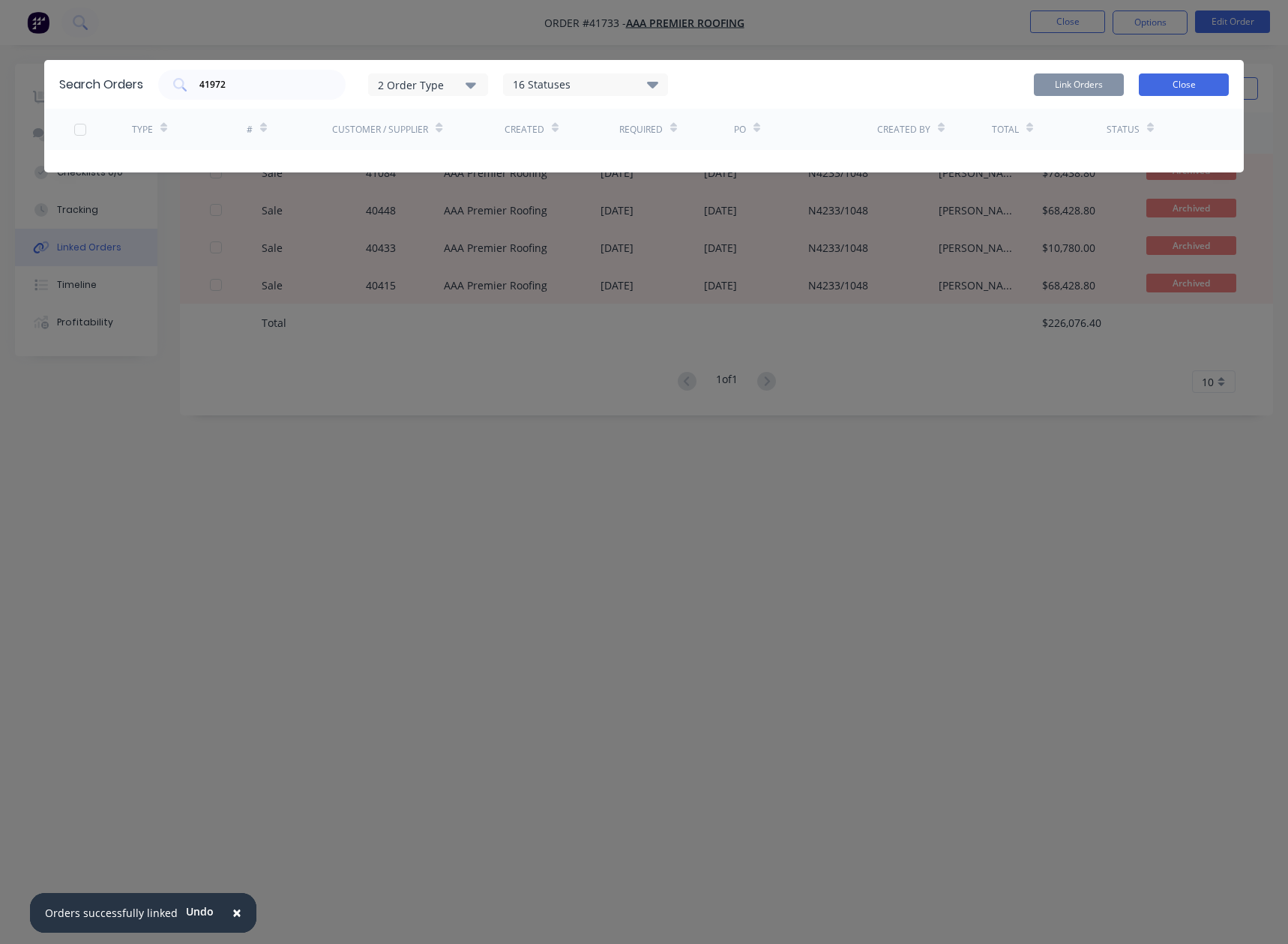
click at [1192, 85] on button "Close" at bounding box center [1184, 85] width 90 height 23
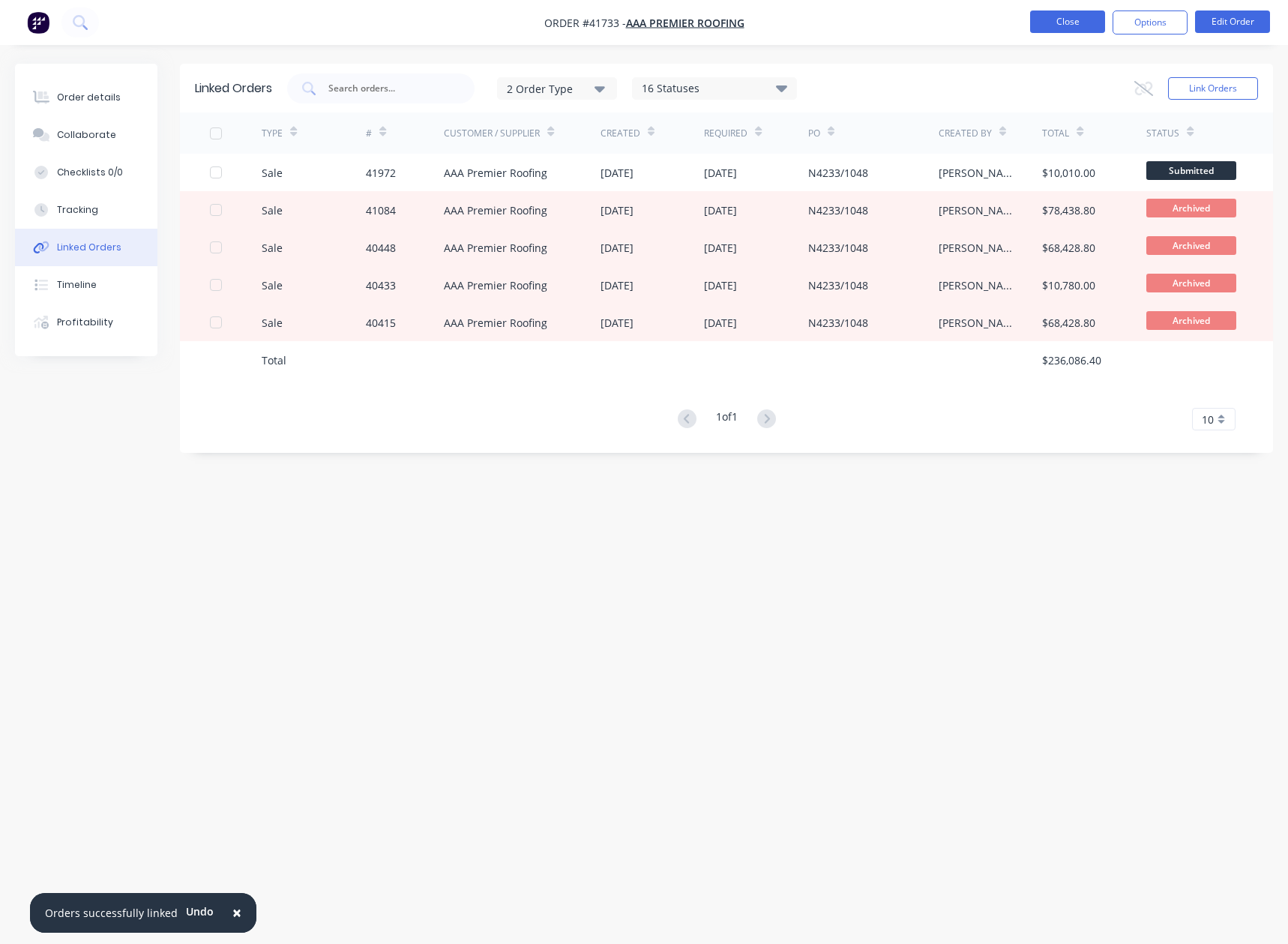
click at [1064, 25] on button "Close" at bounding box center [1067, 22] width 75 height 23
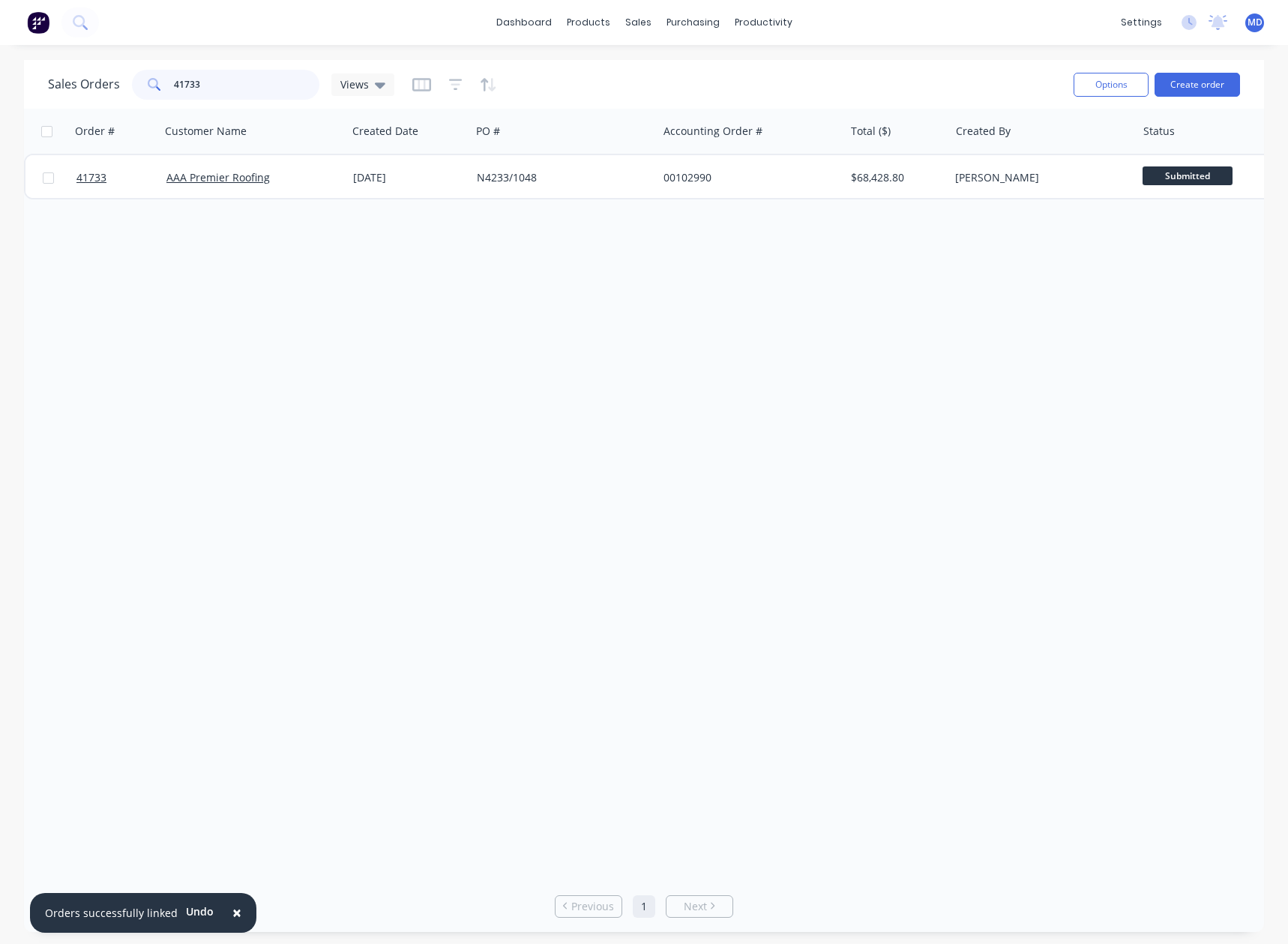
drag, startPoint x: 224, startPoint y: 83, endPoint x: 50, endPoint y: 87, distance: 174.0
click at [69, 87] on div "Sales Orders 41733 Views" at bounding box center [221, 85] width 346 height 30
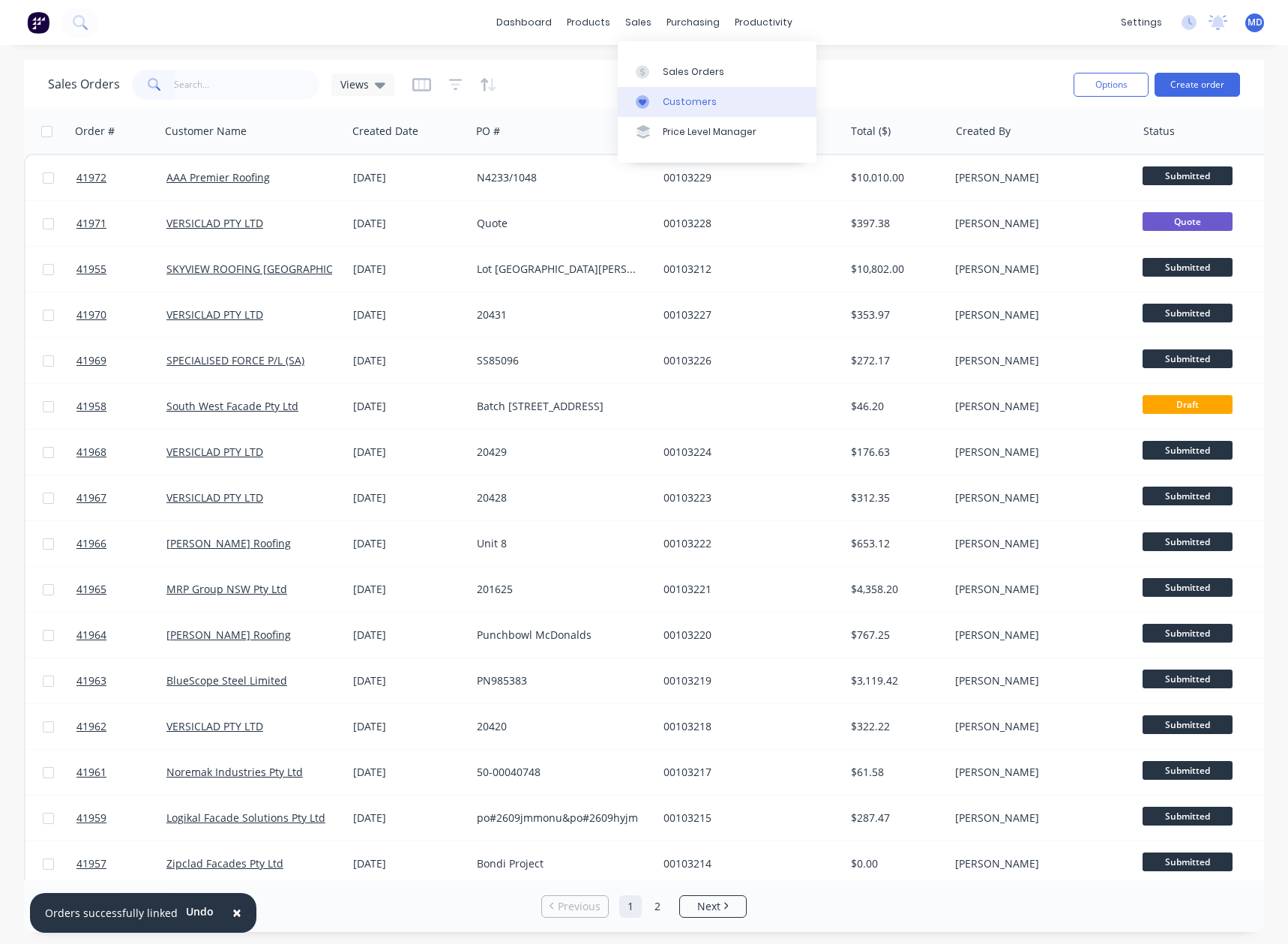
click at [685, 102] on div "Customers" at bounding box center [689, 102] width 54 height 14
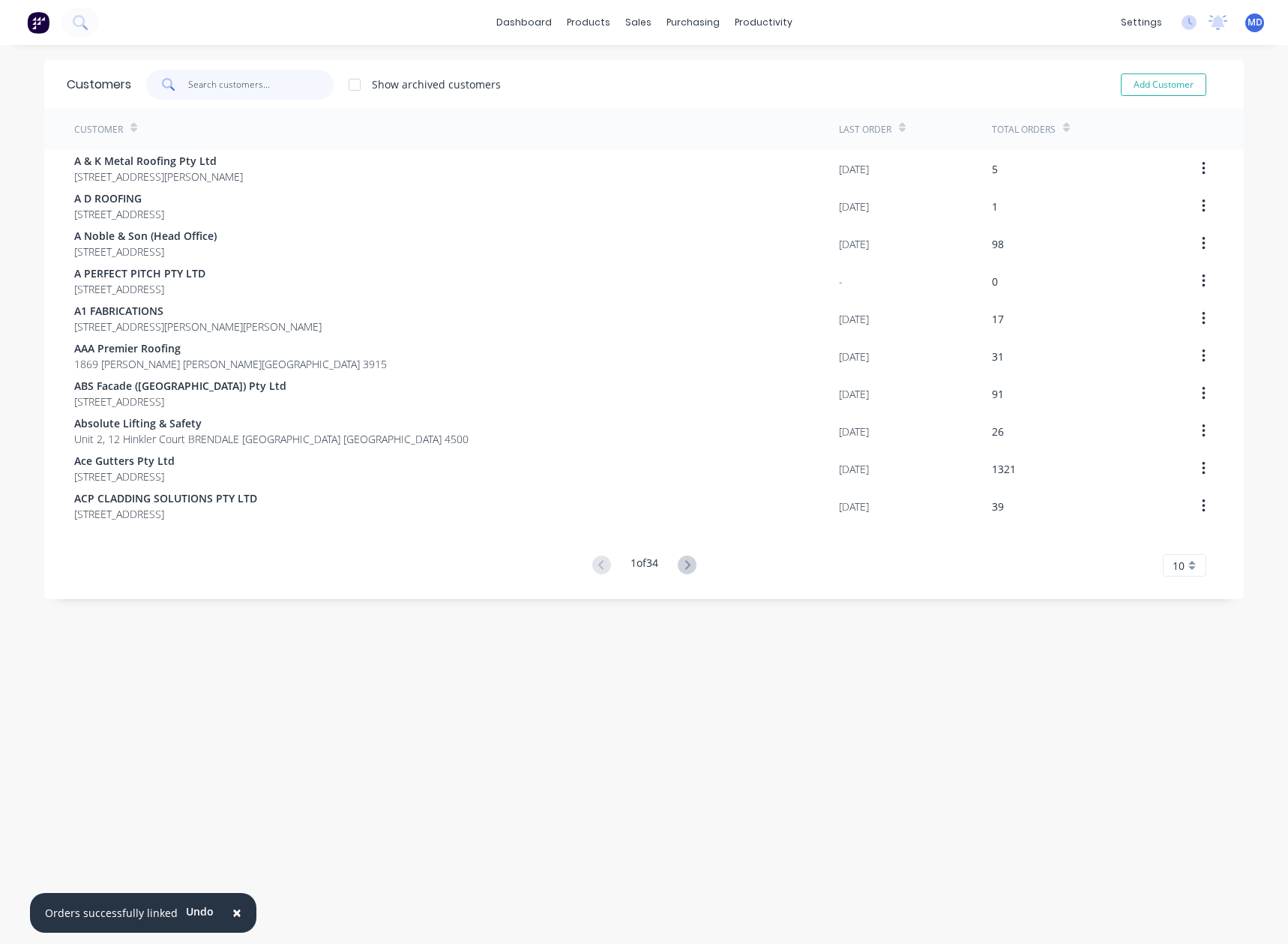
click at [247, 86] on input "text" at bounding box center [261, 85] width 146 height 30
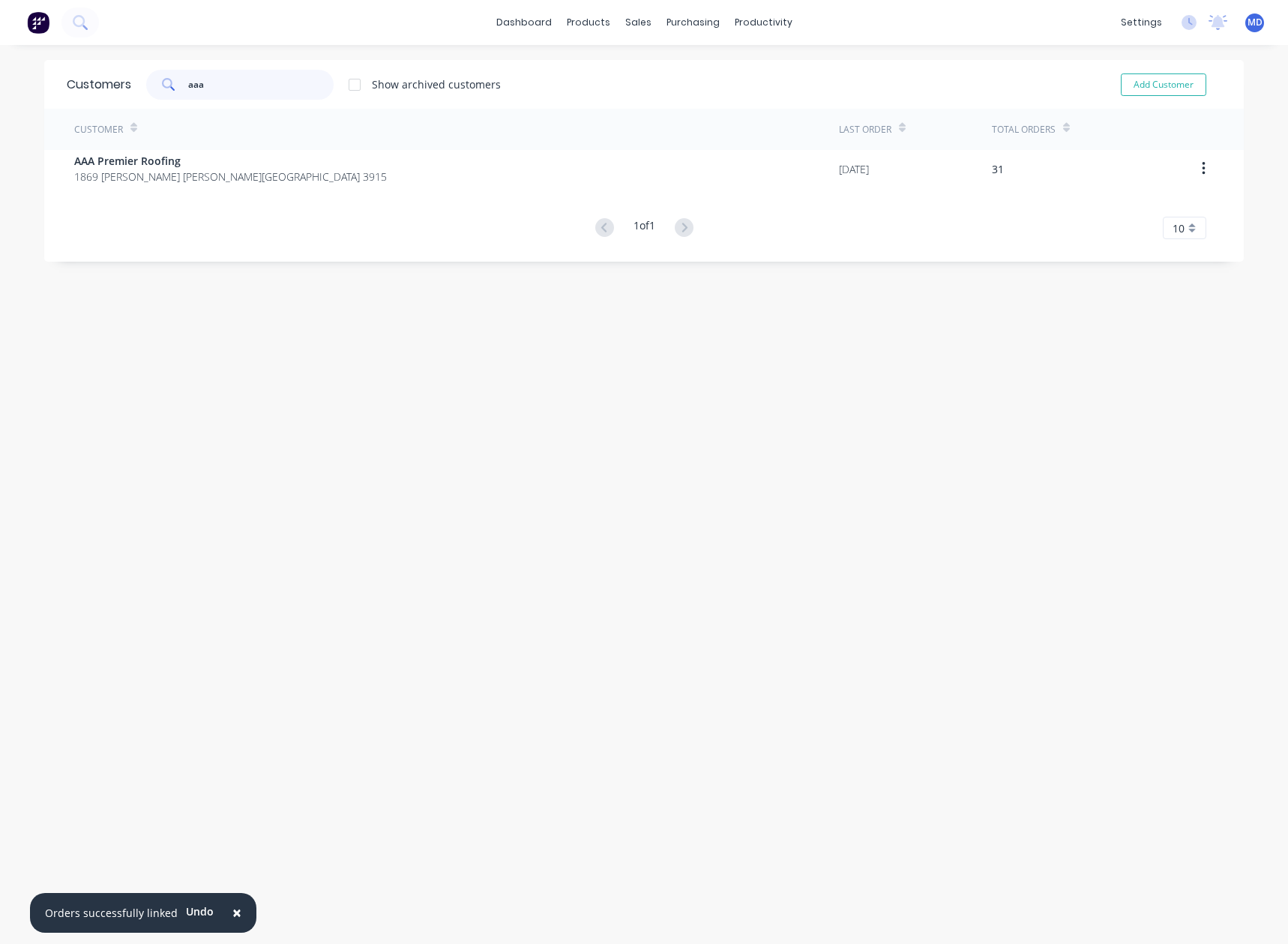
type input "aaa"
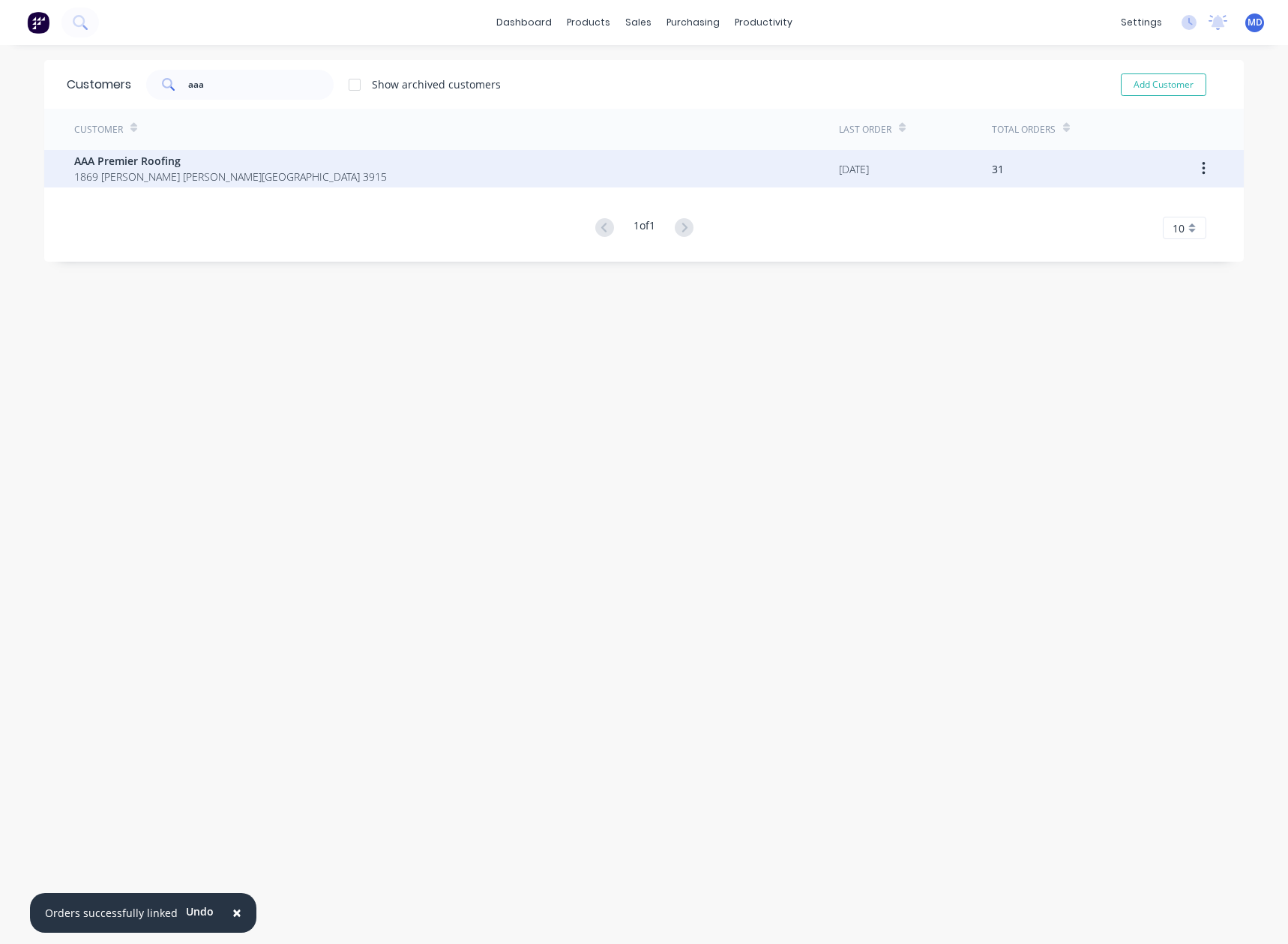
click at [139, 169] on span "1869 [PERSON_NAME] [PERSON_NAME][GEOGRAPHIC_DATA] 3915" at bounding box center [230, 177] width 313 height 16
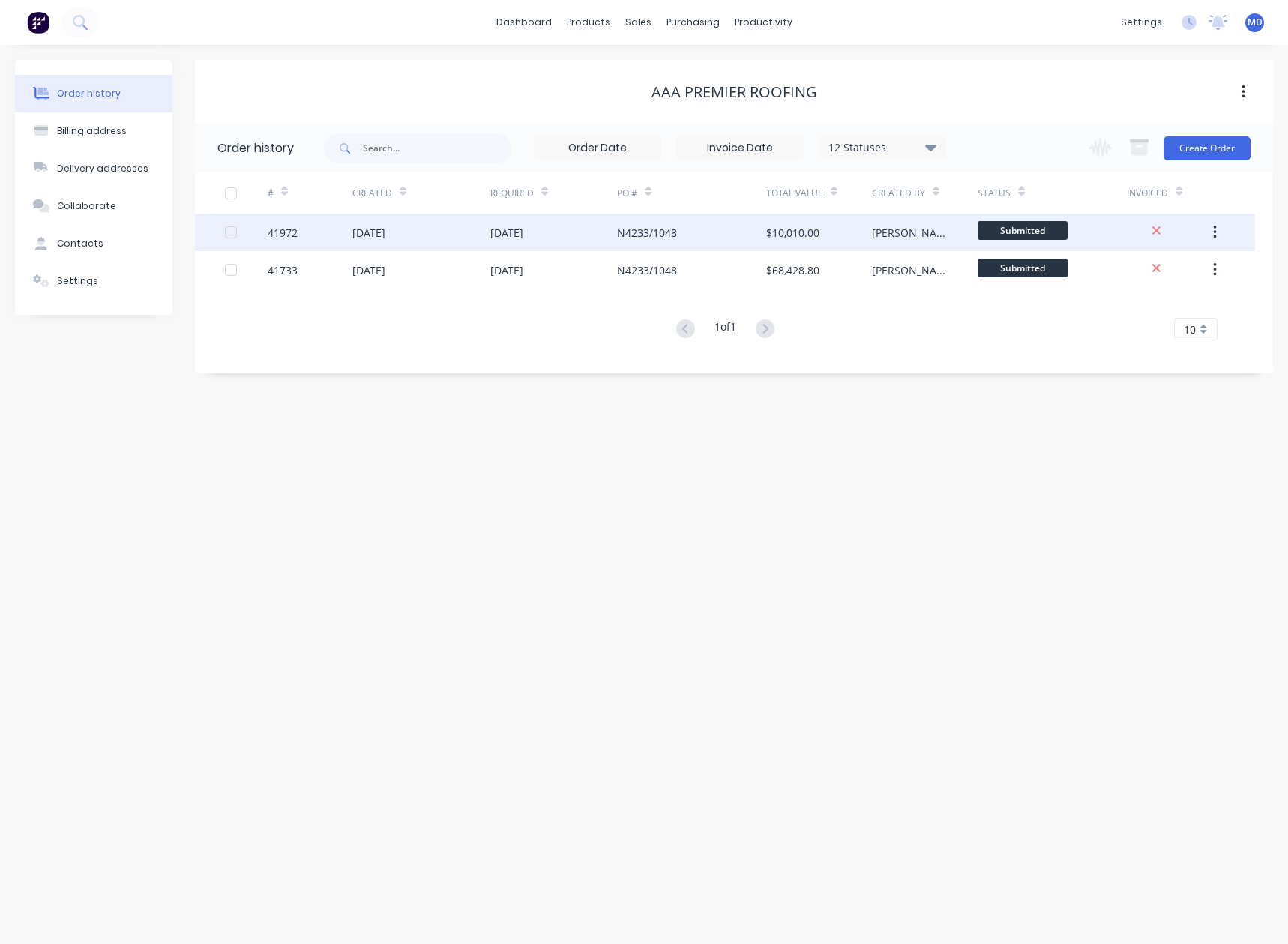
click at [469, 232] on div "[DATE]" at bounding box center [421, 232] width 138 height 37
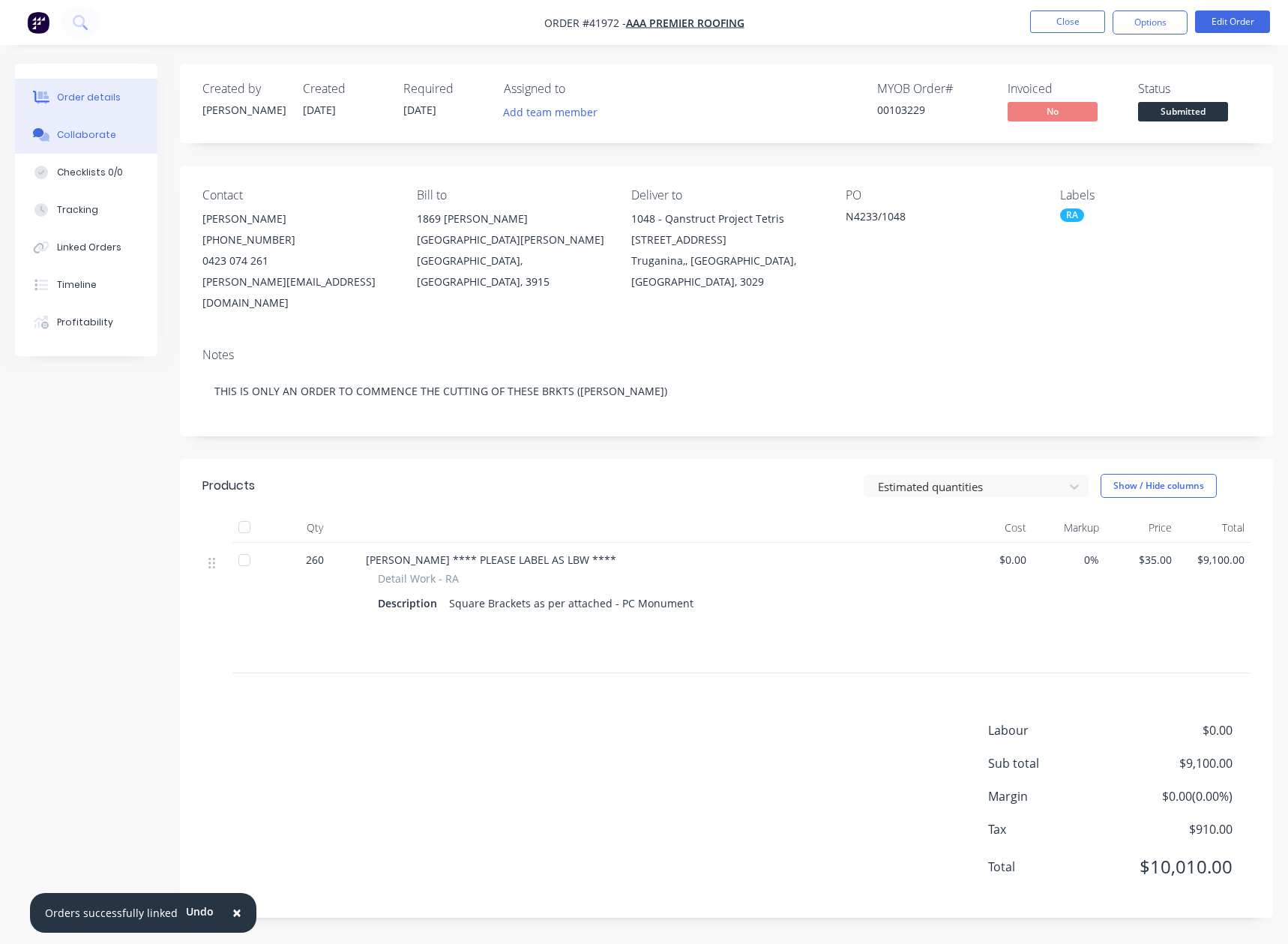
click at [80, 137] on div "Collaborate" at bounding box center [86, 135] width 59 height 14
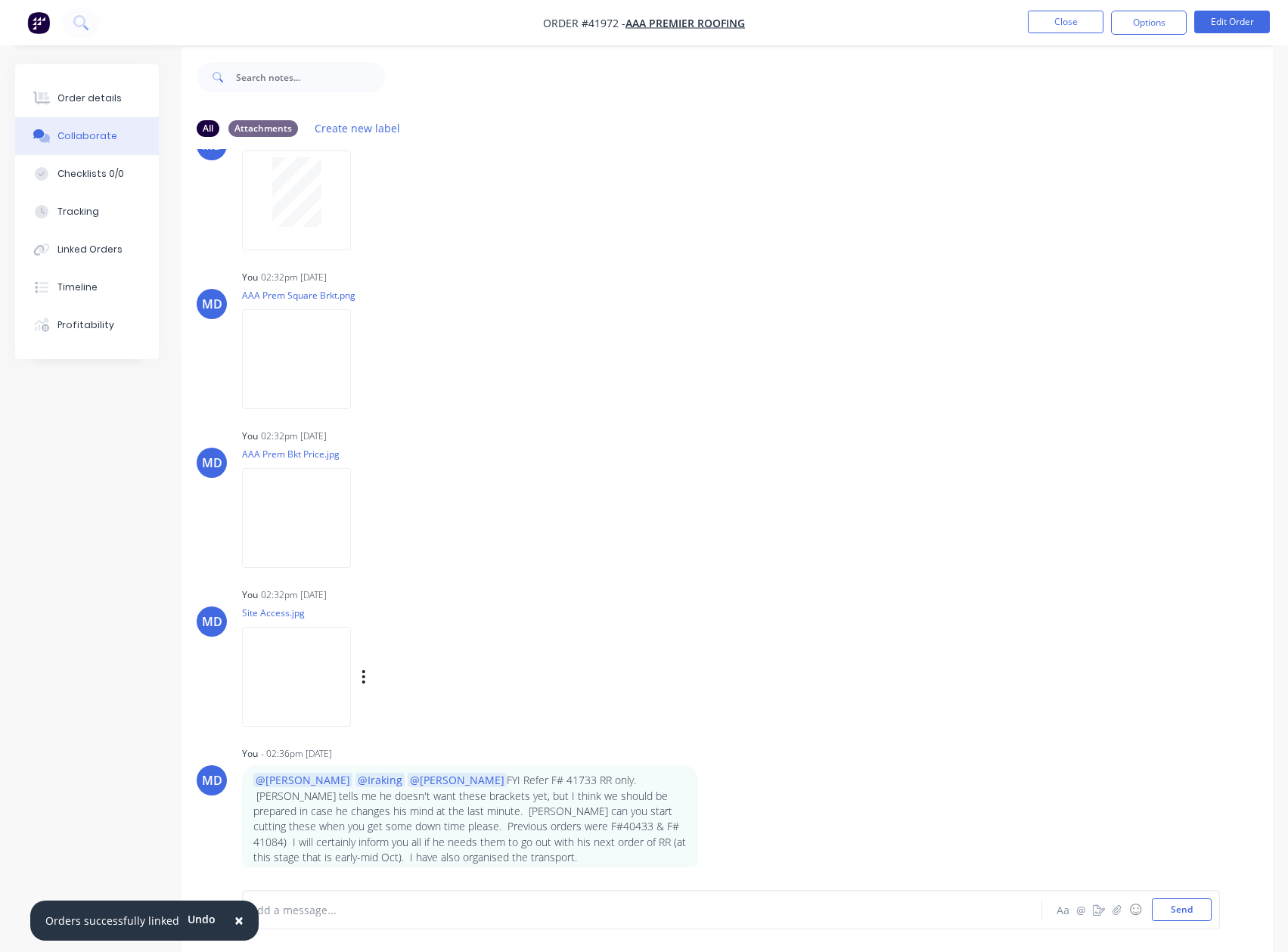
scroll to position [23, 0]
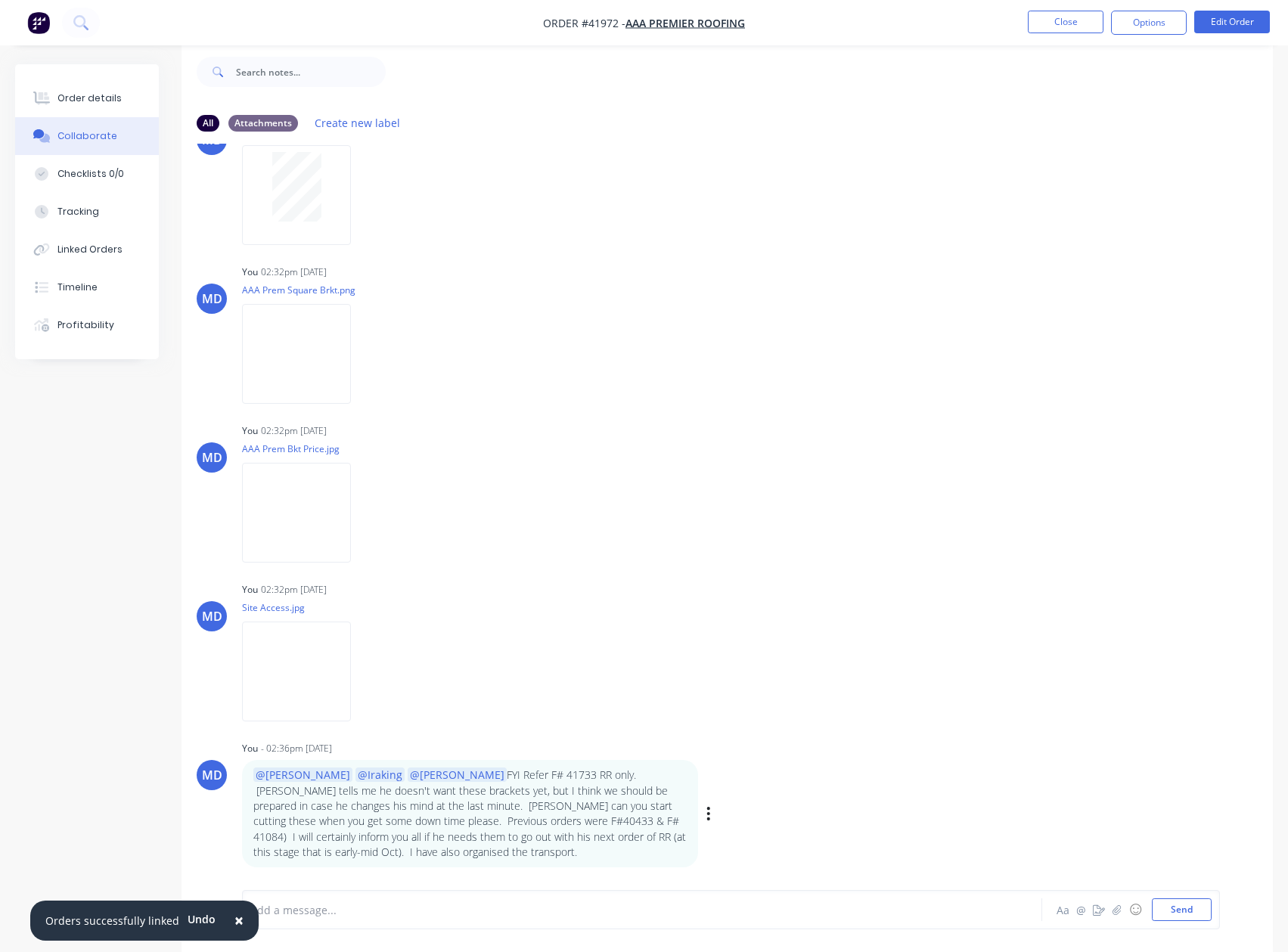
click at [460, 820] on p "@Tobias @[GEOGRAPHIC_DATA] @[PERSON_NAME] FYI Refer F# 41733 RR only. [PERSON_N…" at bounding box center [469, 814] width 433 height 93
click at [709, 814] on icon "button" at bounding box center [709, 814] width 3 height 14
click at [733, 823] on button "Edit" at bounding box center [764, 826] width 96 height 25
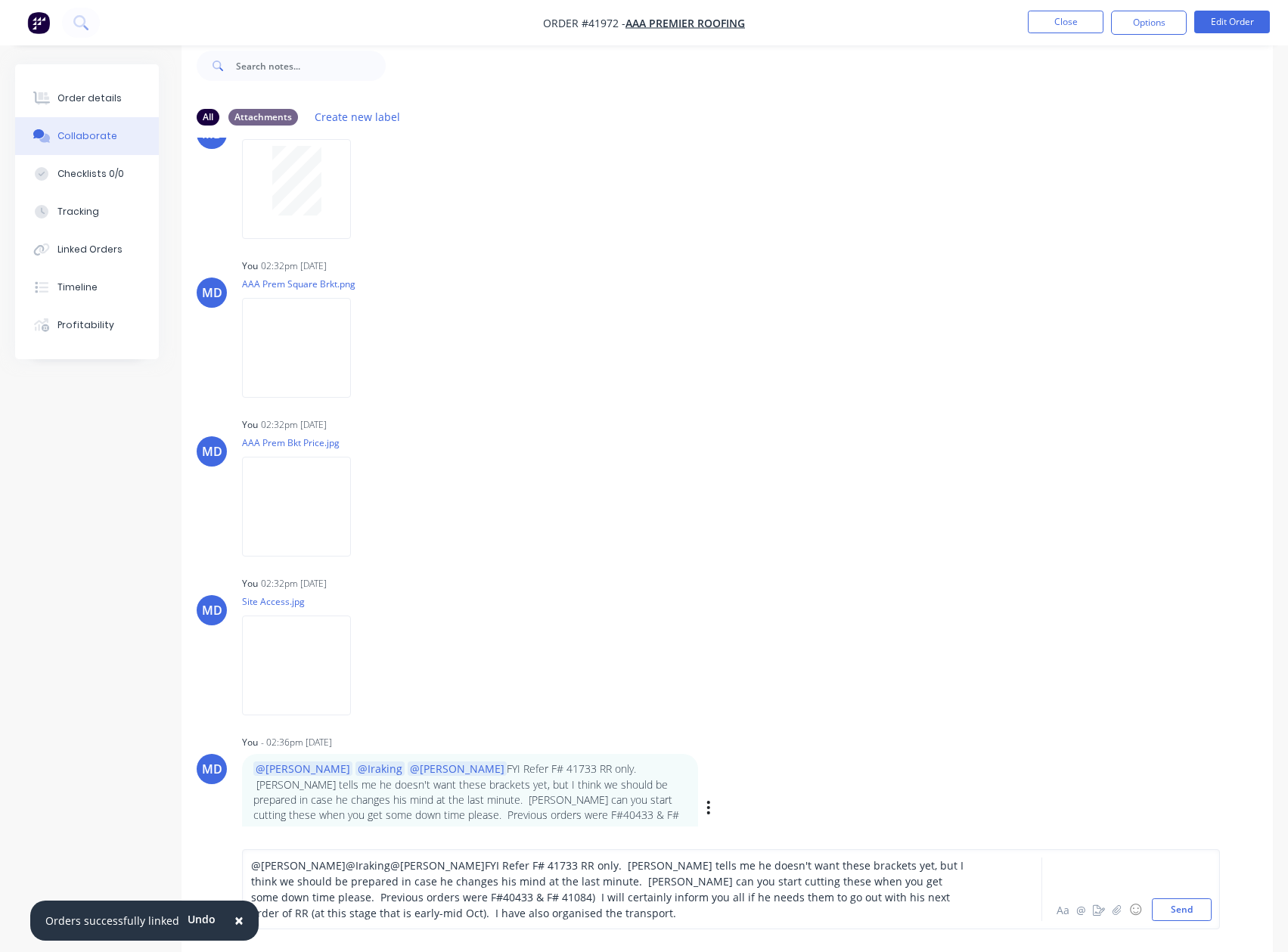
scroll to position [63, 0]
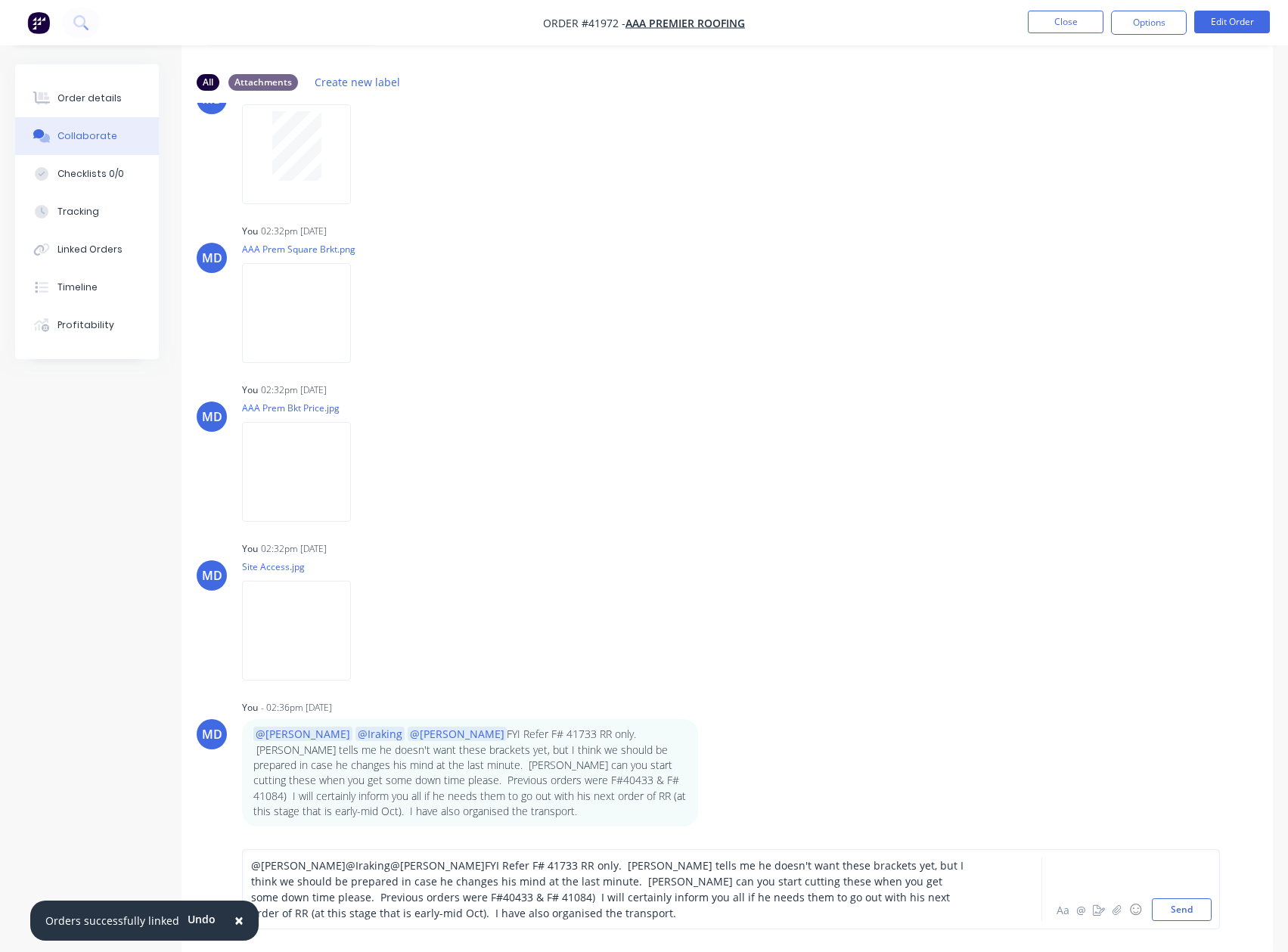
click at [355, 900] on span "FYI Refer F# 41733 RR only. [PERSON_NAME] tells me he doesn't want these bracke…" at bounding box center [608, 889] width 715 height 62
click at [1174, 915] on button "Send" at bounding box center [1182, 910] width 60 height 23
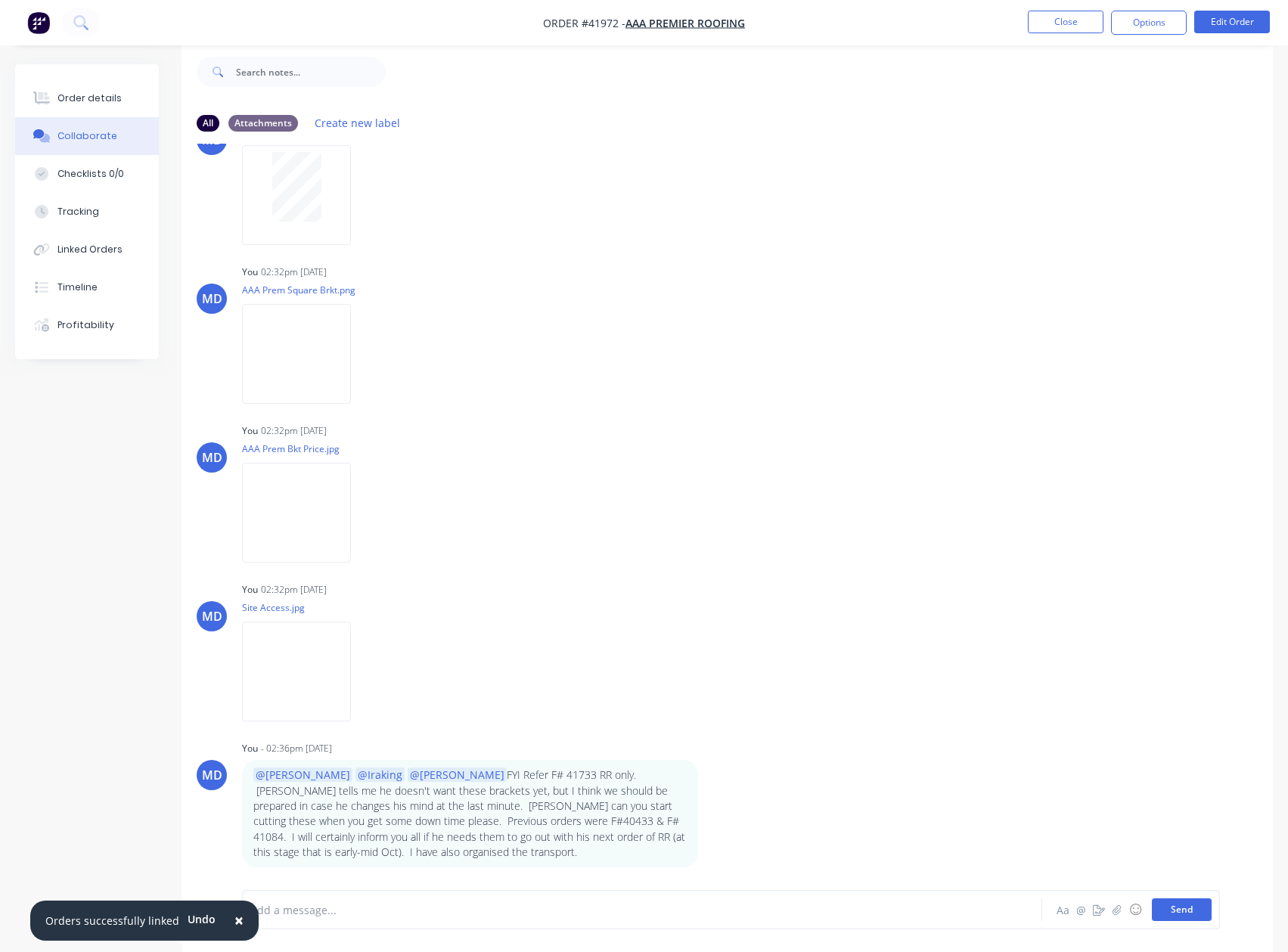
click at [1199, 907] on button "Send" at bounding box center [1182, 910] width 60 height 23
click at [1057, 24] on button "Close" at bounding box center [1065, 22] width 76 height 23
